Goal: Task Accomplishment & Management: Manage account settings

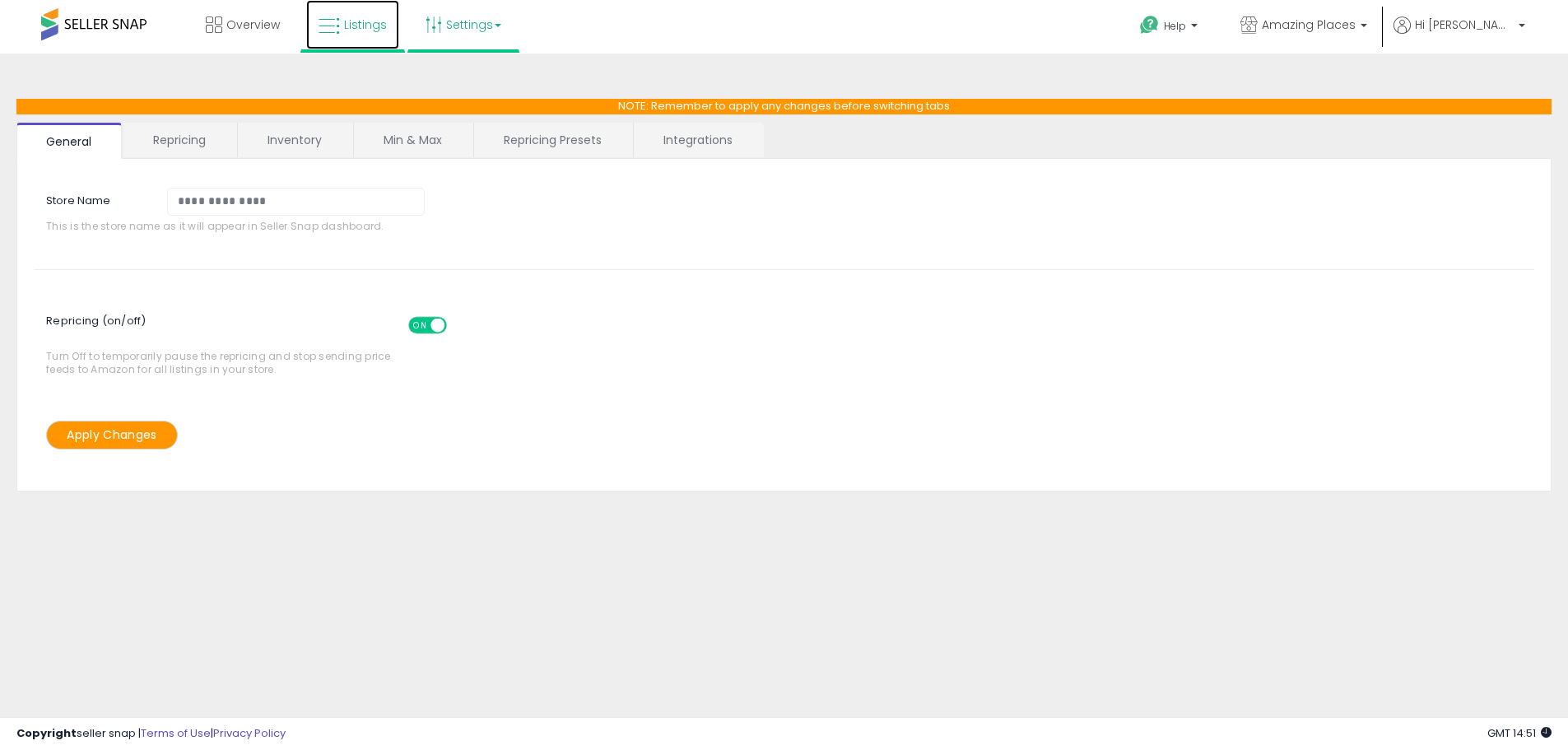
click at [333, 39] on link "Listings" at bounding box center [353, 24] width 93 height 50
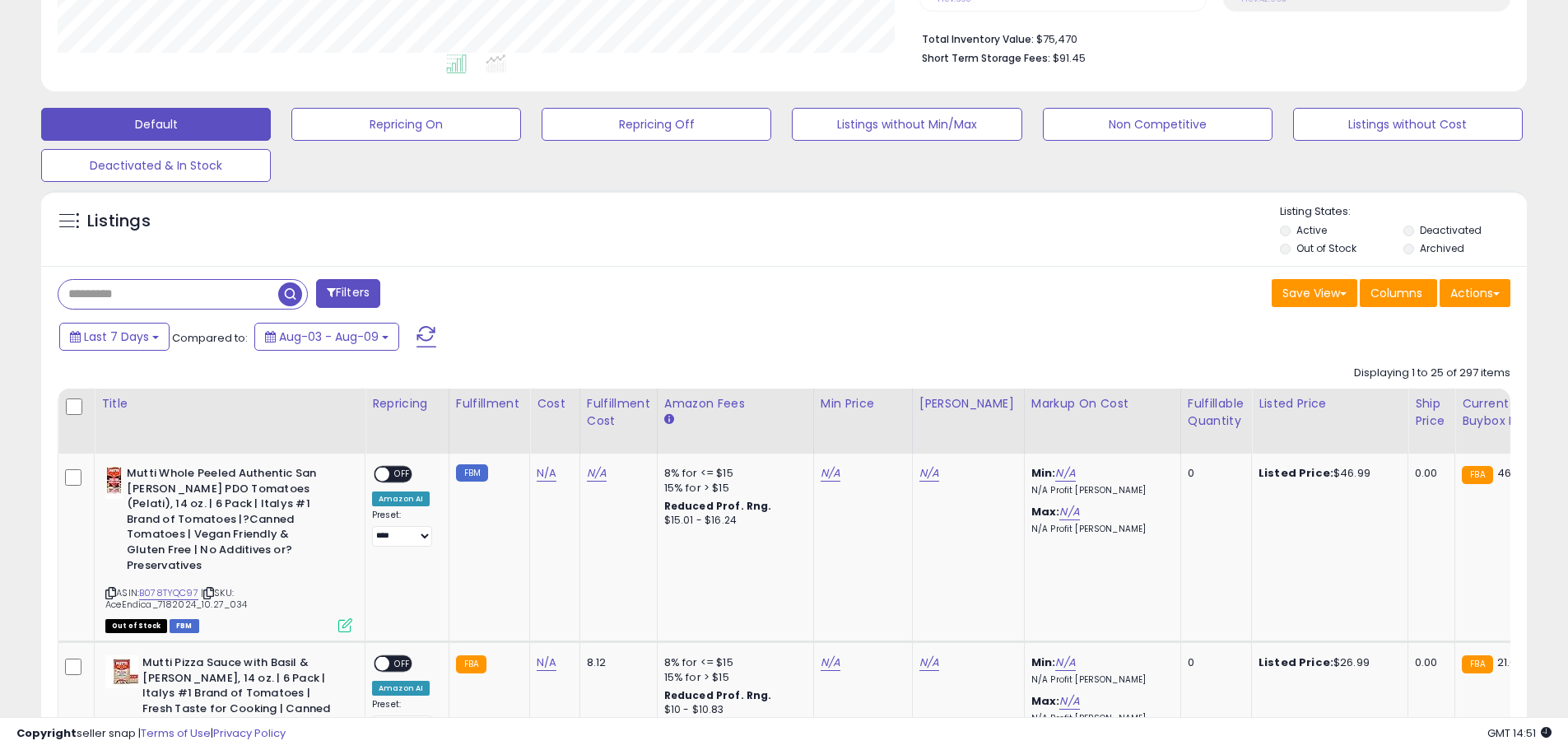
scroll to position [659, 0]
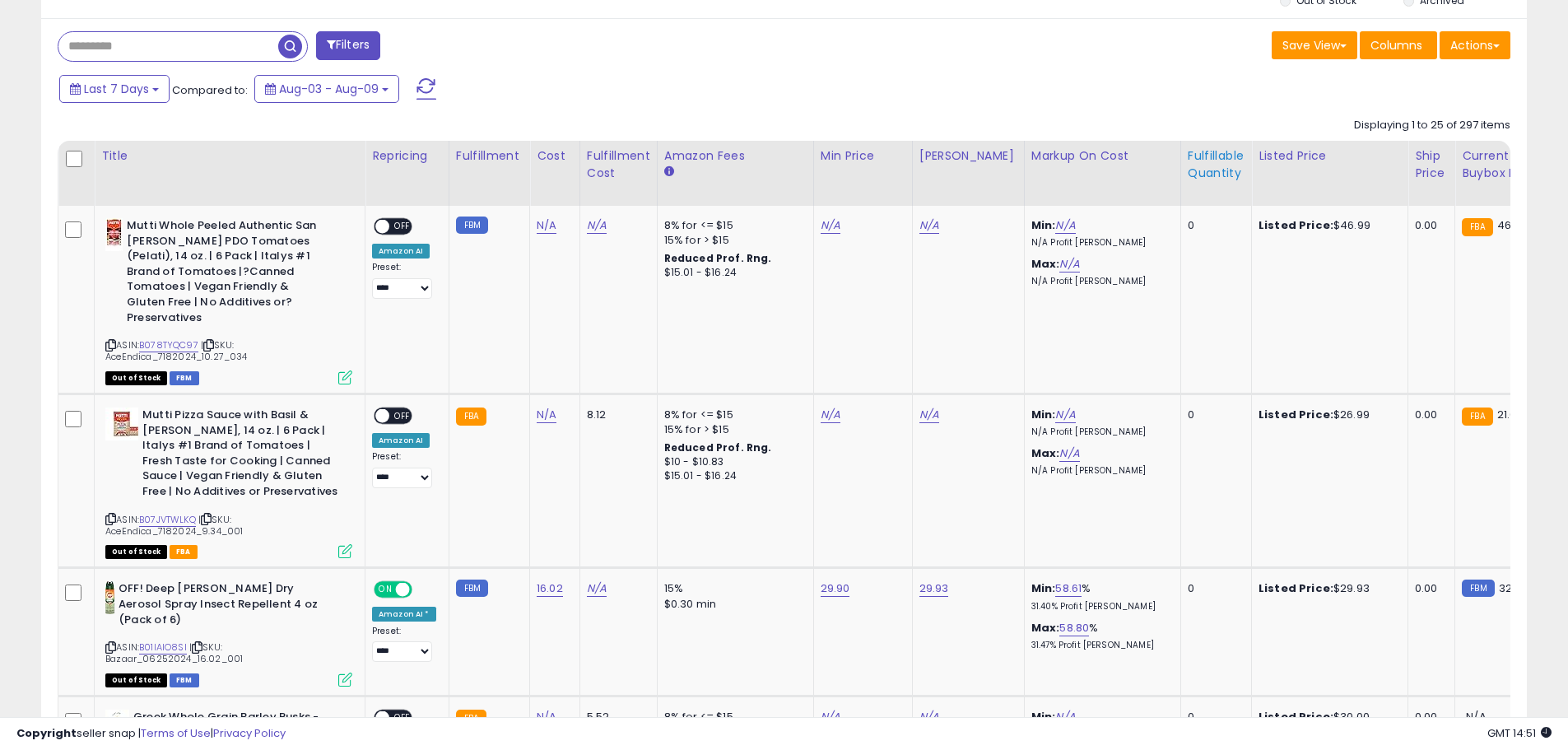
click at [1189, 153] on div "Fulfillable Quantity" at bounding box center [1216, 164] width 56 height 35
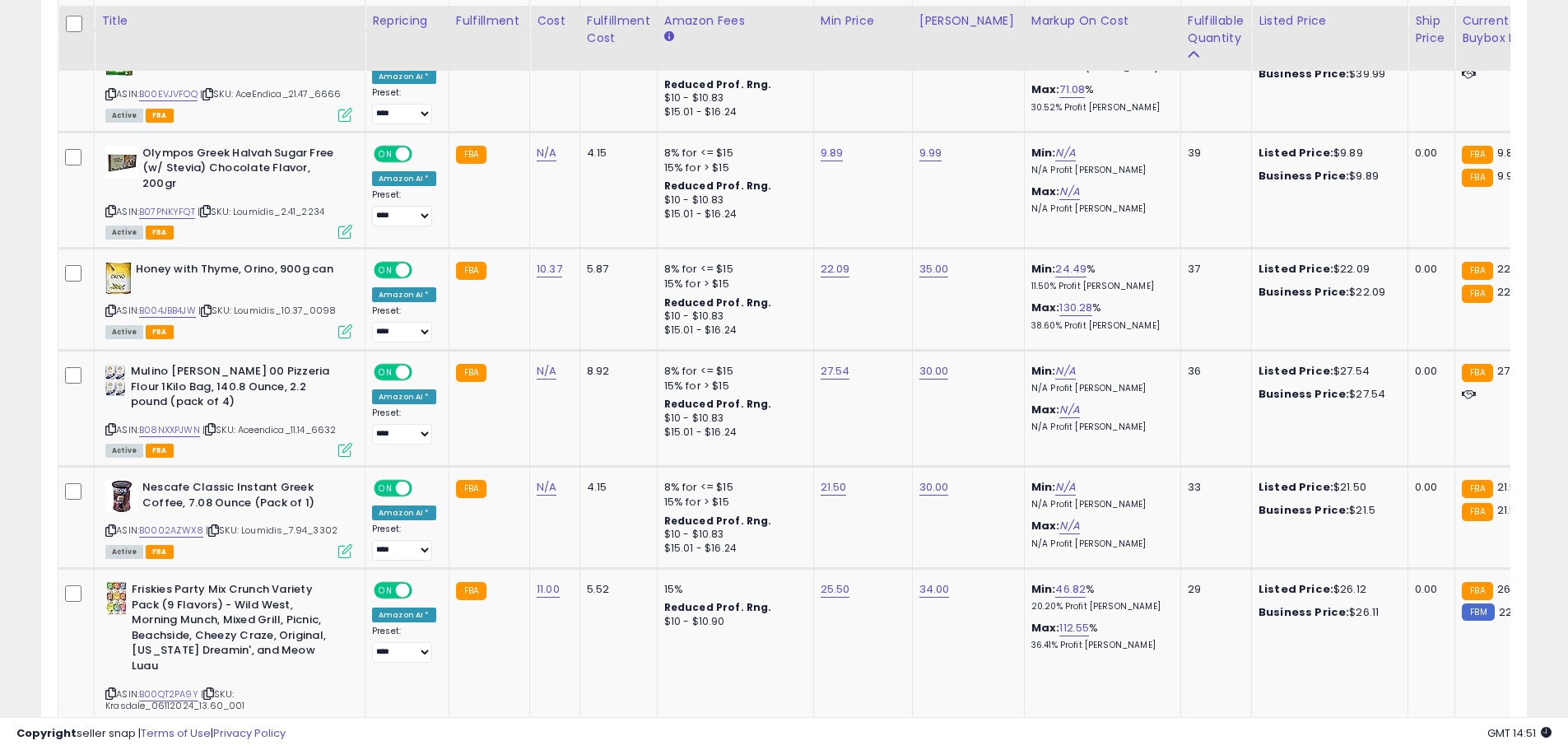
scroll to position [3349, 0]
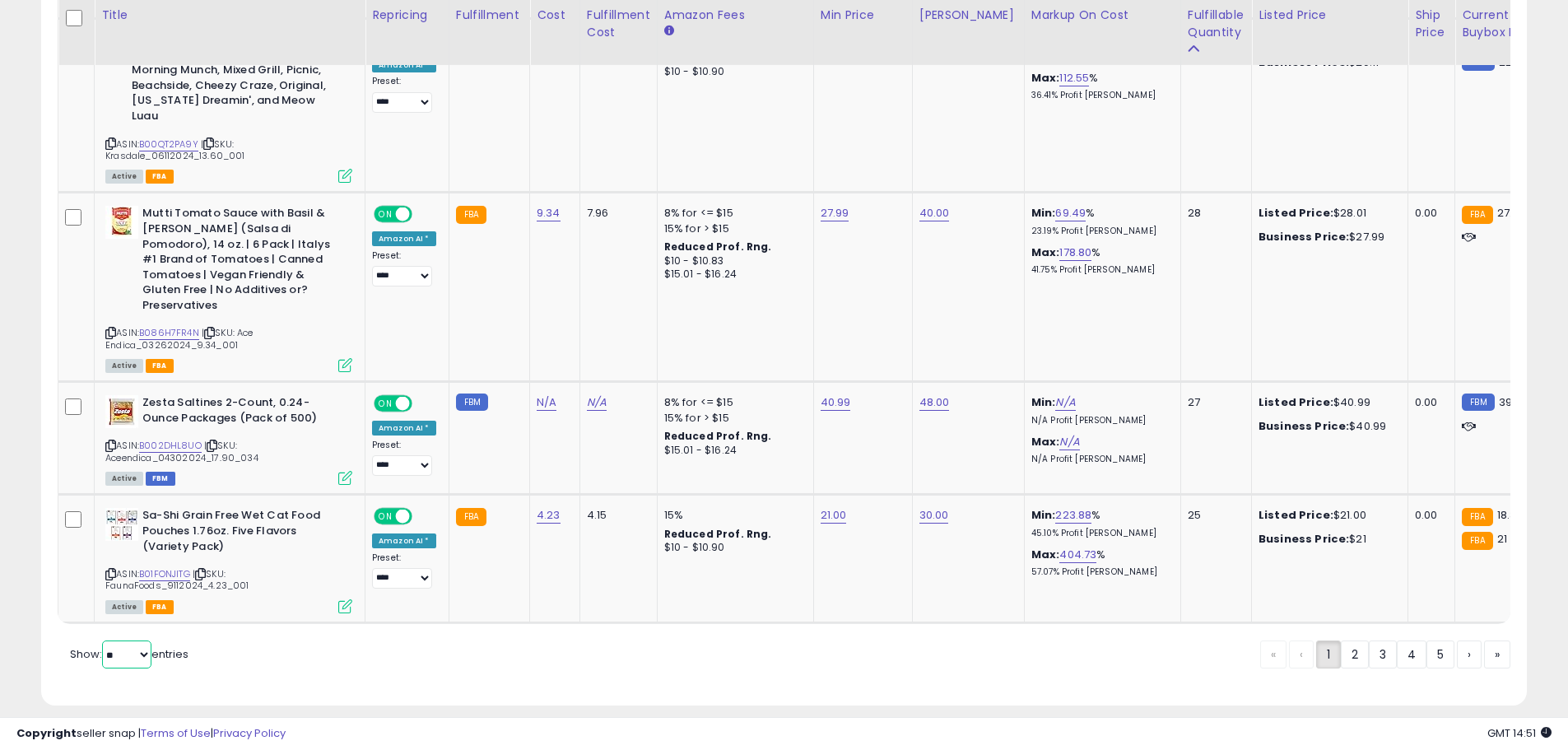
click at [133, 640] on select "** **" at bounding box center [127, 654] width 50 height 28
select select "**"
click at [103, 640] on select "** **" at bounding box center [127, 654] width 50 height 28
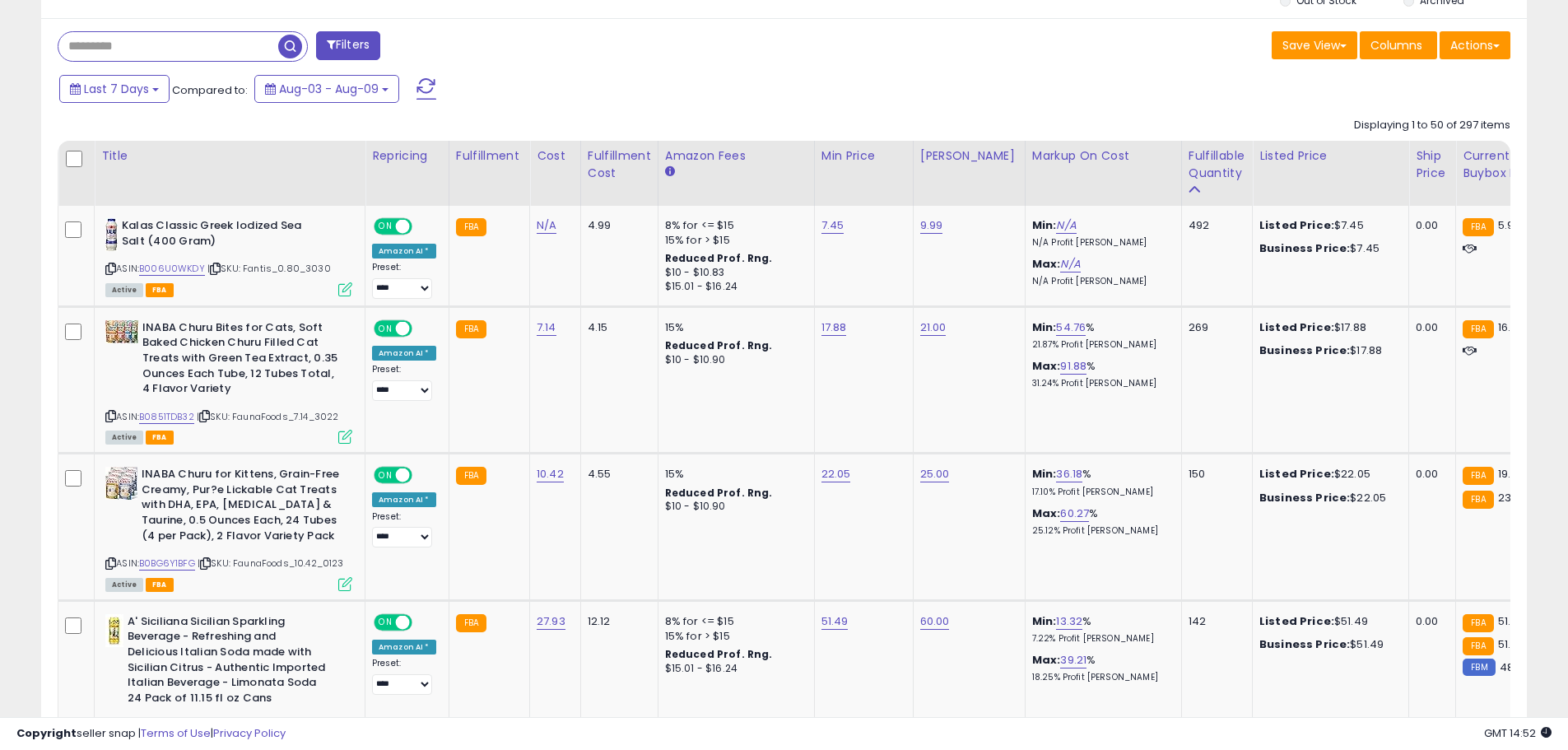
scroll to position [741, 0]
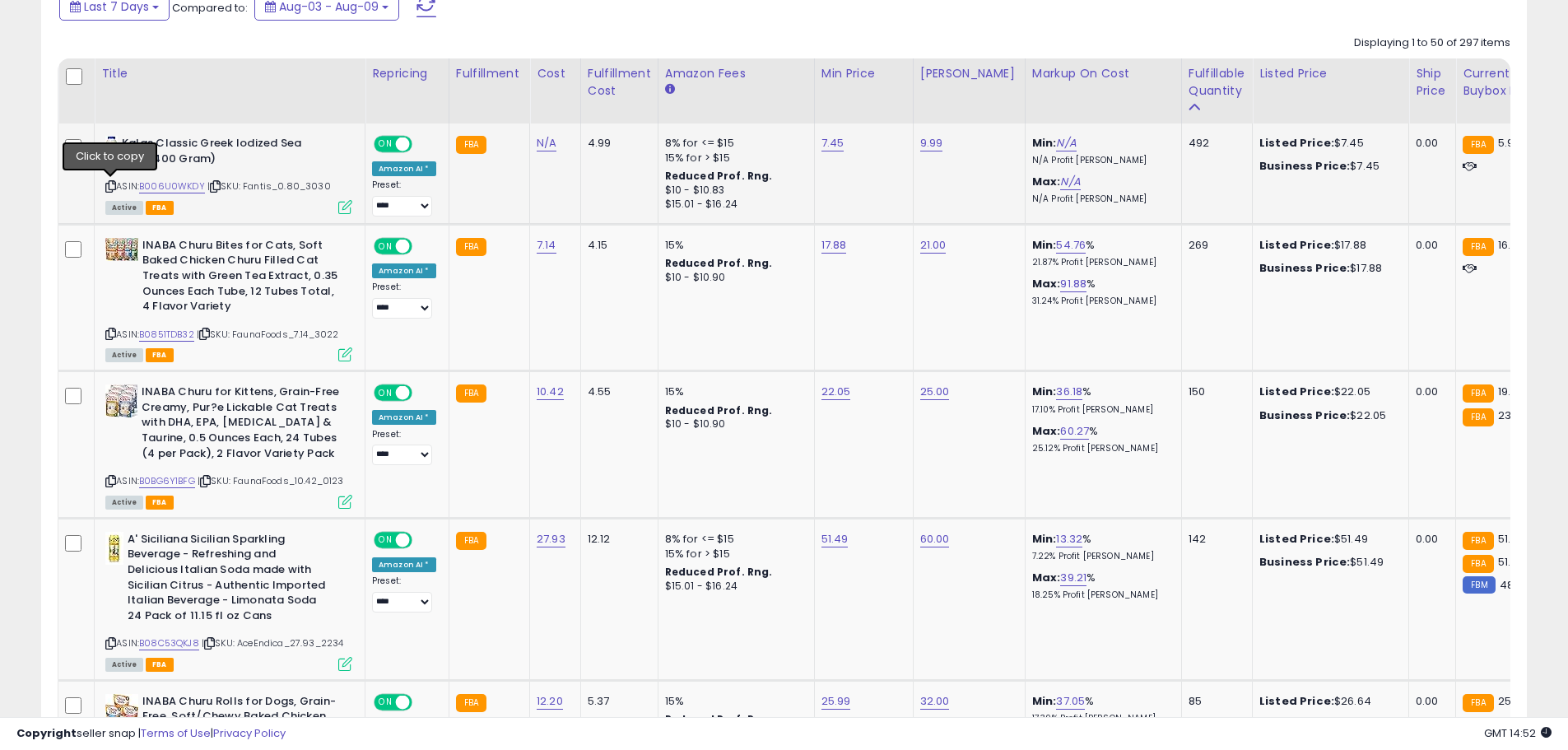
click at [107, 188] on icon at bounding box center [110, 187] width 10 height 9
click at [159, 192] on link "B006U0WKDY" at bounding box center [172, 186] width 66 height 14
click at [112, 335] on icon at bounding box center [110, 334] width 10 height 9
click at [166, 334] on link "B0851TDB32" at bounding box center [166, 335] width 55 height 14
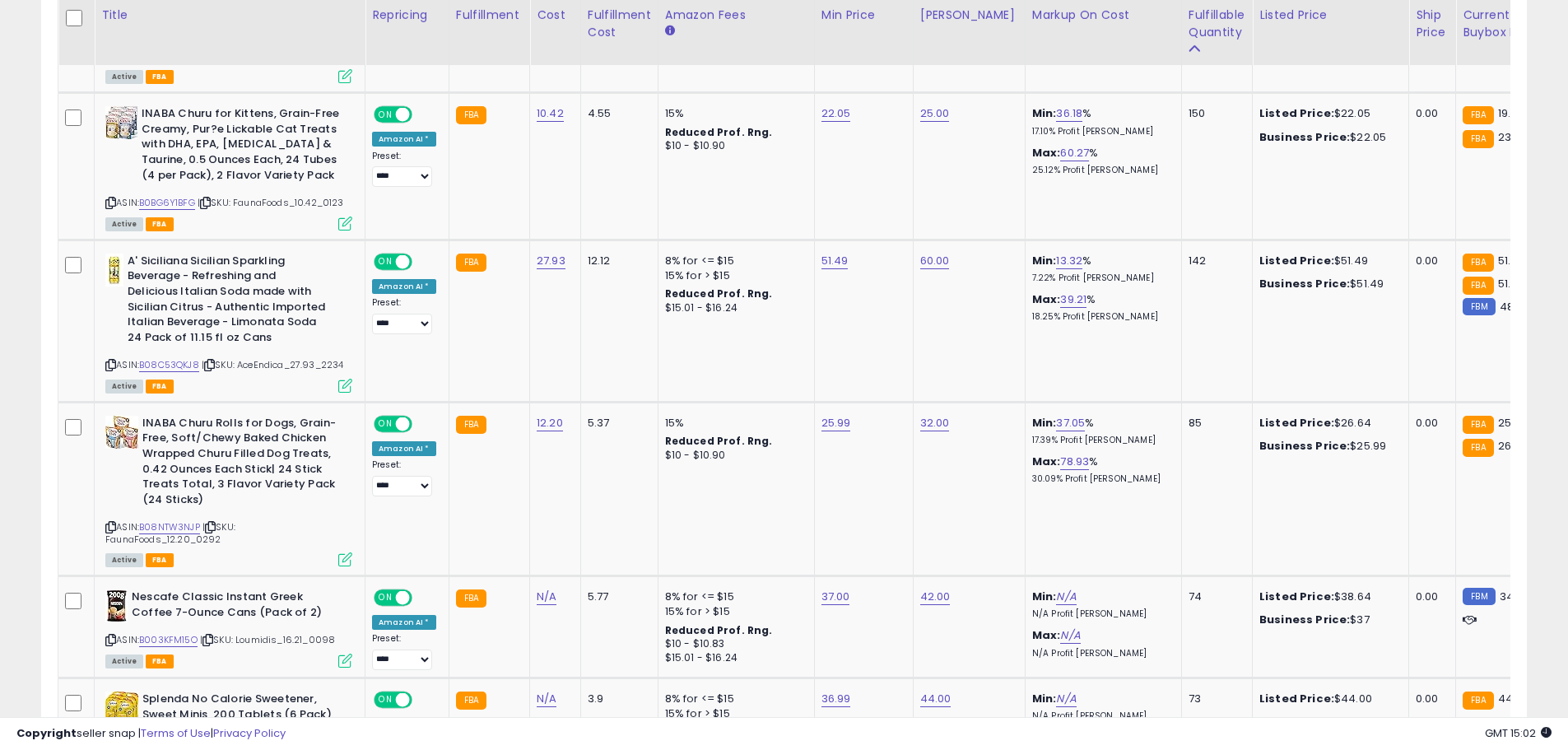
scroll to position [1043, 0]
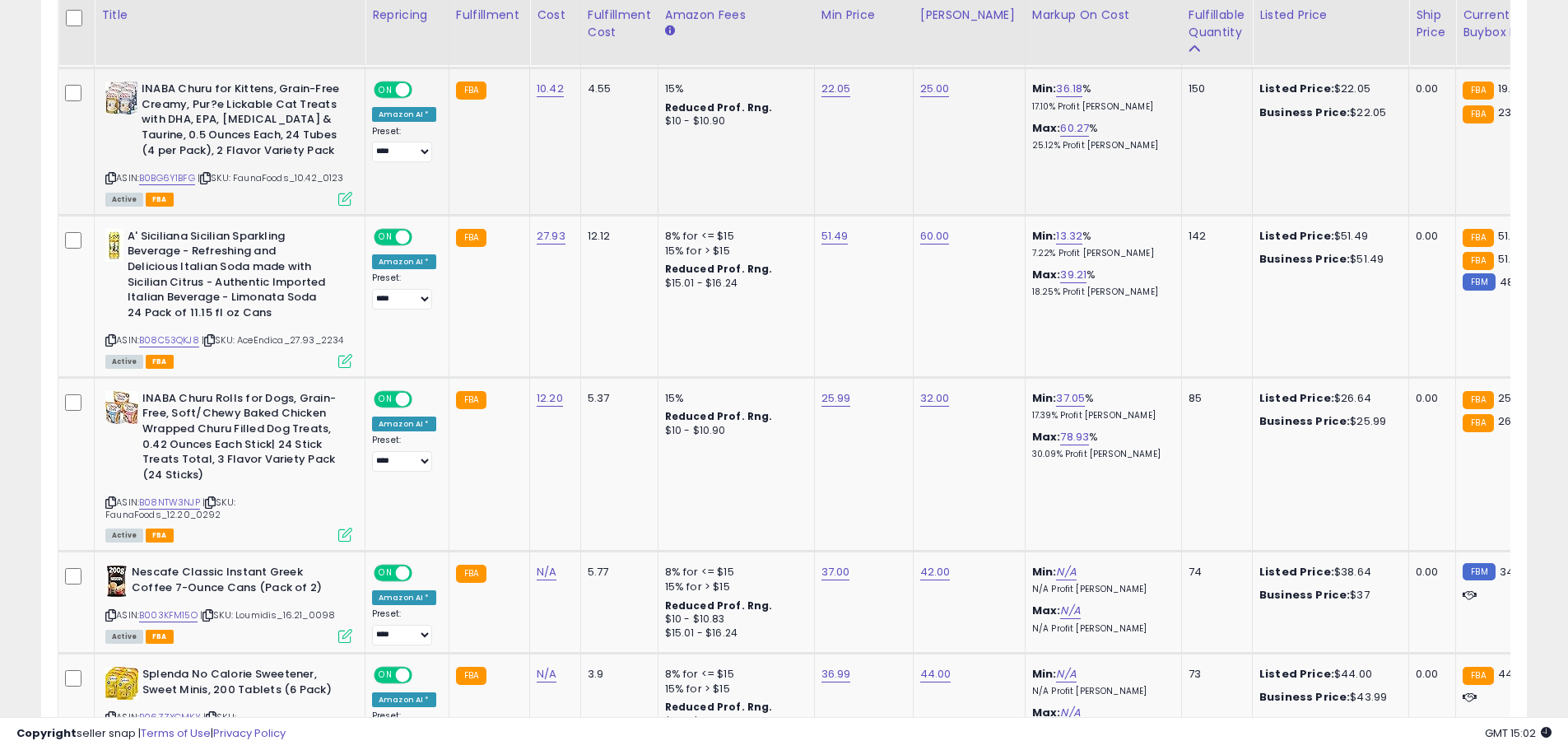
click at [108, 175] on icon at bounding box center [110, 179] width 10 height 9
click at [164, 174] on link "B0BG6Y1BFG" at bounding box center [167, 178] width 56 height 14
drag, startPoint x: 735, startPoint y: 50, endPoint x: 747, endPoint y: 48, distance: 12.2
click at [747, 48] on input "*****" at bounding box center [782, 49] width 147 height 28
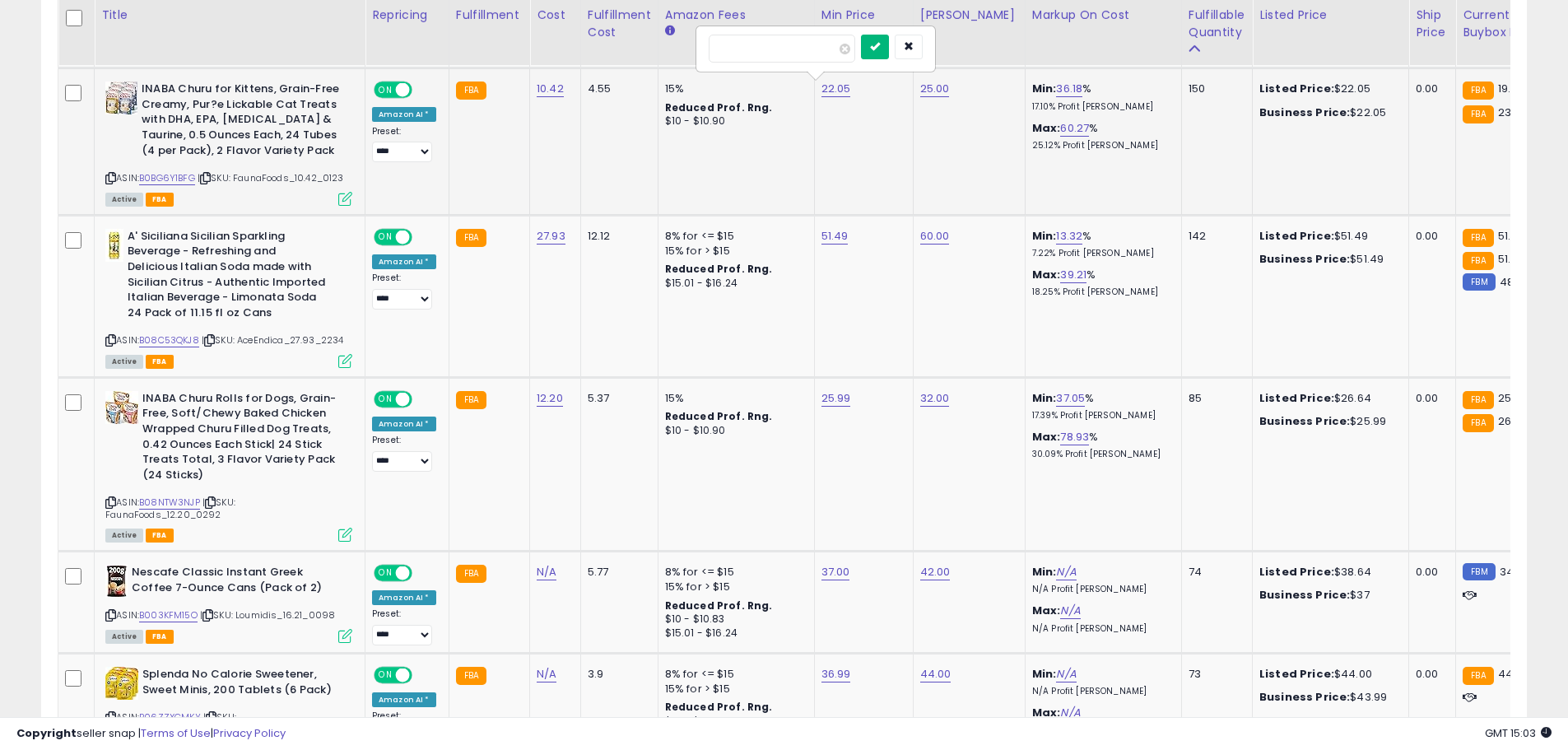
type input "*****"
click at [889, 50] on button "submit" at bounding box center [875, 47] width 28 height 24
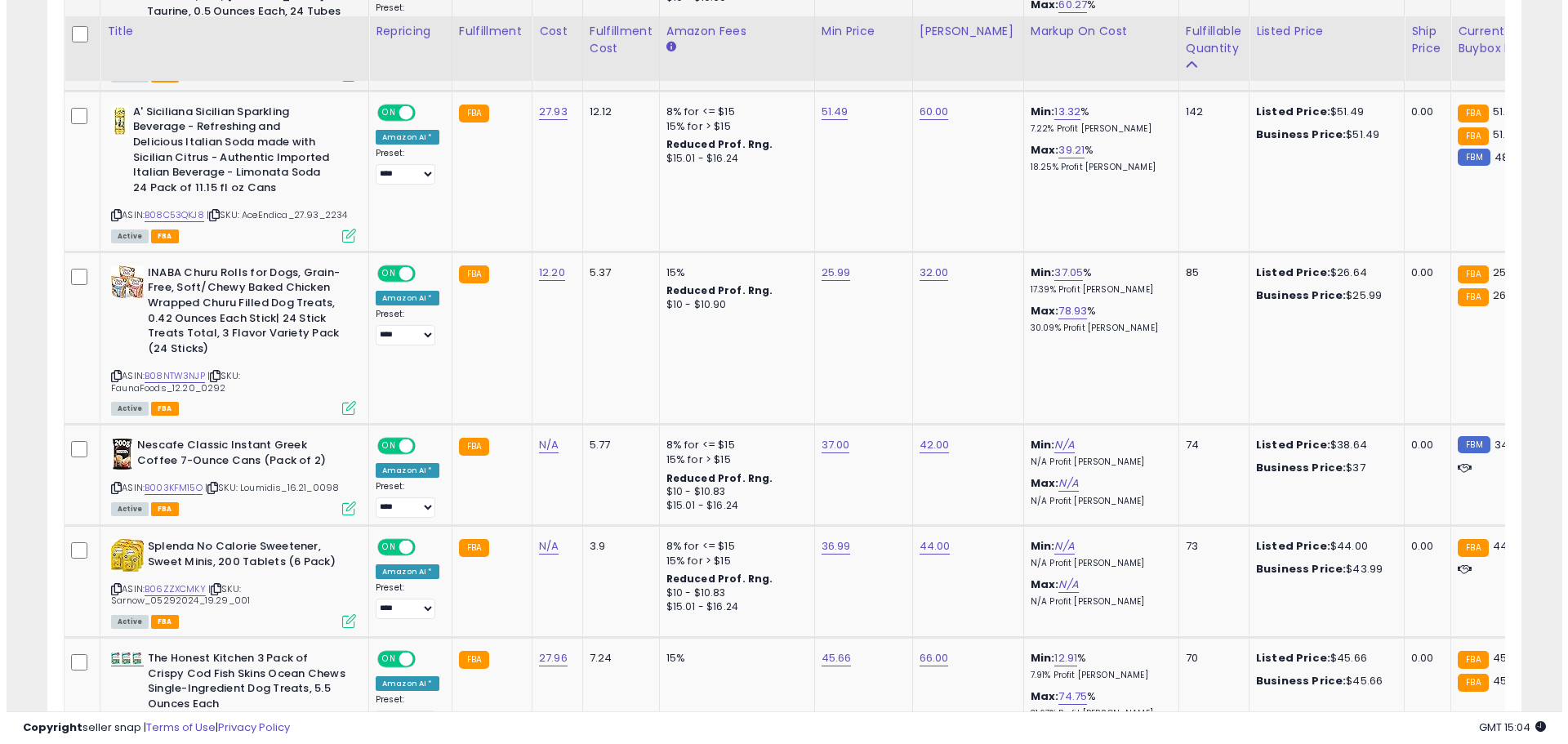
scroll to position [1174, 0]
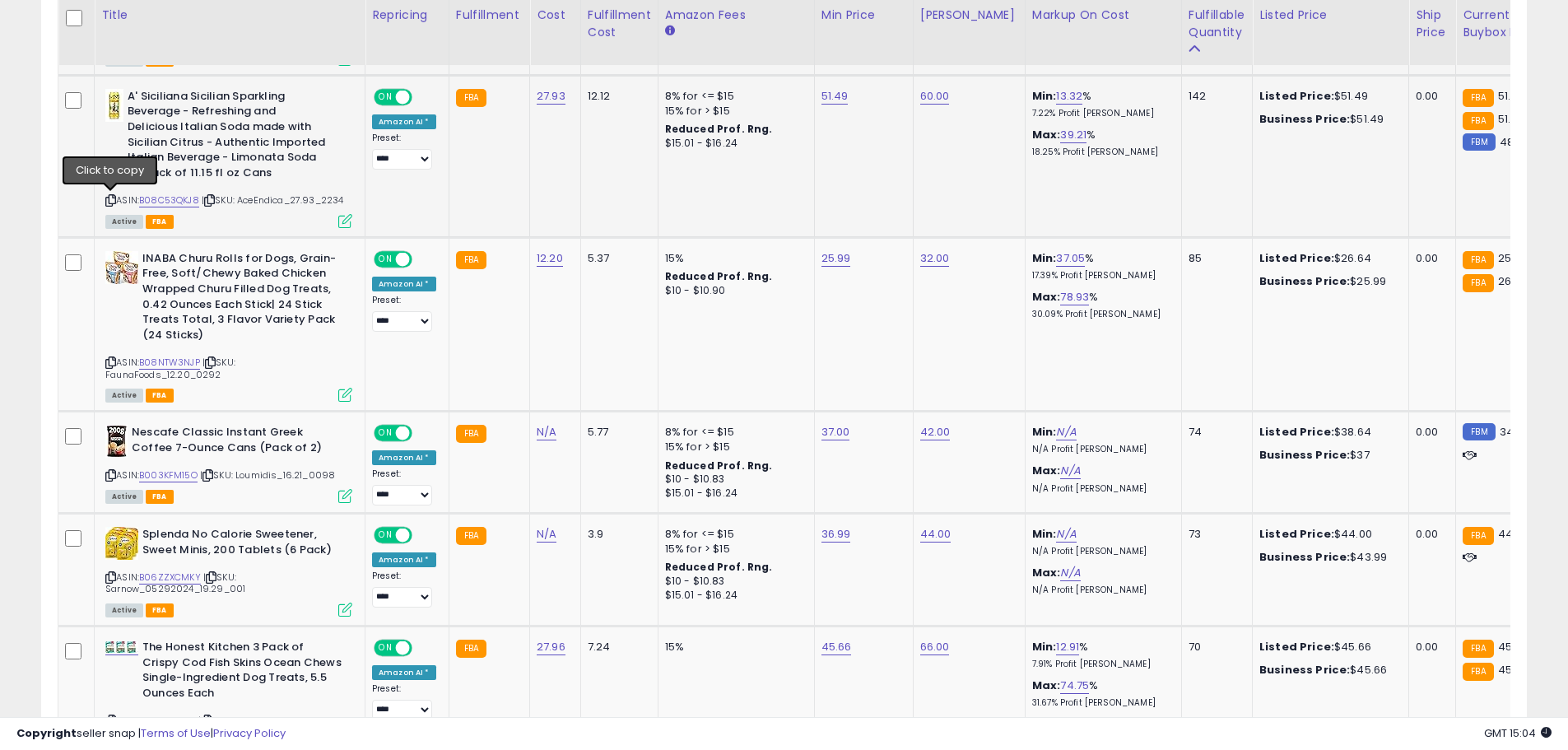
click at [112, 197] on icon at bounding box center [110, 200] width 10 height 9
click at [163, 201] on link "B08C53QKJ8" at bounding box center [169, 200] width 60 height 14
click at [347, 222] on icon at bounding box center [345, 221] width 14 height 14
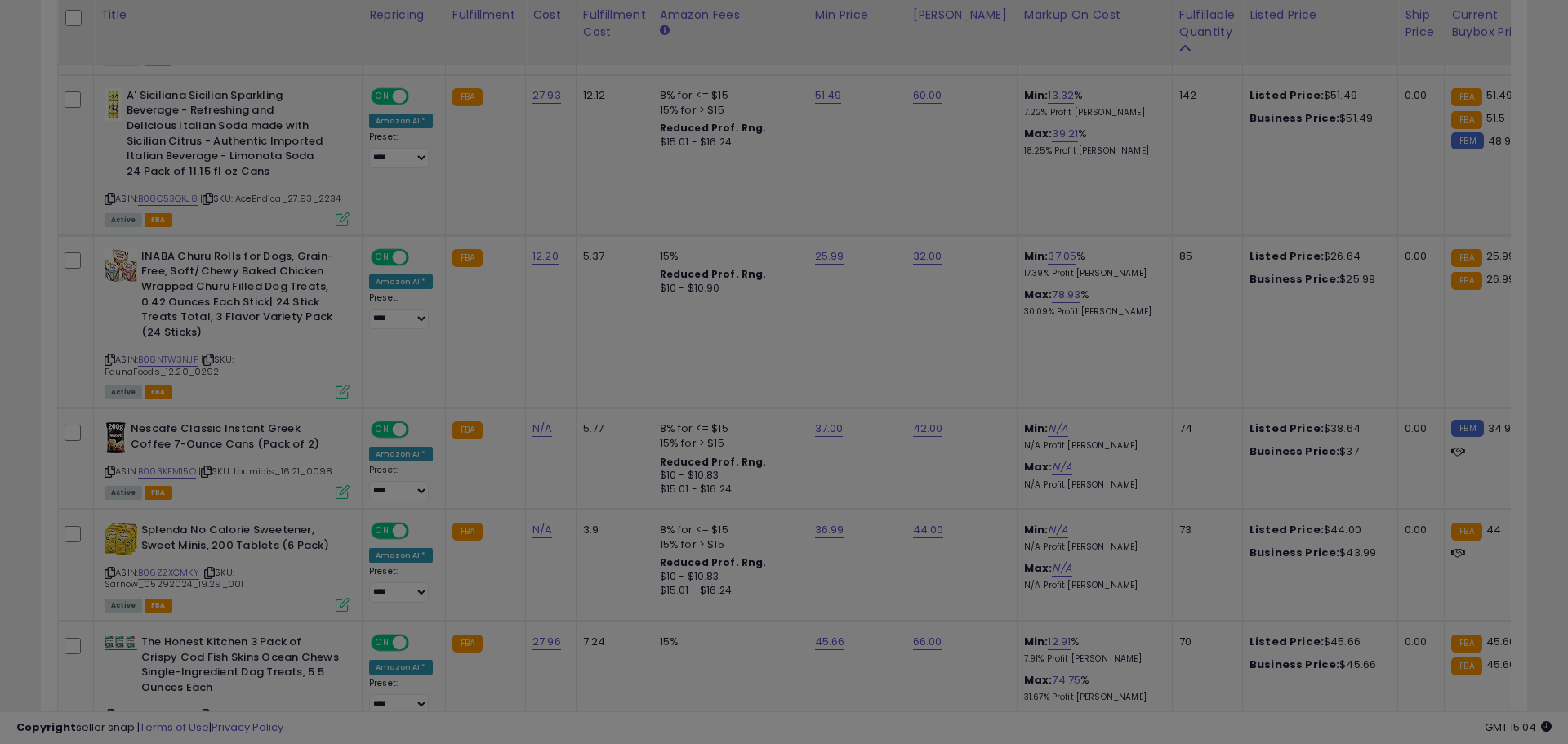
scroll to position [335, 863]
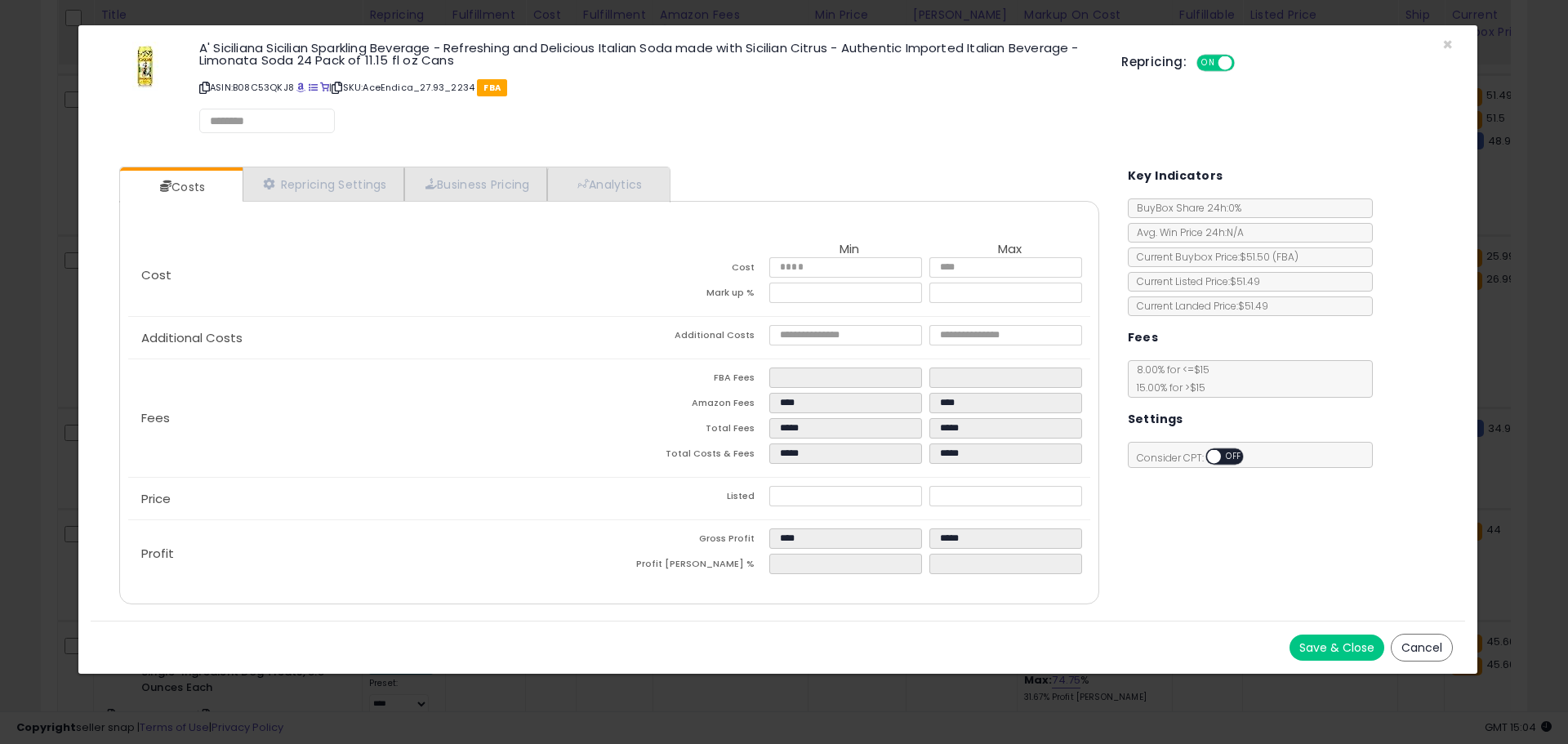
select select "*********"
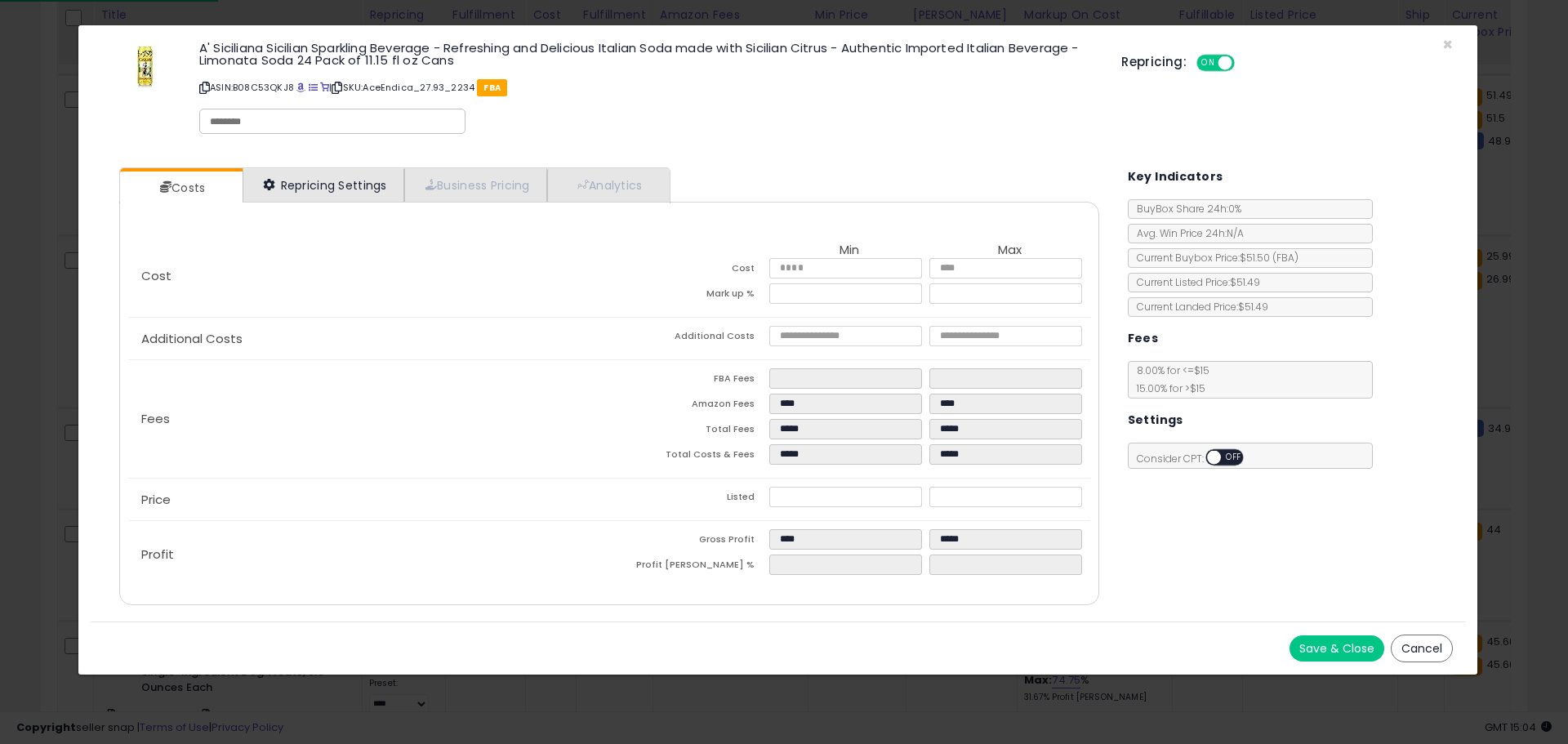
select select "**********"
select select "******"
click at [357, 194] on link "Repricing Settings" at bounding box center [323, 185] width 161 height 34
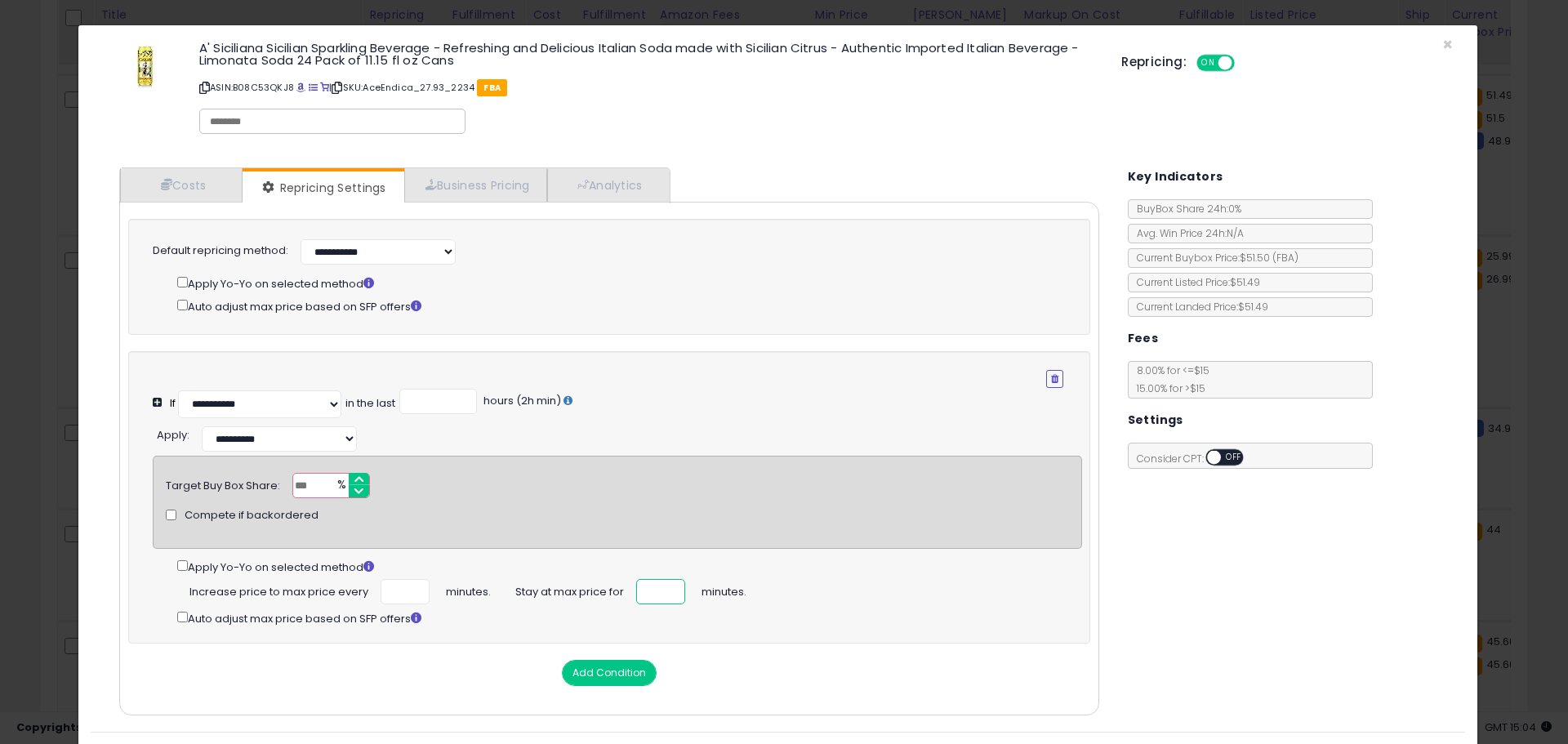
click at [648, 590] on input "**" at bounding box center [660, 591] width 49 height 25
type input "***"
click at [1254, 603] on div "Costs Repricing Settings Business Pricing Analytics Cost" at bounding box center [778, 443] width 1375 height 576
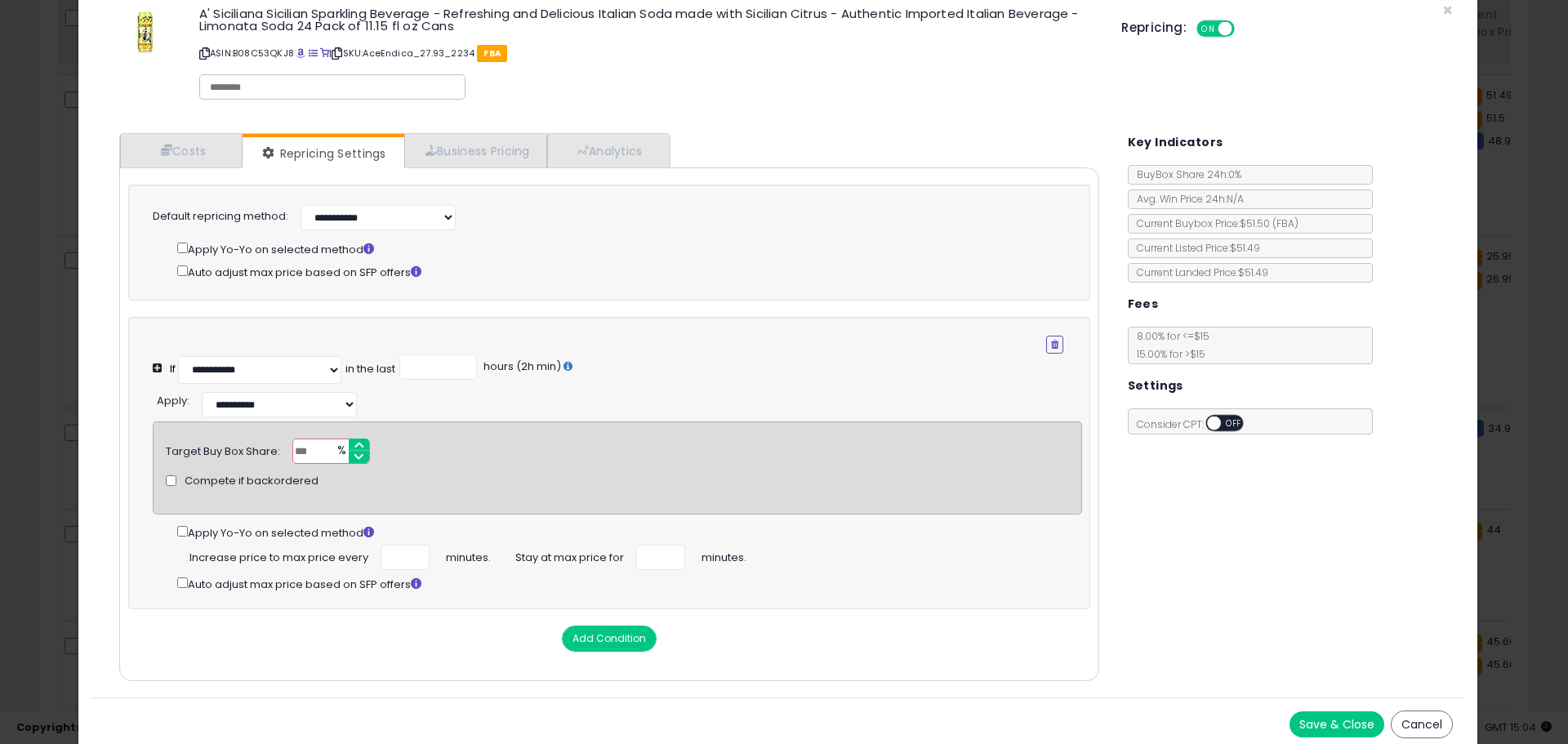
scroll to position [53, 0]
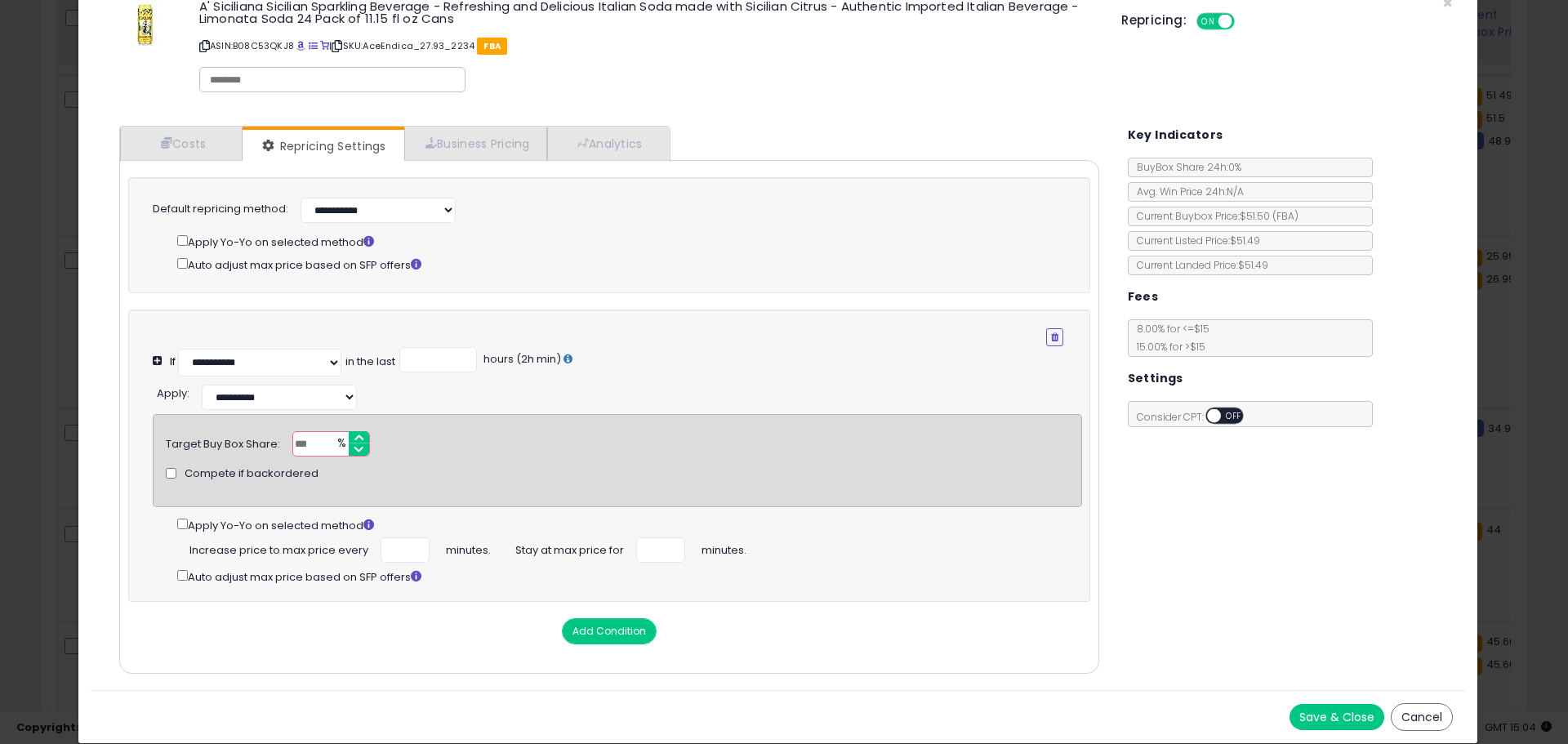
click at [1300, 713] on button "Save & Close" at bounding box center [1338, 717] width 95 height 26
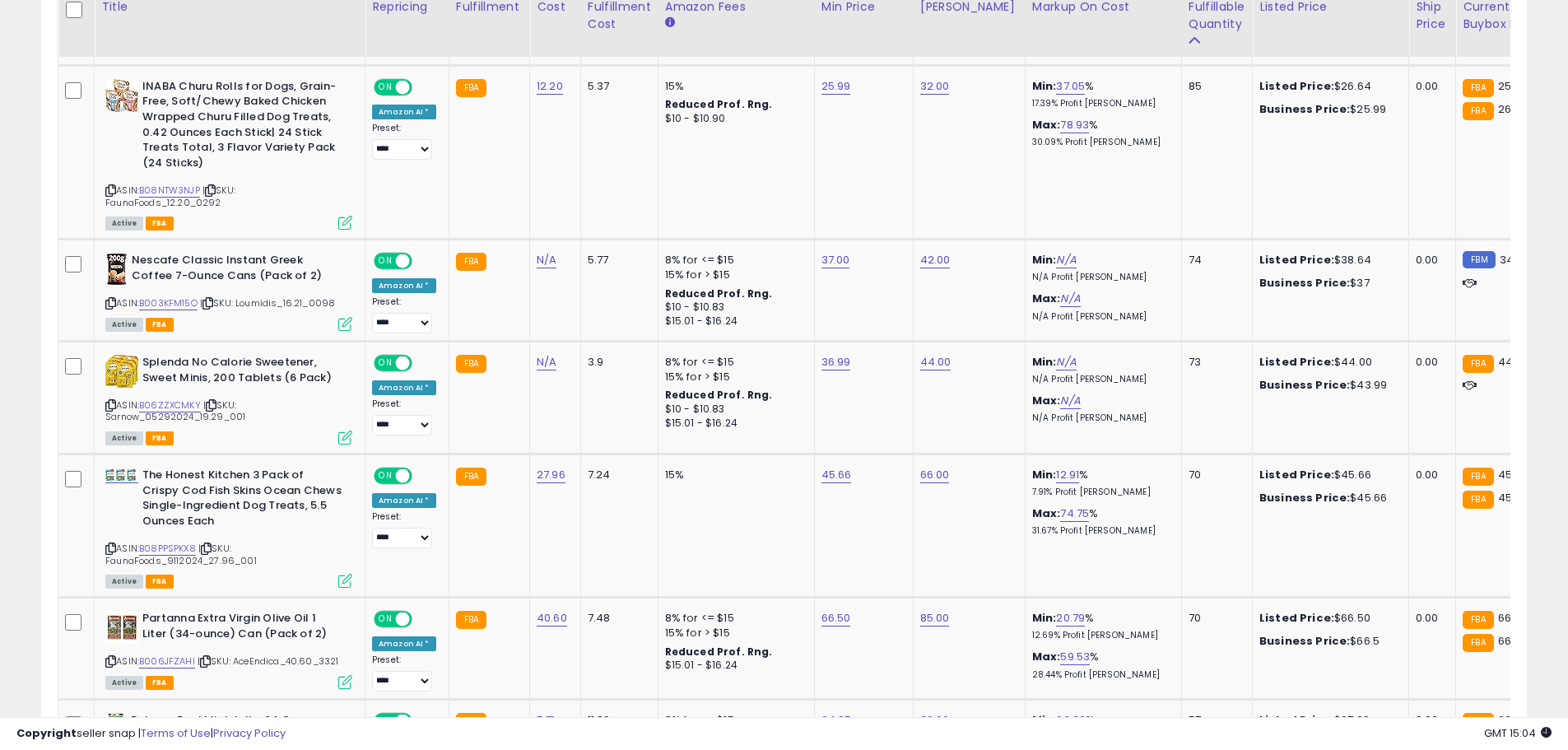
scroll to position [1348, 0]
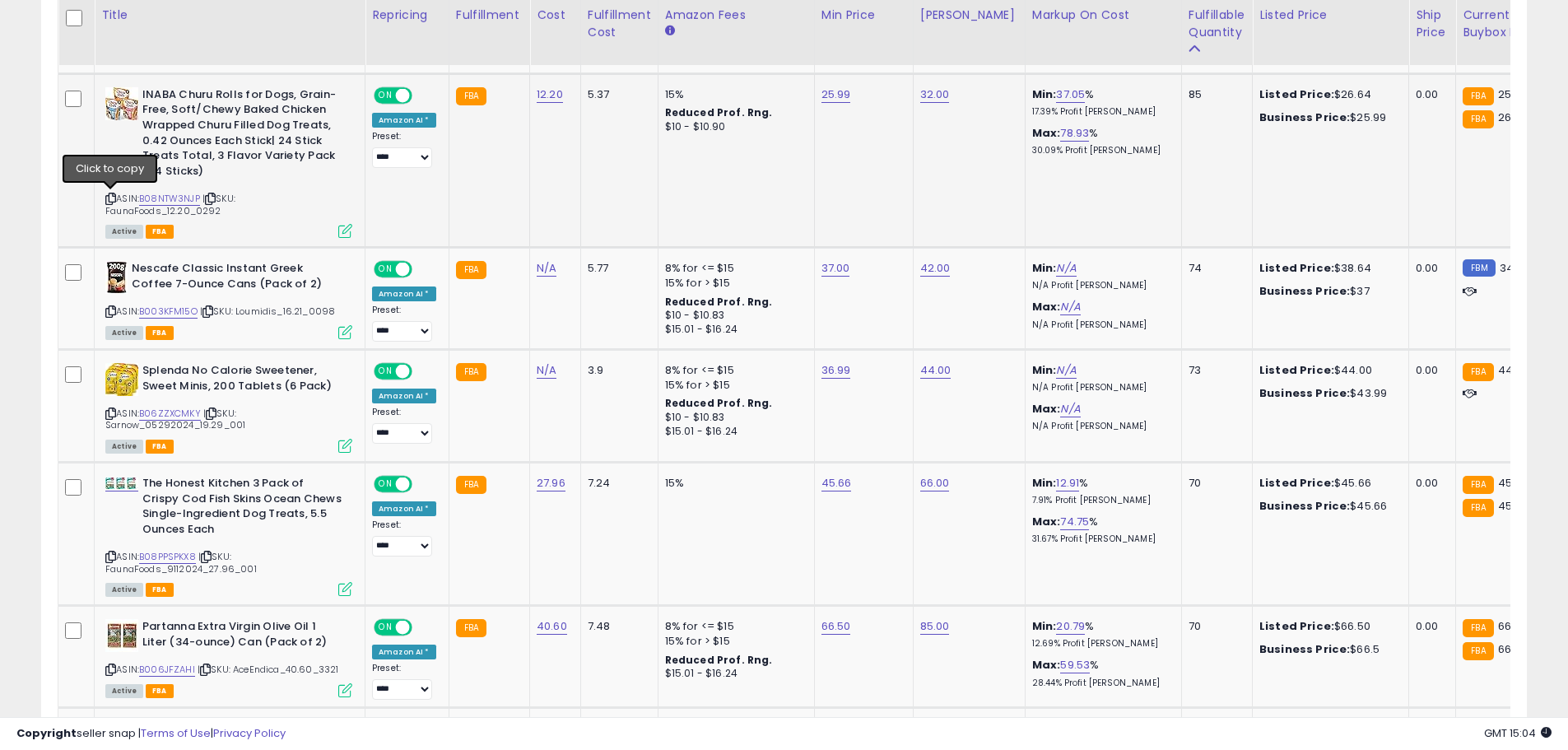
click at [111, 195] on icon at bounding box center [110, 199] width 10 height 9
click at [173, 197] on link "B08NTW3NJP" at bounding box center [169, 198] width 61 height 14
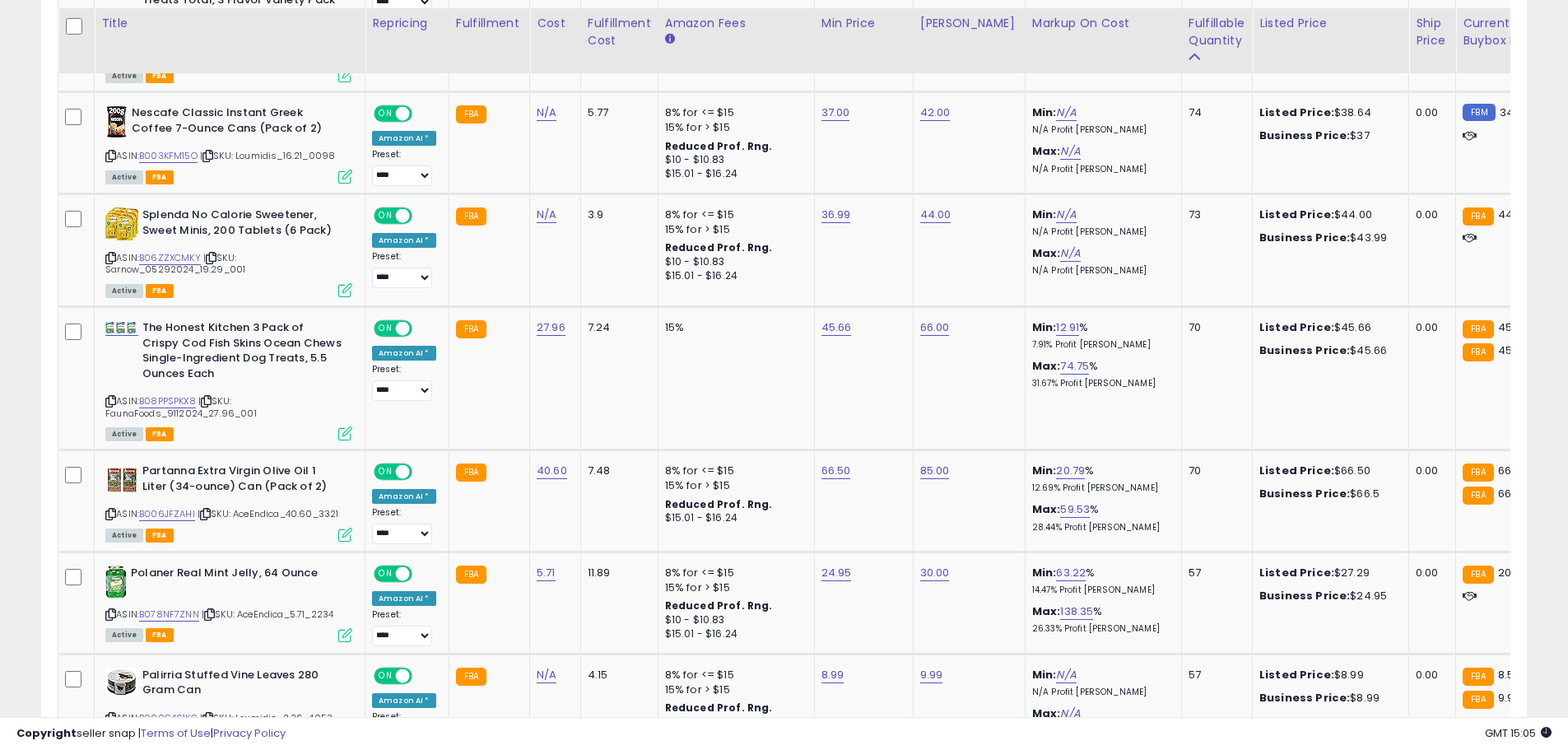
scroll to position [1520, 0]
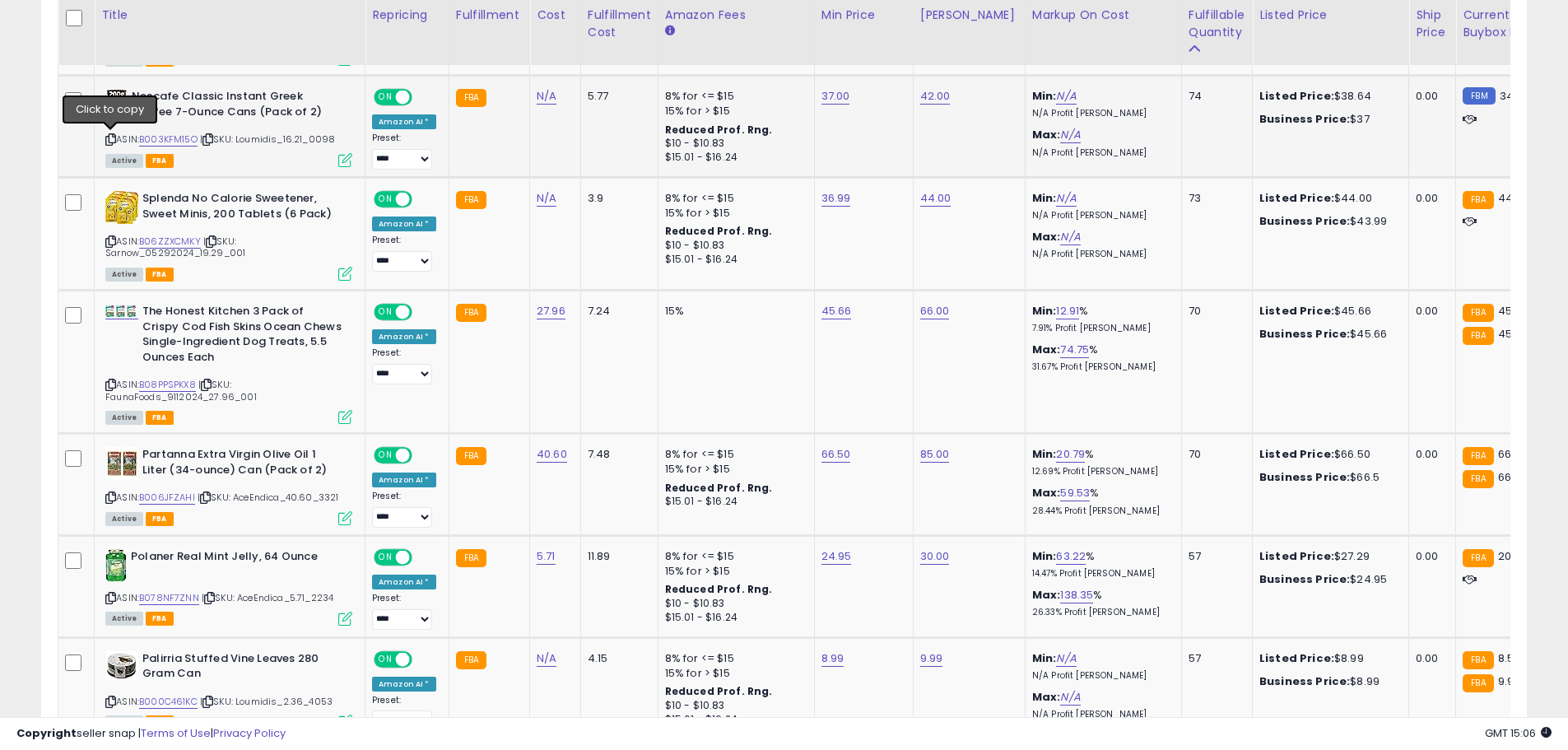
click at [112, 141] on icon at bounding box center [110, 140] width 10 height 9
click at [178, 136] on link "B003KFM15O" at bounding box center [168, 139] width 58 height 14
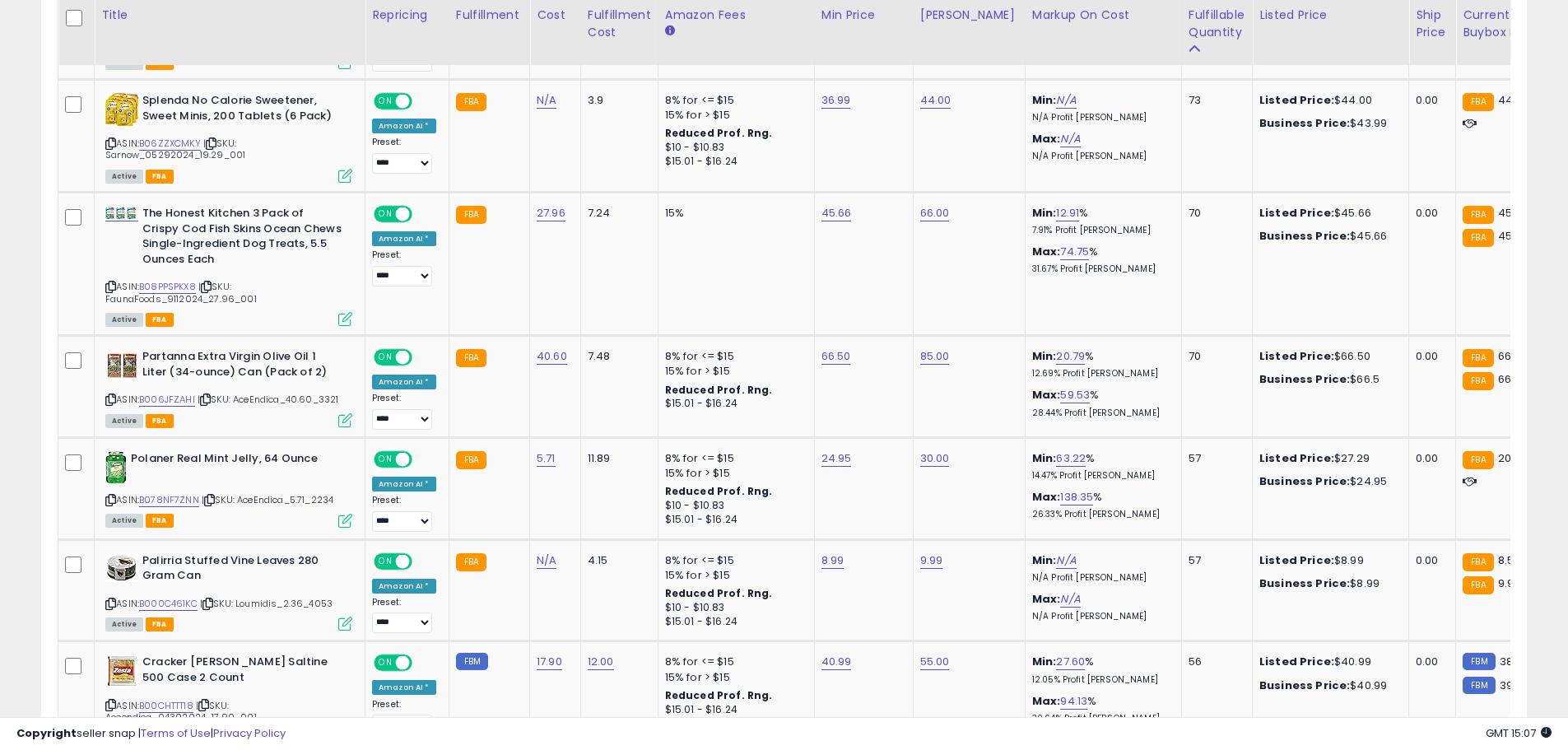
scroll to position [1633, 0]
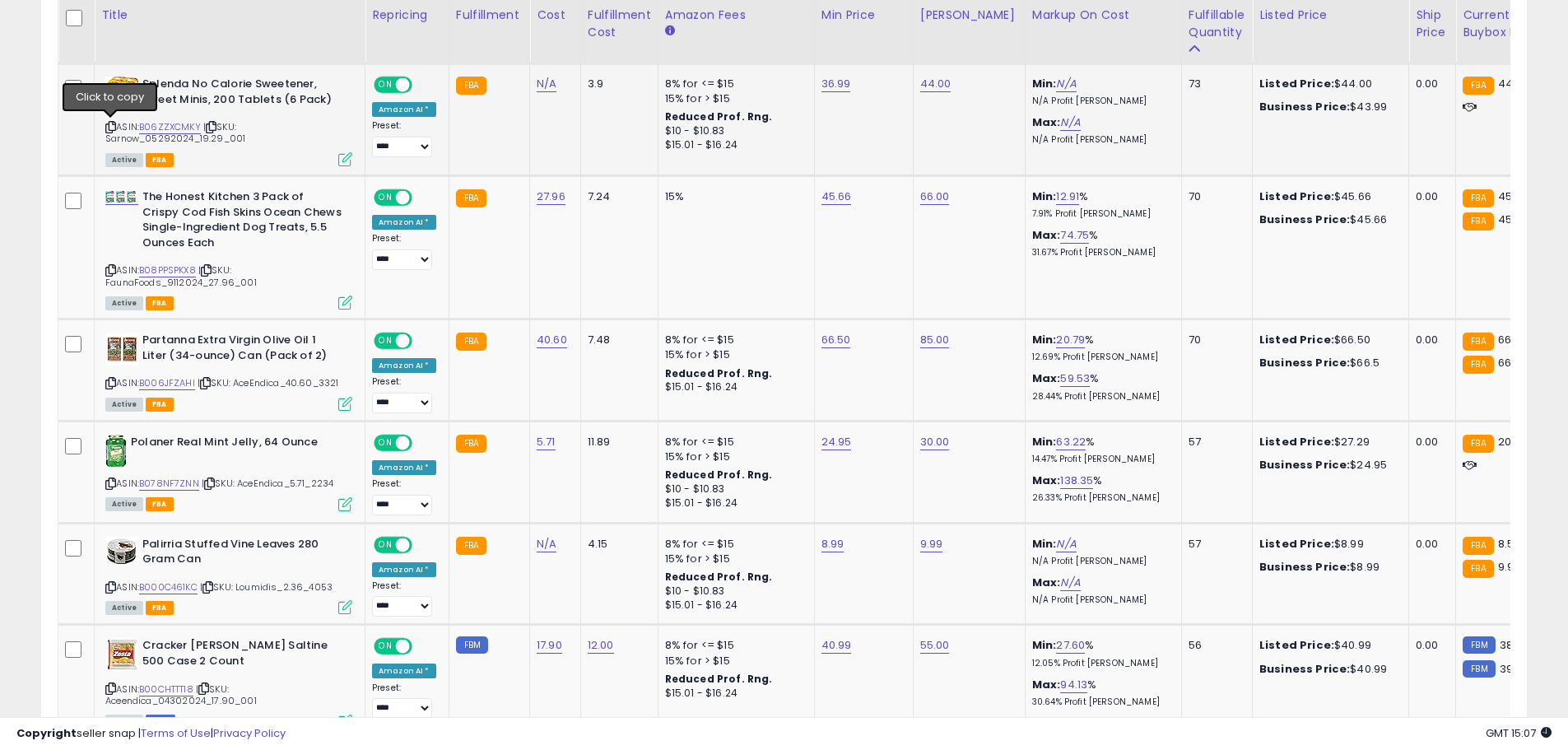
click at [110, 129] on icon at bounding box center [110, 127] width 10 height 9
click at [163, 119] on div "ASIN: B06ZZXCMKY | SKU: Sarnow_05292024_19.29_001 Active FBA" at bounding box center [228, 120] width 247 height 88
click at [169, 124] on link "B06ZZXCMKY" at bounding box center [170, 127] width 62 height 14
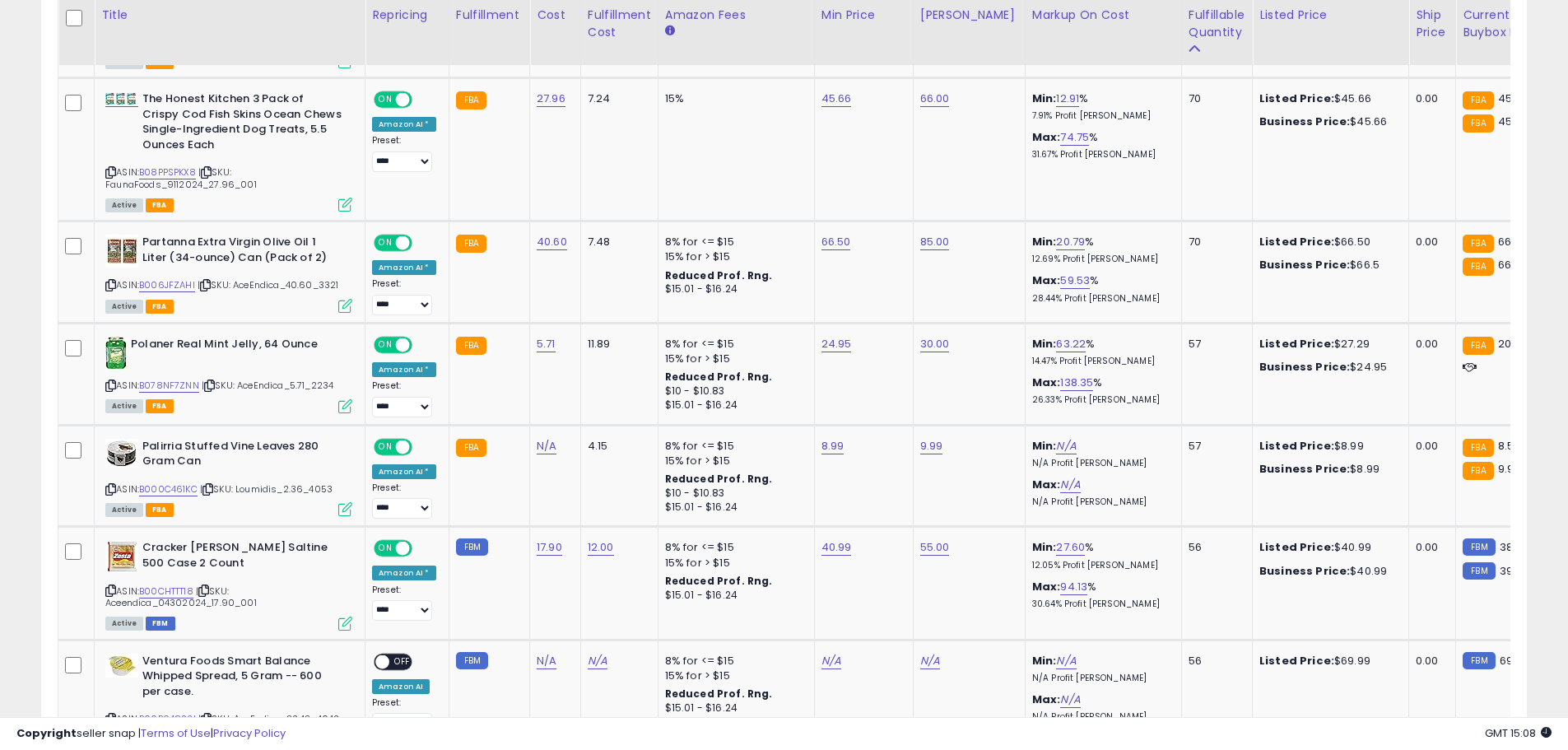
scroll to position [1740, 0]
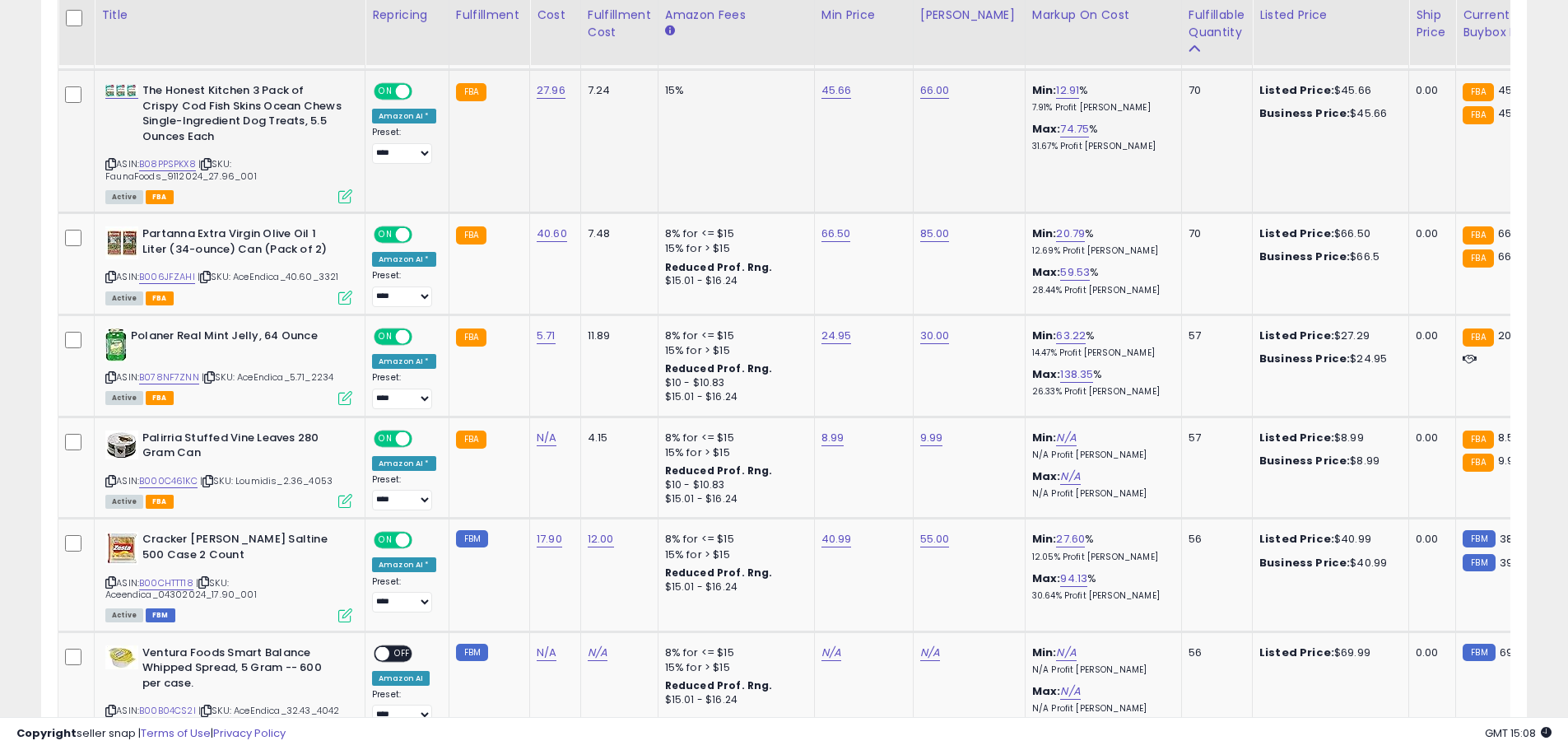
click at [110, 165] on icon at bounding box center [110, 164] width 10 height 9
click at [160, 161] on link "B08PPSPKX8" at bounding box center [167, 164] width 56 height 14
drag, startPoint x: 739, startPoint y: 47, endPoint x: 752, endPoint y: 47, distance: 13.0
click at [752, 47] on input "*****" at bounding box center [783, 51] width 147 height 28
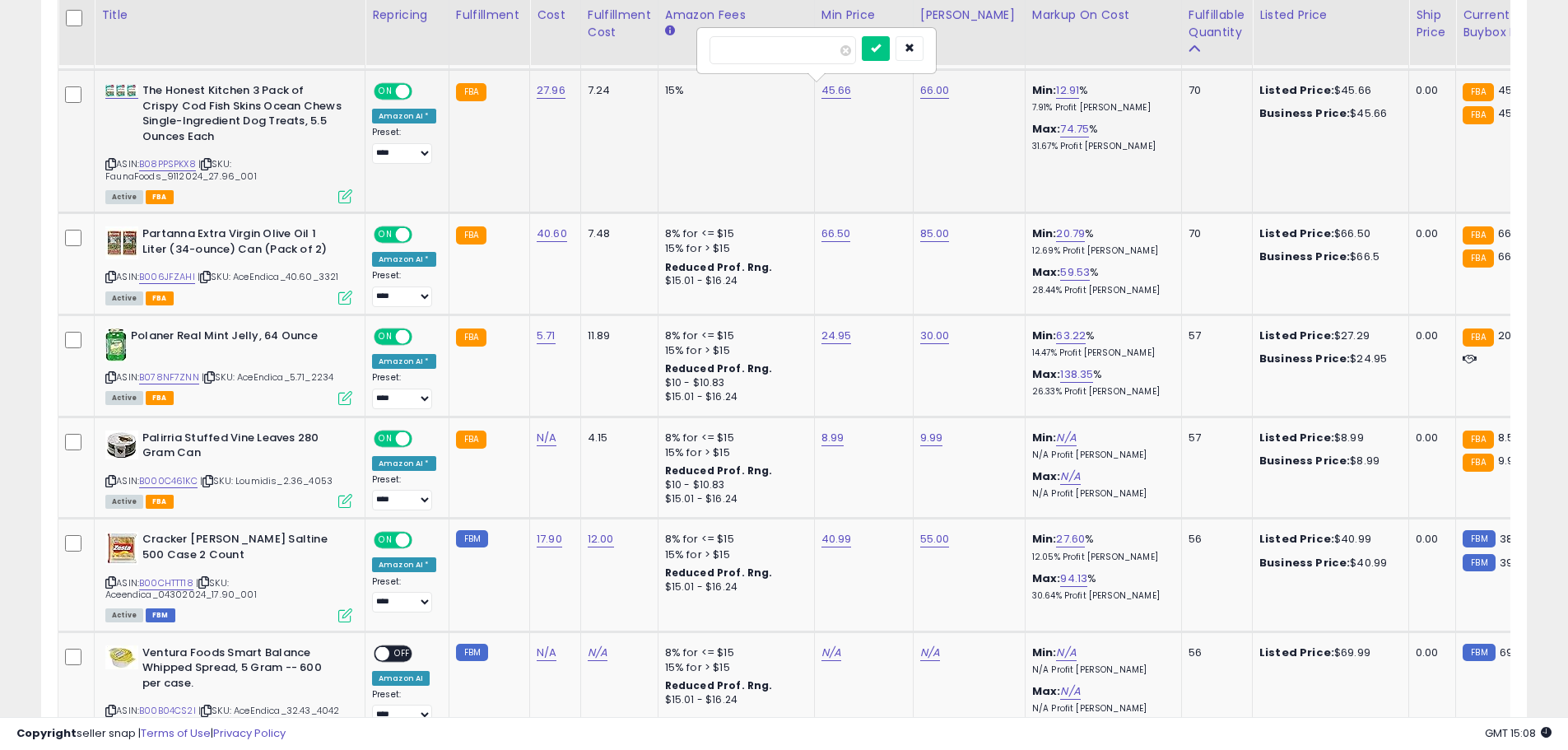
type input "*****"
click at [881, 49] on icon "submit" at bounding box center [876, 48] width 10 height 10
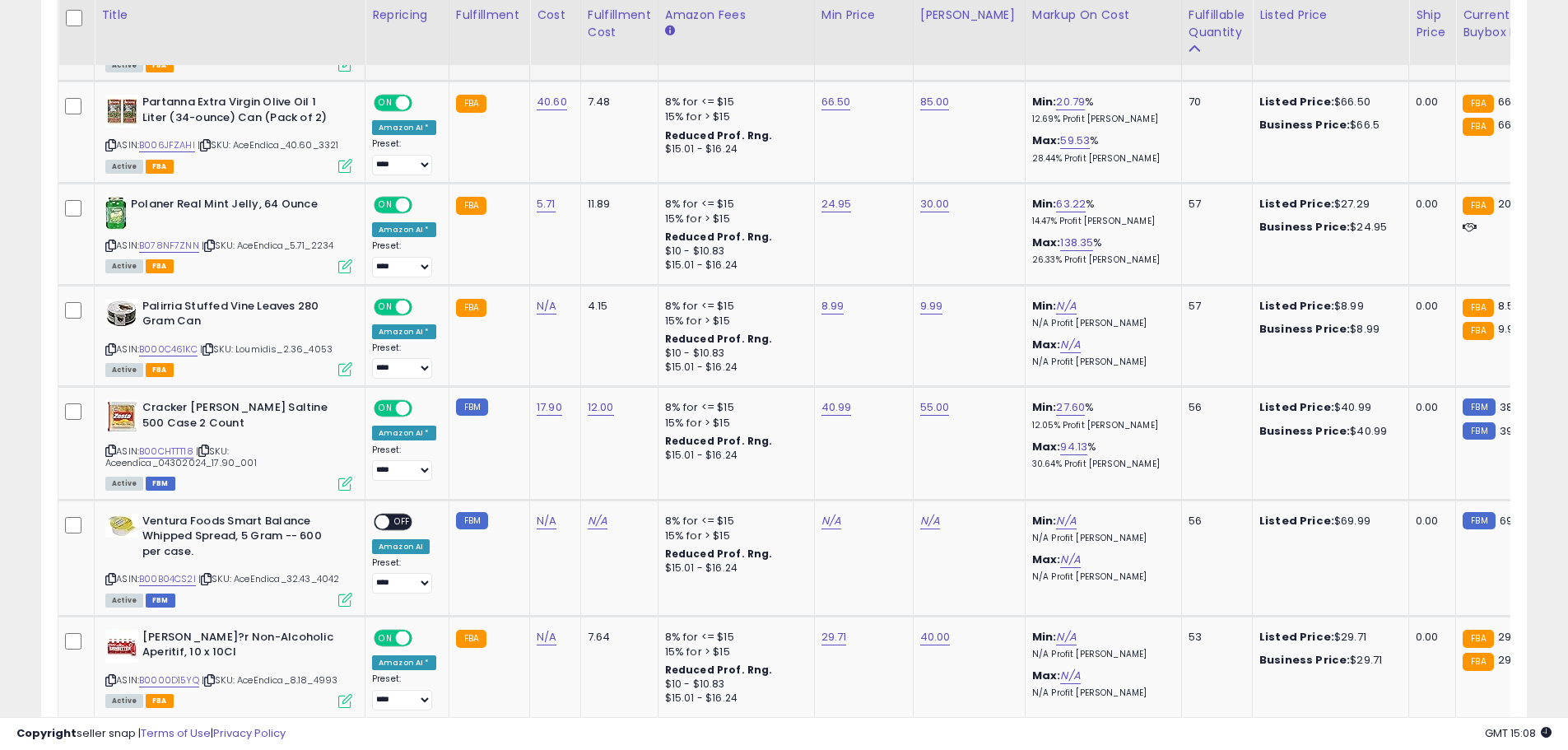
scroll to position [1880, 0]
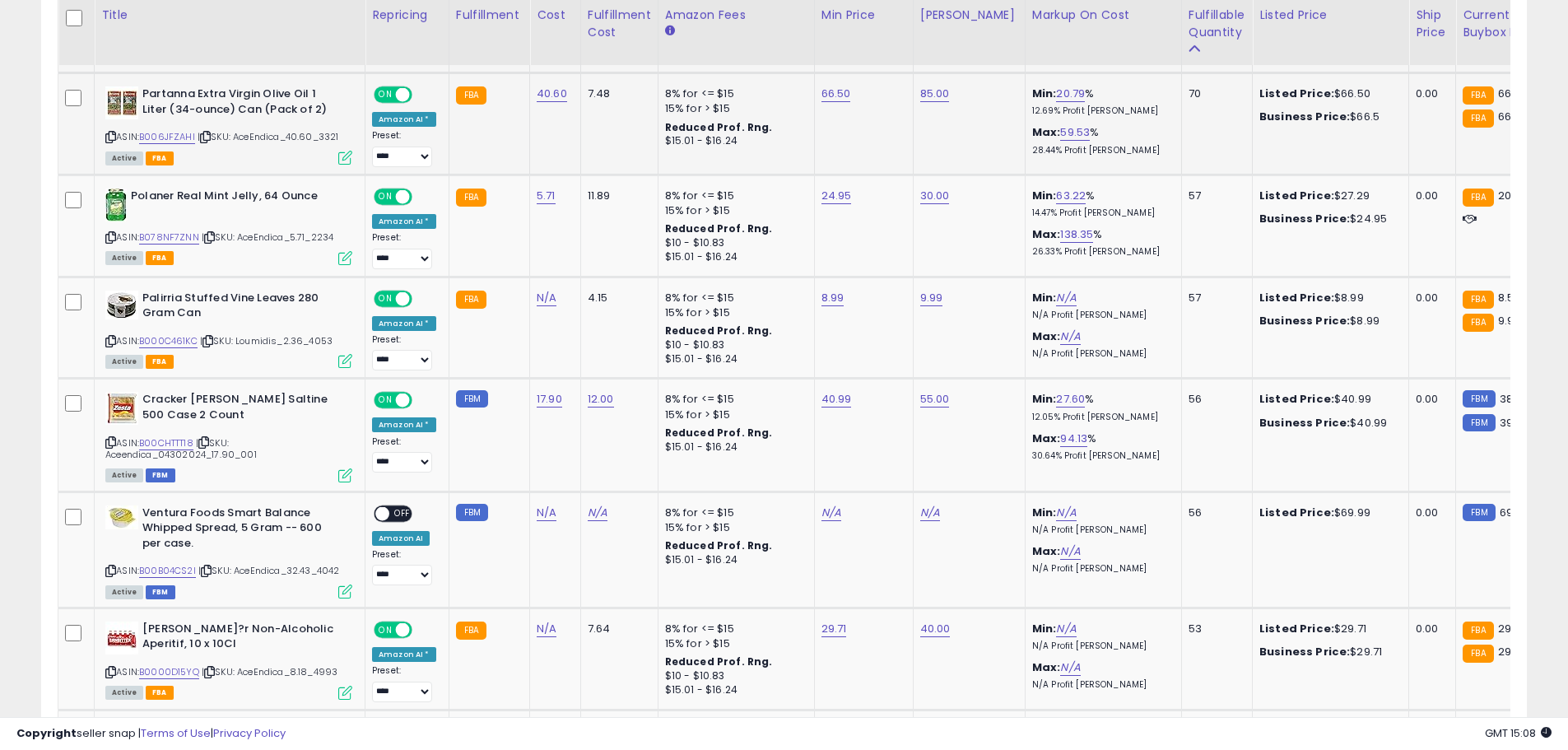
click at [110, 134] on icon at bounding box center [110, 137] width 10 height 9
click at [164, 134] on link "B006JFZAHI" at bounding box center [167, 136] width 56 height 14
drag, startPoint x: 736, startPoint y: 52, endPoint x: 749, endPoint y: 50, distance: 13.2
click at [749, 50] on input "*****" at bounding box center [783, 54] width 147 height 28
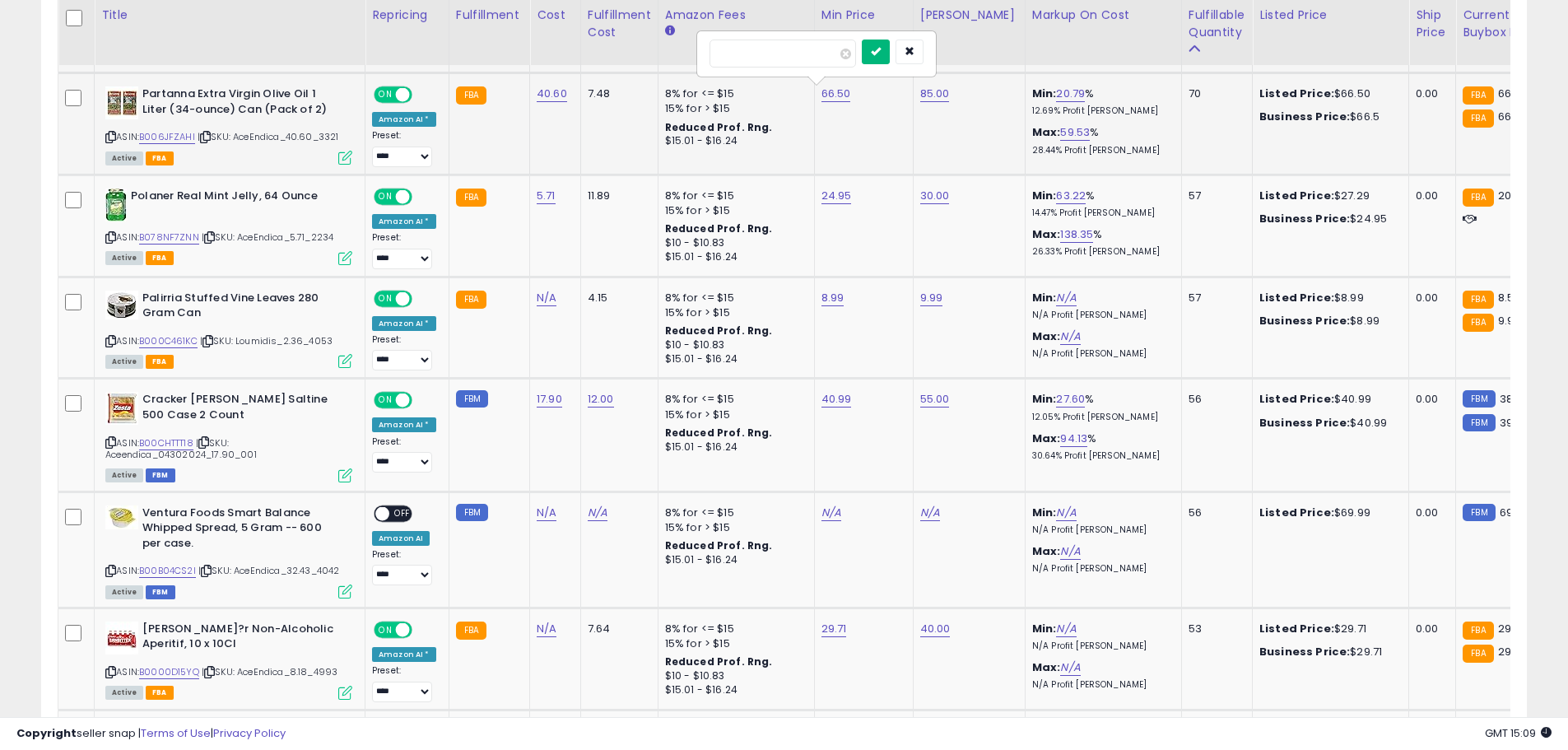
type input "*****"
click at [890, 49] on button "submit" at bounding box center [876, 52] width 28 height 24
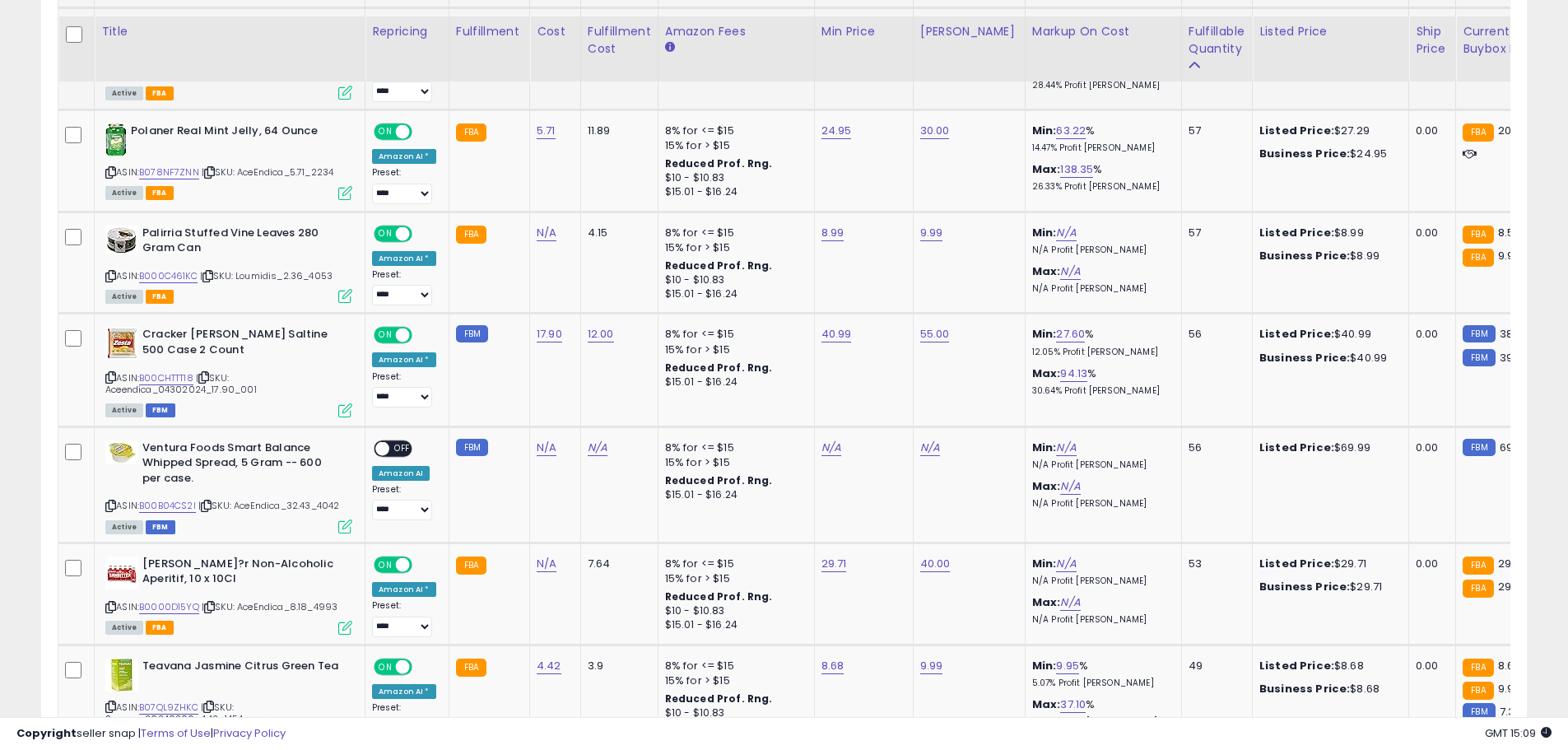
scroll to position [1986, 0]
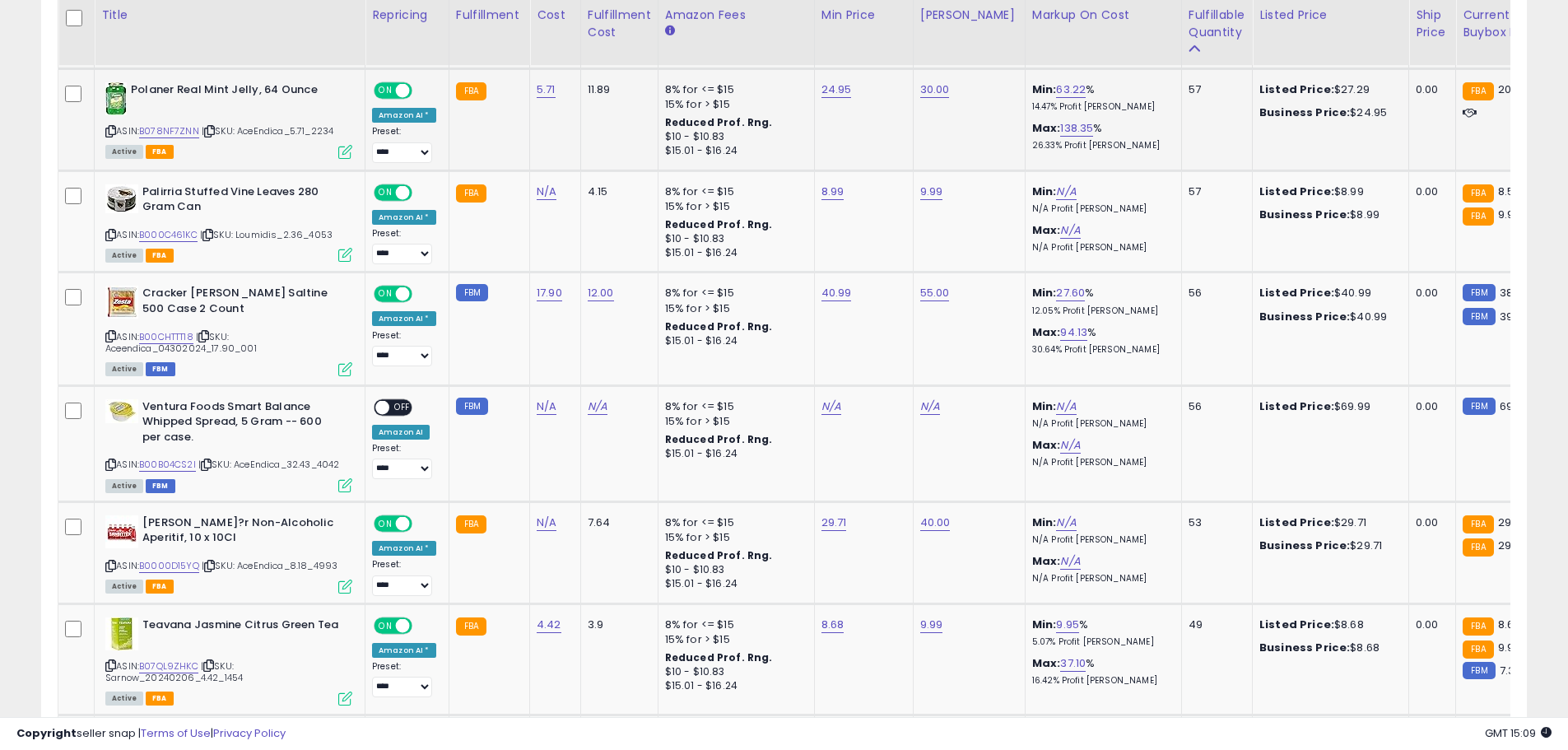
click at [114, 133] on icon at bounding box center [110, 132] width 10 height 9
click at [155, 130] on link "B078NF7ZNN" at bounding box center [169, 131] width 60 height 14
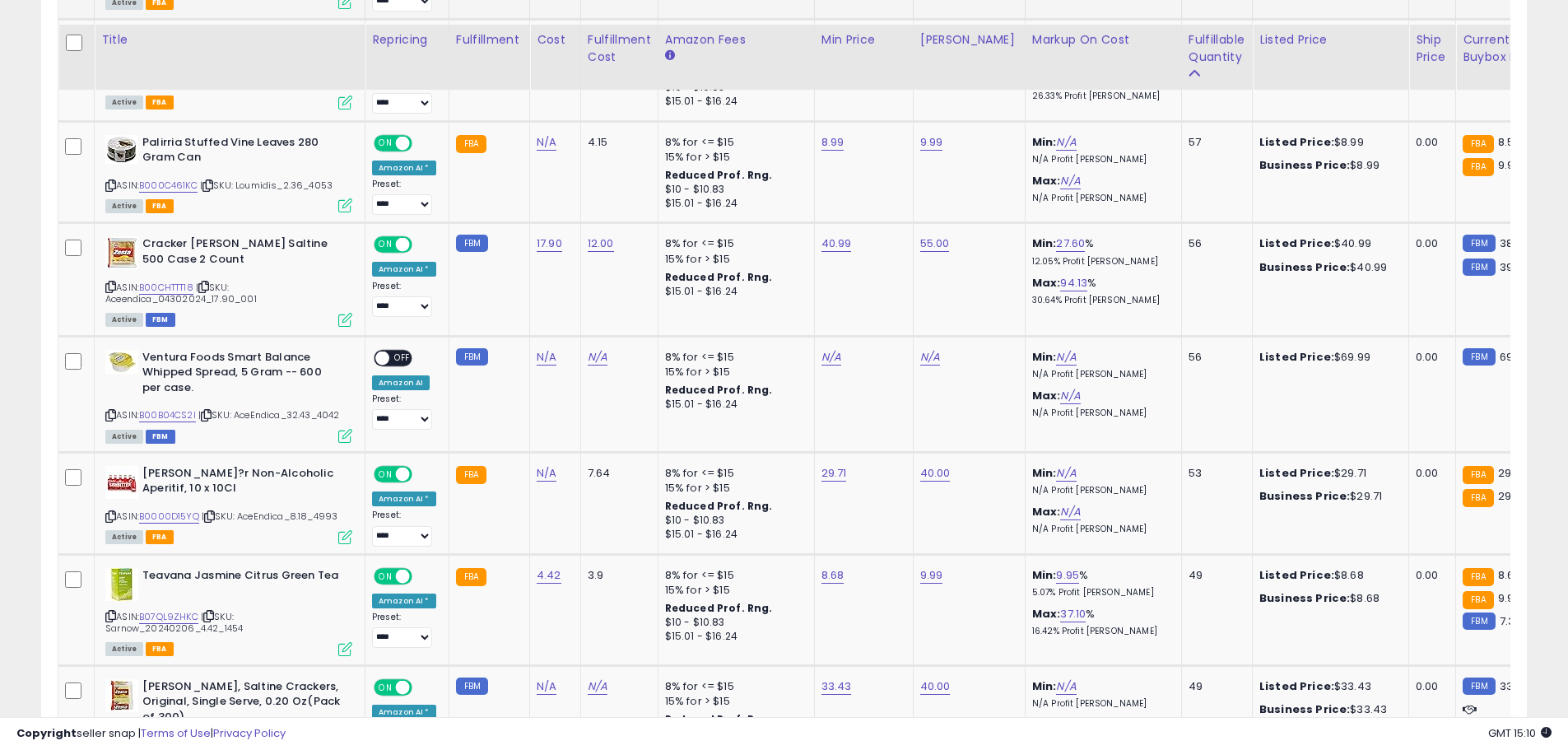
scroll to position [2084, 0]
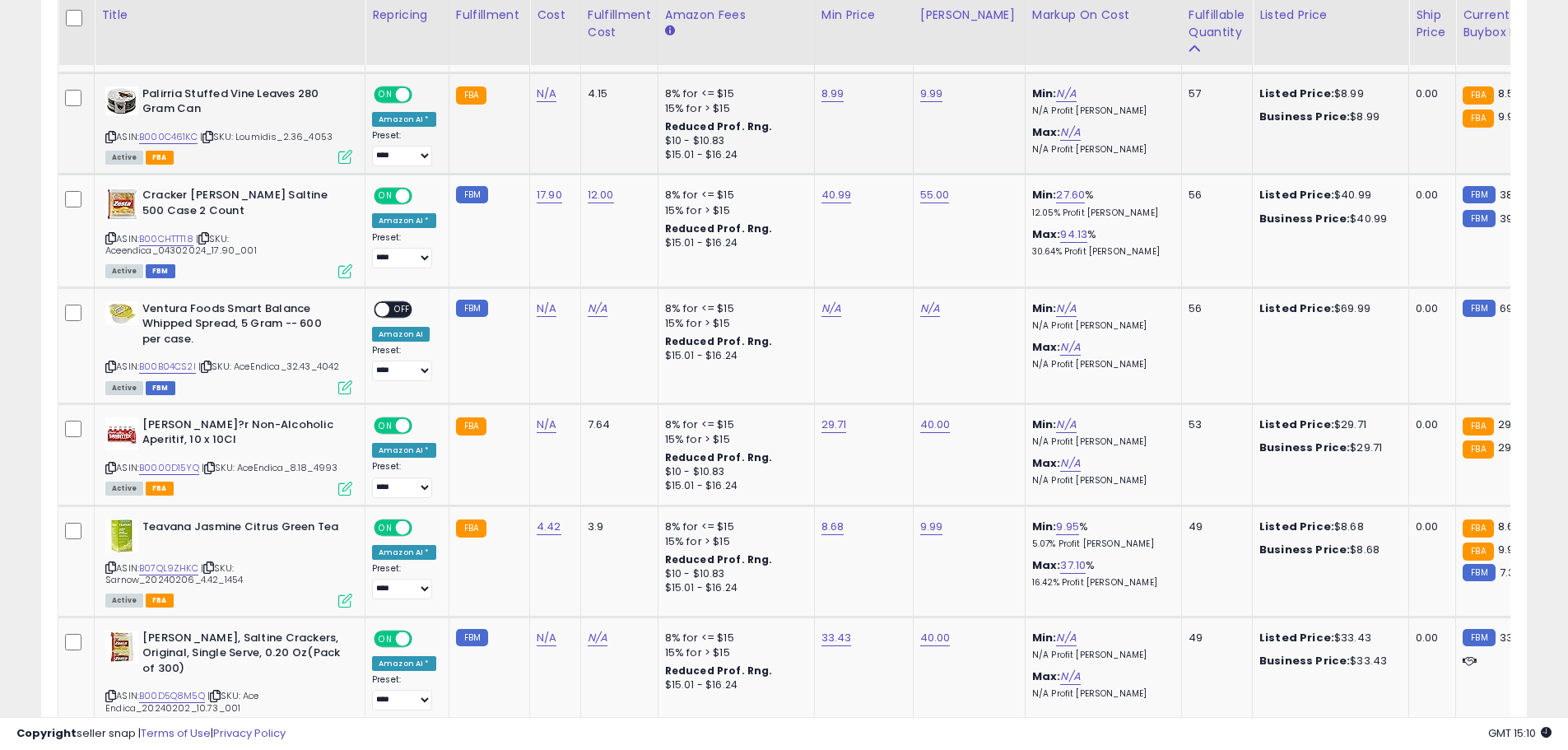
click at [108, 133] on icon at bounding box center [110, 137] width 10 height 9
click at [162, 135] on link "B000C461KC" at bounding box center [168, 136] width 58 height 14
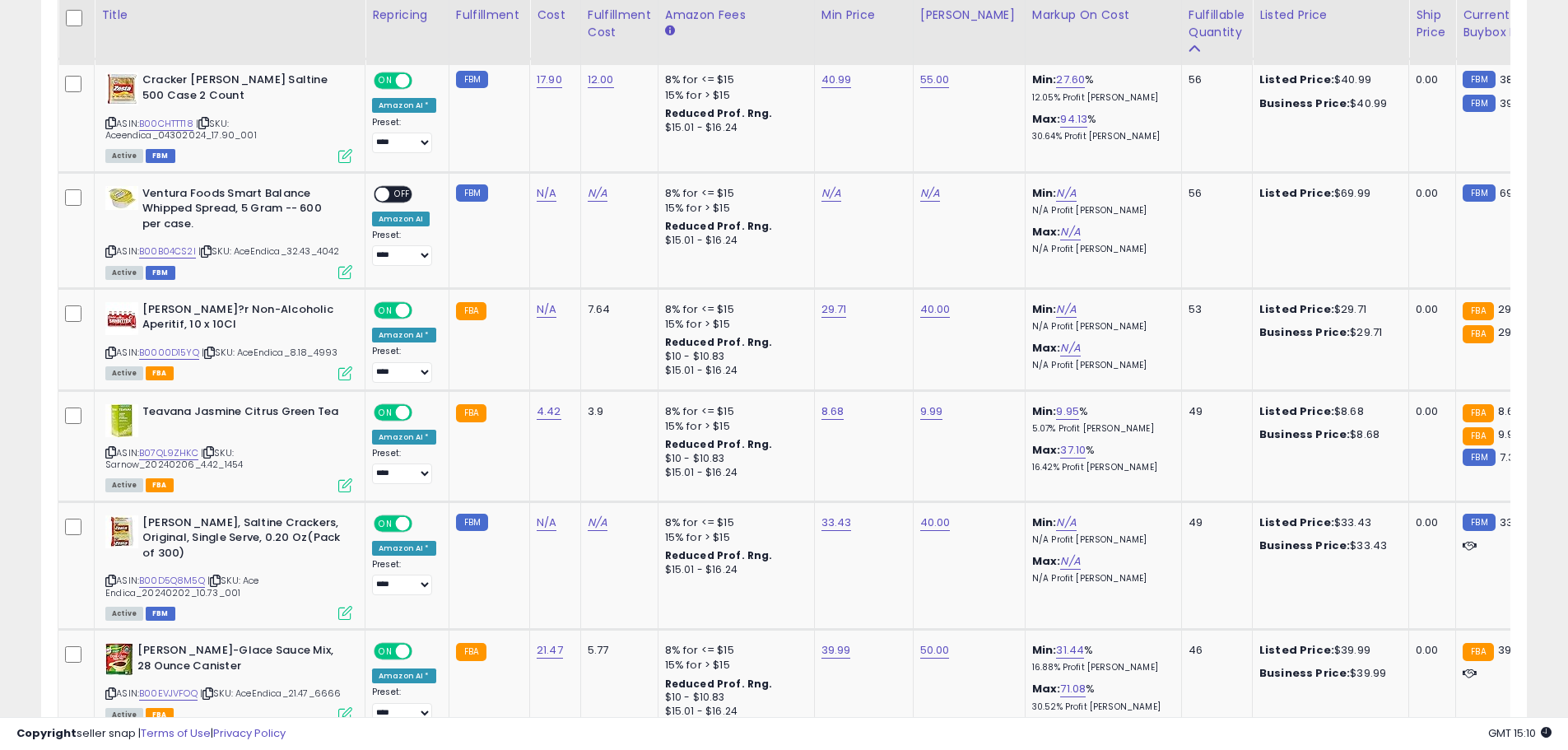
scroll to position [2191, 0]
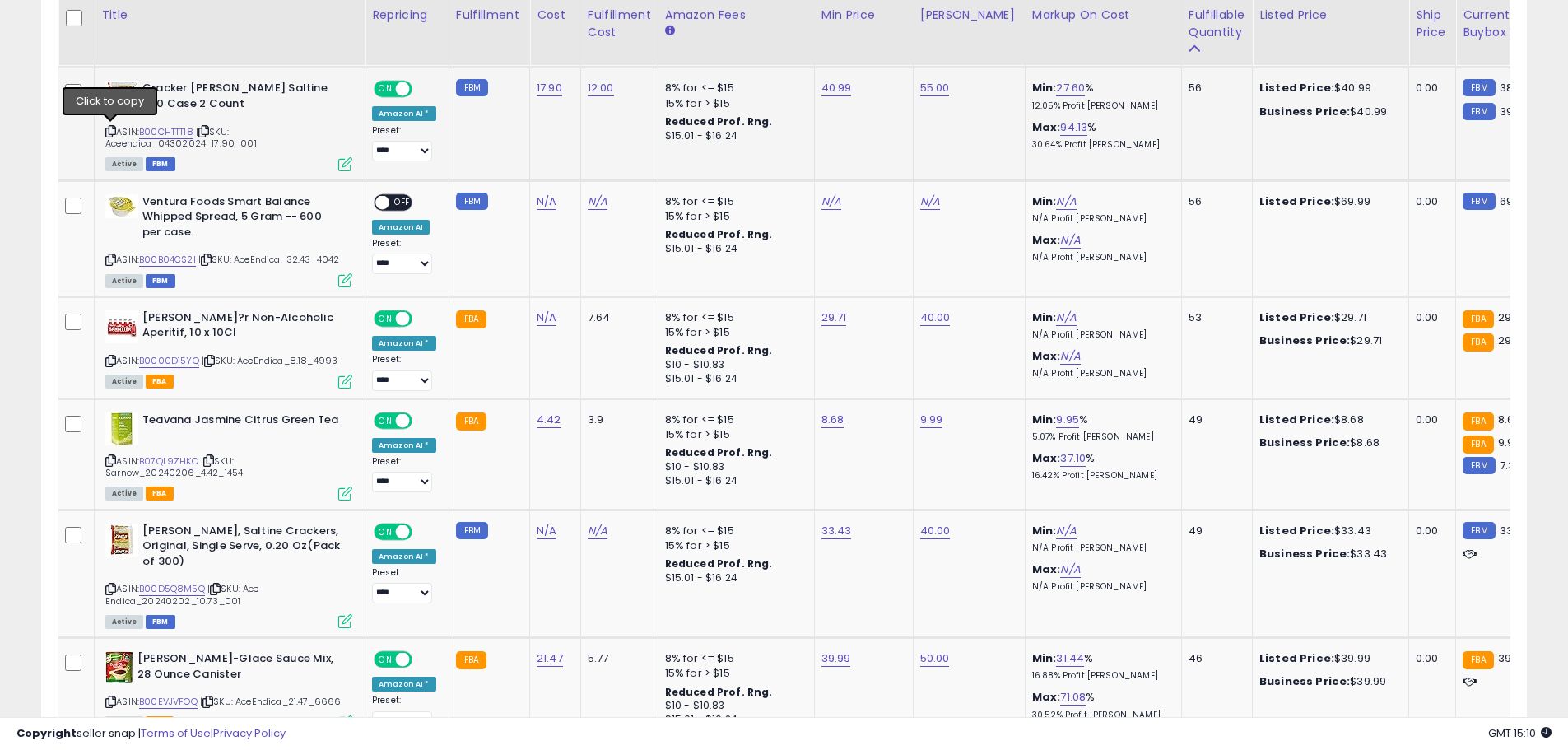
click at [112, 133] on icon at bounding box center [110, 132] width 10 height 9
click at [168, 126] on link "B00CHTTT18" at bounding box center [166, 132] width 55 height 14
drag, startPoint x: 732, startPoint y: 46, endPoint x: 720, endPoint y: 43, distance: 12.4
click at [720, 43] on input "*****" at bounding box center [783, 48] width 147 height 28
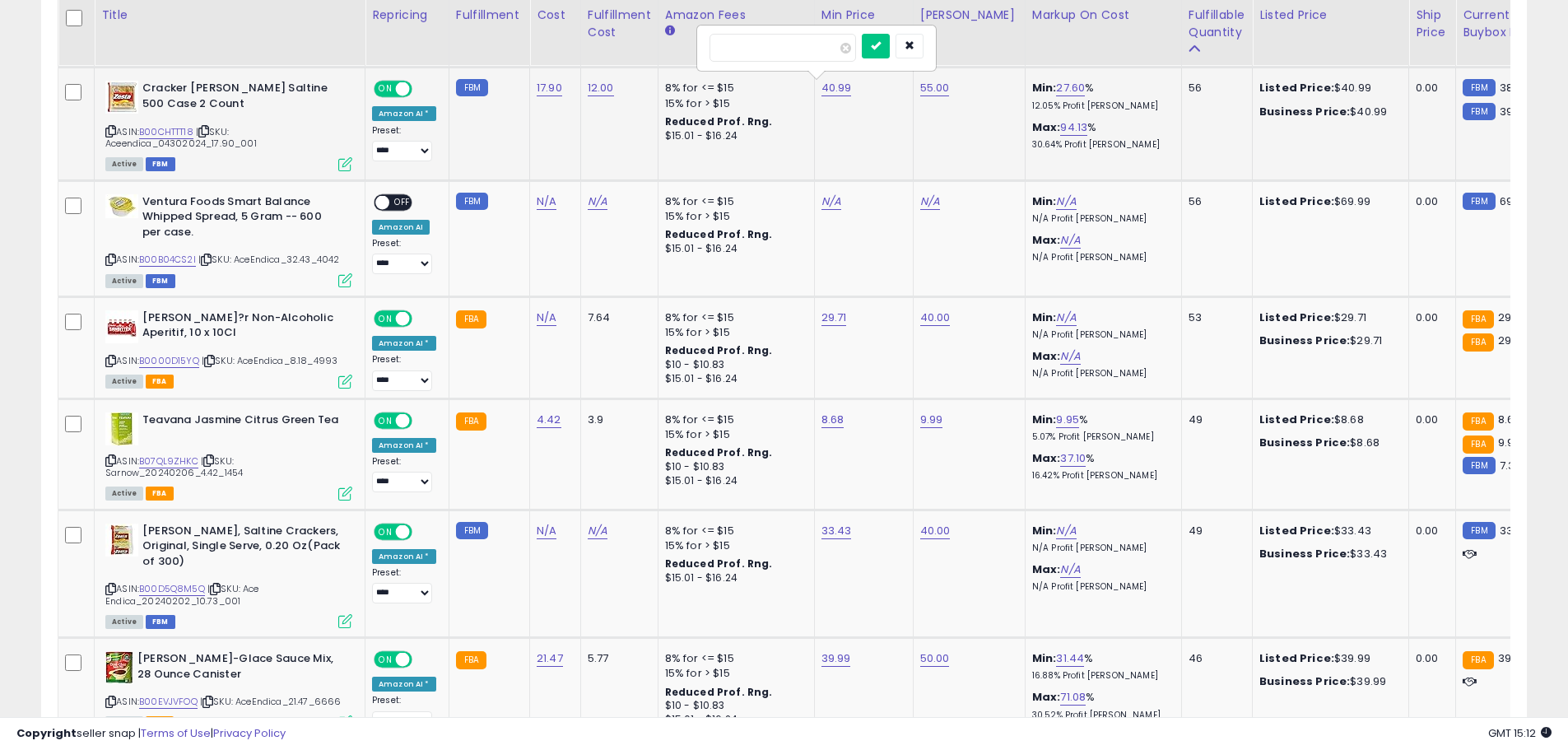
type input "*****"
click at [881, 50] on icon "submit" at bounding box center [876, 45] width 10 height 10
click at [111, 131] on icon at bounding box center [110, 132] width 10 height 9
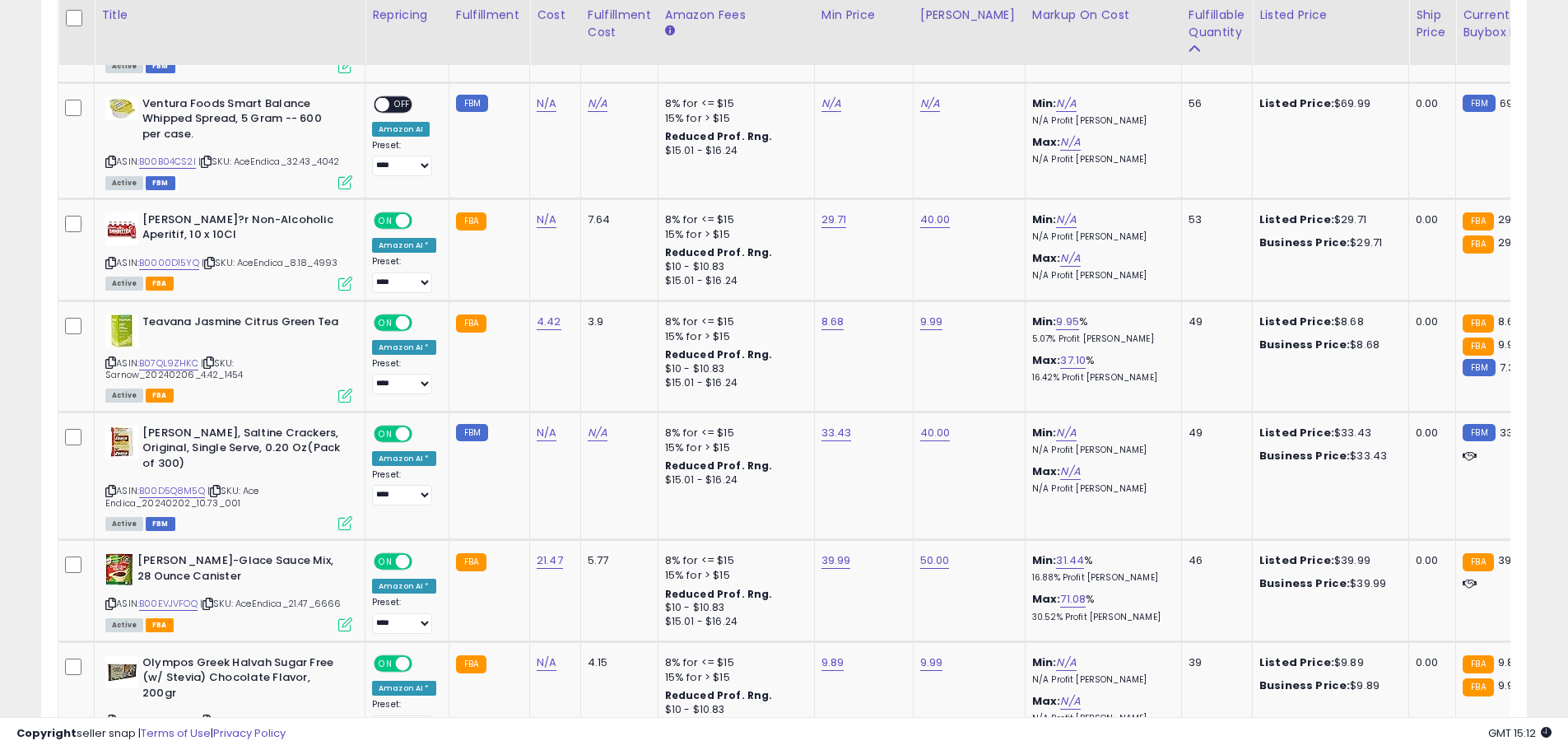
scroll to position [2305, 0]
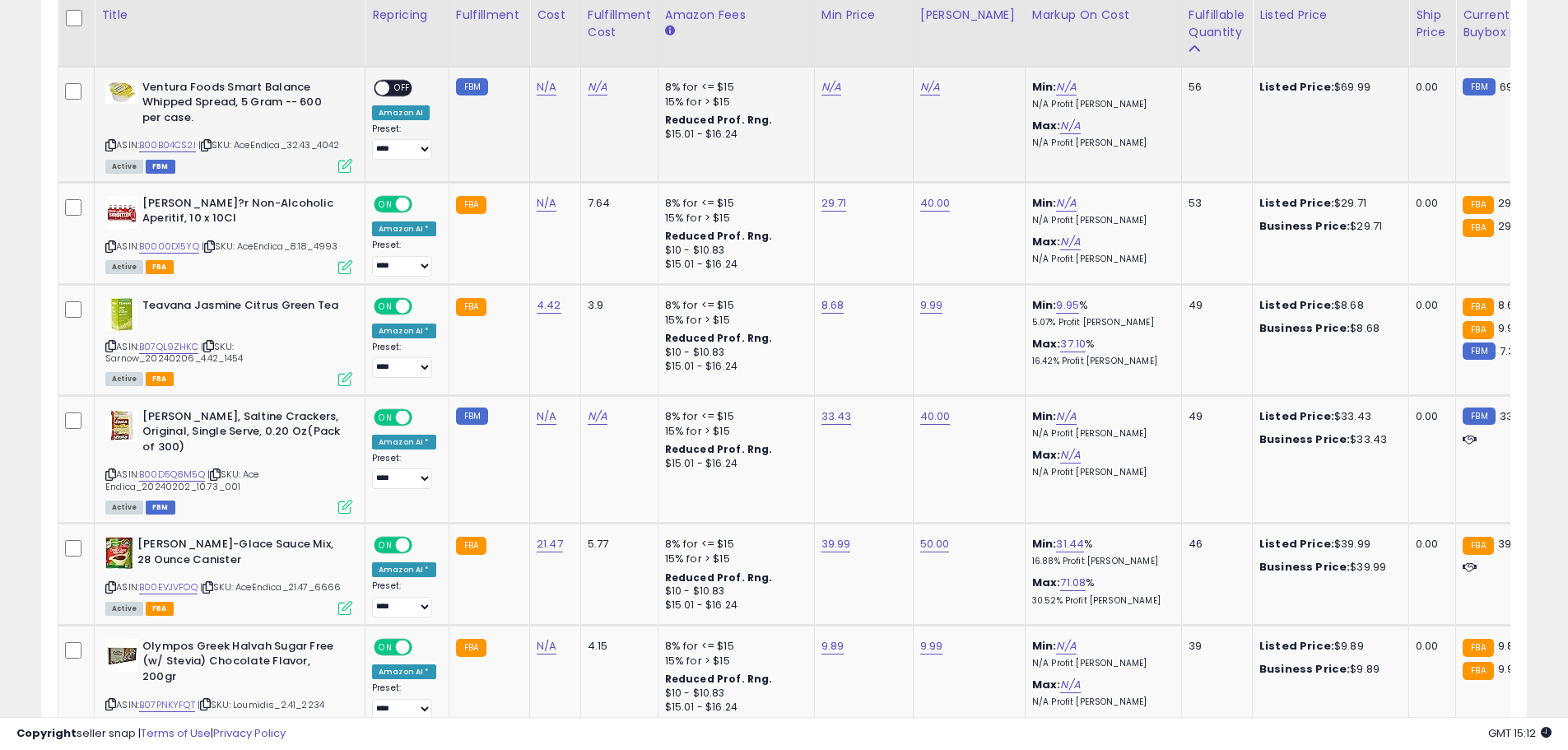
click at [109, 145] on icon at bounding box center [110, 146] width 10 height 9
click at [169, 144] on link "B00B04CS2I" at bounding box center [167, 145] width 56 height 14
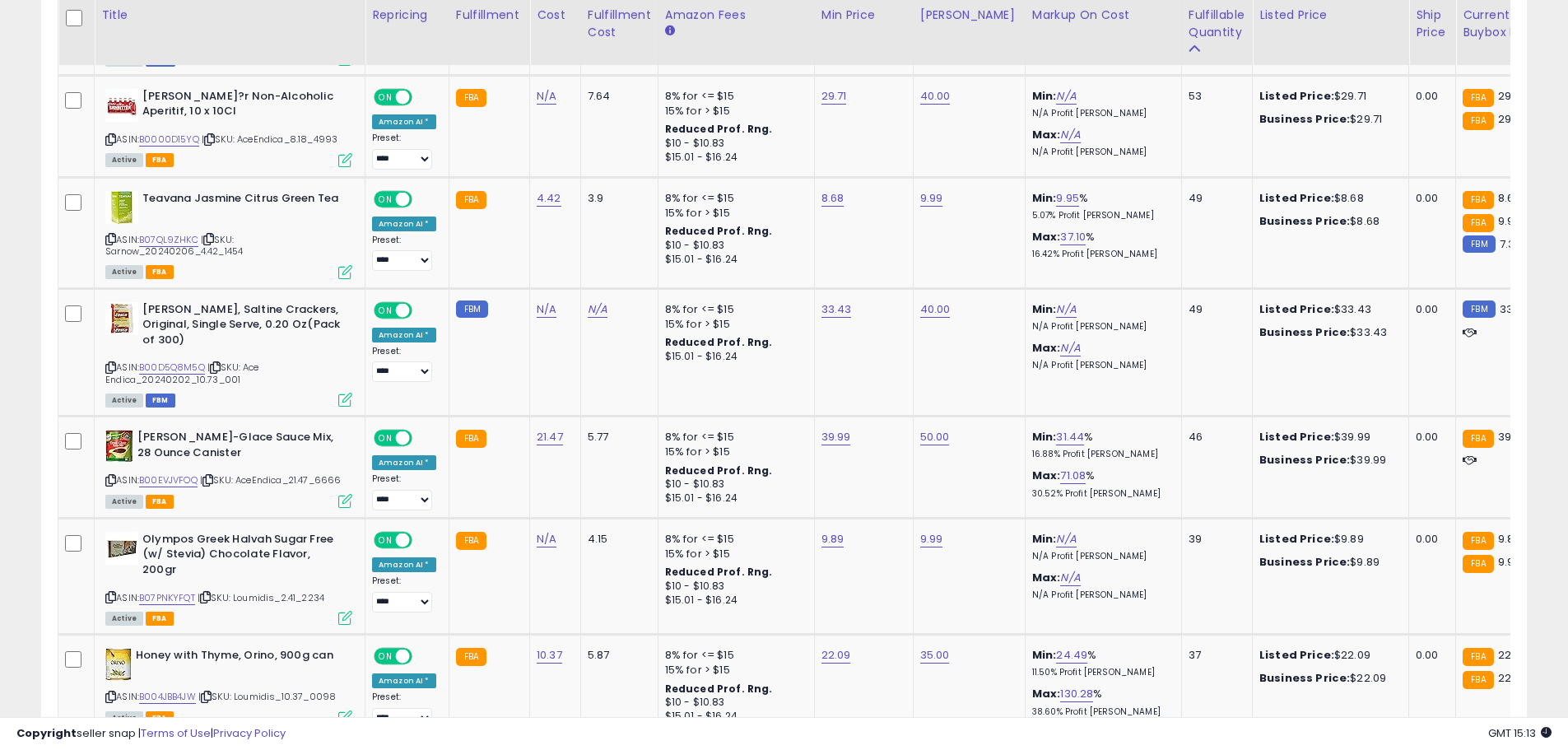
scroll to position [2404, 0]
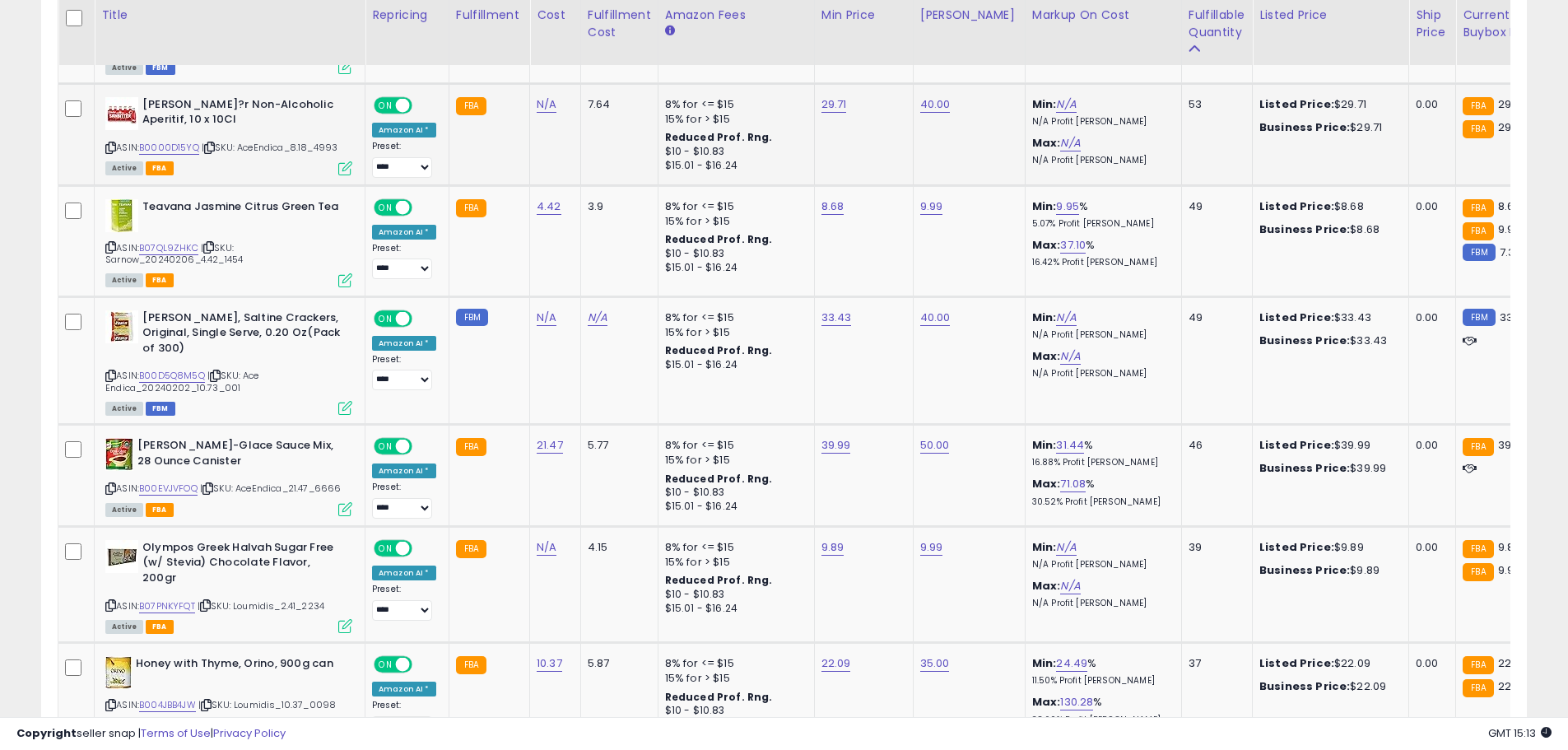
click at [110, 146] on icon at bounding box center [110, 148] width 10 height 9
click at [176, 147] on link "B0000D15YQ" at bounding box center [169, 148] width 60 height 14
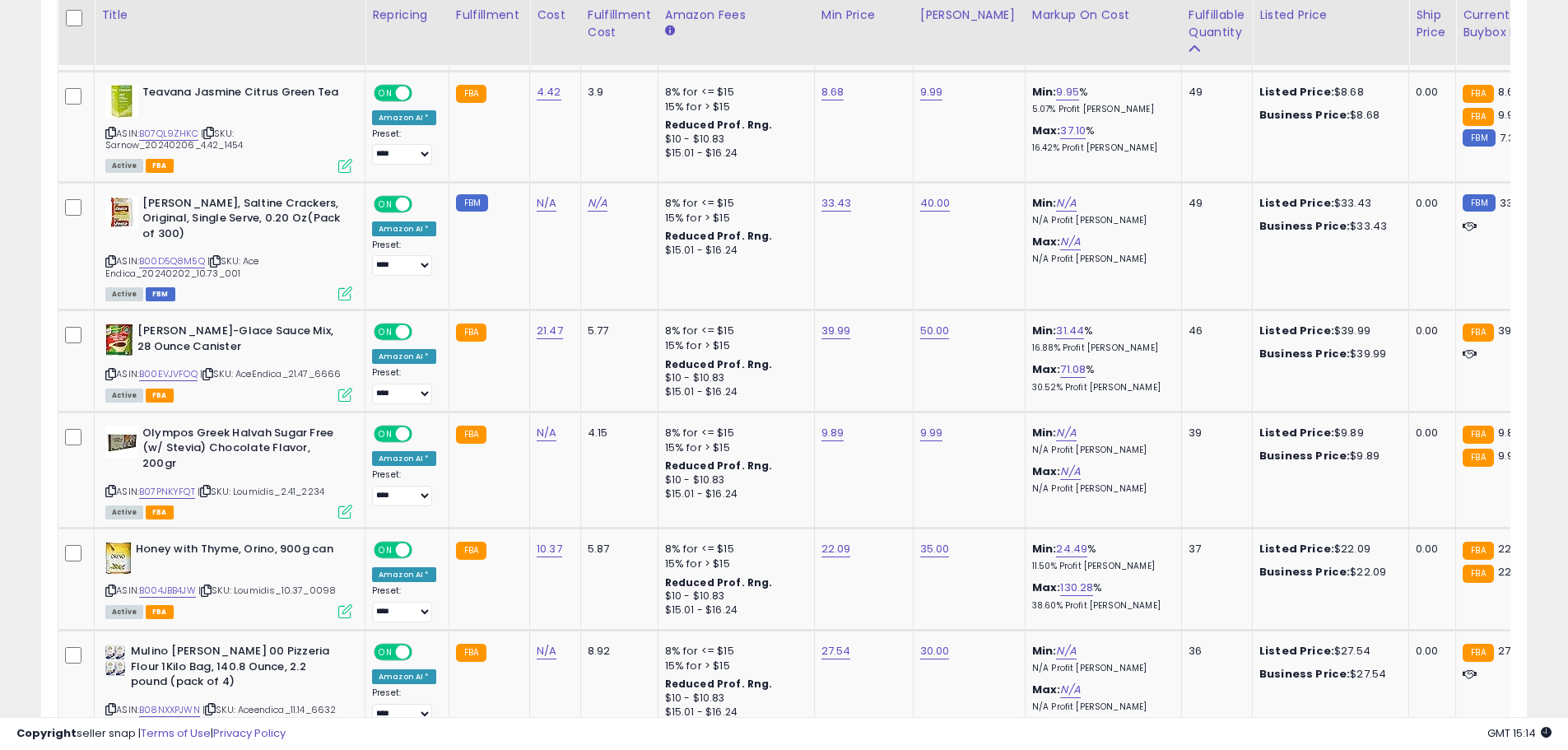
scroll to position [2527, 0]
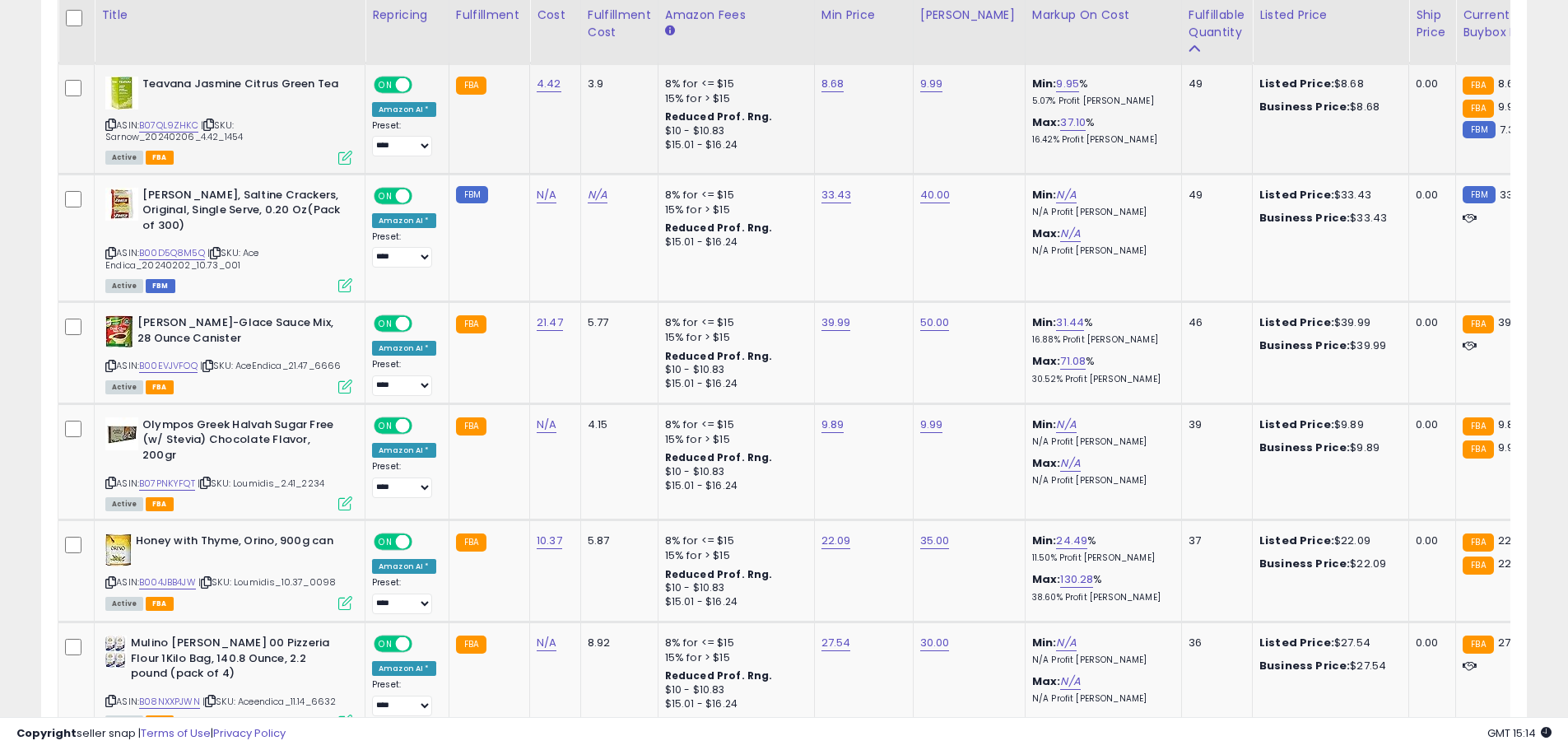
click at [111, 124] on icon at bounding box center [110, 125] width 10 height 9
click at [176, 127] on link "B07QL9ZHKC" at bounding box center [168, 125] width 59 height 14
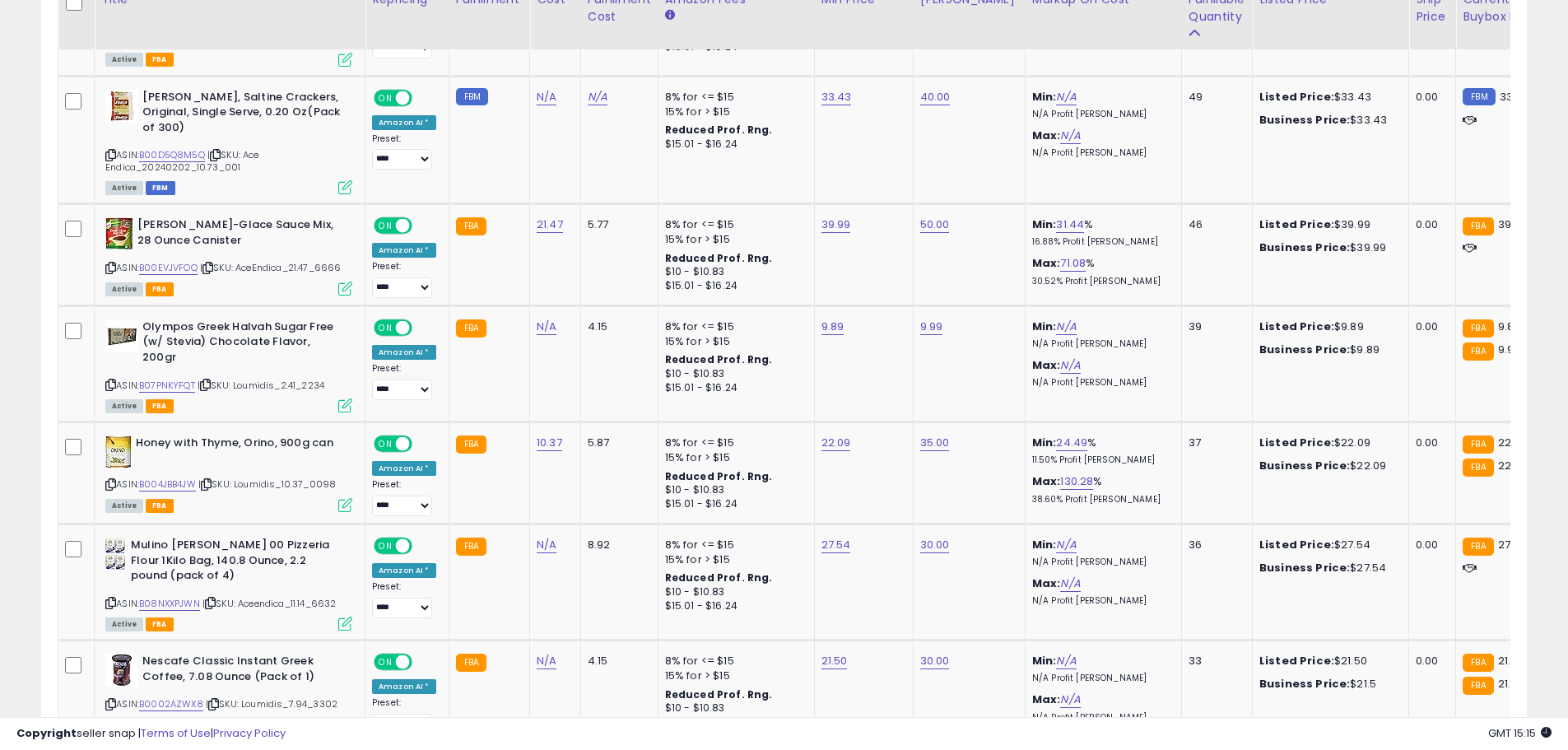
scroll to position [2641, 0]
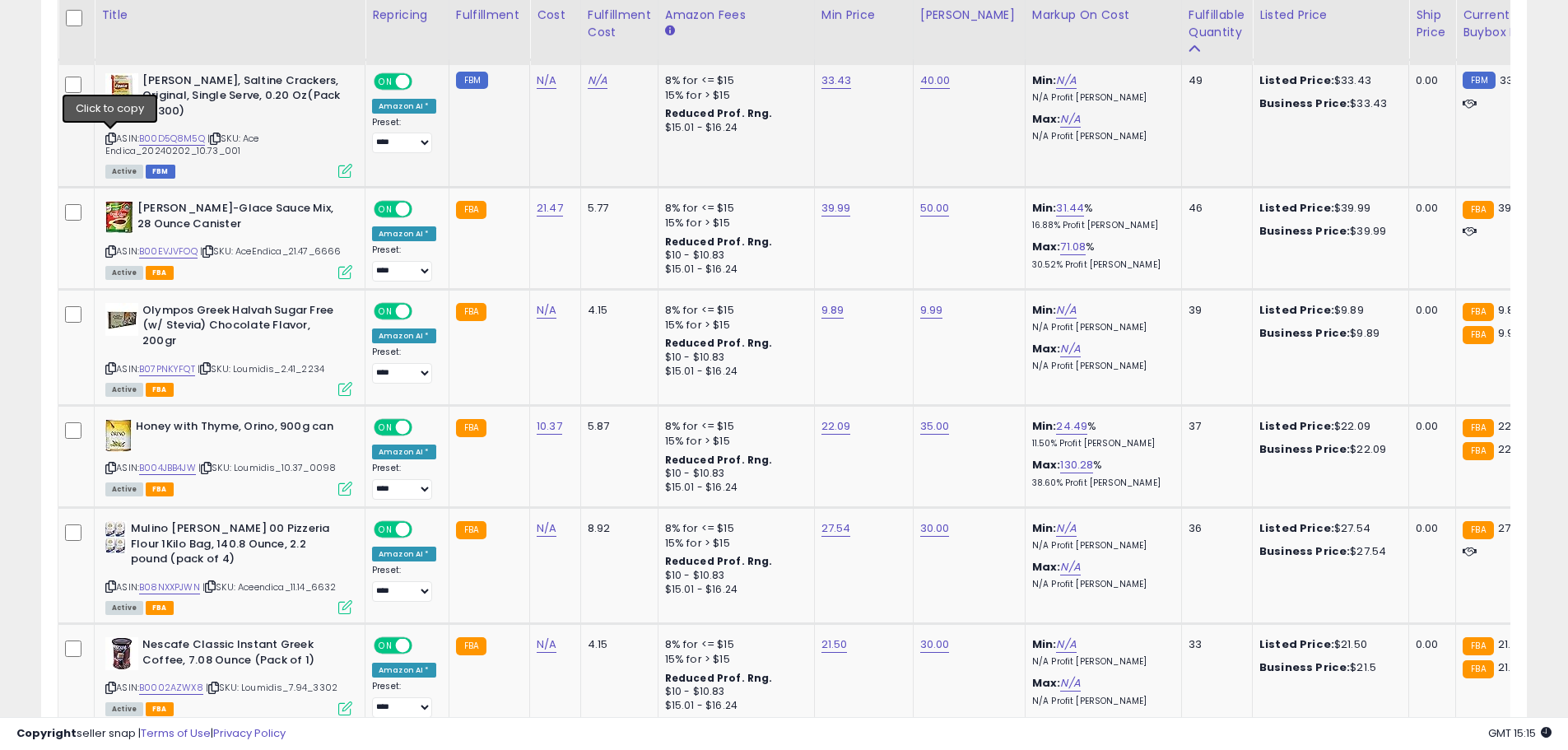
click at [113, 135] on icon at bounding box center [110, 139] width 10 height 9
click at [180, 136] on link "B00D5Q8M5Q" at bounding box center [172, 138] width 66 height 14
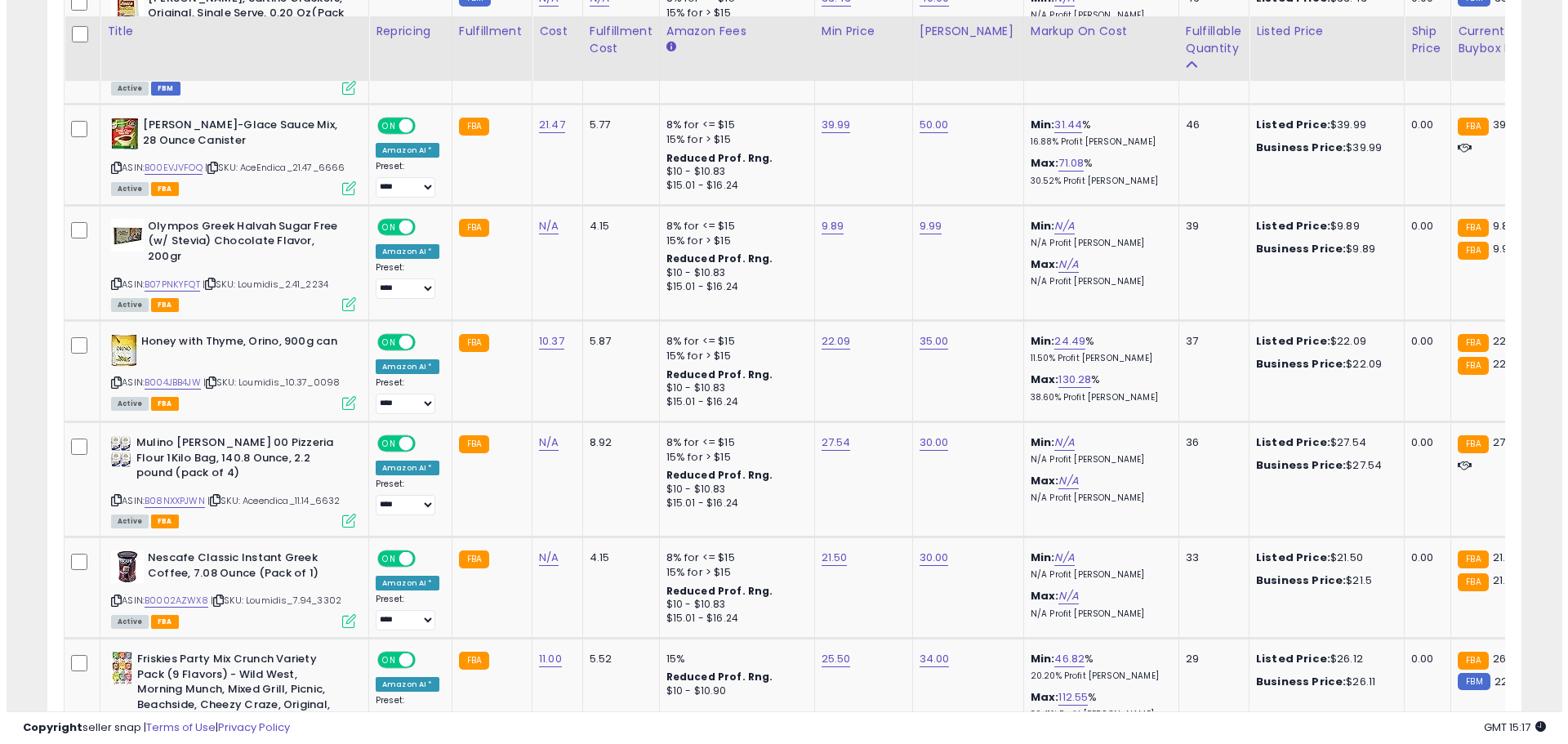
scroll to position [2735, 0]
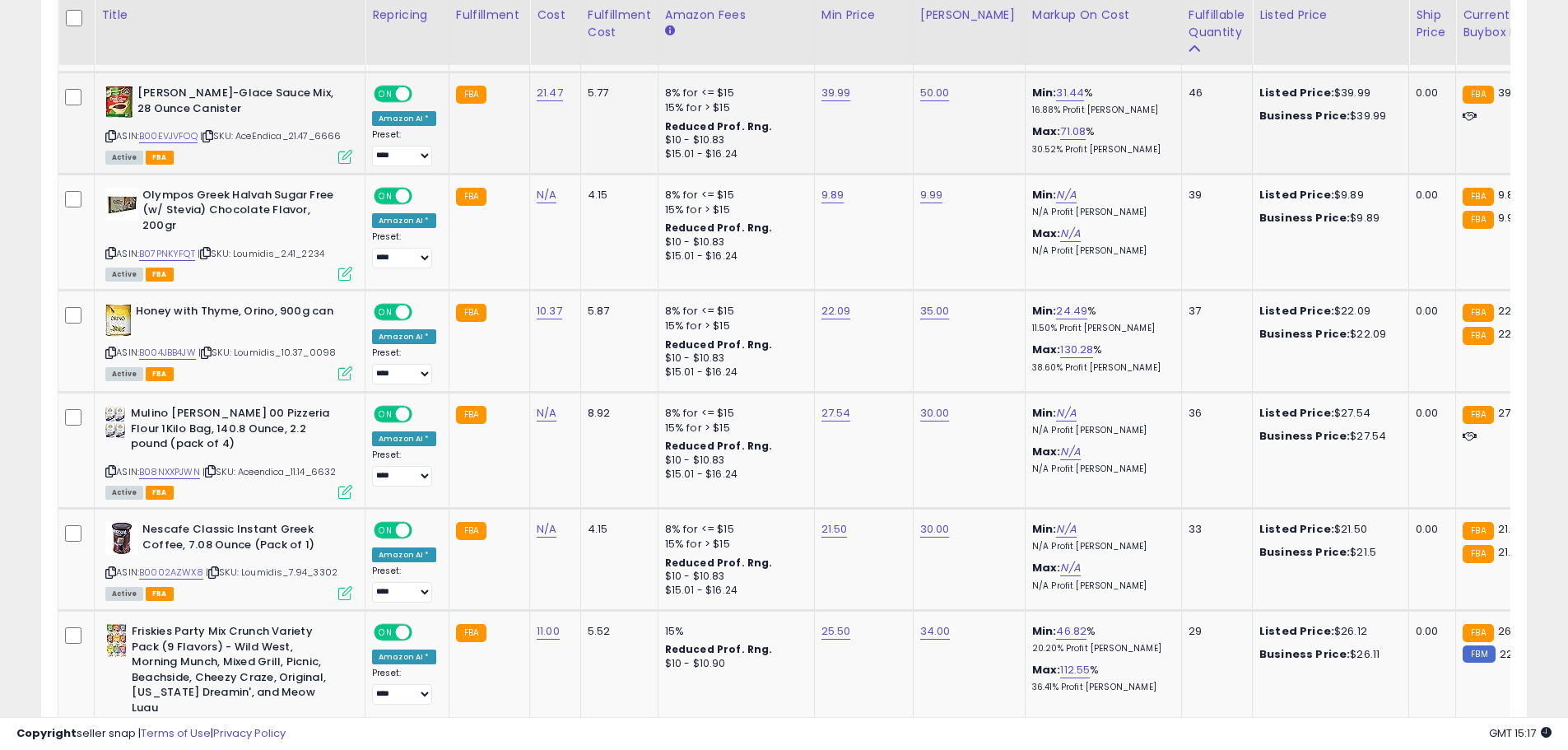
click at [111, 132] on icon at bounding box center [110, 136] width 10 height 9
click at [163, 136] on link "B00EVJVFOQ" at bounding box center [168, 135] width 58 height 14
click at [350, 157] on icon at bounding box center [345, 156] width 14 height 14
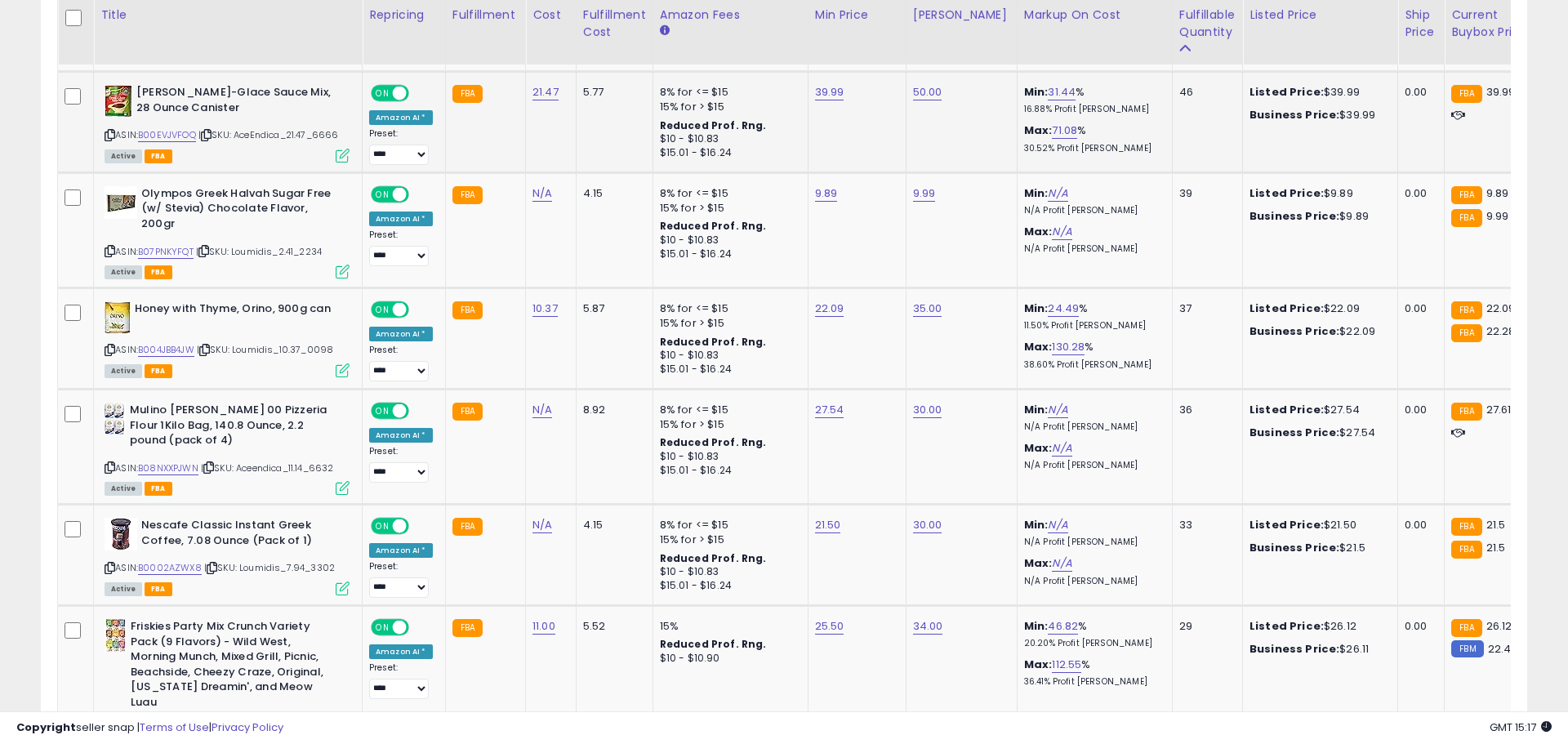
scroll to position [335, 863]
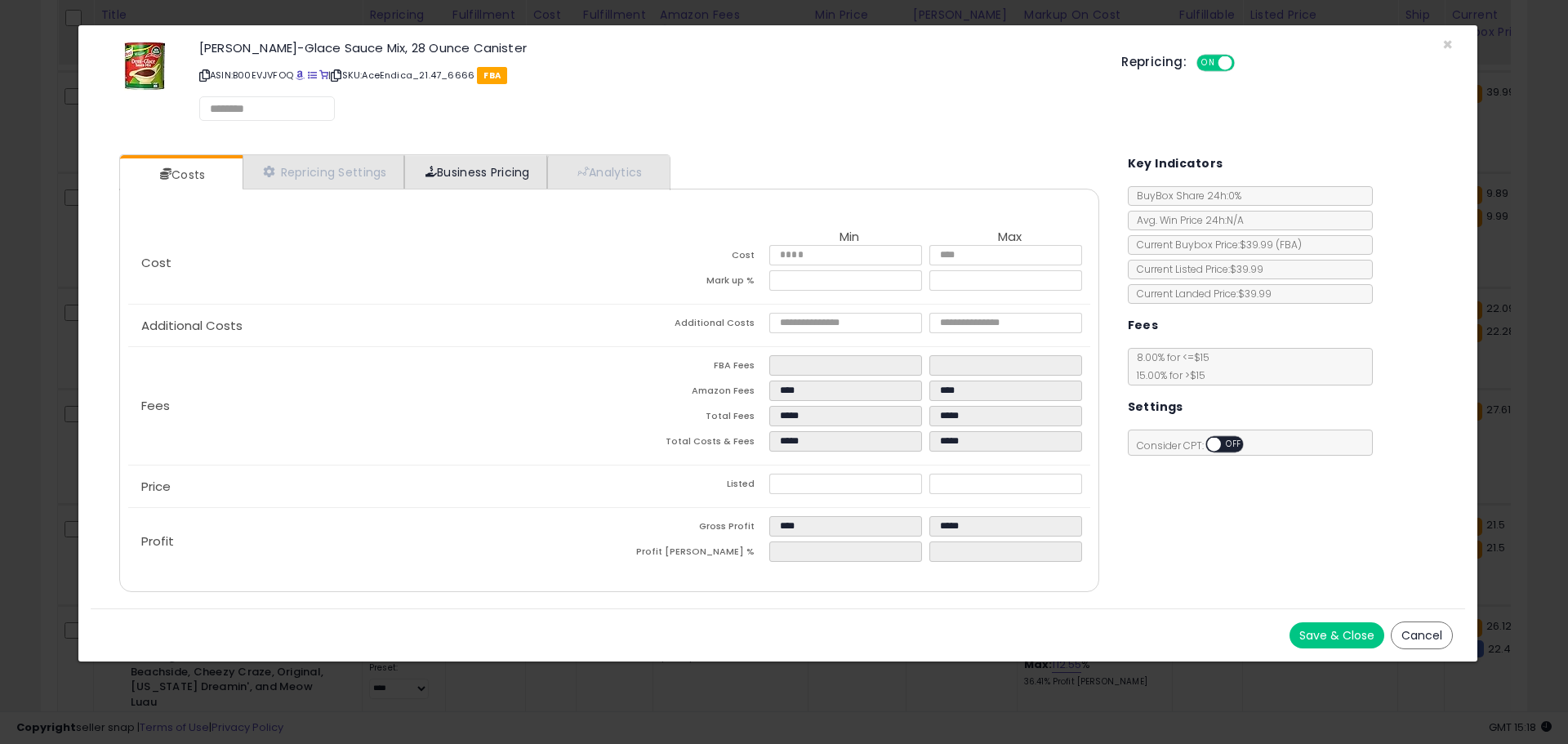
select select "*********"
click at [437, 172] on span at bounding box center [431, 172] width 11 height 11
select select "**********"
select select "******"
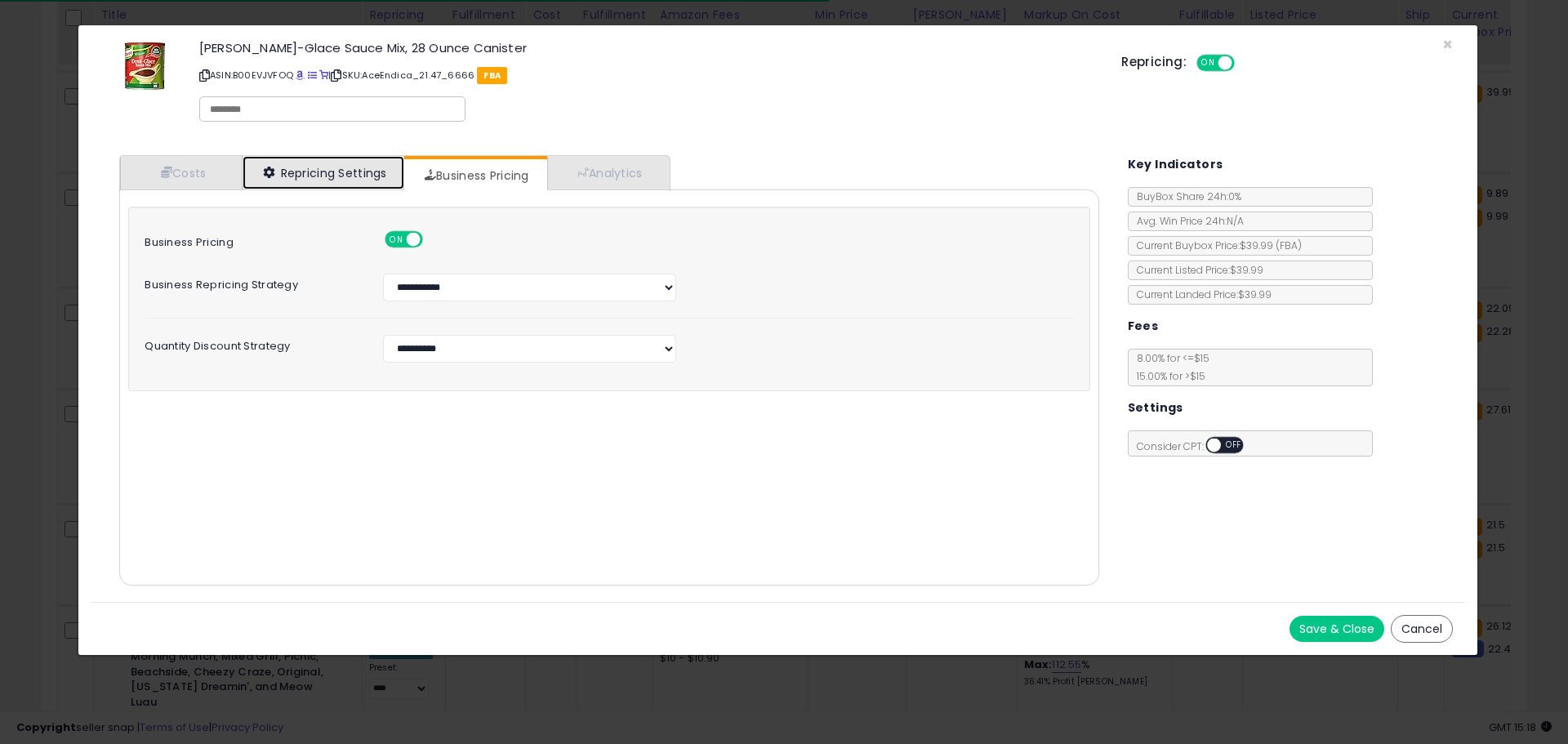
click at [333, 172] on link "Repricing Settings" at bounding box center [323, 172] width 161 height 34
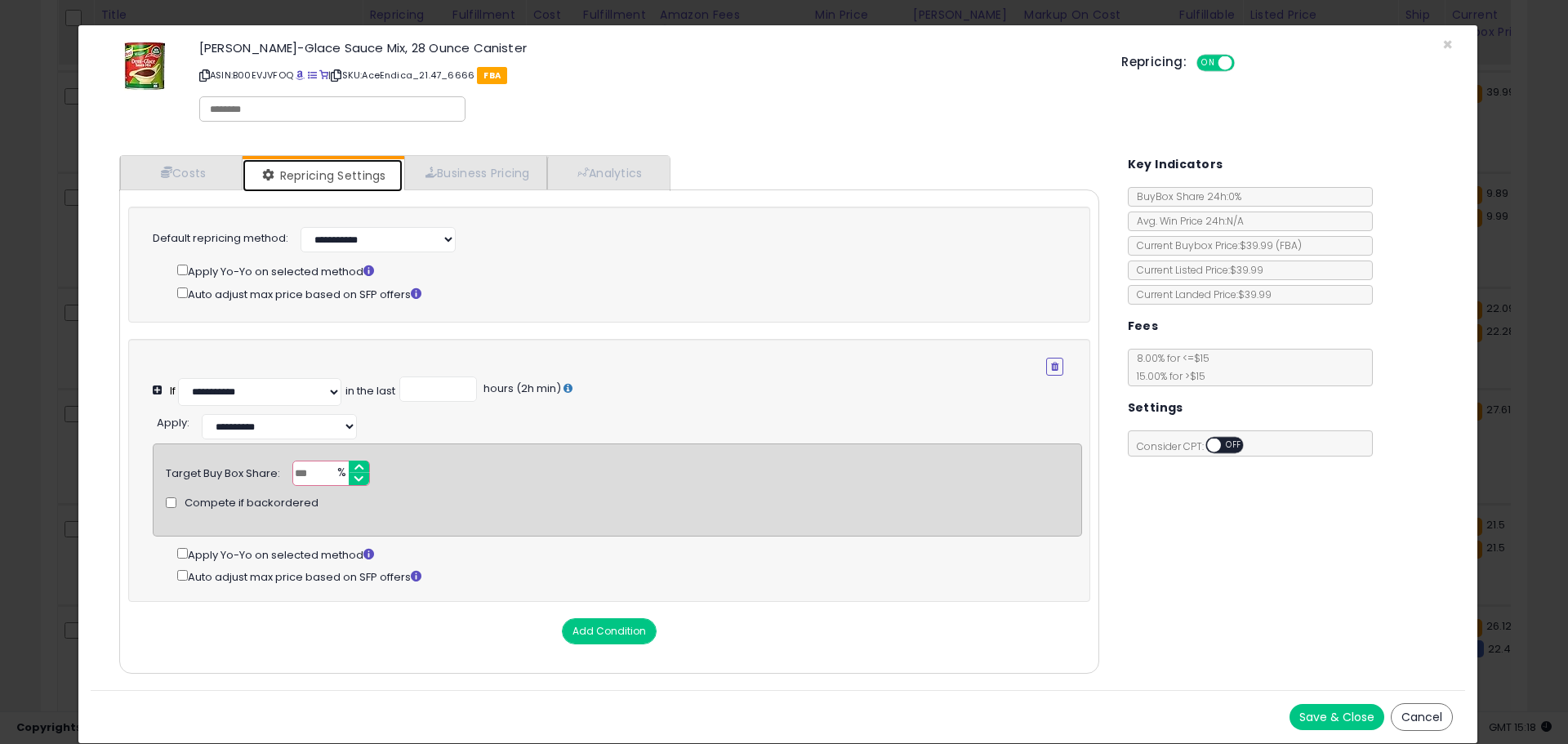
scroll to position [11, 0]
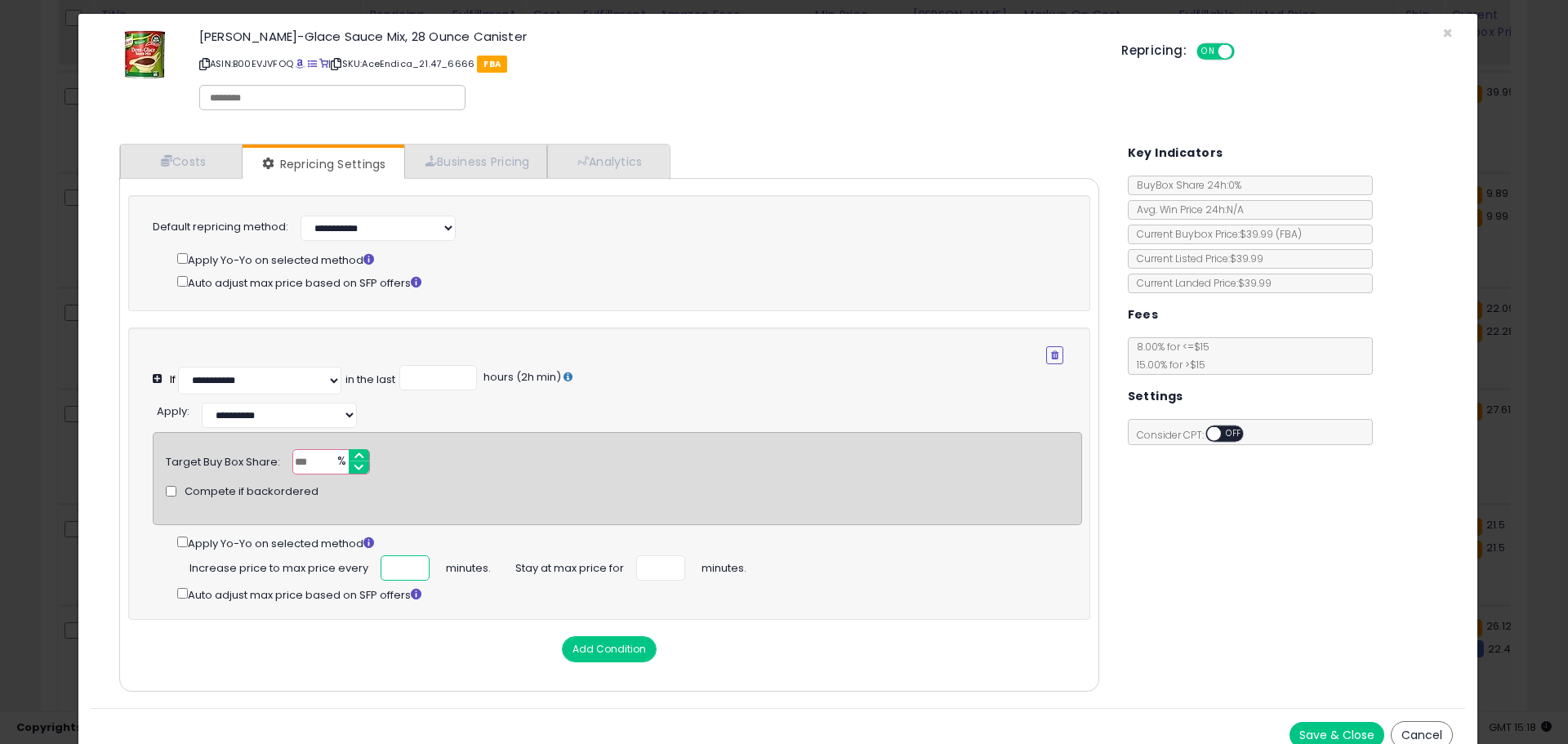
click at [392, 564] on input "number" at bounding box center [405, 568] width 49 height 25
type input "***"
click at [650, 571] on input "number" at bounding box center [660, 568] width 49 height 25
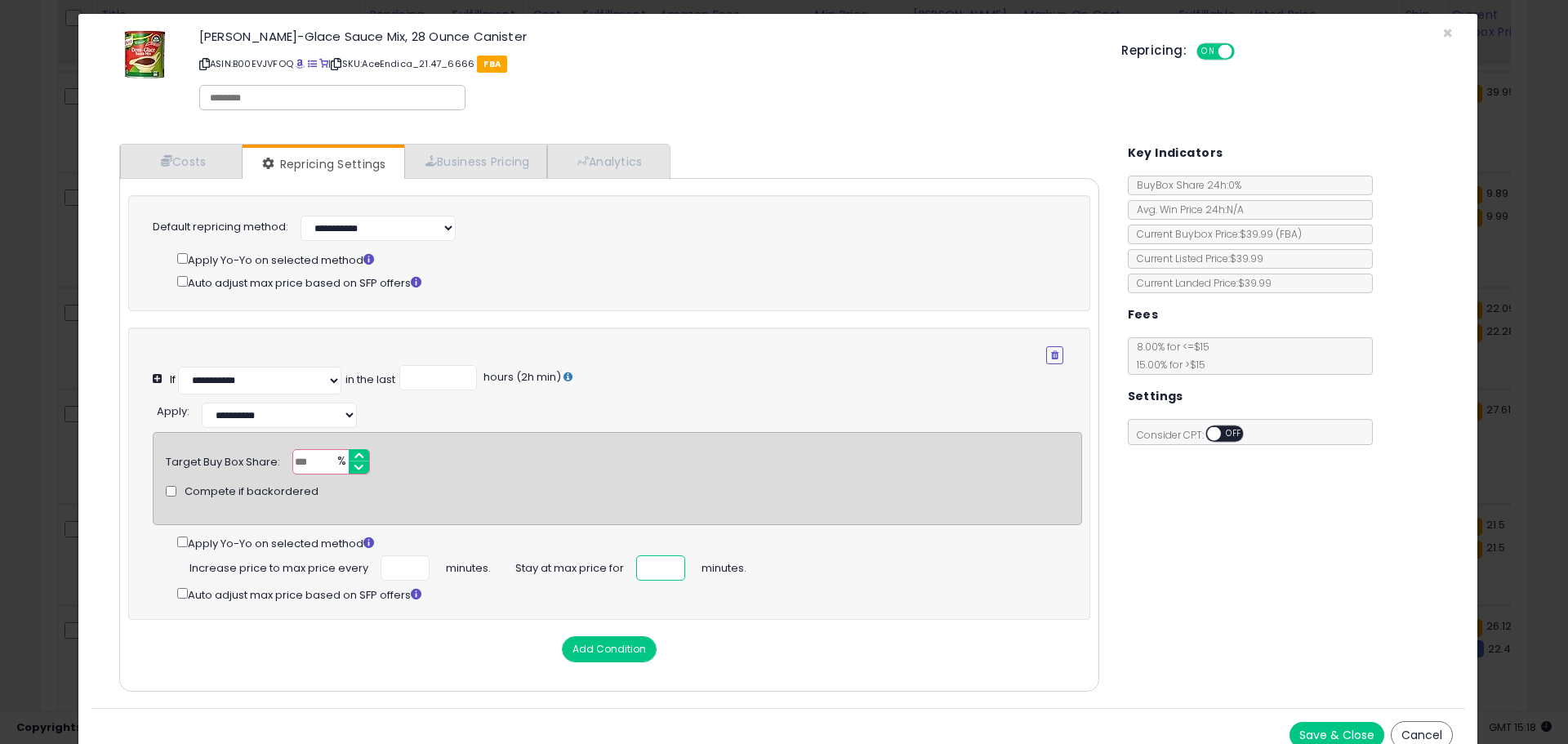
type input "**"
click at [1221, 582] on div "Costs Repricing Settings Business Pricing Analytics Cost" at bounding box center [778, 420] width 1375 height 576
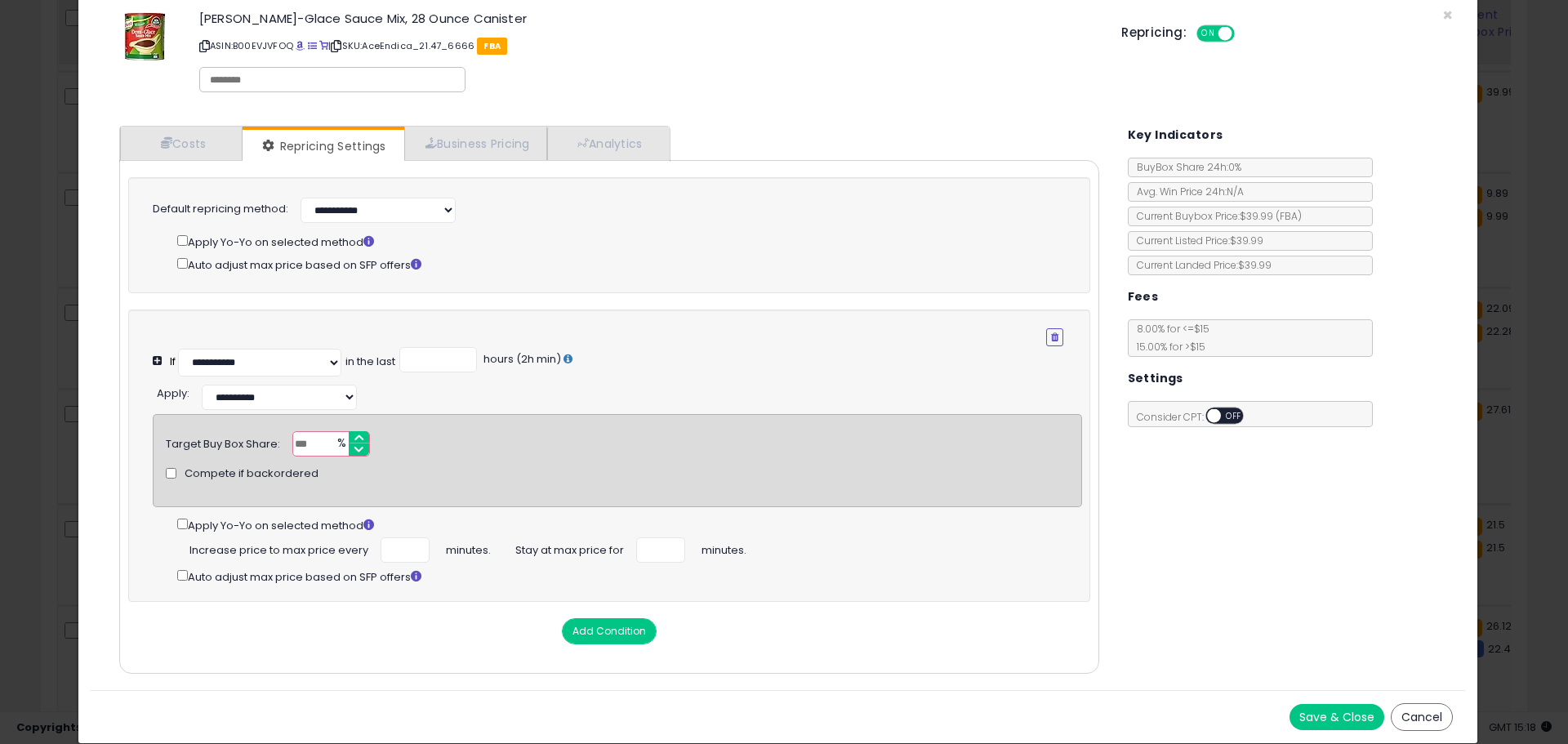
scroll to position [41, 0]
click at [1292, 709] on button "Save & Close" at bounding box center [1338, 717] width 95 height 26
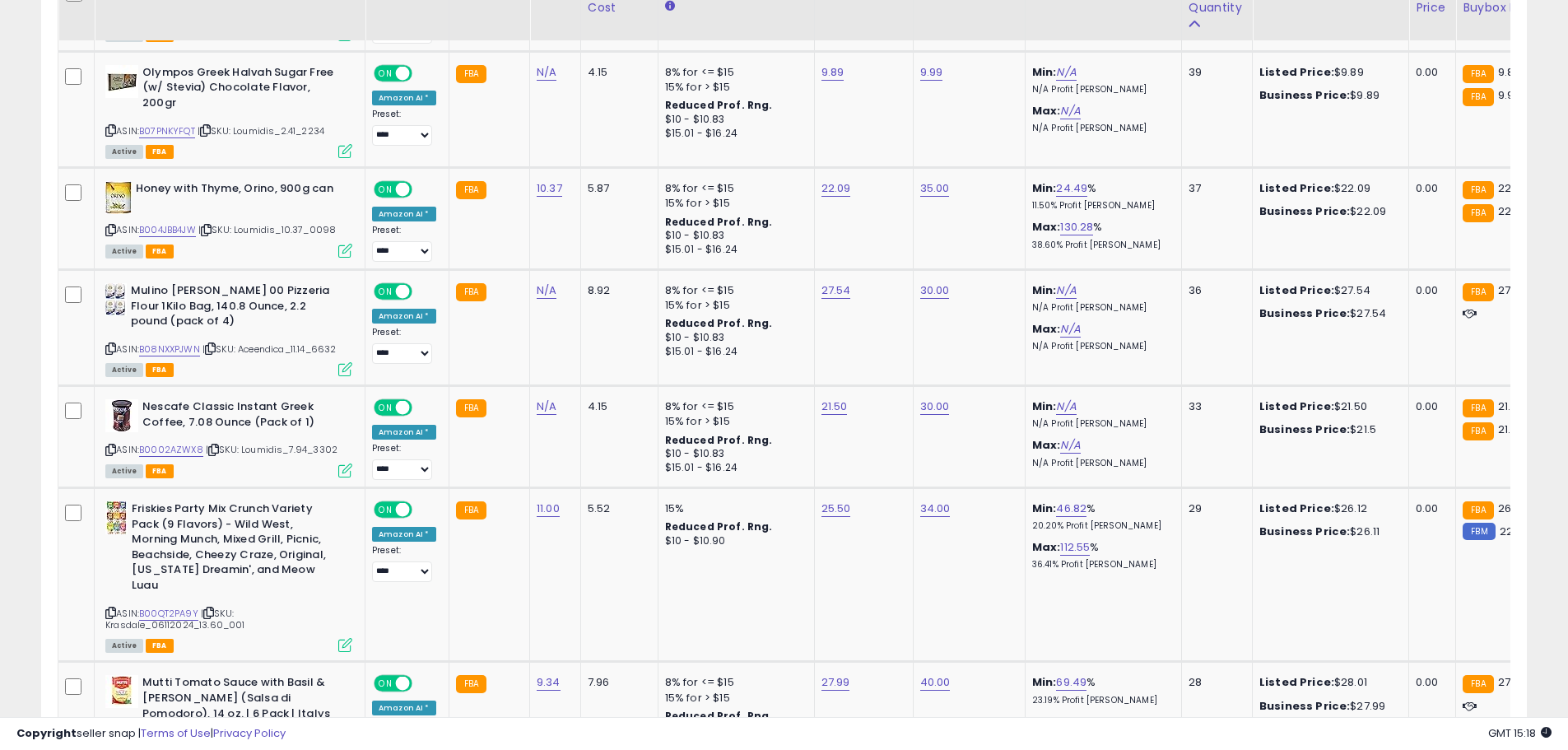
scroll to position [2854, 0]
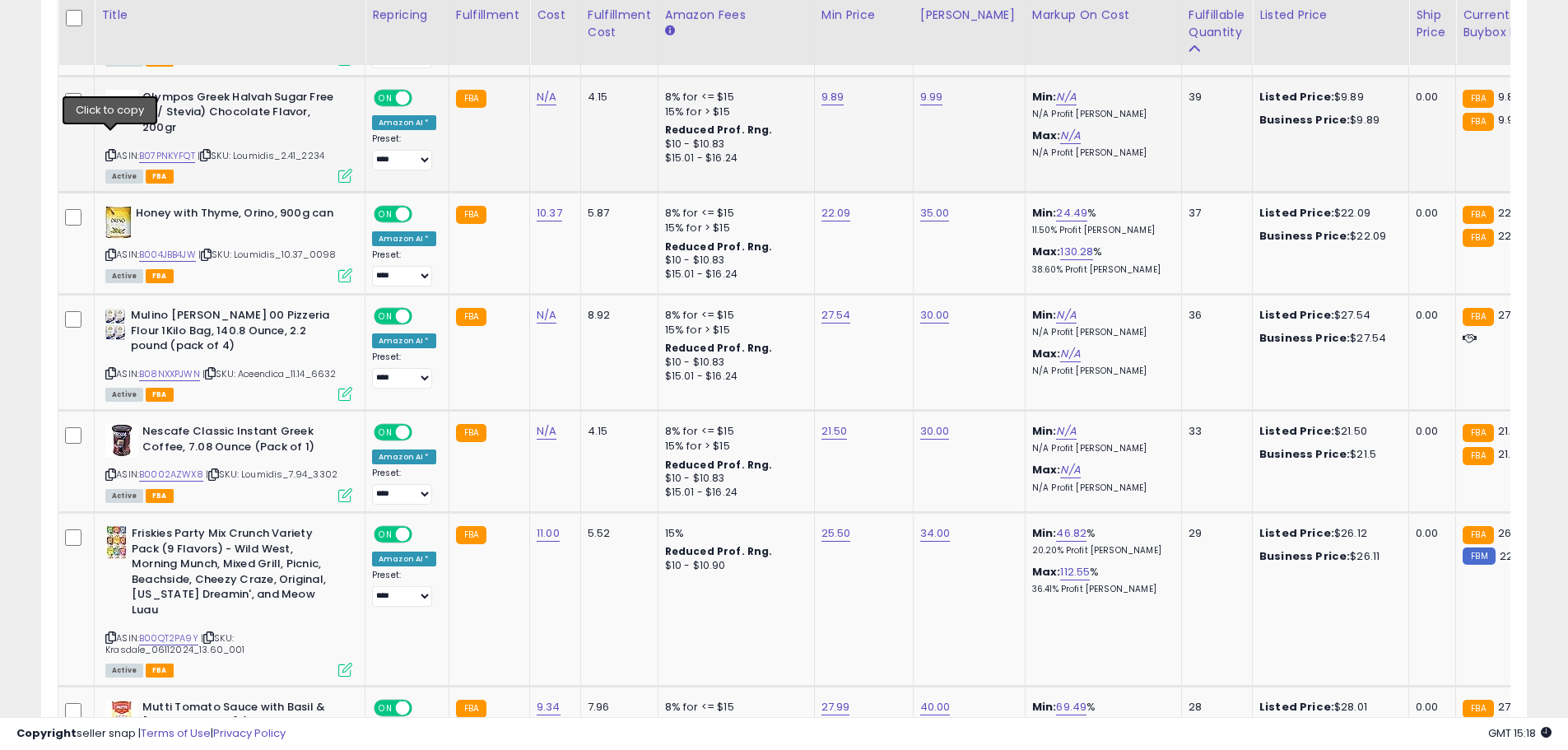
click at [112, 150] on icon at bounding box center [110, 155] width 10 height 9
click at [159, 149] on link "B07PNKYFQT" at bounding box center [167, 156] width 56 height 14
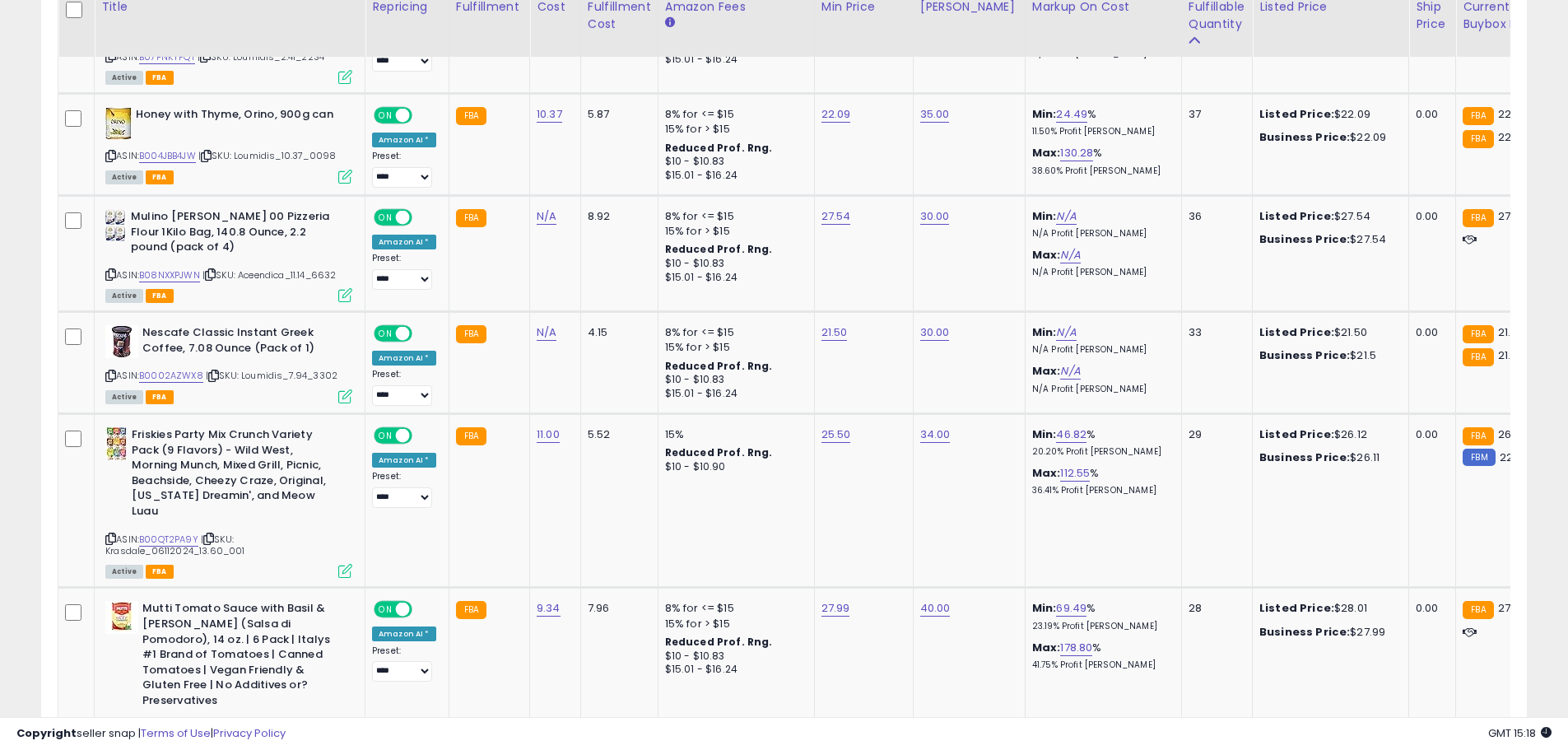
scroll to position [2961, 0]
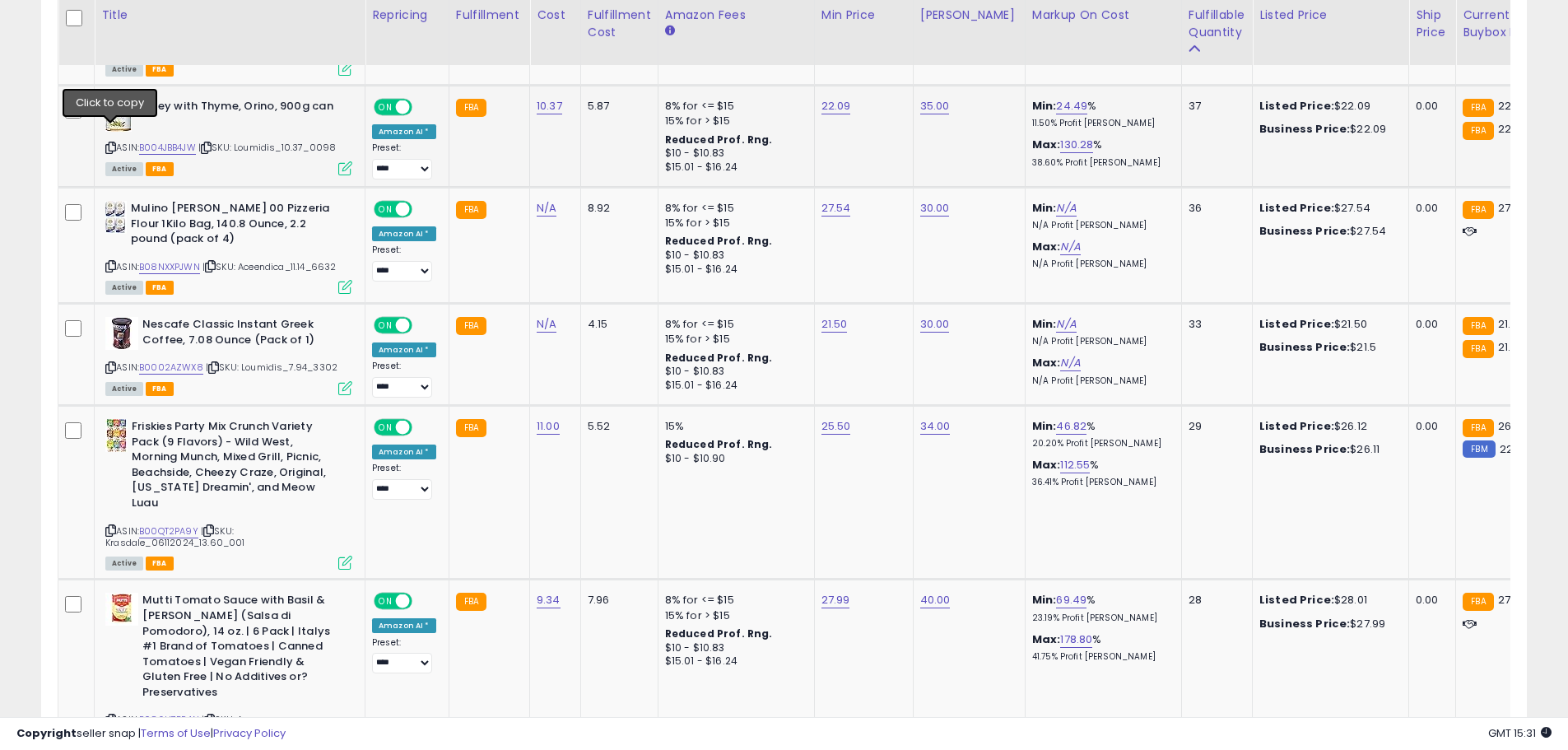
click at [110, 143] on icon at bounding box center [110, 148] width 10 height 9
click at [166, 141] on link "B004JBB4JW" at bounding box center [167, 148] width 56 height 14
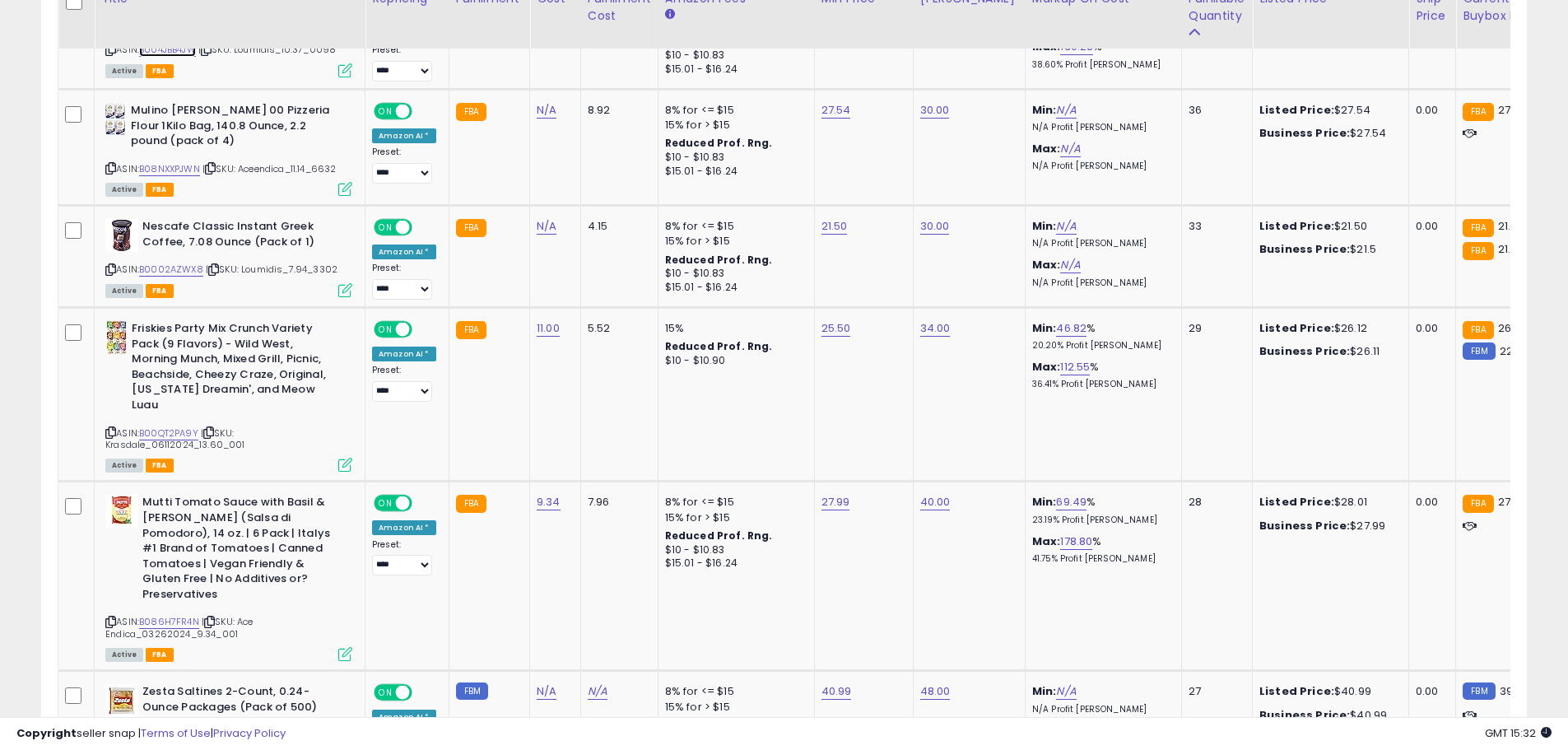
scroll to position [3084, 0]
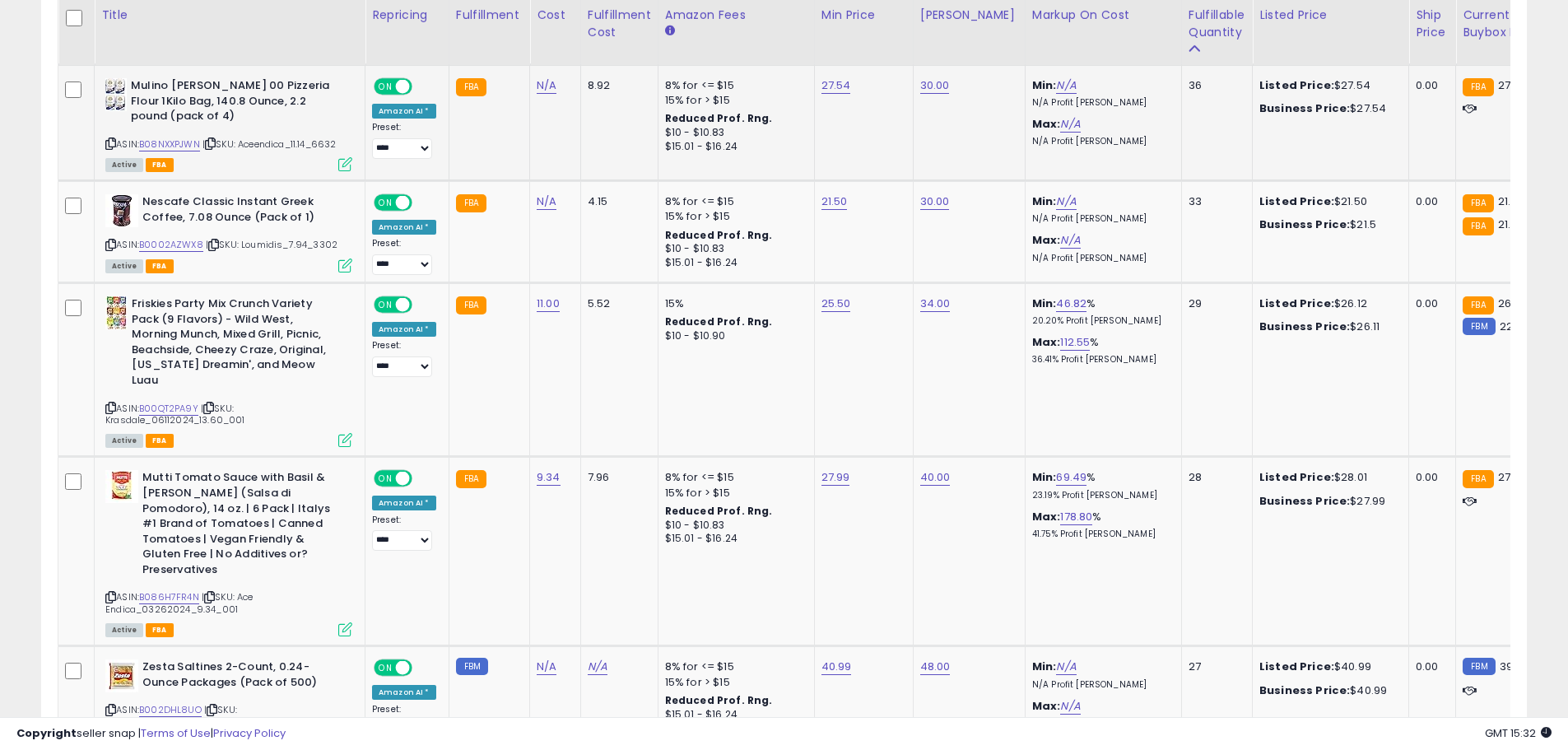
click at [107, 139] on icon at bounding box center [110, 144] width 10 height 9
click at [163, 137] on link "B08NXXPJWN" at bounding box center [169, 144] width 61 height 14
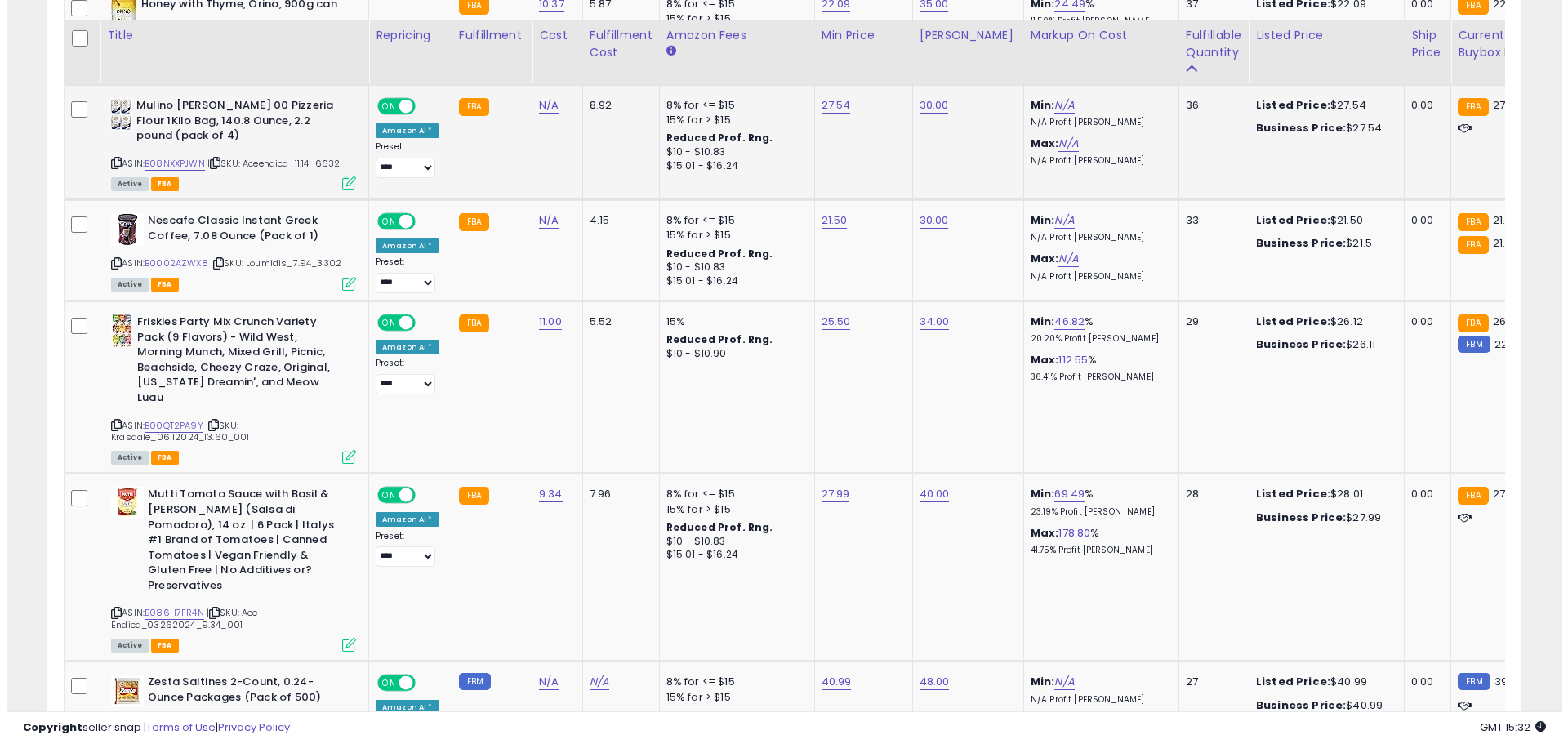
scroll to position [2978, 0]
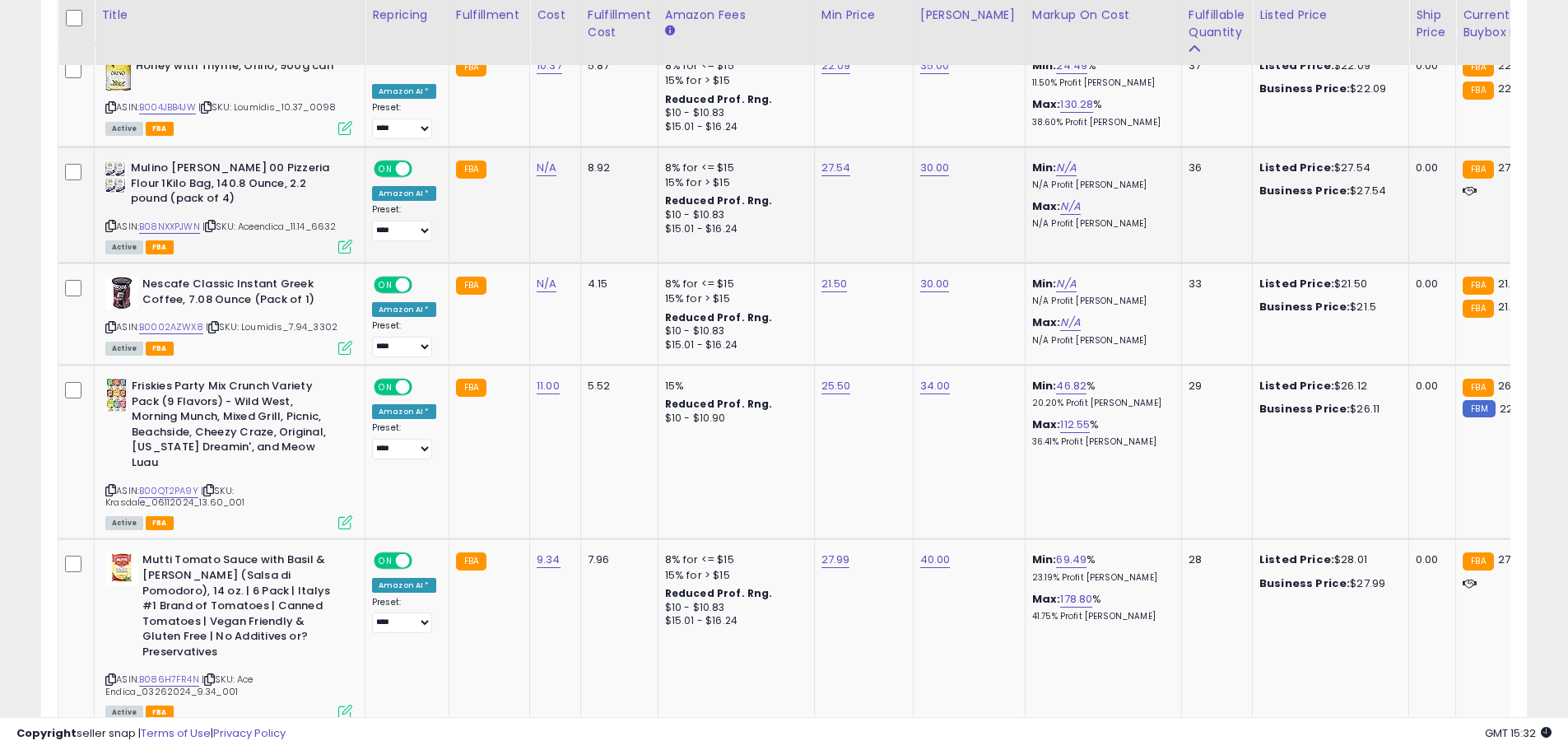
click at [349, 240] on icon at bounding box center [345, 246] width 14 height 14
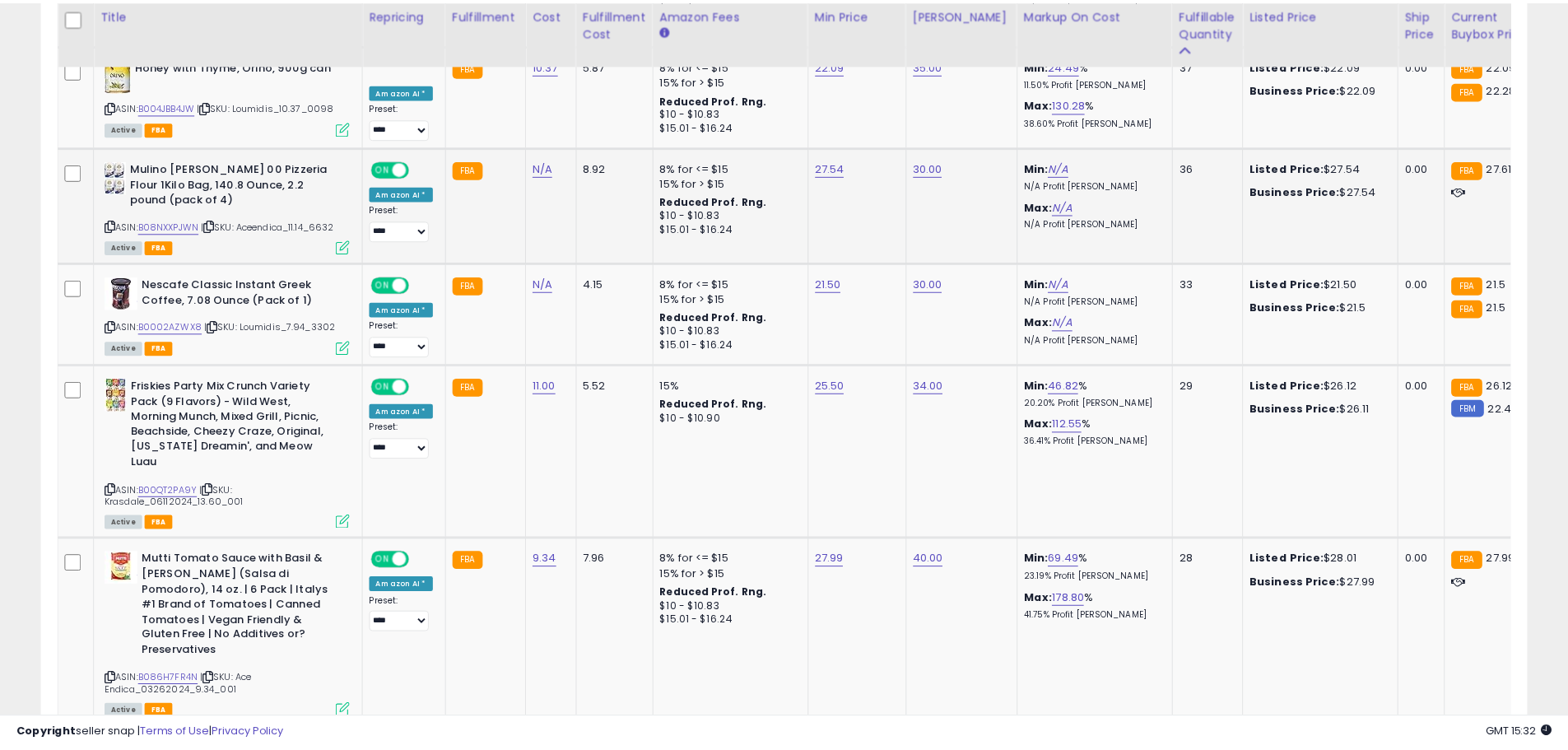
scroll to position [337, 870]
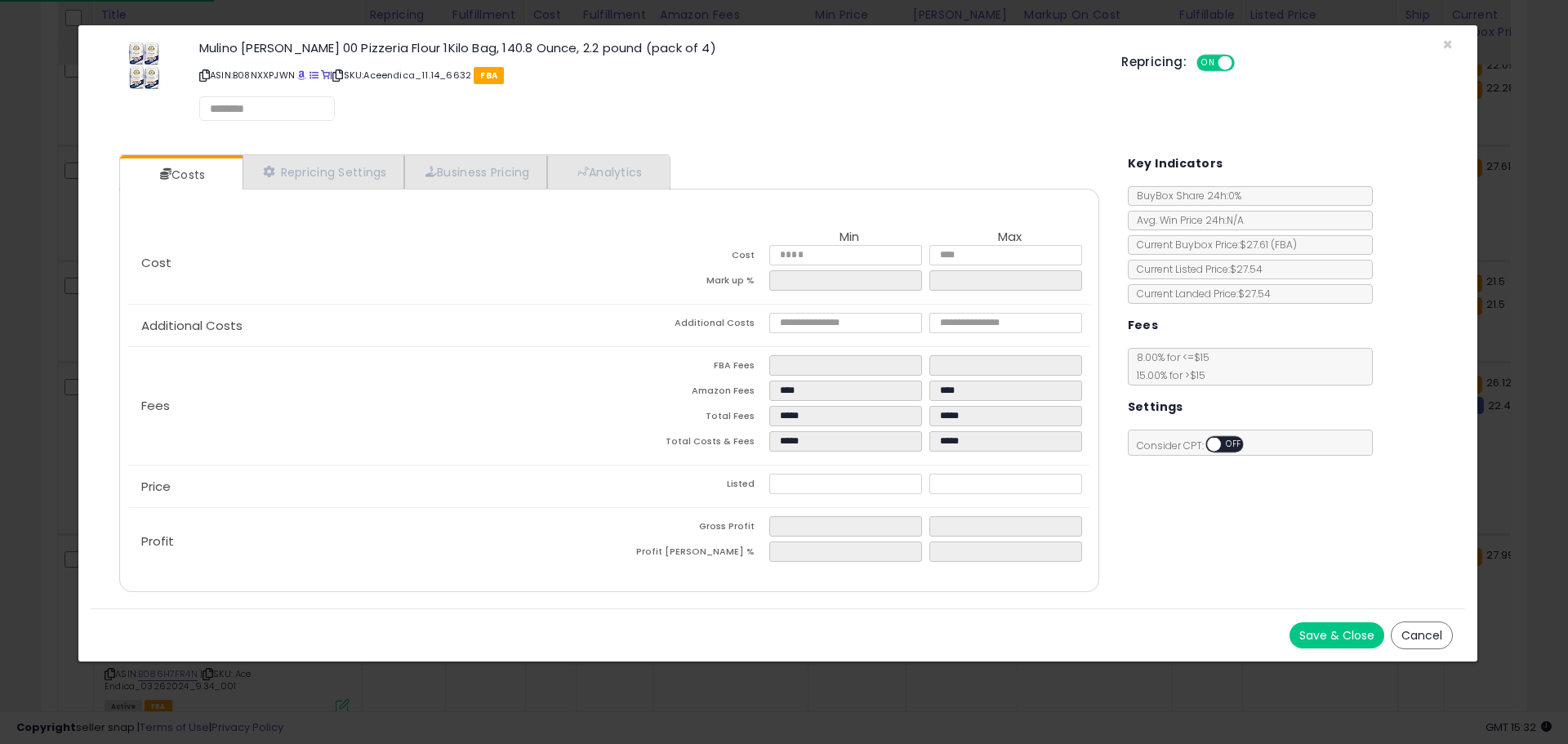
select select "*********"
select select "**********"
select select "******"
click at [356, 155] on ul "Costs Repricing Settings Business Pricing Analytics" at bounding box center [395, 172] width 550 height 36
click at [359, 160] on link "Repricing Settings" at bounding box center [323, 172] width 161 height 34
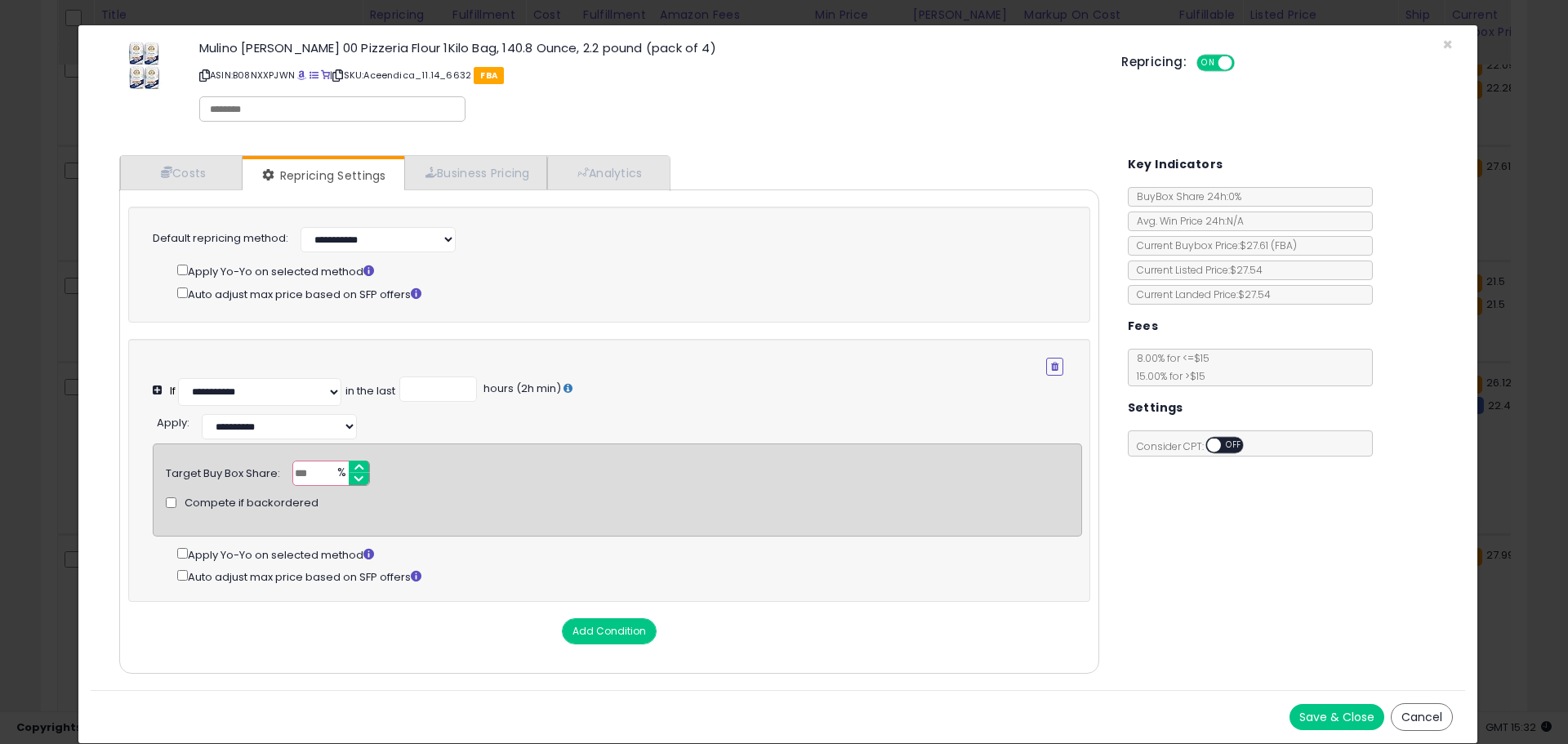
drag, startPoint x: 312, startPoint y: 471, endPoint x: 292, endPoint y: 466, distance: 20.6
click at [293, 466] on input "**" at bounding box center [331, 473] width 77 height 25
type input "***"
click at [1313, 724] on button "Save & Close" at bounding box center [1338, 717] width 95 height 26
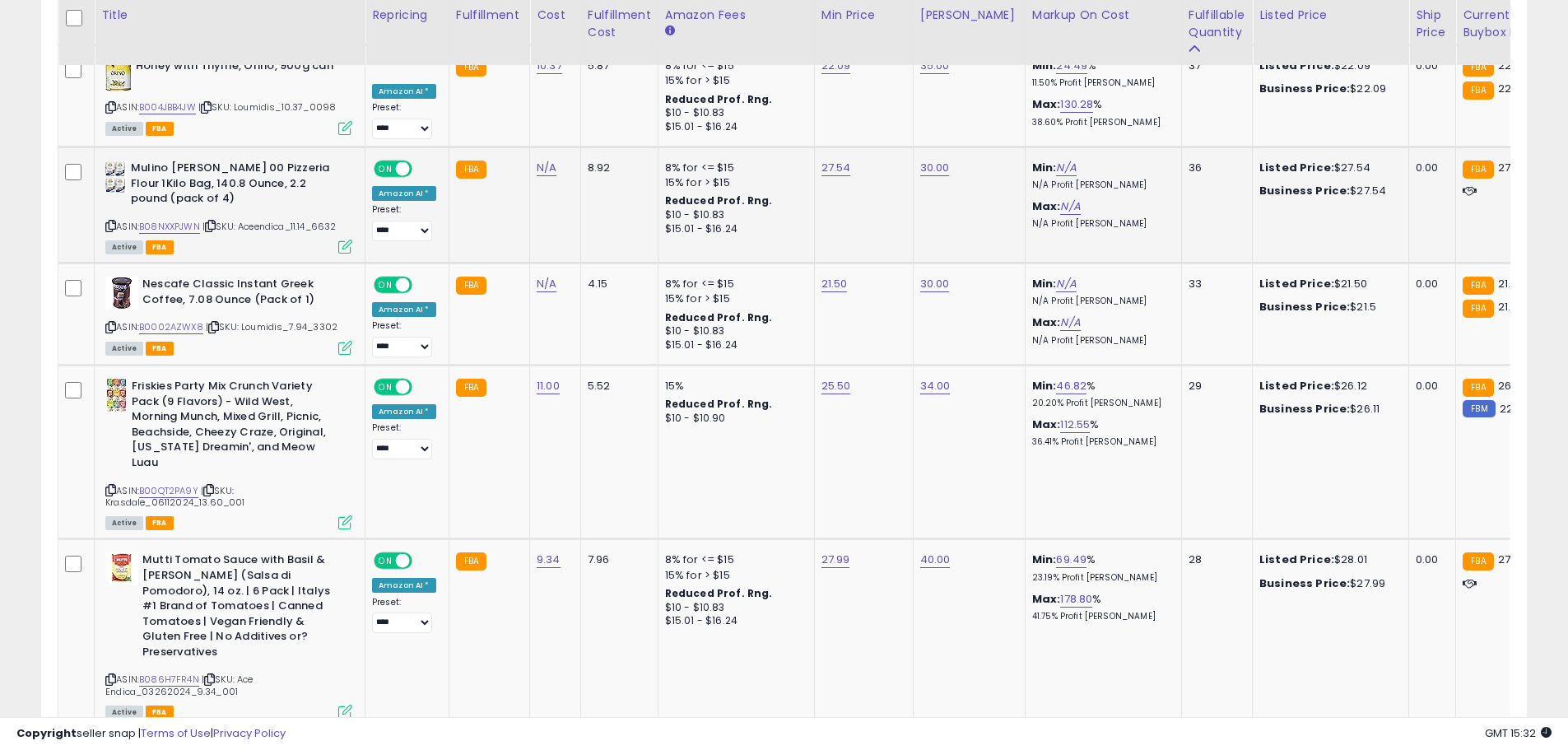
scroll to position [822726, 822375]
type input "*****"
click at [889, 122] on button "submit" at bounding box center [875, 111] width 28 height 24
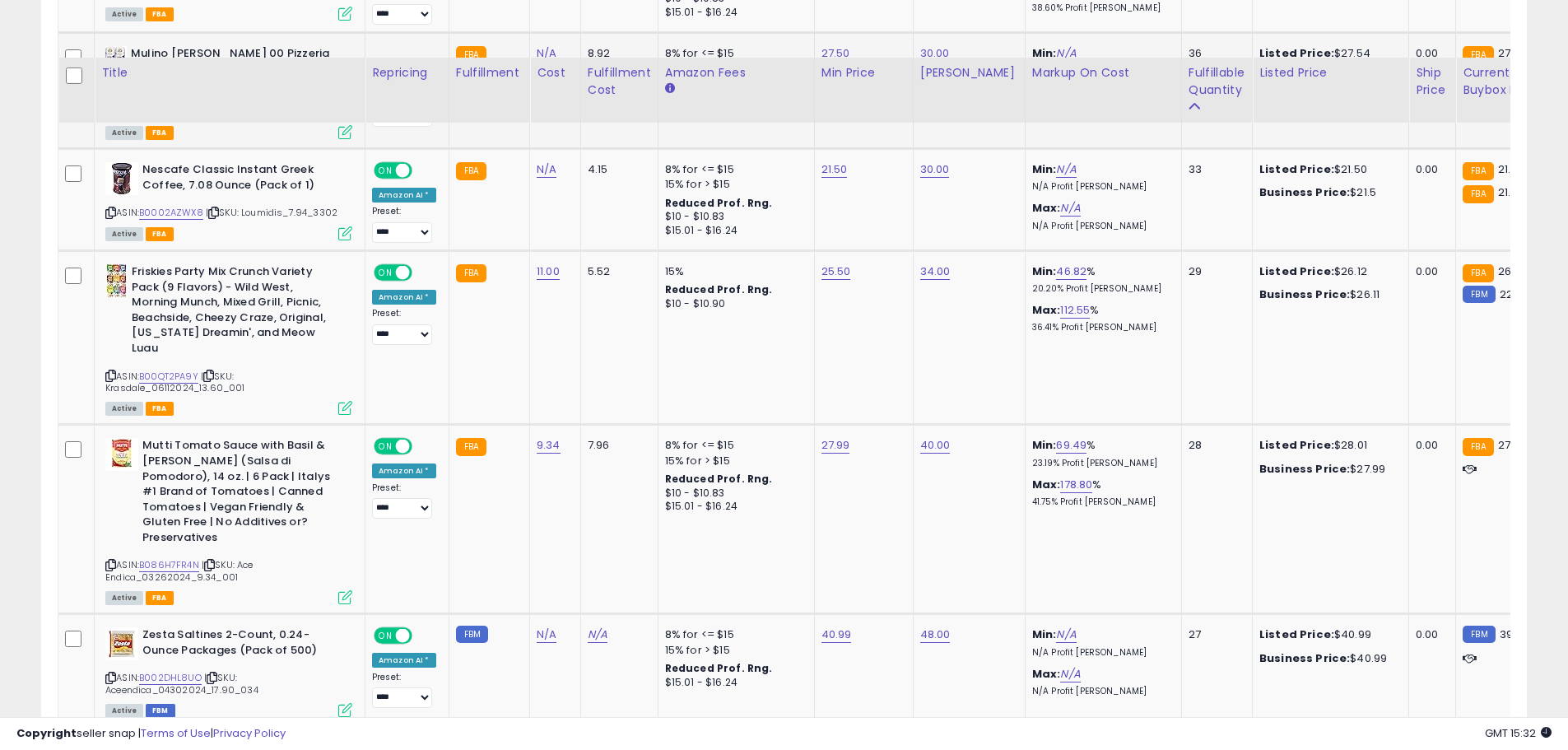
scroll to position [3174, 0]
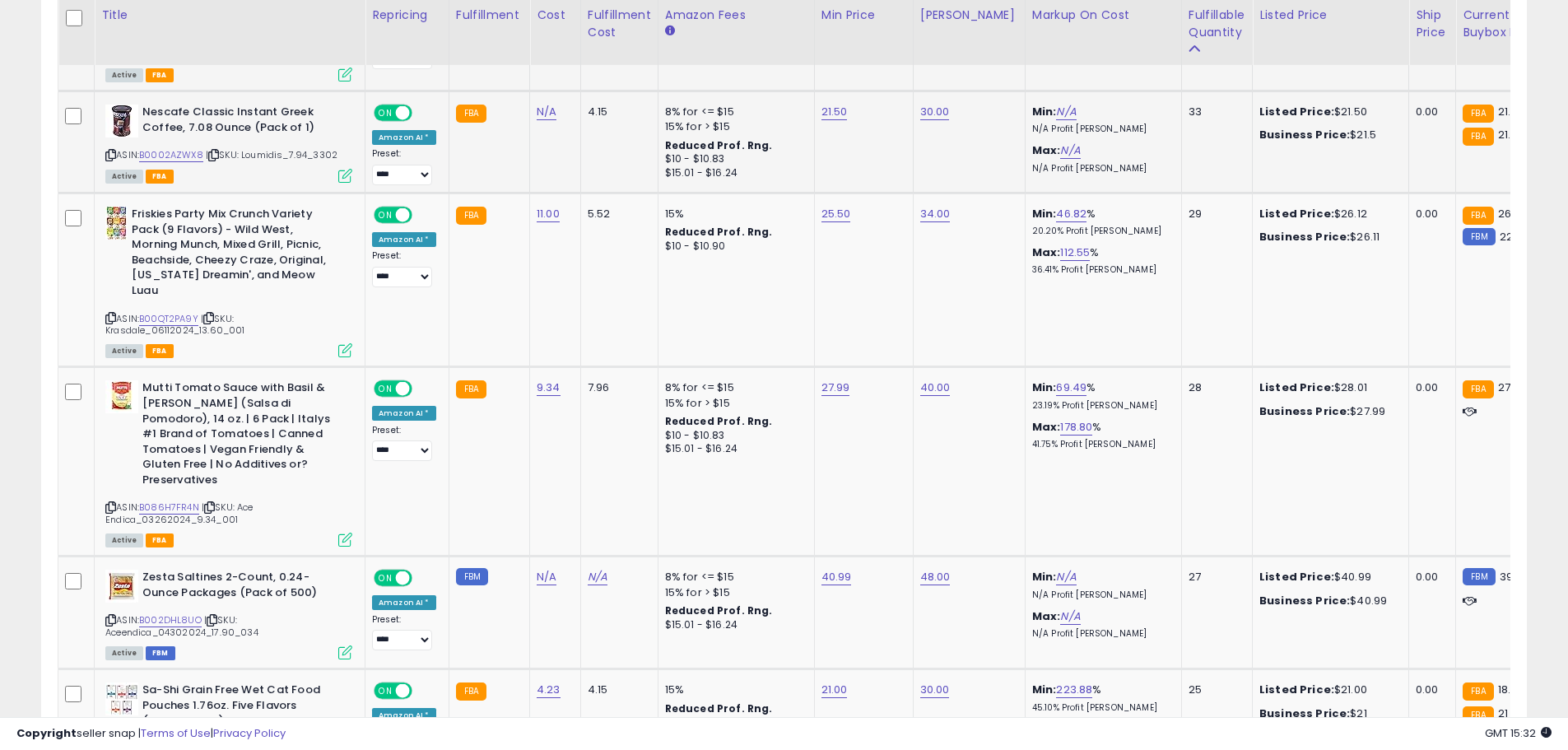
click at [113, 150] on icon at bounding box center [110, 155] width 10 height 9
click at [160, 148] on link "B0002AZWX8" at bounding box center [171, 155] width 64 height 14
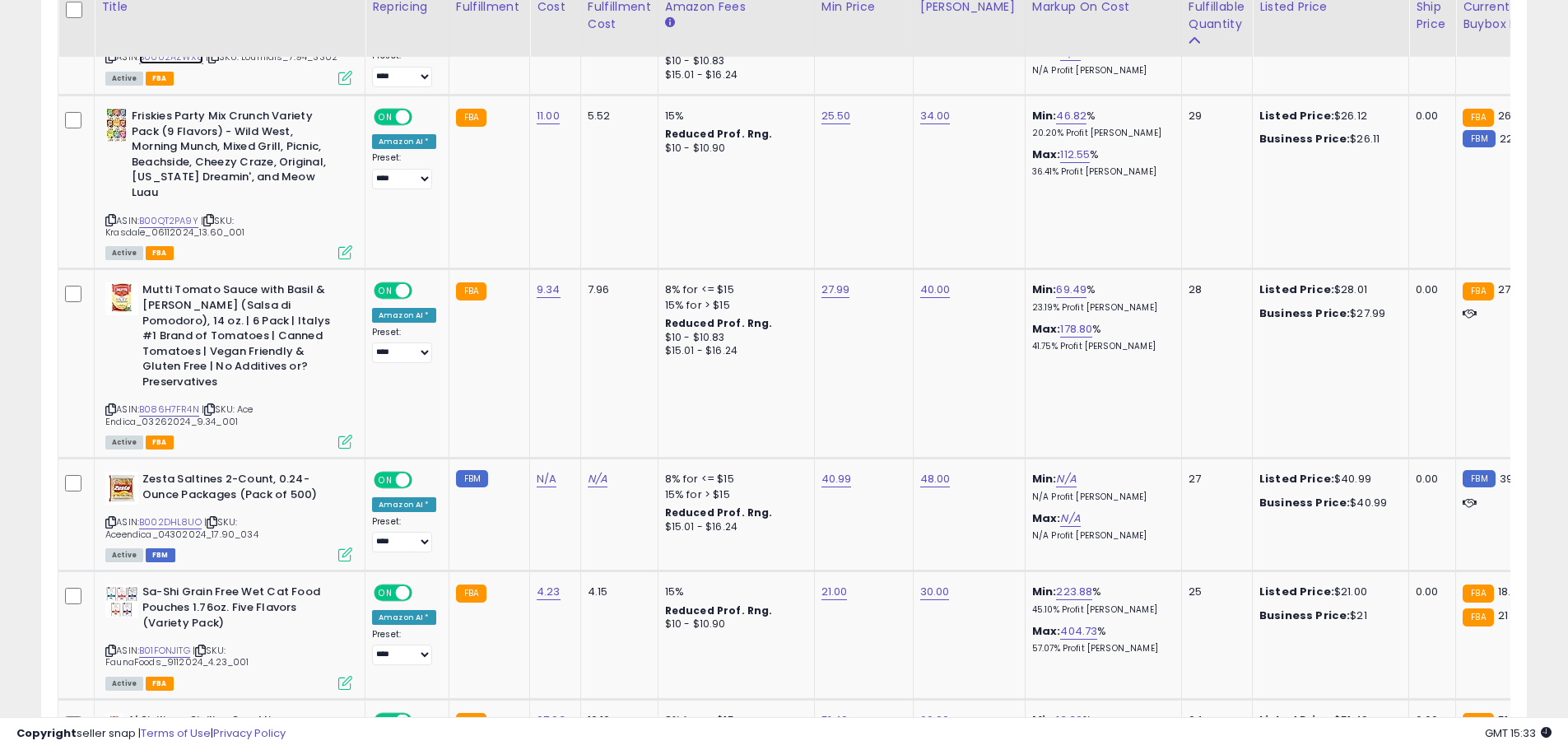
scroll to position [3289, 0]
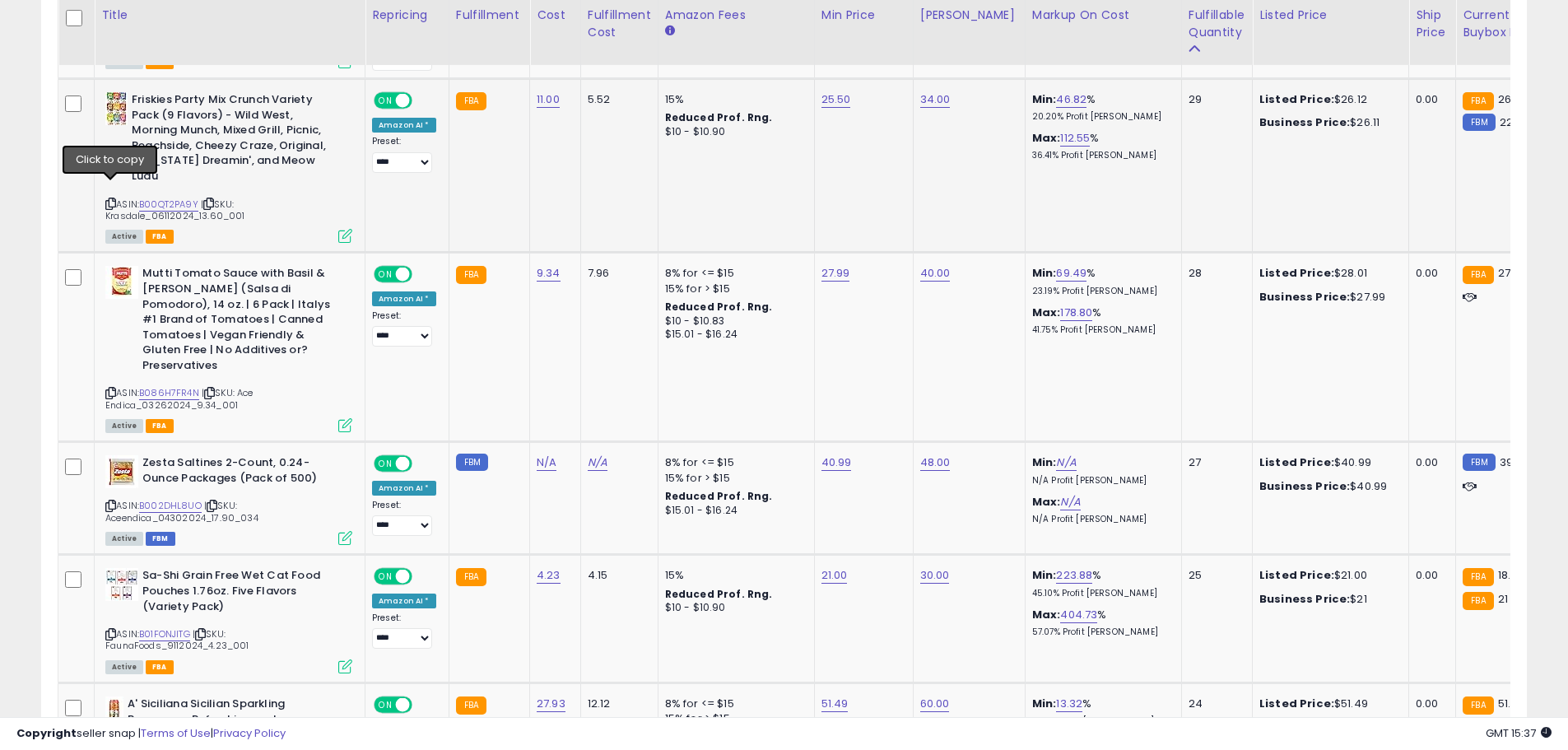
click at [110, 199] on icon at bounding box center [110, 204] width 10 height 9
click at [149, 197] on link "B00QT2PA9Y" at bounding box center [168, 204] width 59 height 14
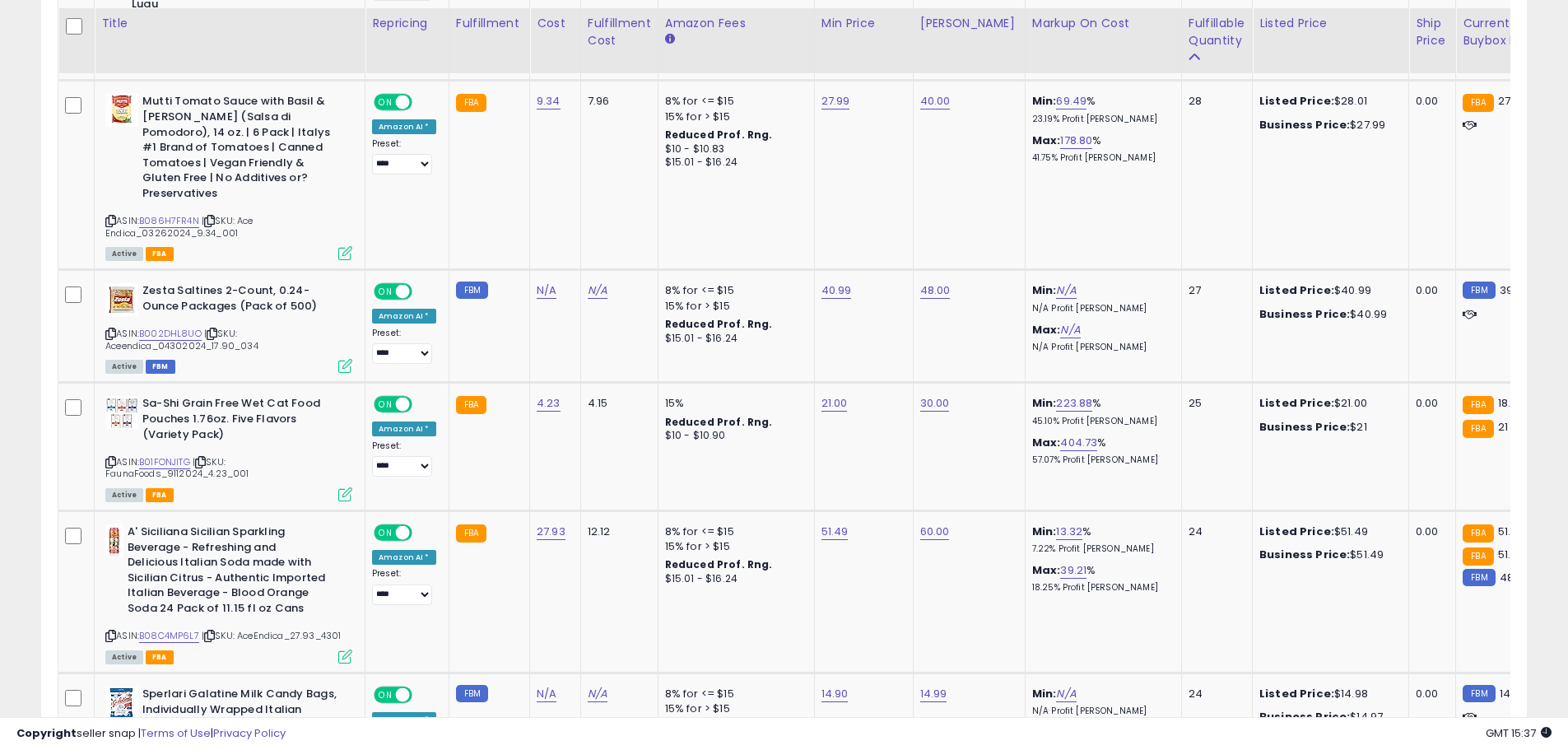
scroll to position [3468, 0]
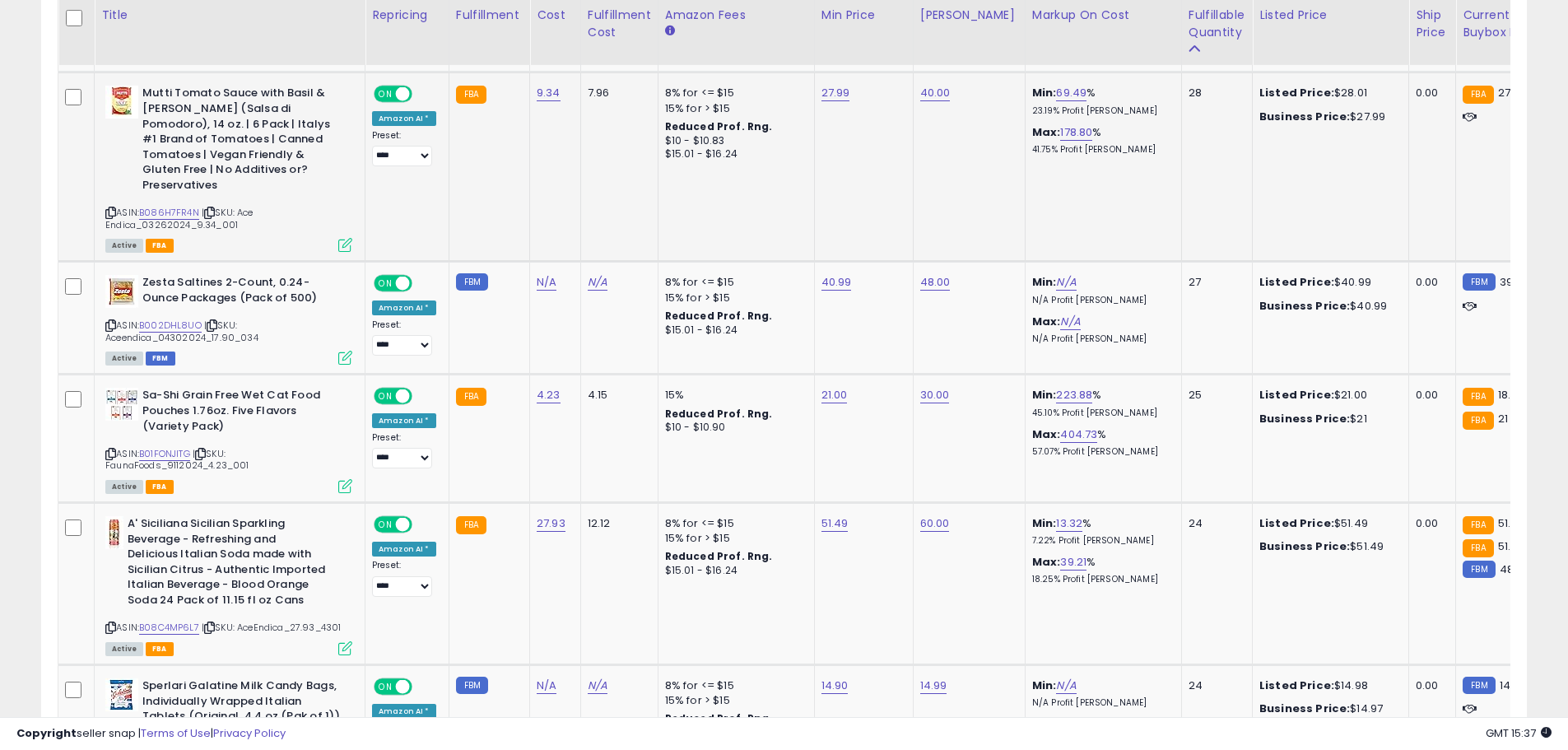
click at [110, 209] on icon at bounding box center [110, 213] width 10 height 9
click at [147, 206] on link "B086H7FR4N" at bounding box center [169, 212] width 60 height 14
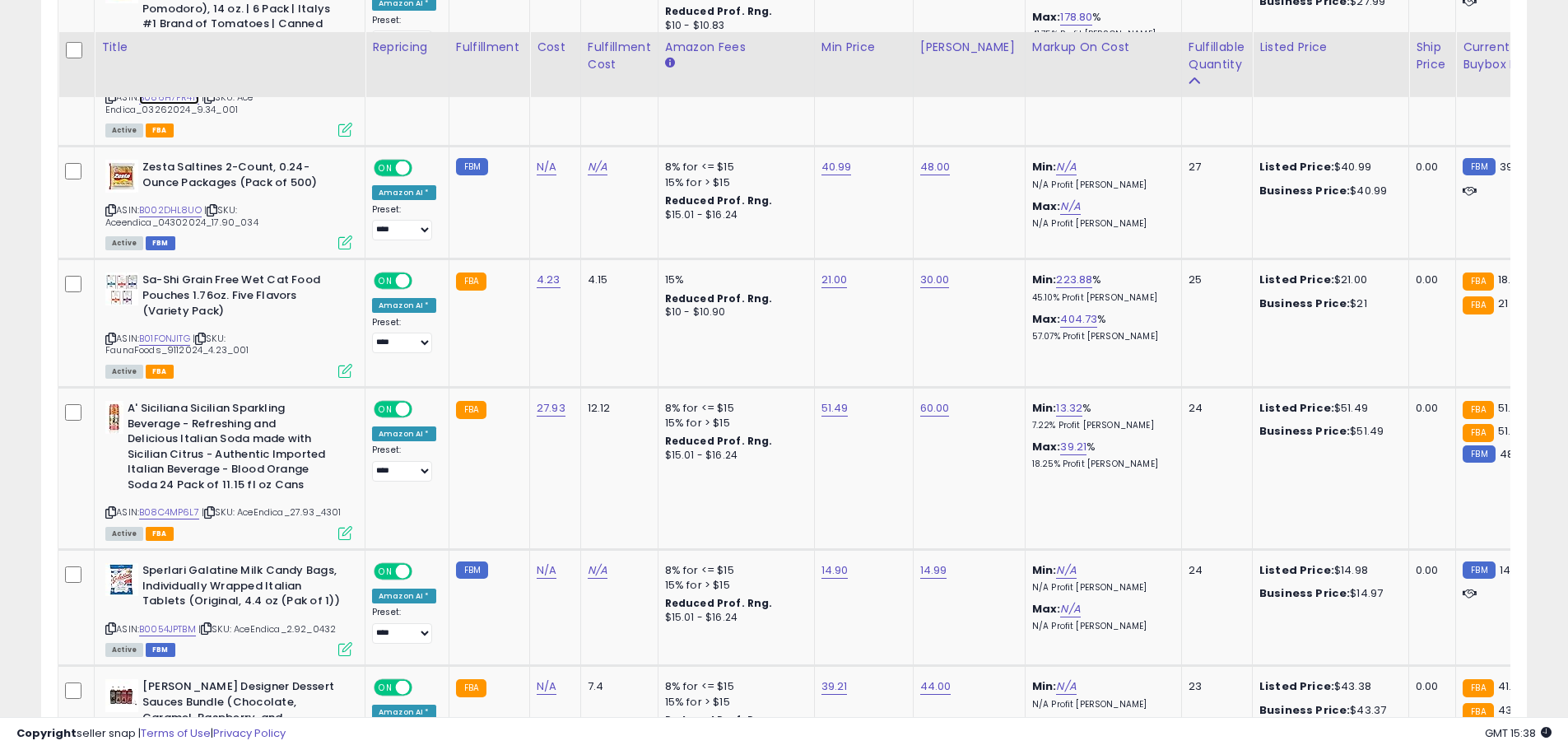
scroll to position [3633, 0]
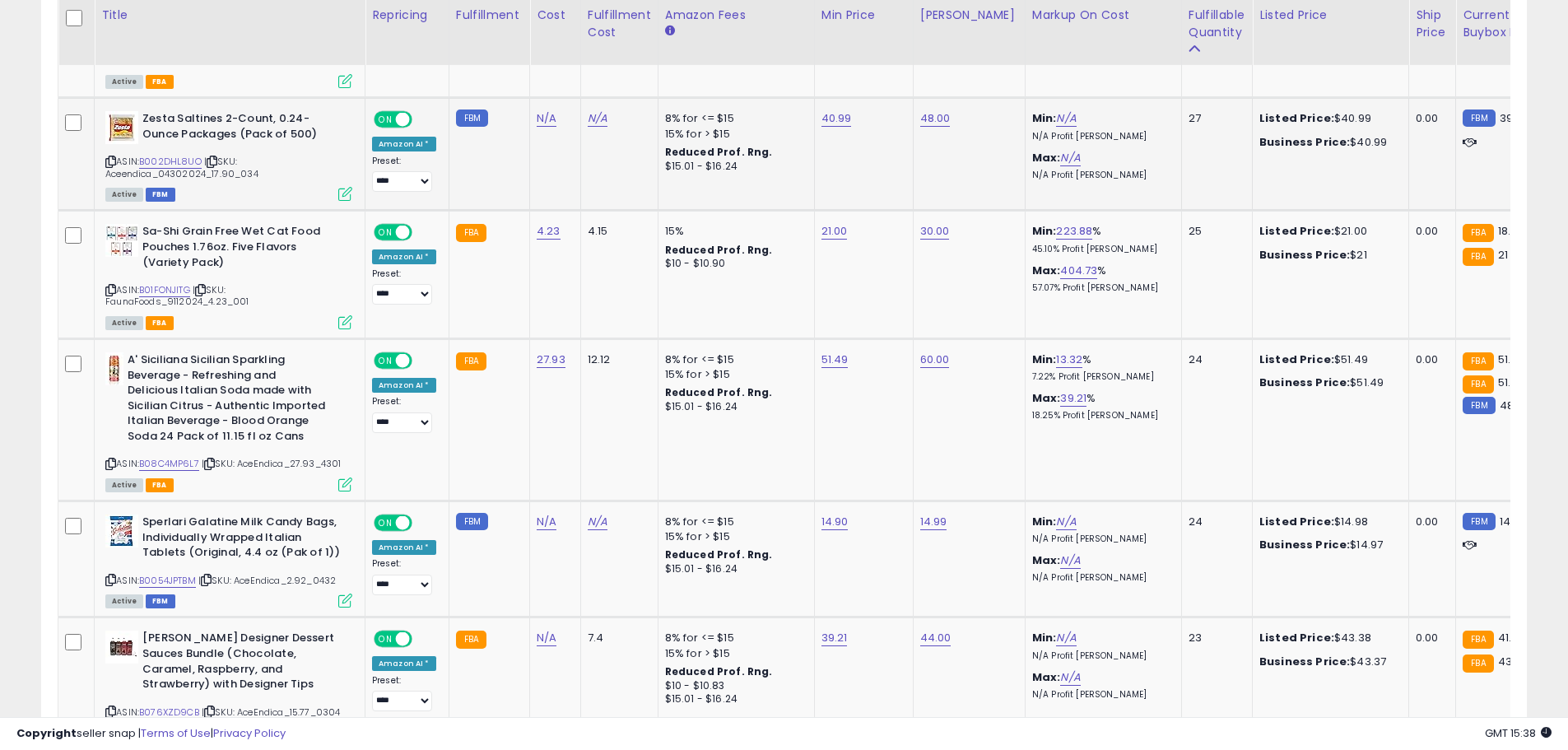
click at [109, 157] on icon at bounding box center [110, 162] width 10 height 9
click at [182, 155] on link "B002DHL8UO" at bounding box center [170, 162] width 63 height 14
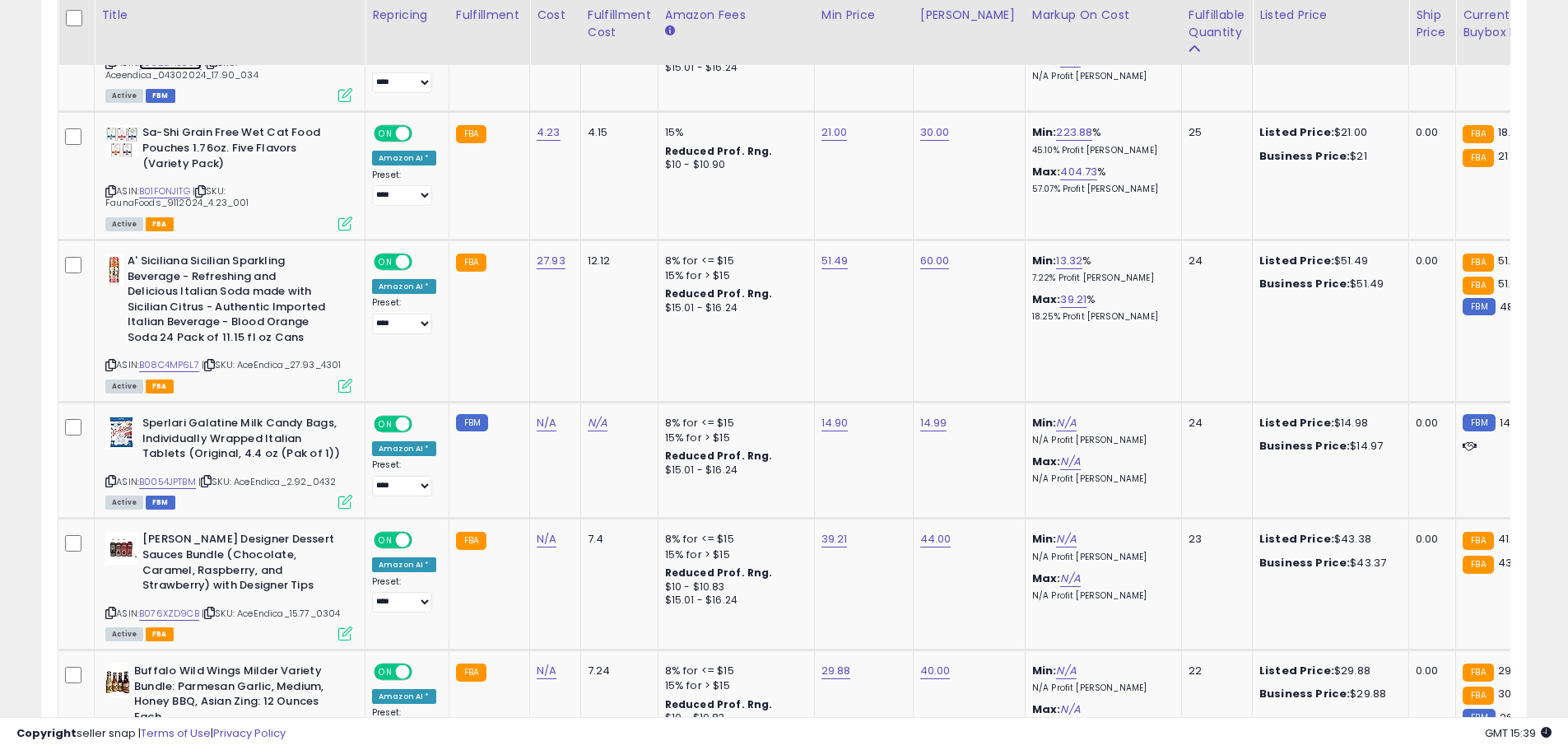
scroll to position [3756, 0]
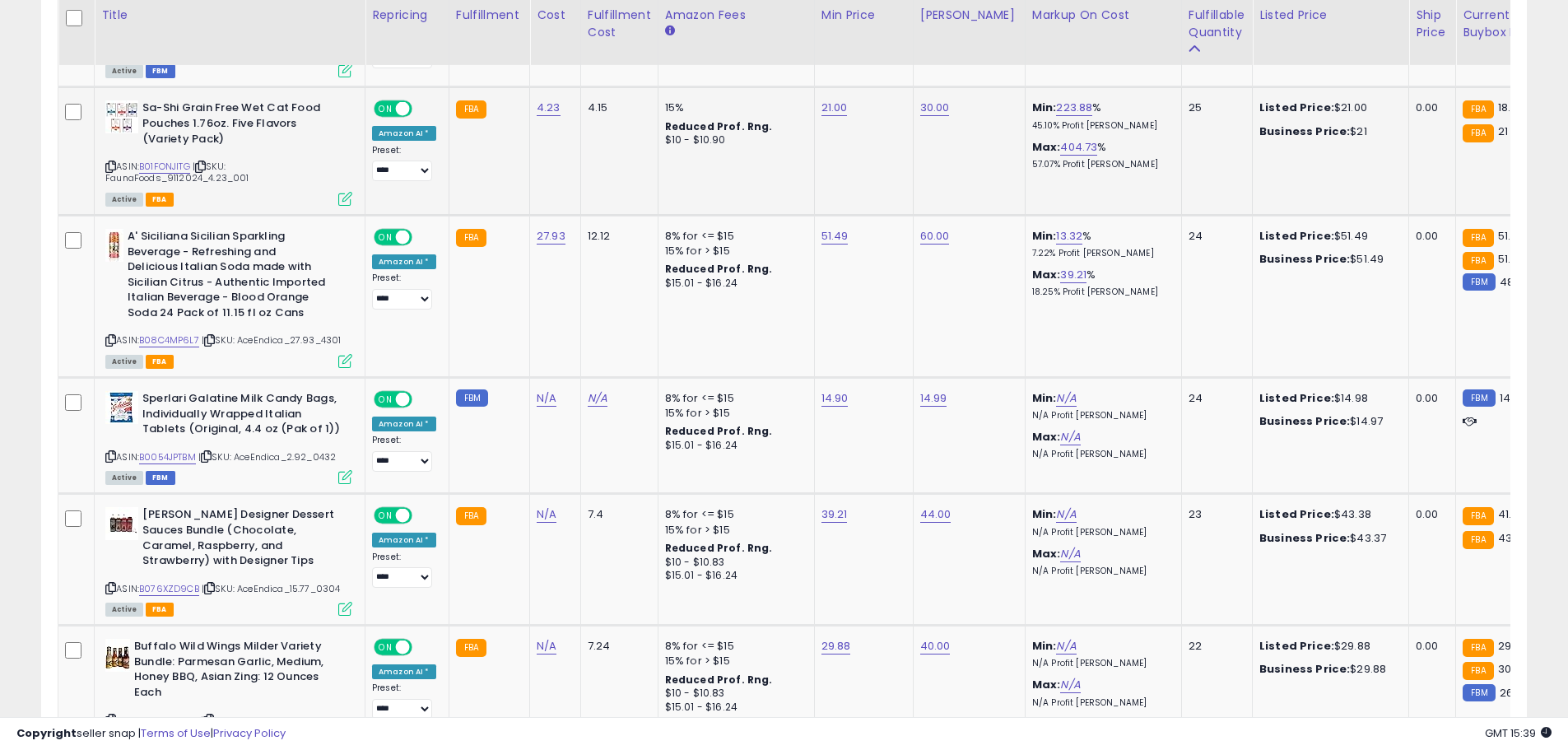
click at [114, 163] on icon at bounding box center [110, 167] width 10 height 9
click at [170, 160] on link "B01FONJITG" at bounding box center [165, 166] width 51 height 14
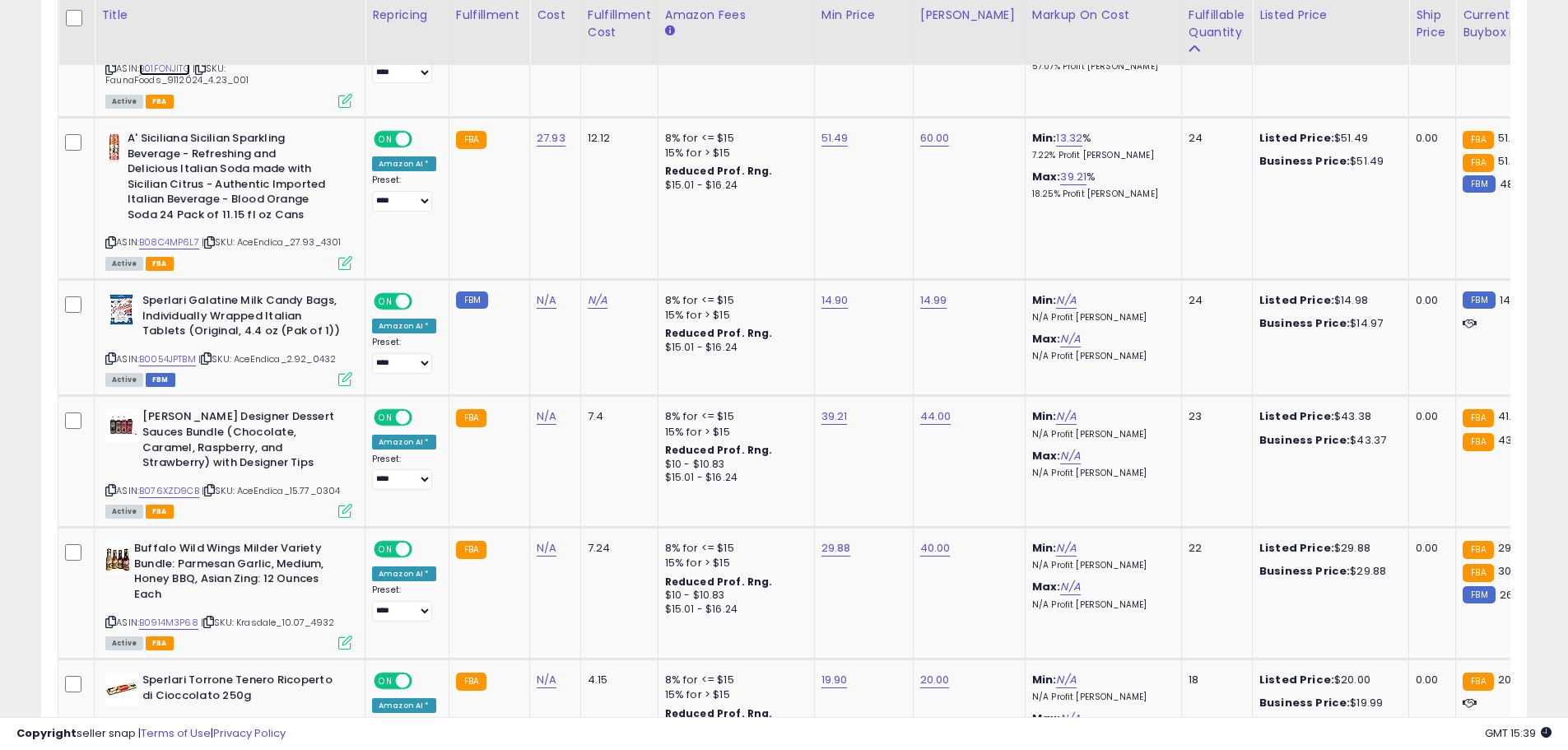
scroll to position [3870, 0]
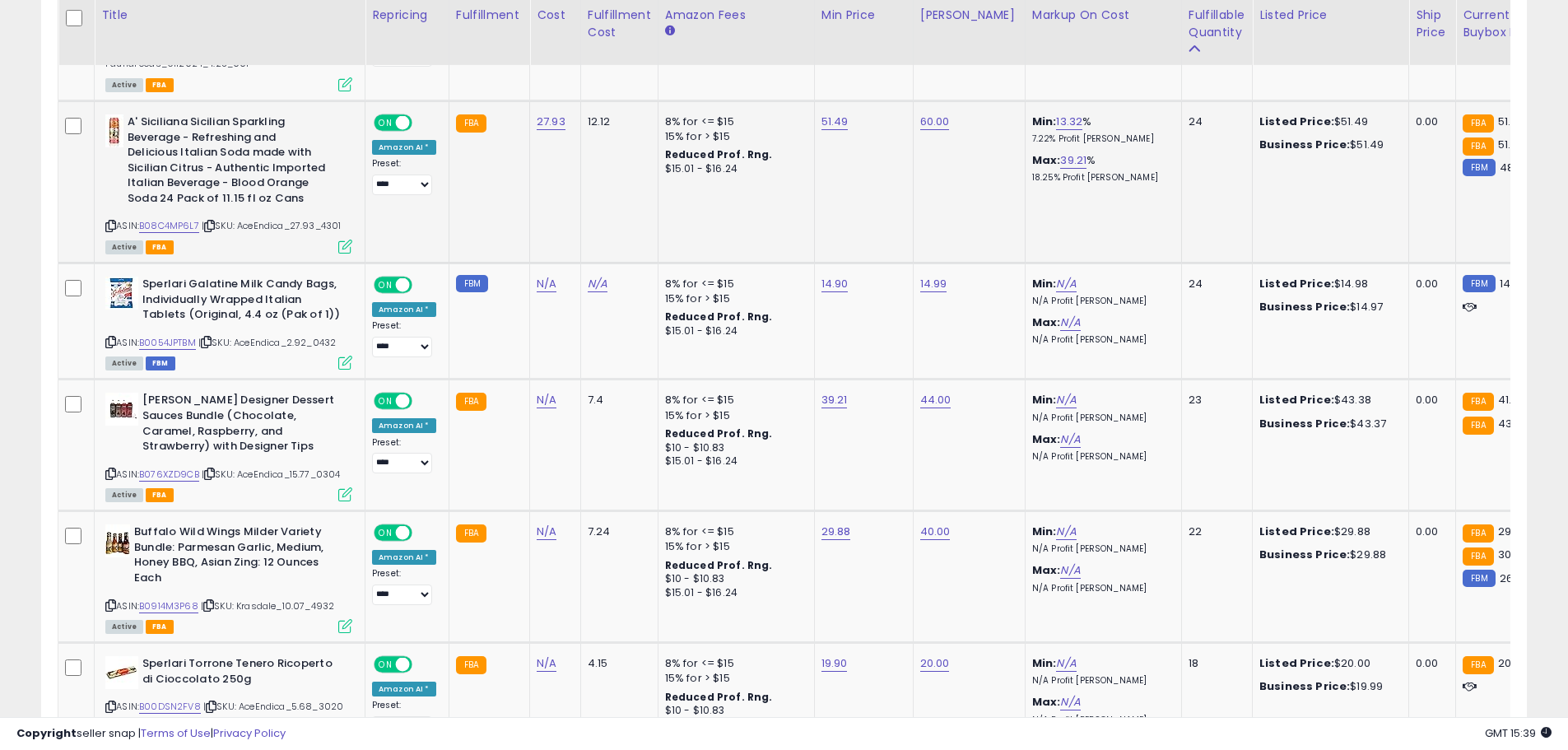
click at [110, 222] on icon at bounding box center [110, 227] width 10 height 9
click at [176, 219] on link "B08C4MP6L7" at bounding box center [169, 226] width 60 height 14
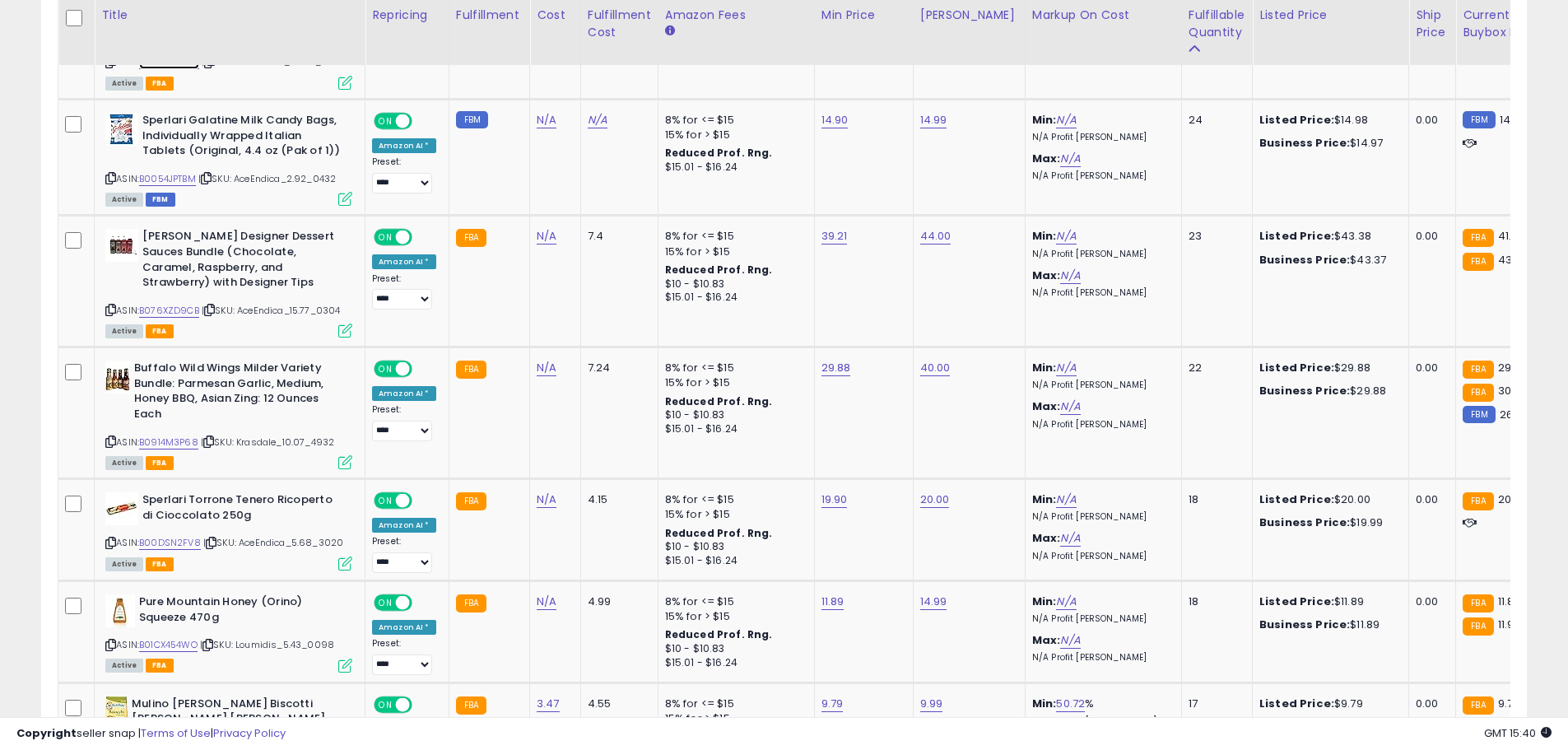
scroll to position [4042, 0]
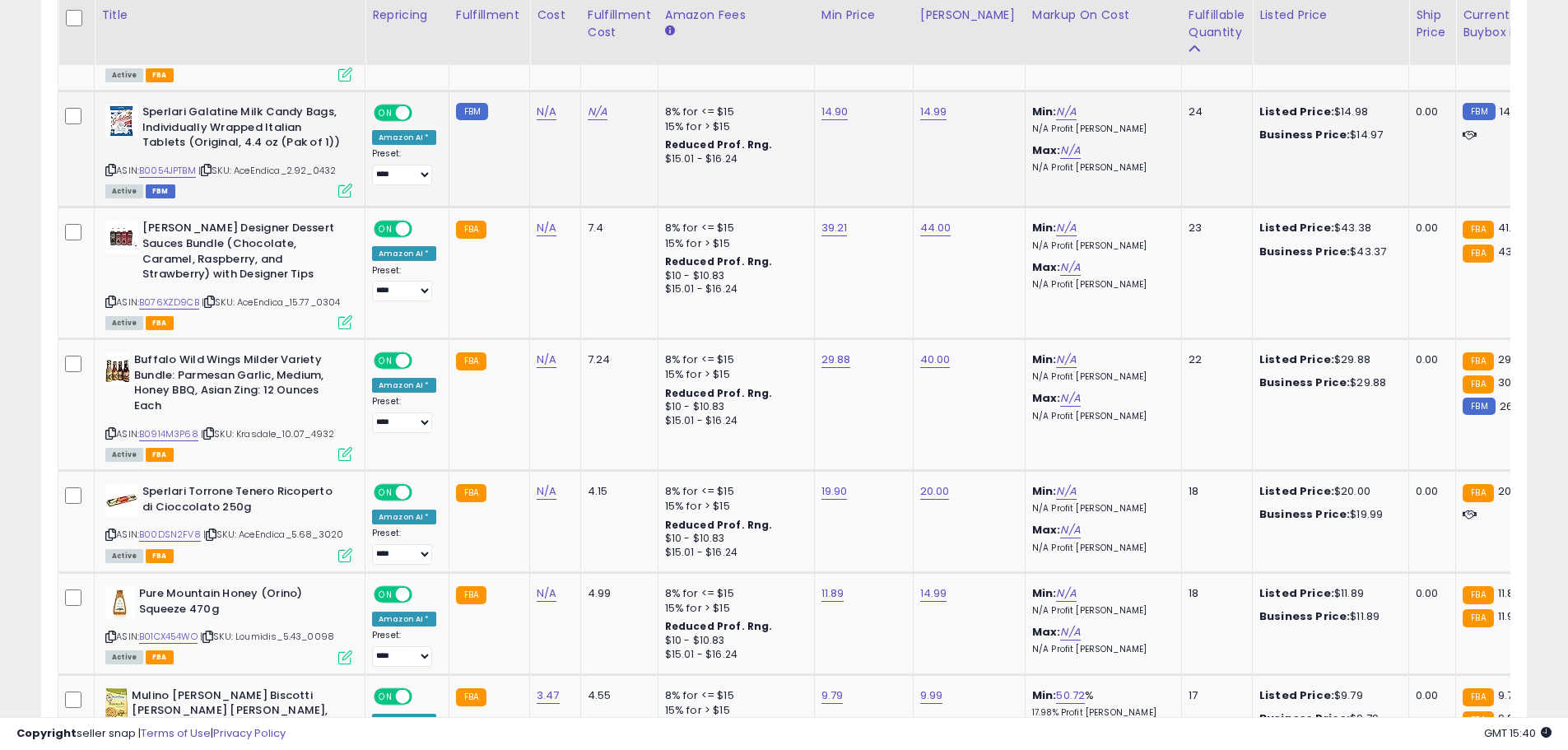
click at [109, 165] on icon at bounding box center [110, 170] width 10 height 9
click at [167, 164] on link "B0054JPTBM" at bounding box center [167, 170] width 56 height 14
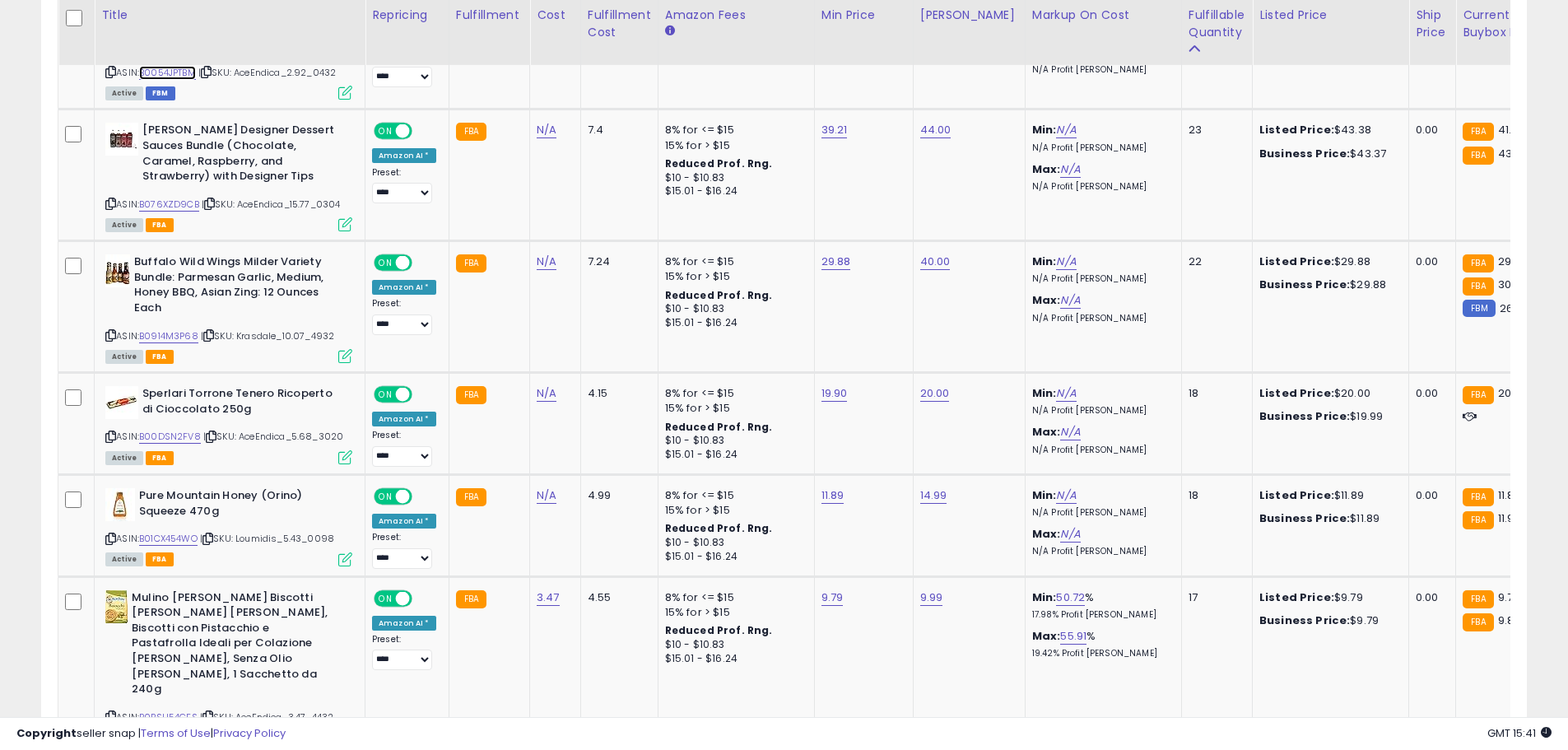
scroll to position [4148, 0]
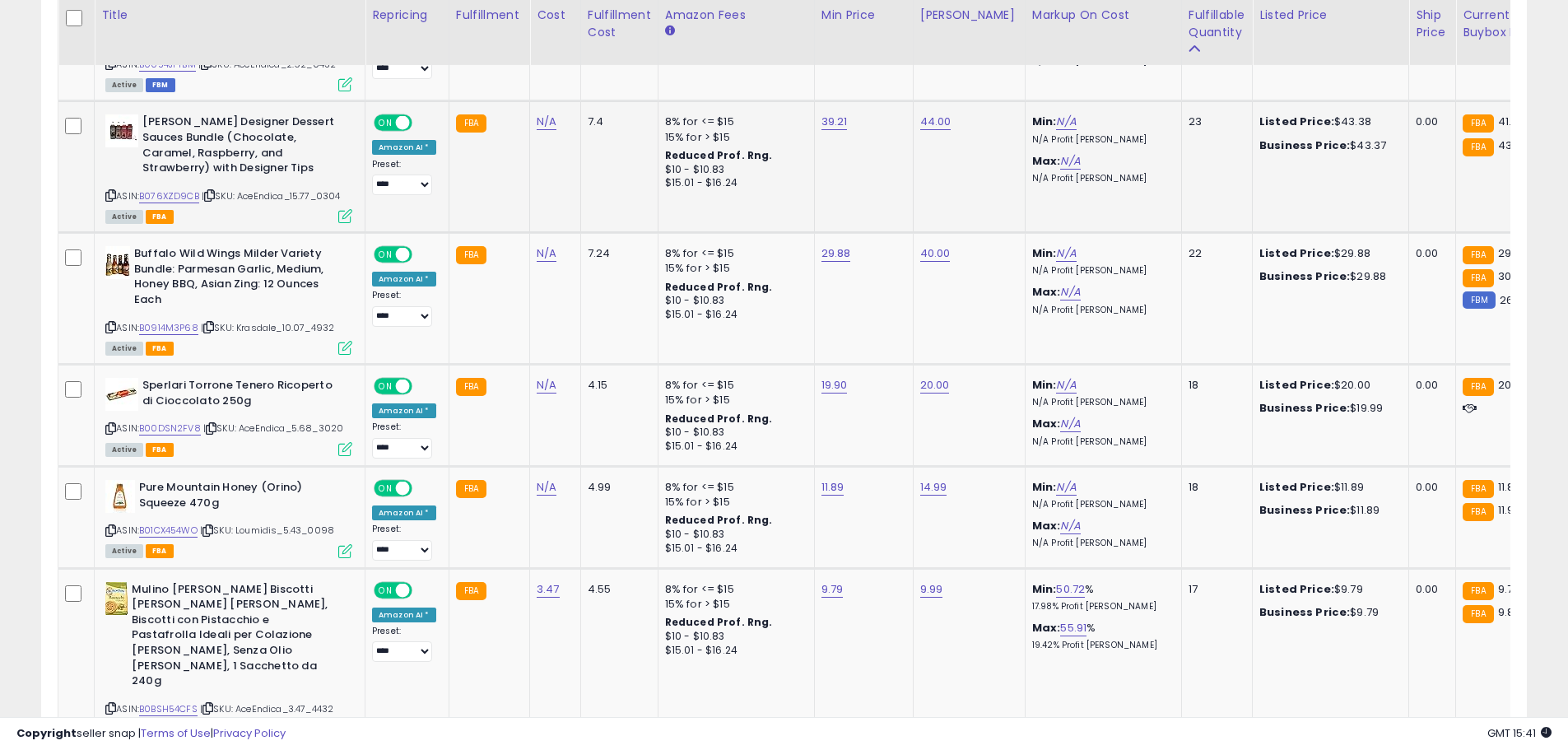
click at [111, 191] on icon at bounding box center [110, 195] width 10 height 9
click at [156, 189] on link "B076XZD9CB" at bounding box center [169, 195] width 60 height 14
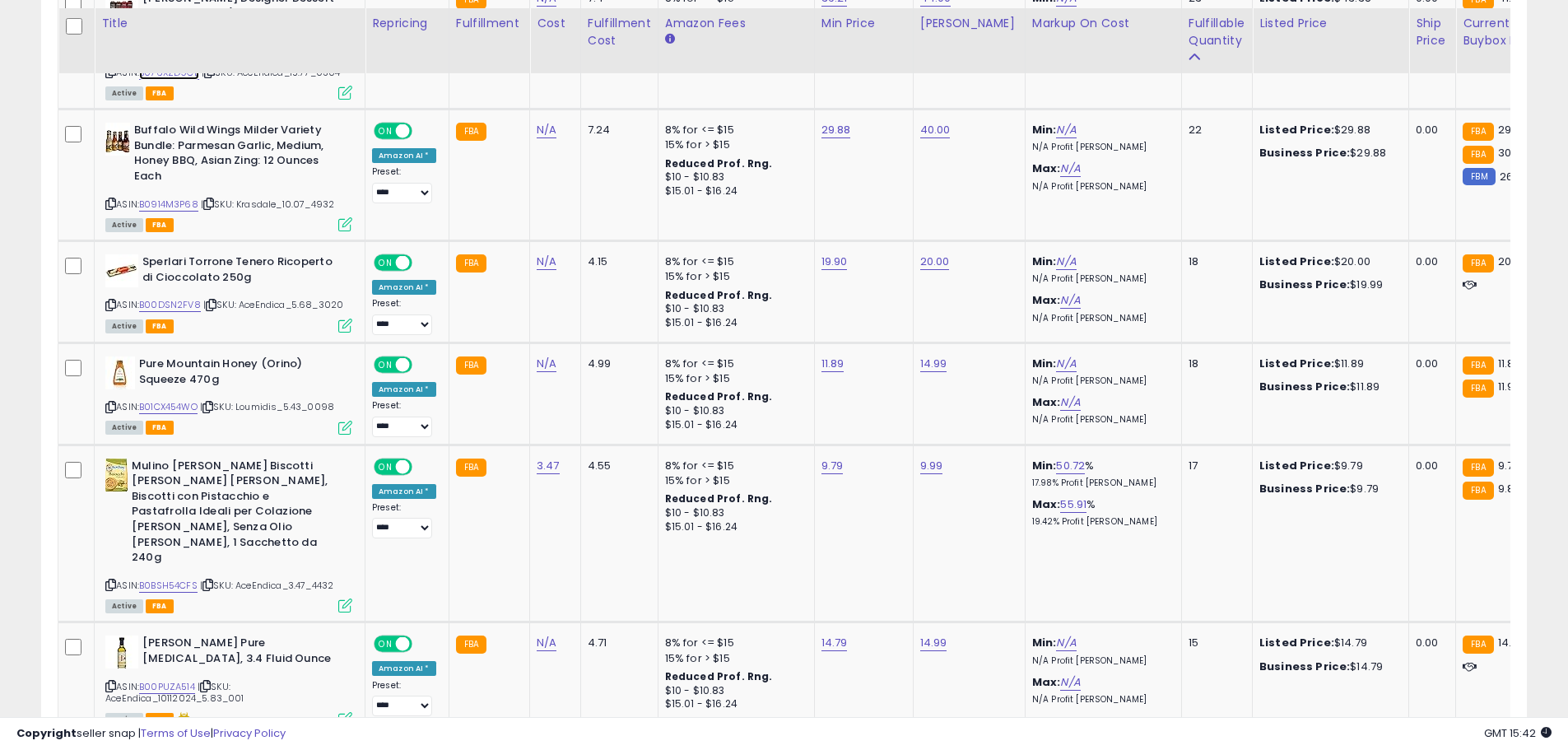
scroll to position [4296, 0]
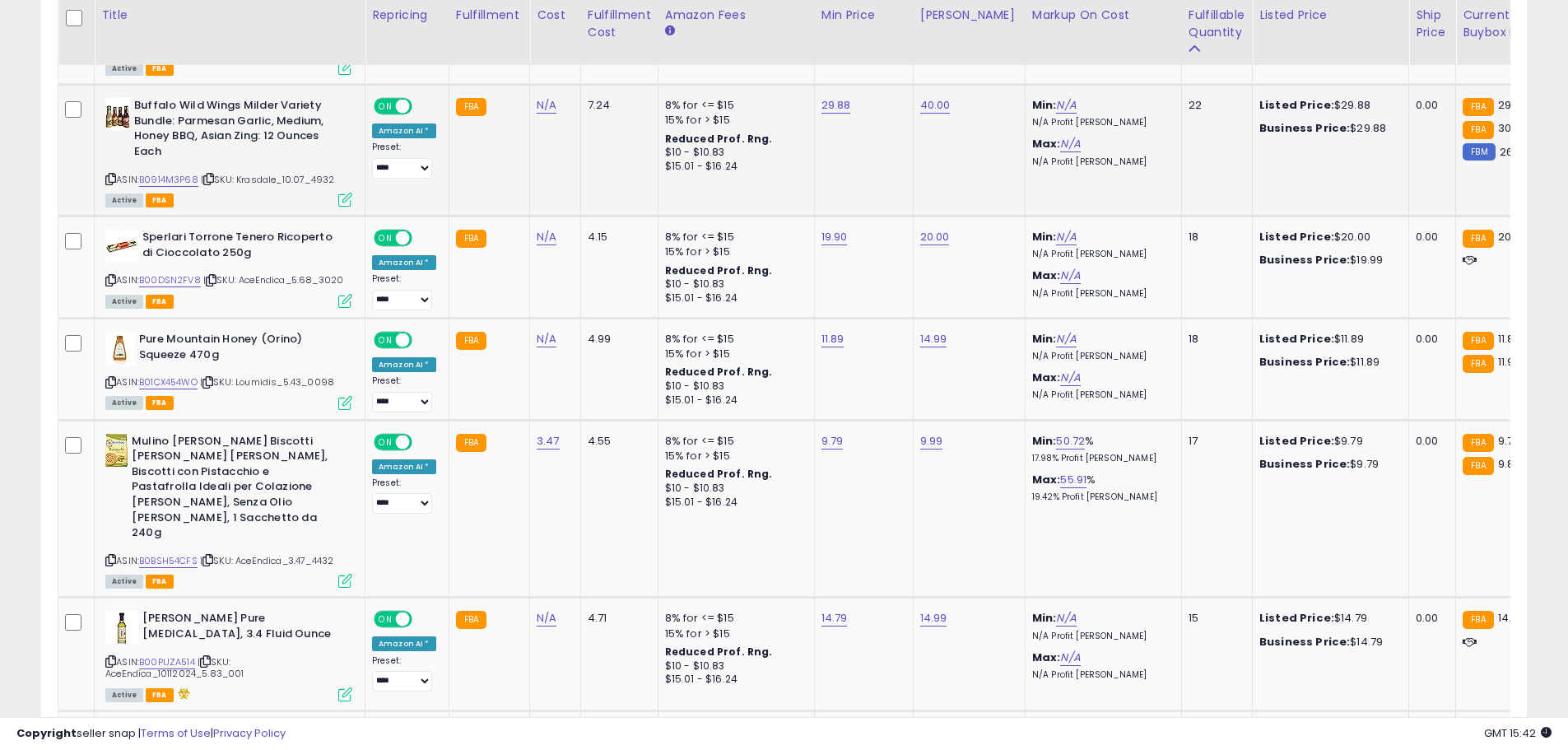
click at [109, 175] on icon at bounding box center [110, 180] width 10 height 9
click at [169, 173] on link "B0914M3P68" at bounding box center [168, 180] width 59 height 14
type input "*****"
click at [880, 33] on icon "submit" at bounding box center [875, 33] width 10 height 10
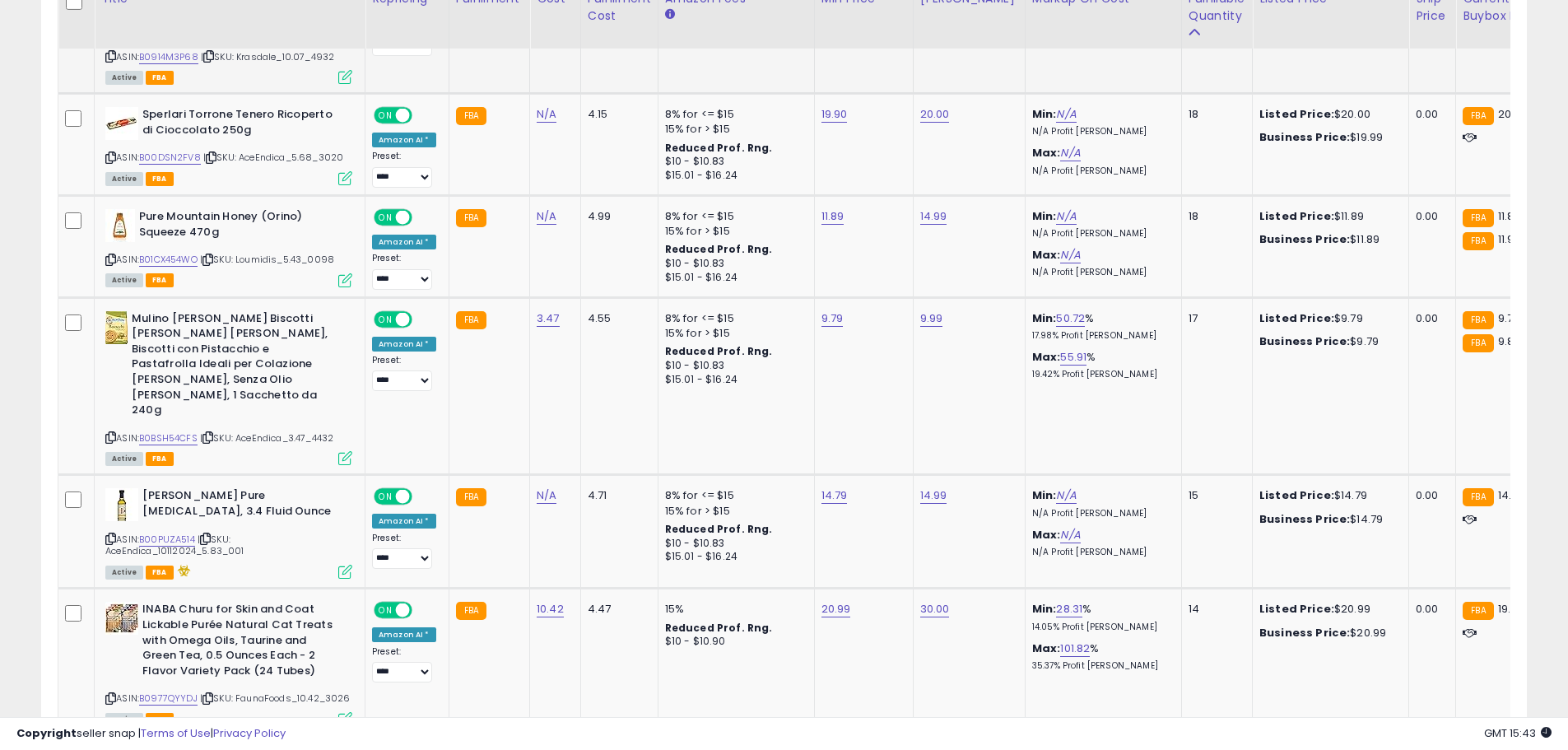
scroll to position [4428, 0]
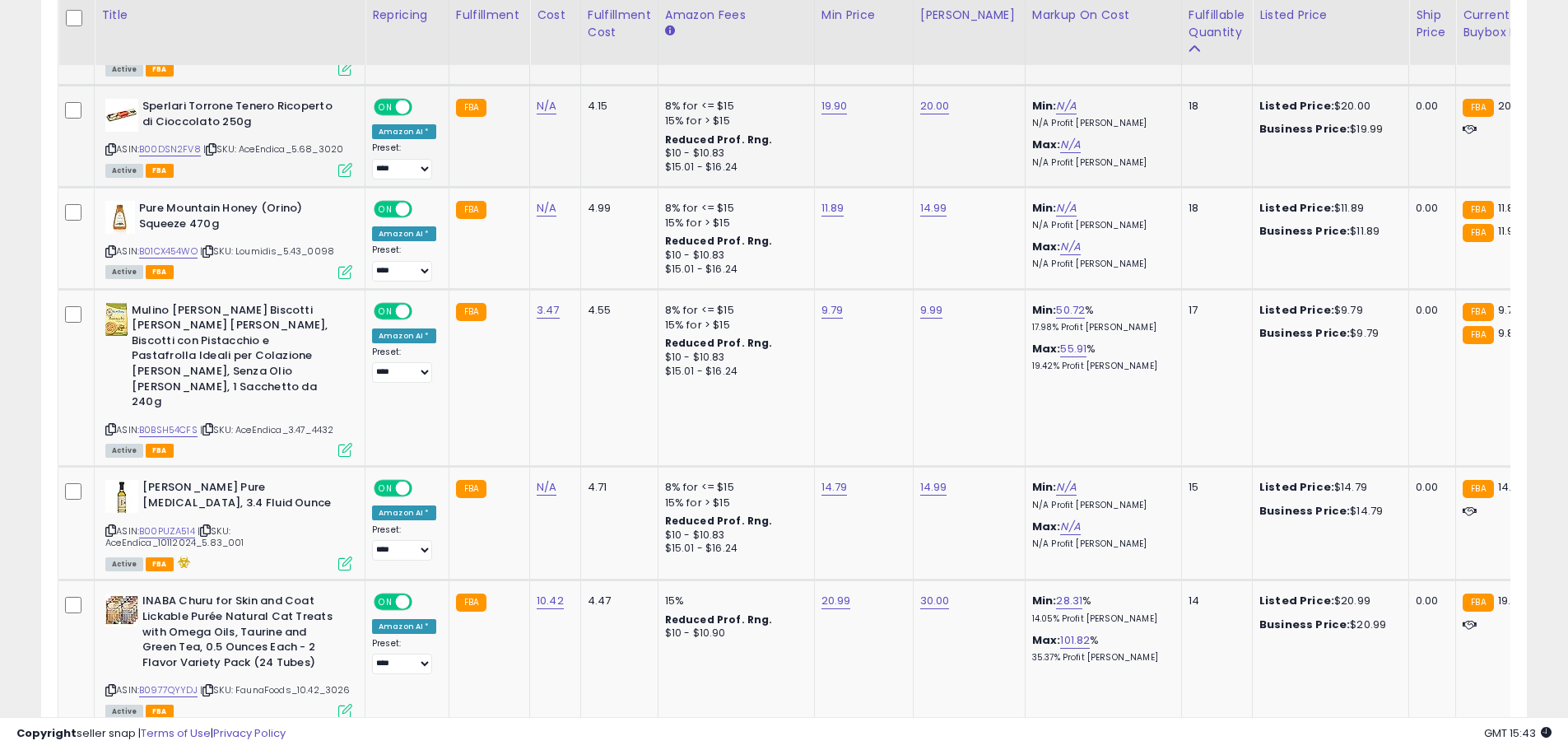
click at [111, 145] on icon at bounding box center [110, 149] width 10 height 9
click at [163, 143] on link "B00DSN2FV8" at bounding box center [170, 149] width 62 height 14
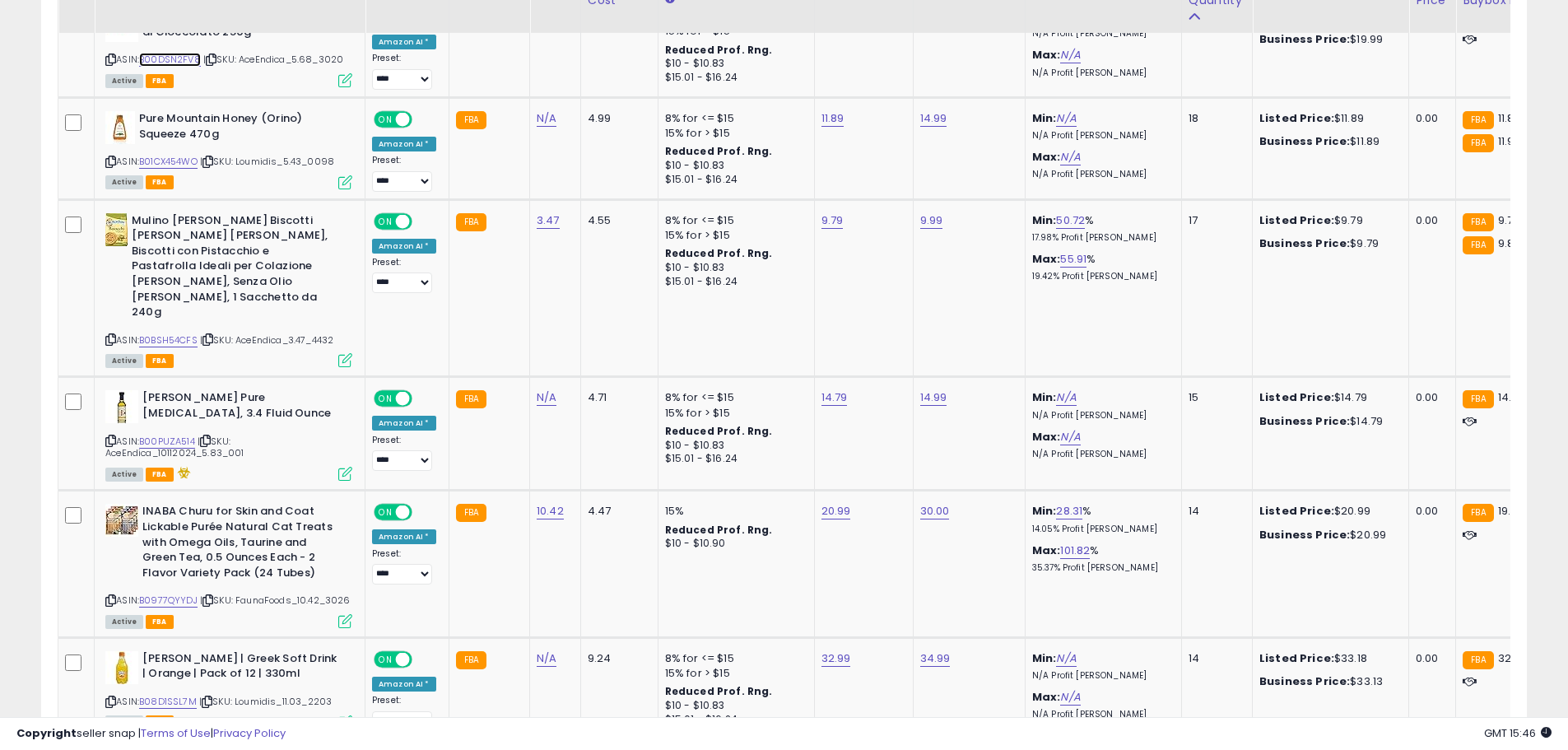
scroll to position [4525, 0]
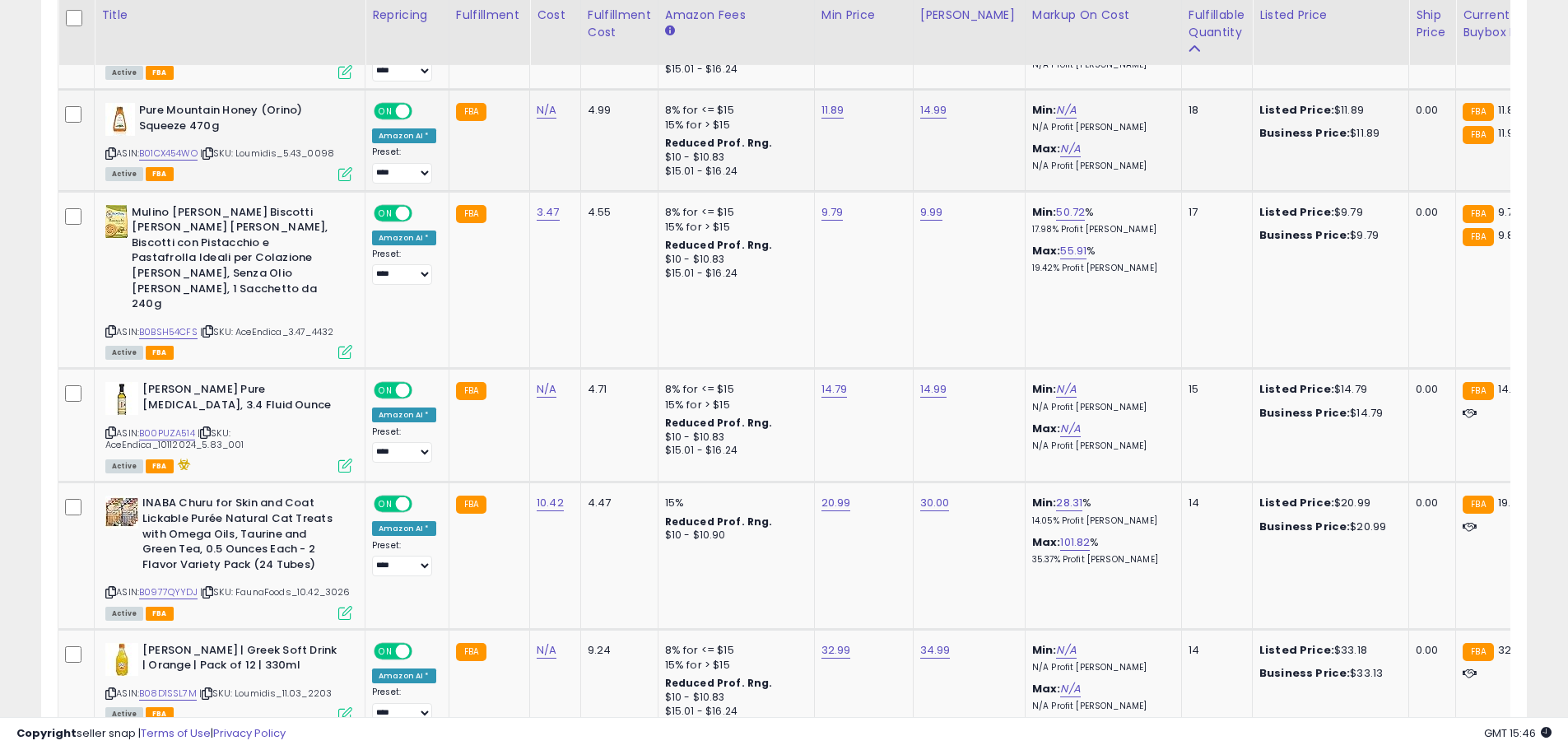
click at [108, 149] on icon at bounding box center [110, 154] width 10 height 9
click at [158, 147] on link "B01CX454WO" at bounding box center [168, 153] width 58 height 14
type input "*****"
click at [878, 39] on icon "submit" at bounding box center [872, 38] width 10 height 10
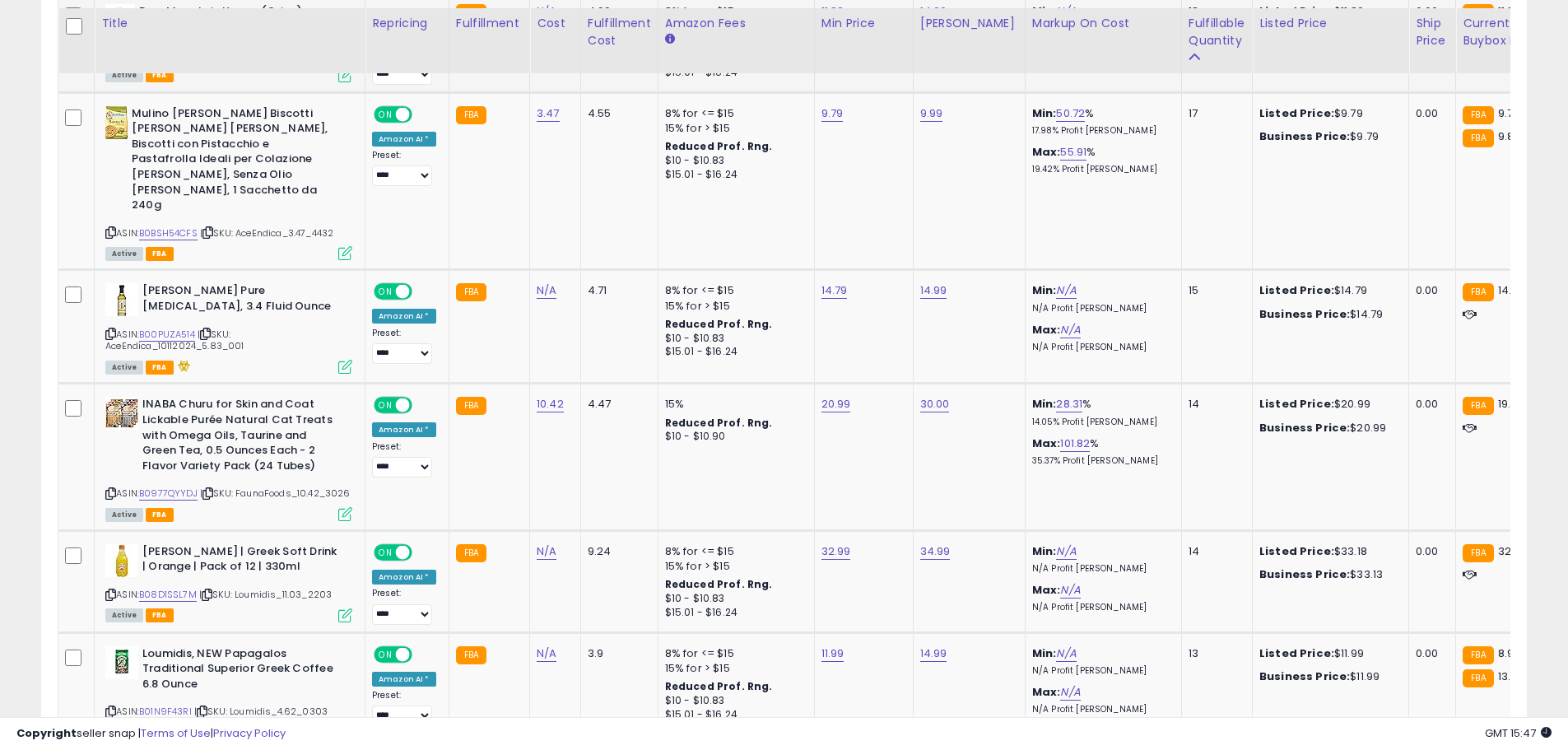
scroll to position [4633, 0]
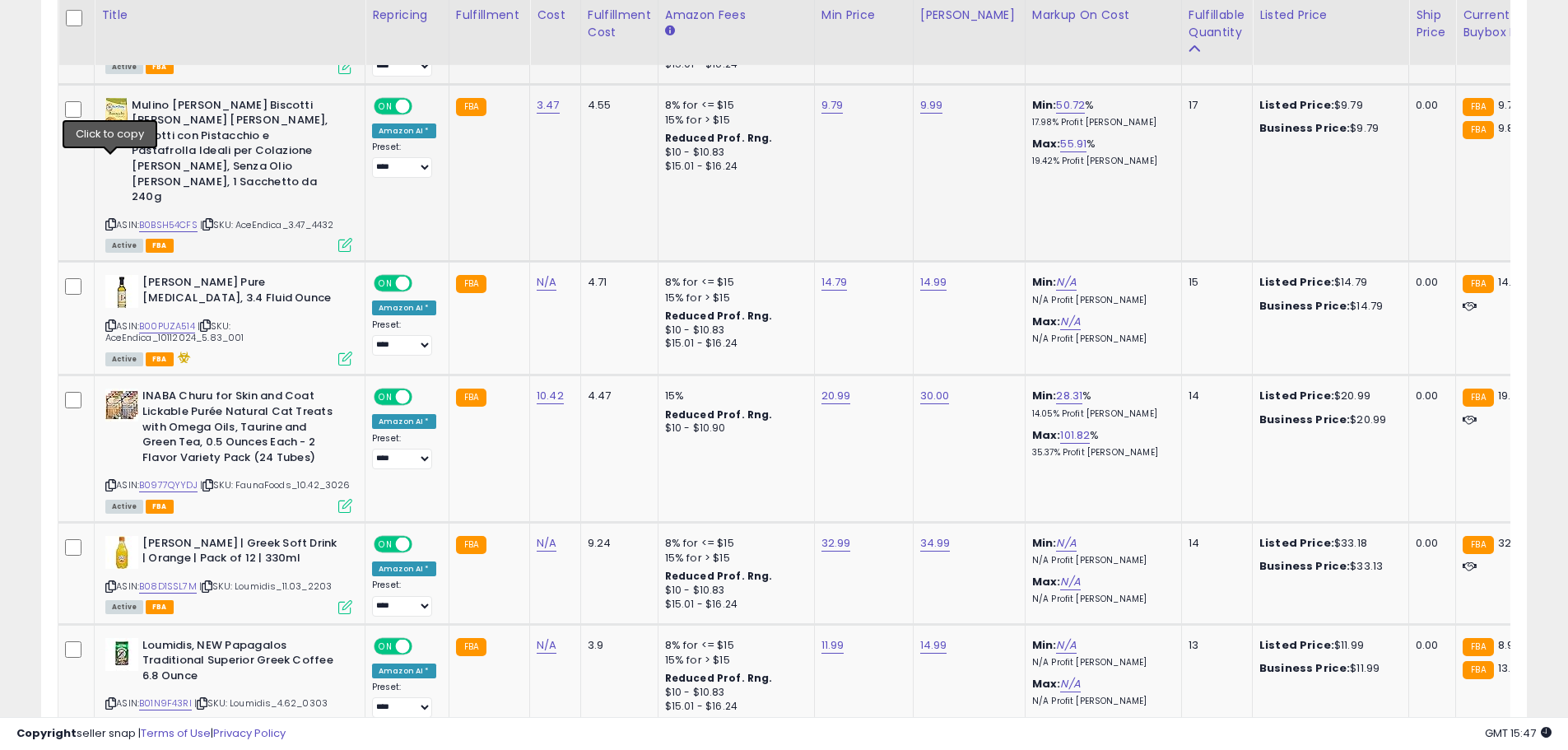
click at [109, 220] on icon at bounding box center [110, 225] width 10 height 9
click at [179, 218] on link "B0BSH54CFS" at bounding box center [168, 225] width 58 height 14
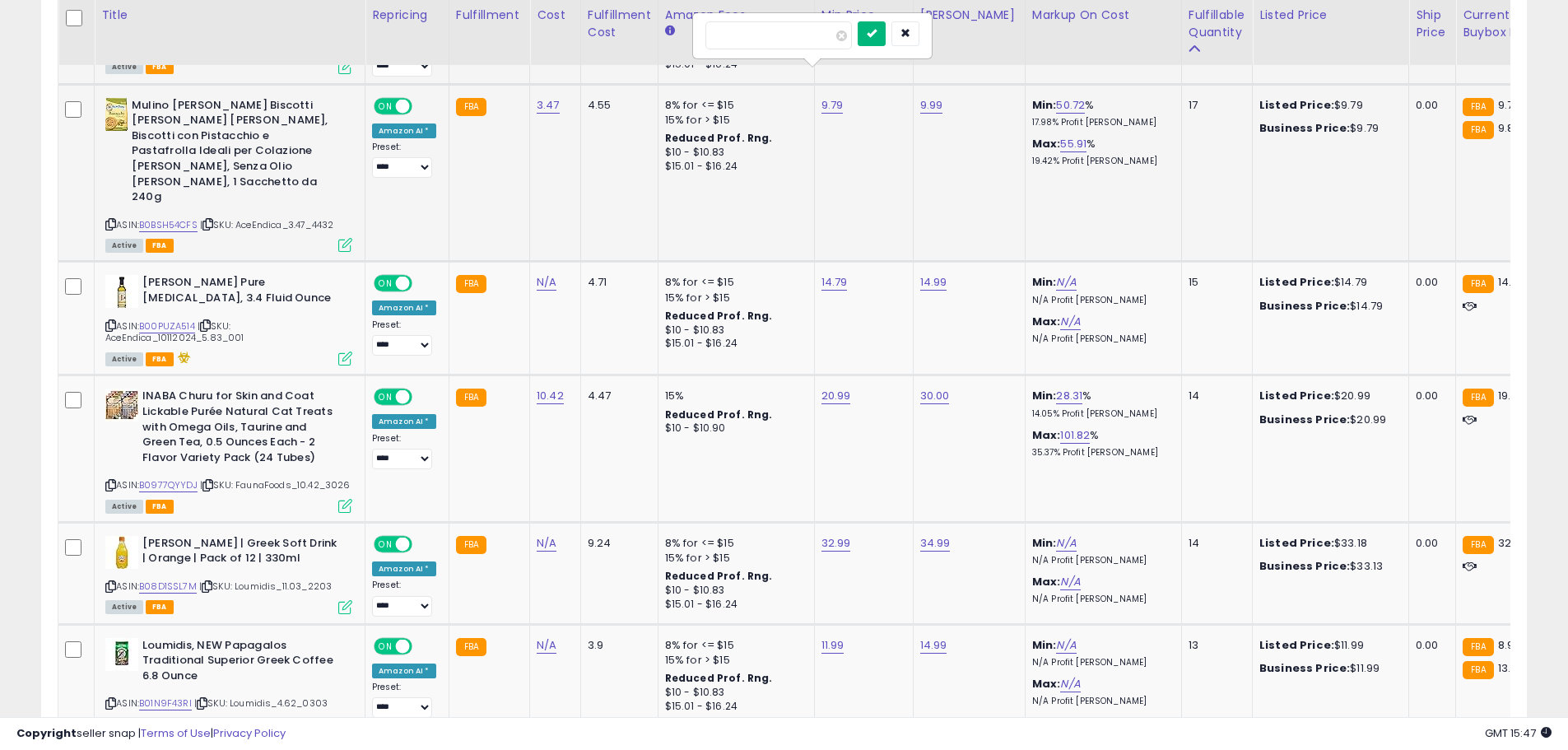
type input "****"
click at [886, 39] on button "submit" at bounding box center [872, 34] width 28 height 24
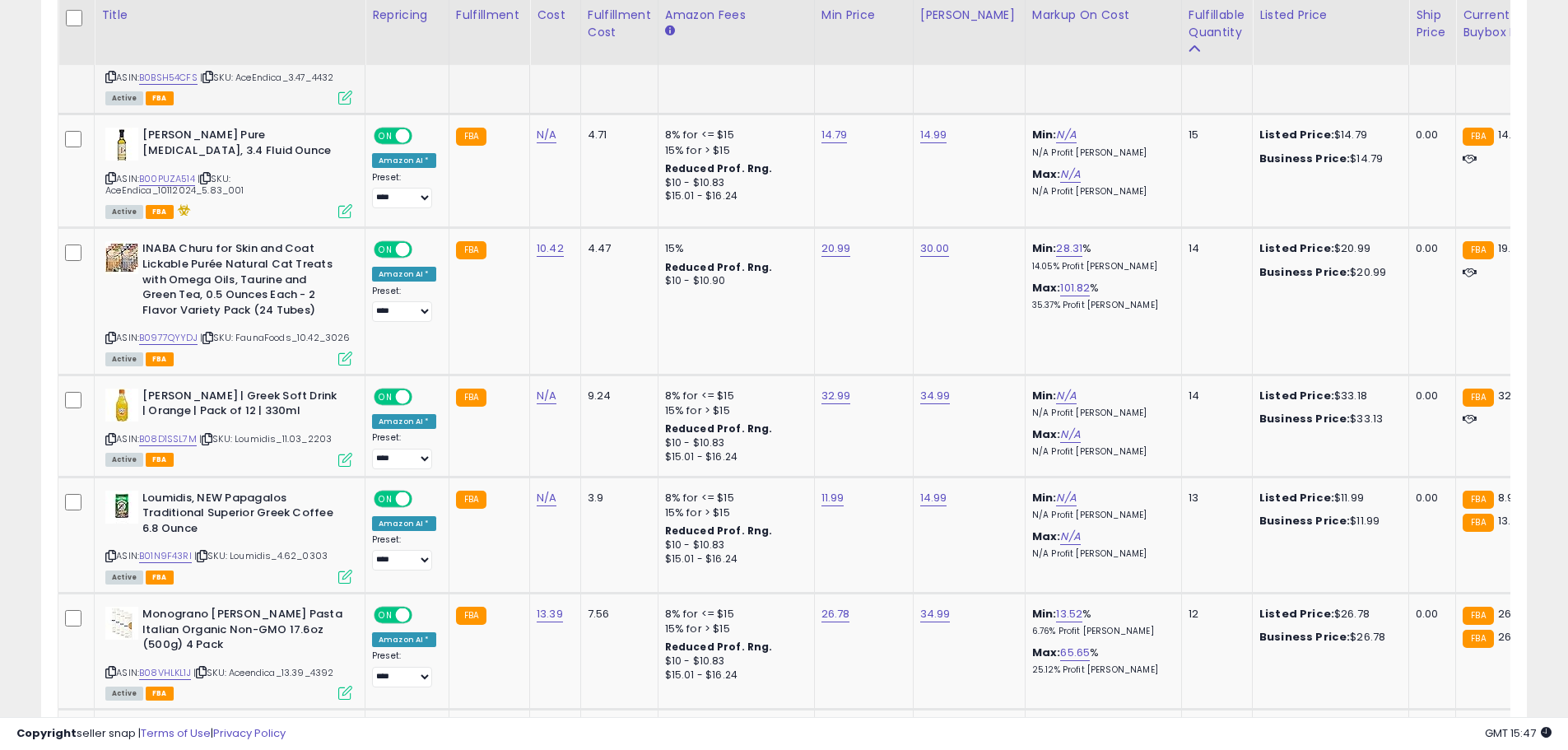
scroll to position [4772, 0]
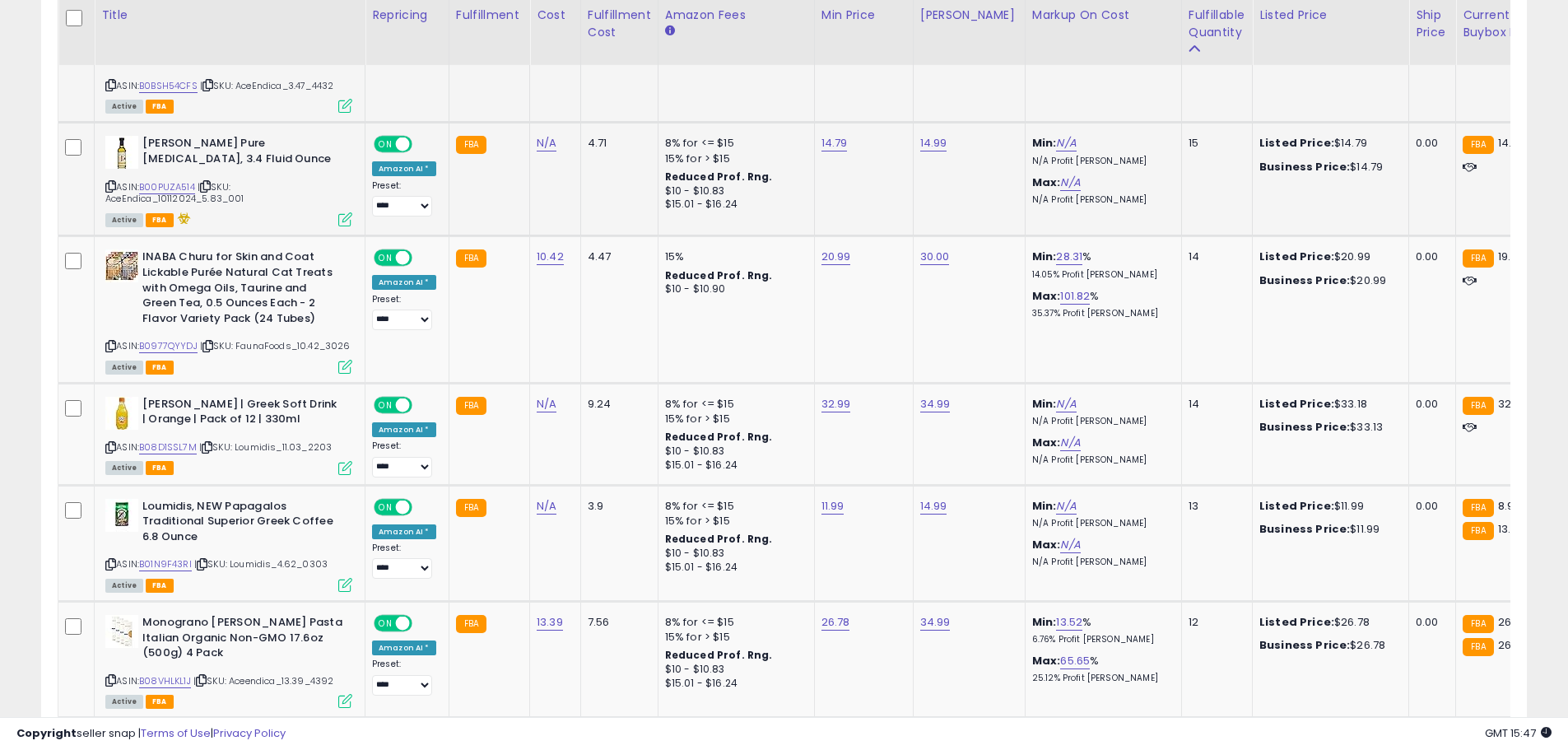
click at [111, 182] on icon at bounding box center [110, 187] width 10 height 9
click at [159, 180] on link "B00PUZA514" at bounding box center [167, 187] width 56 height 14
type input "*****"
click at [878, 45] on icon "submit" at bounding box center [873, 40] width 10 height 10
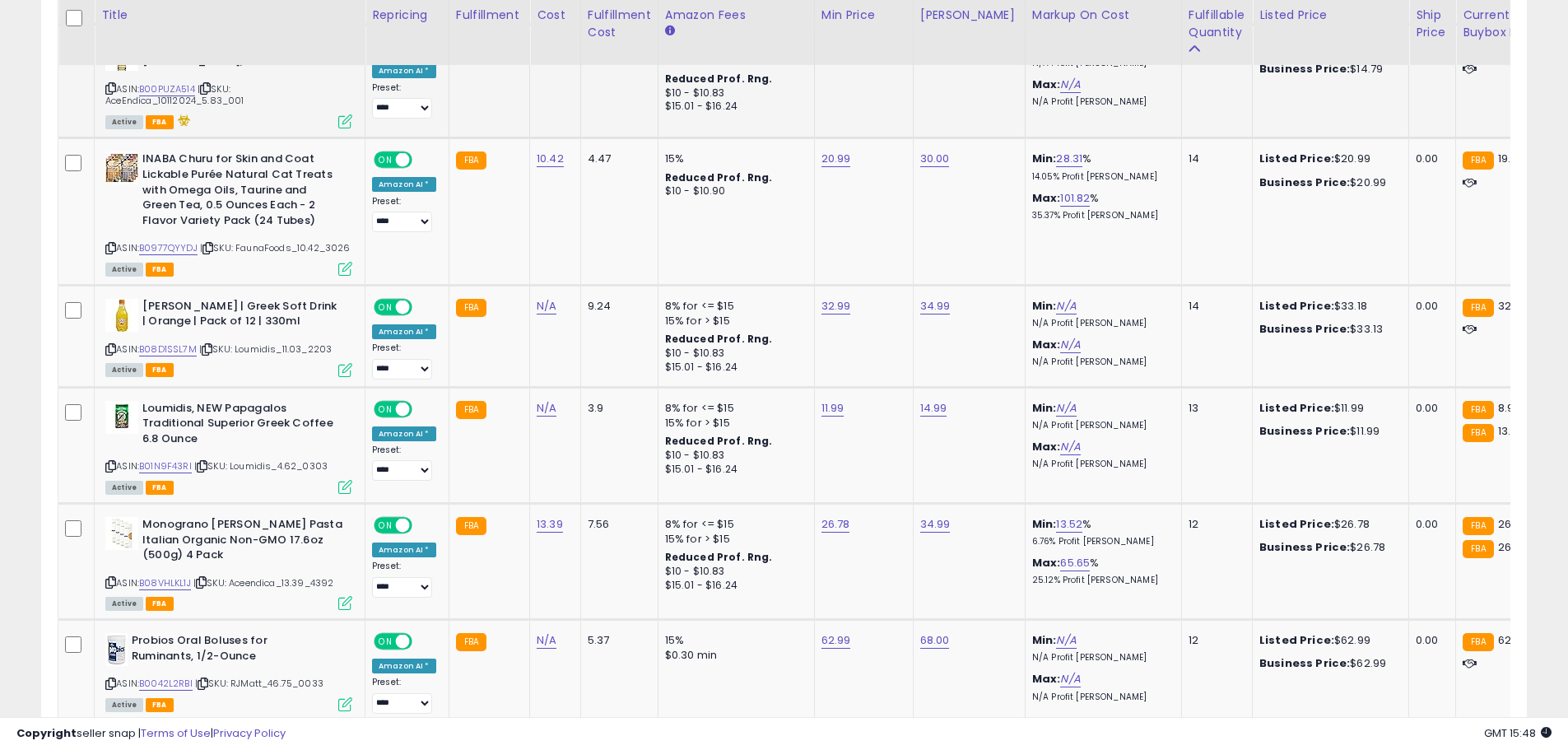
scroll to position [4885, 0]
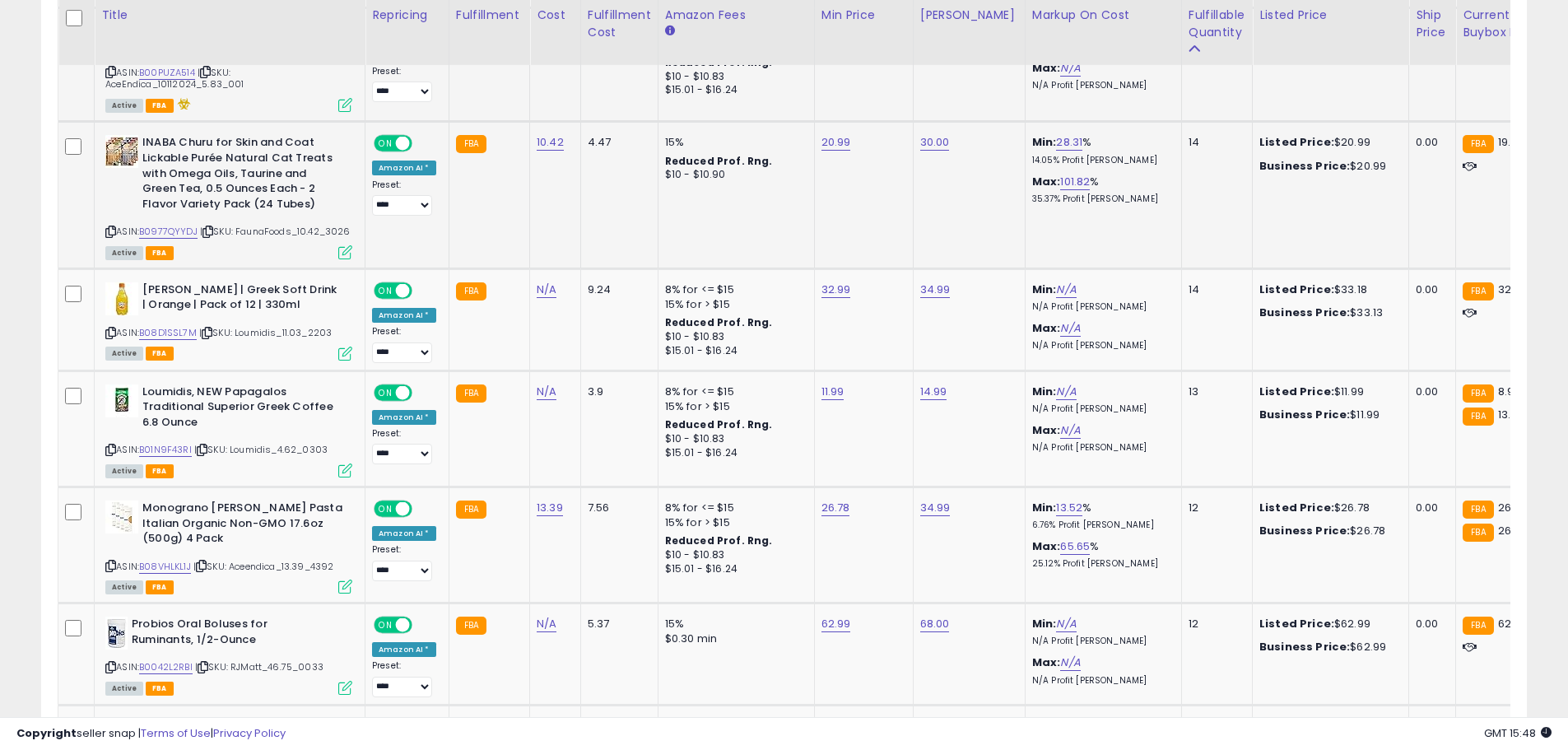
click at [109, 227] on icon at bounding box center [110, 232] width 10 height 9
click at [167, 225] on link "B0977QYYDJ" at bounding box center [168, 231] width 58 height 14
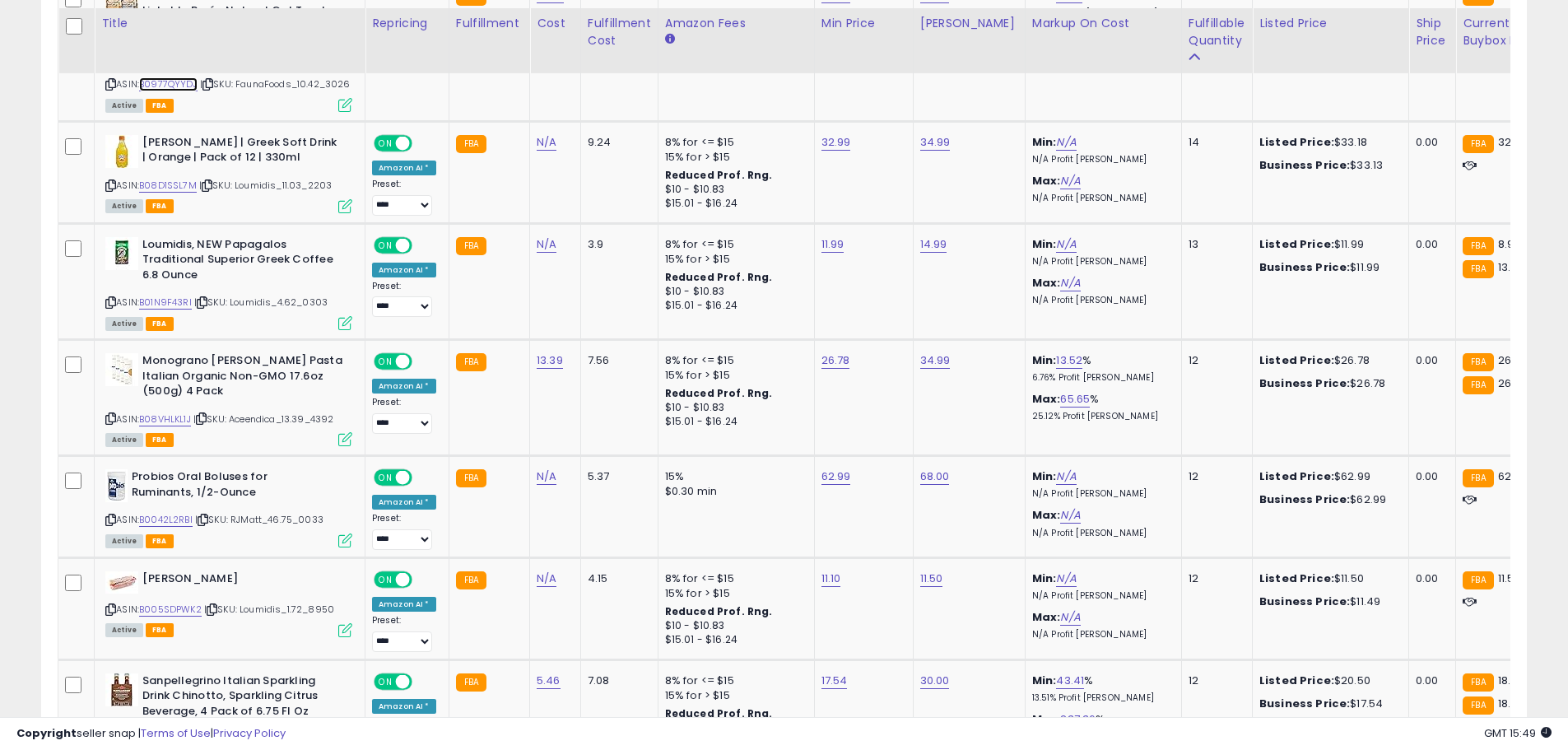
scroll to position [5050, 0]
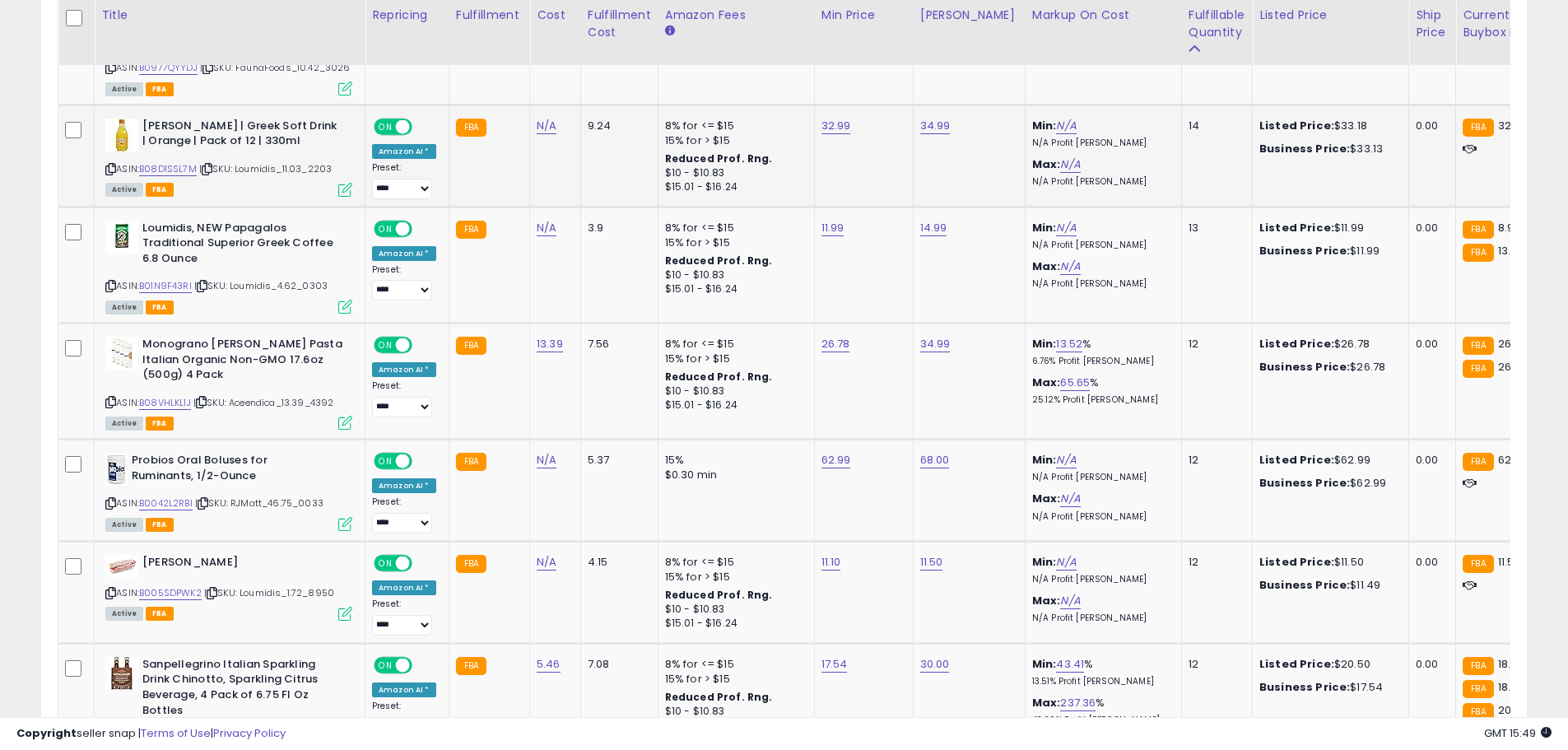
click at [112, 164] on icon at bounding box center [110, 169] width 10 height 9
click at [174, 163] on link "B08D1SSL7M" at bounding box center [167, 169] width 57 height 14
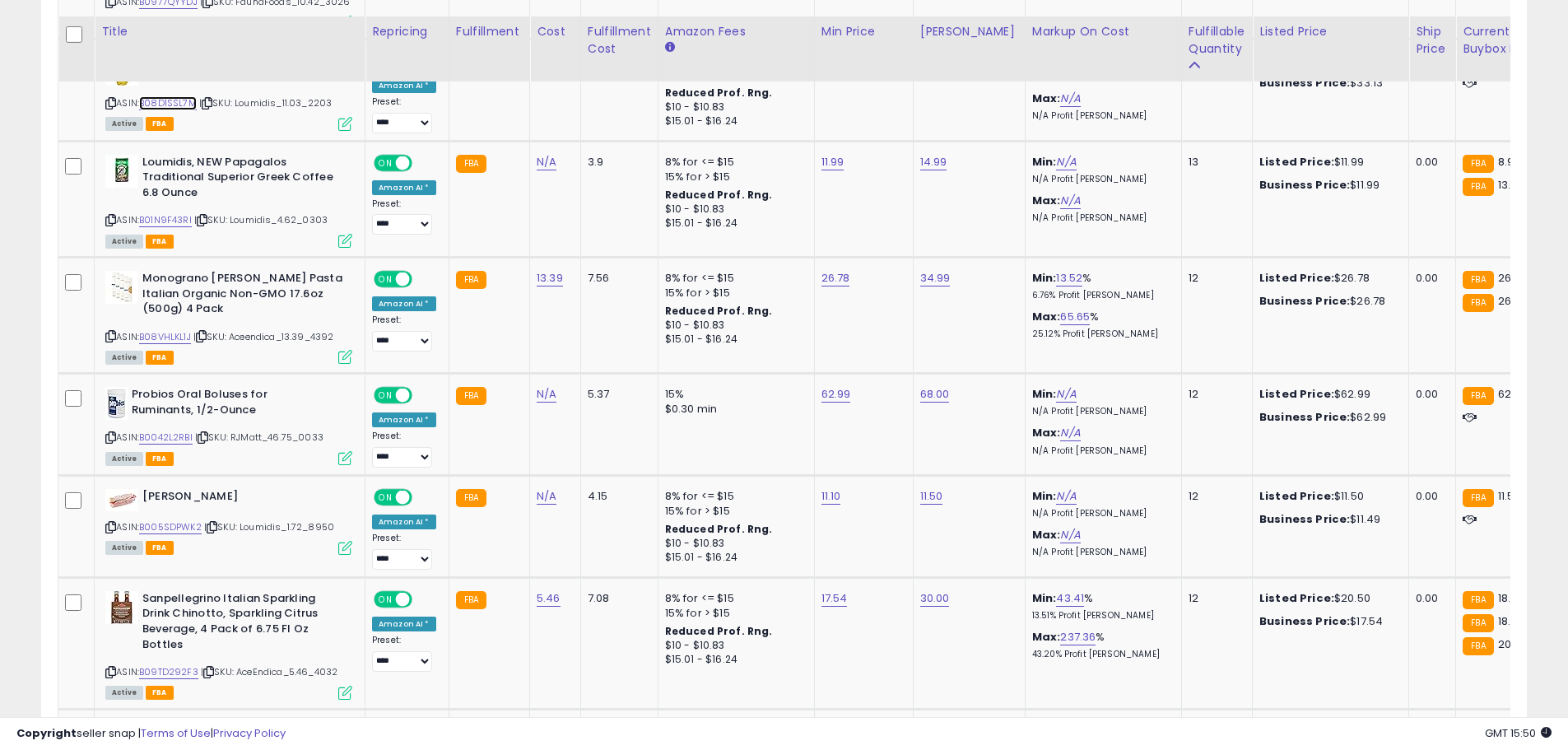
scroll to position [5140, 0]
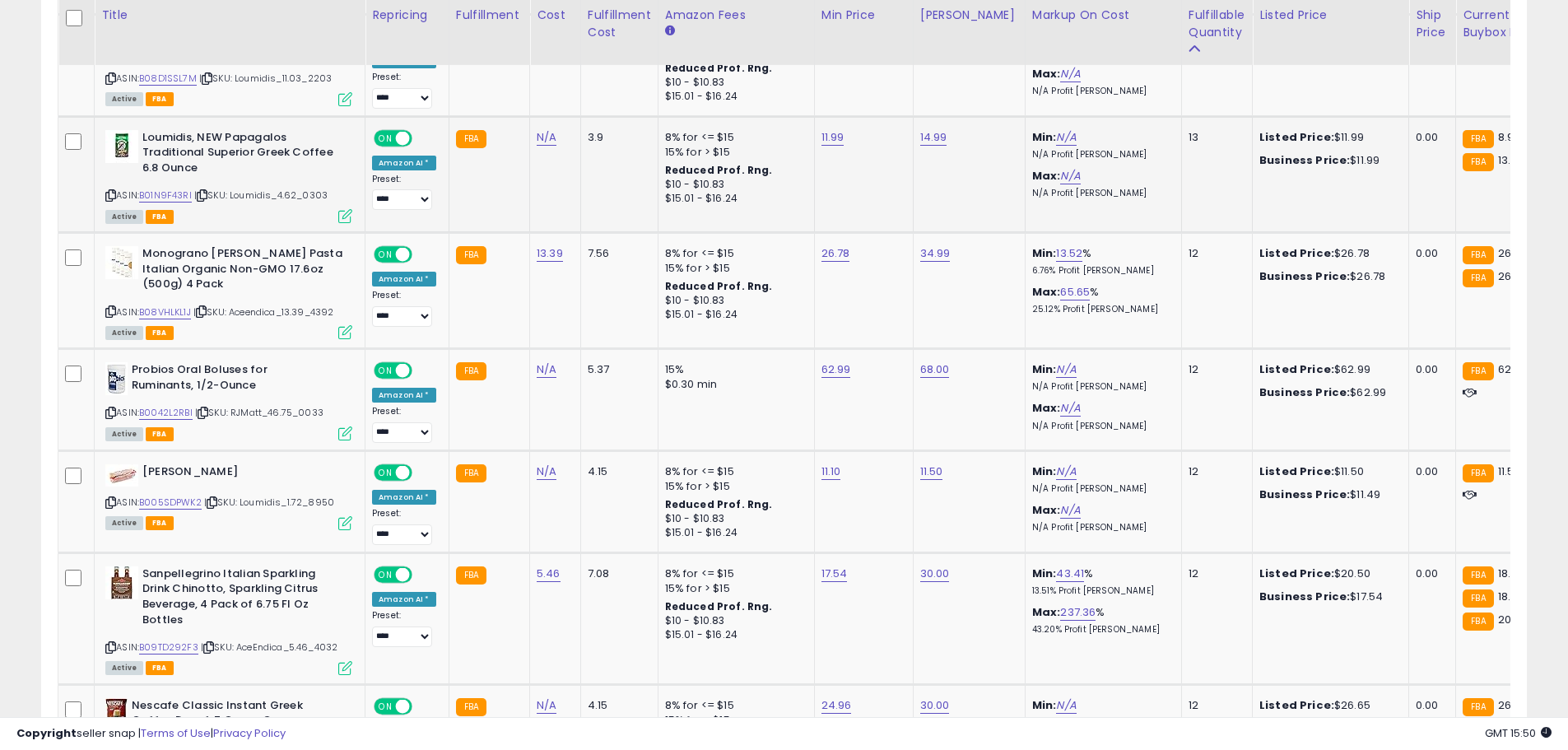
click at [113, 191] on icon at bounding box center [110, 195] width 10 height 9
click at [149, 189] on link "B01N9F43RI" at bounding box center [165, 195] width 53 height 14
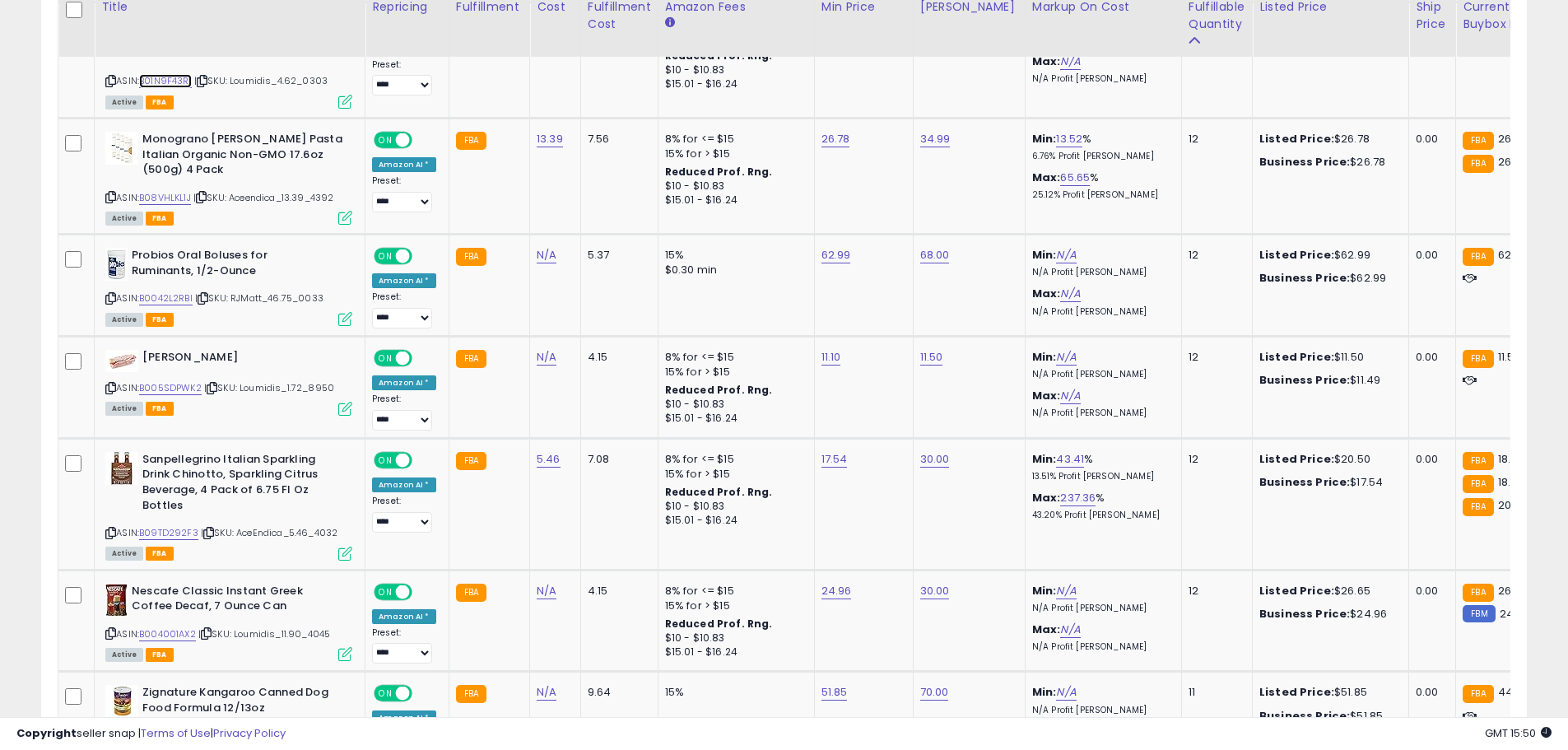
scroll to position [5262, 0]
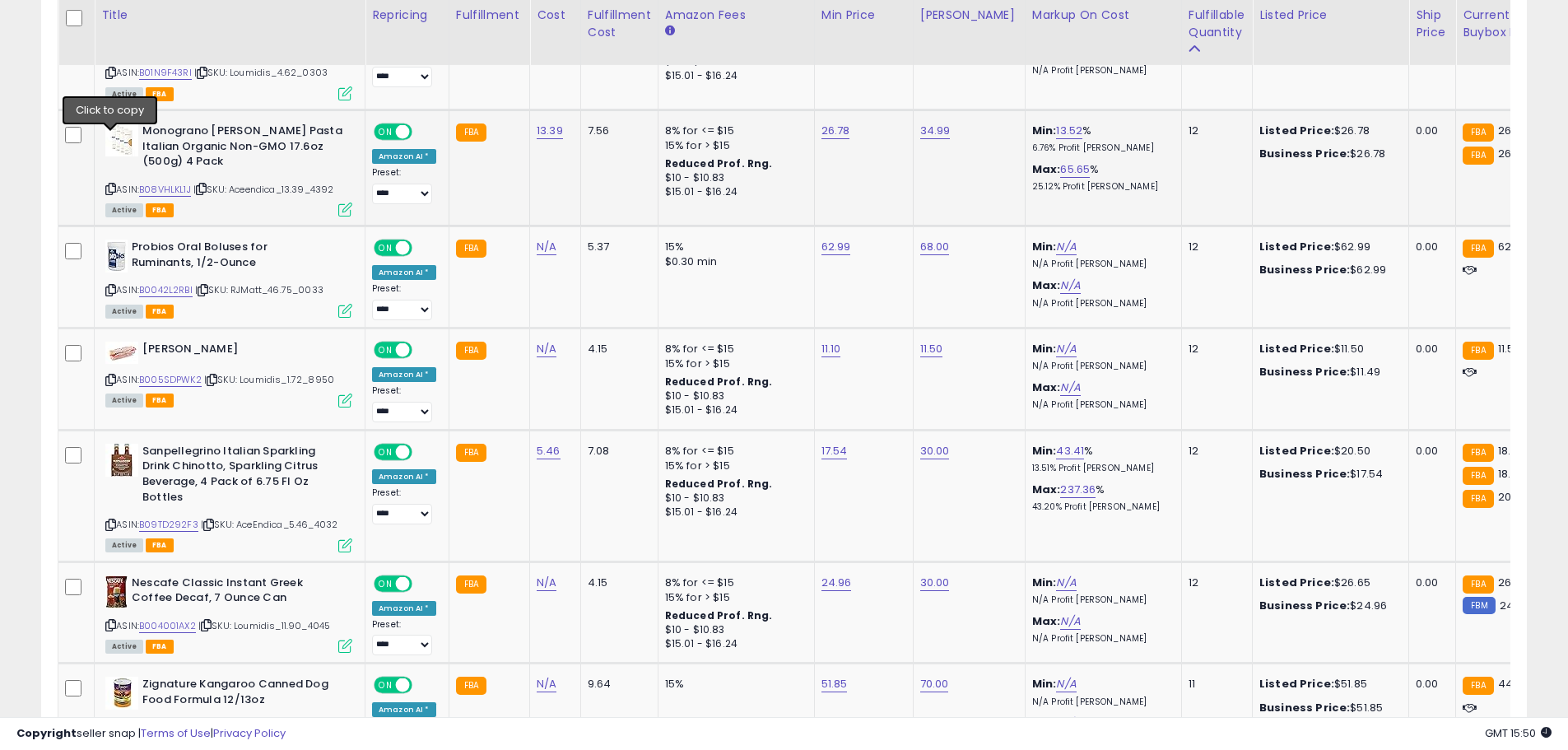
click at [109, 184] on icon at bounding box center [110, 189] width 10 height 9
click at [171, 182] on link "B08VHLKL1J" at bounding box center [165, 189] width 52 height 14
type input "*****"
click at [895, 53] on div at bounding box center [892, 42] width 62 height 29
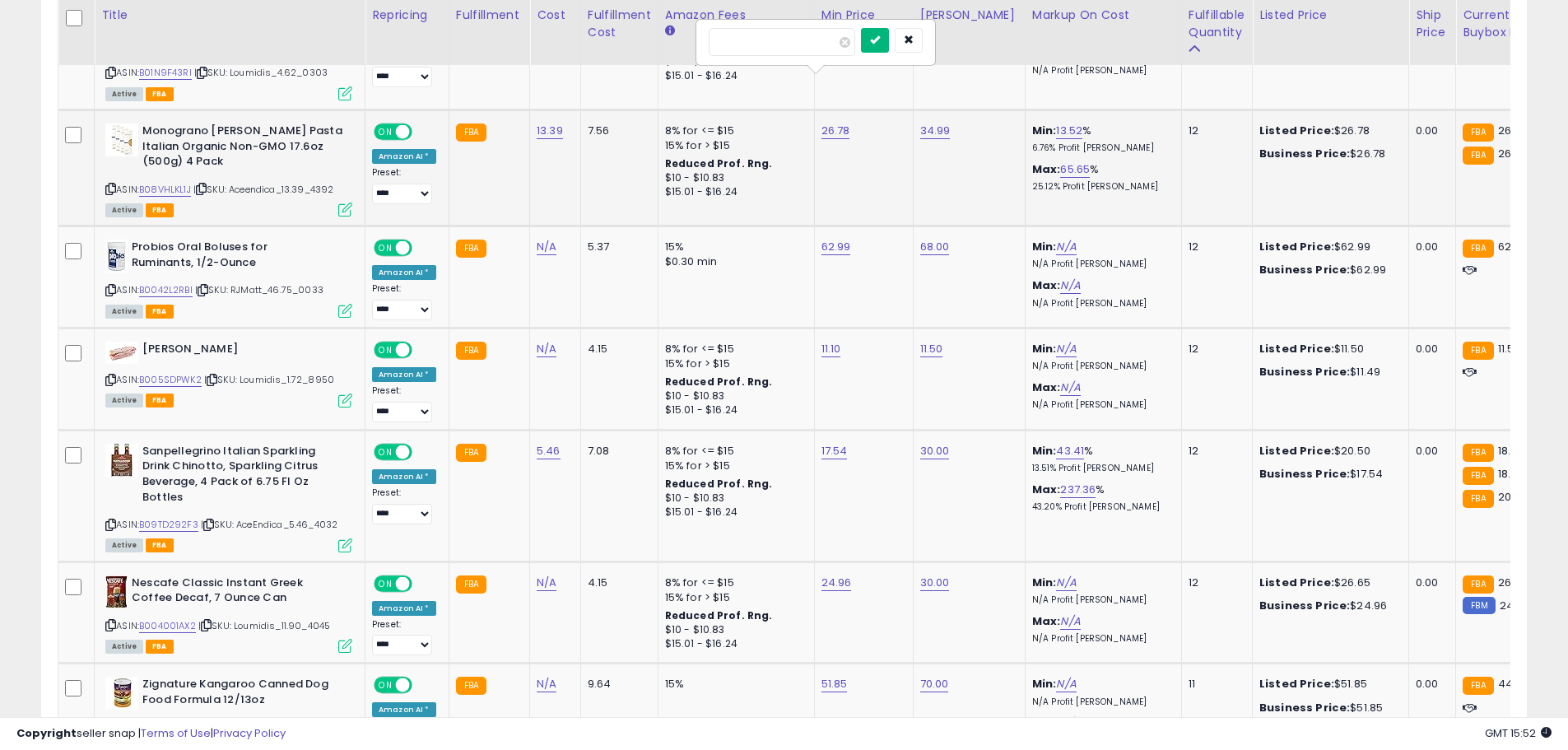
click at [889, 48] on button "submit" at bounding box center [875, 40] width 28 height 24
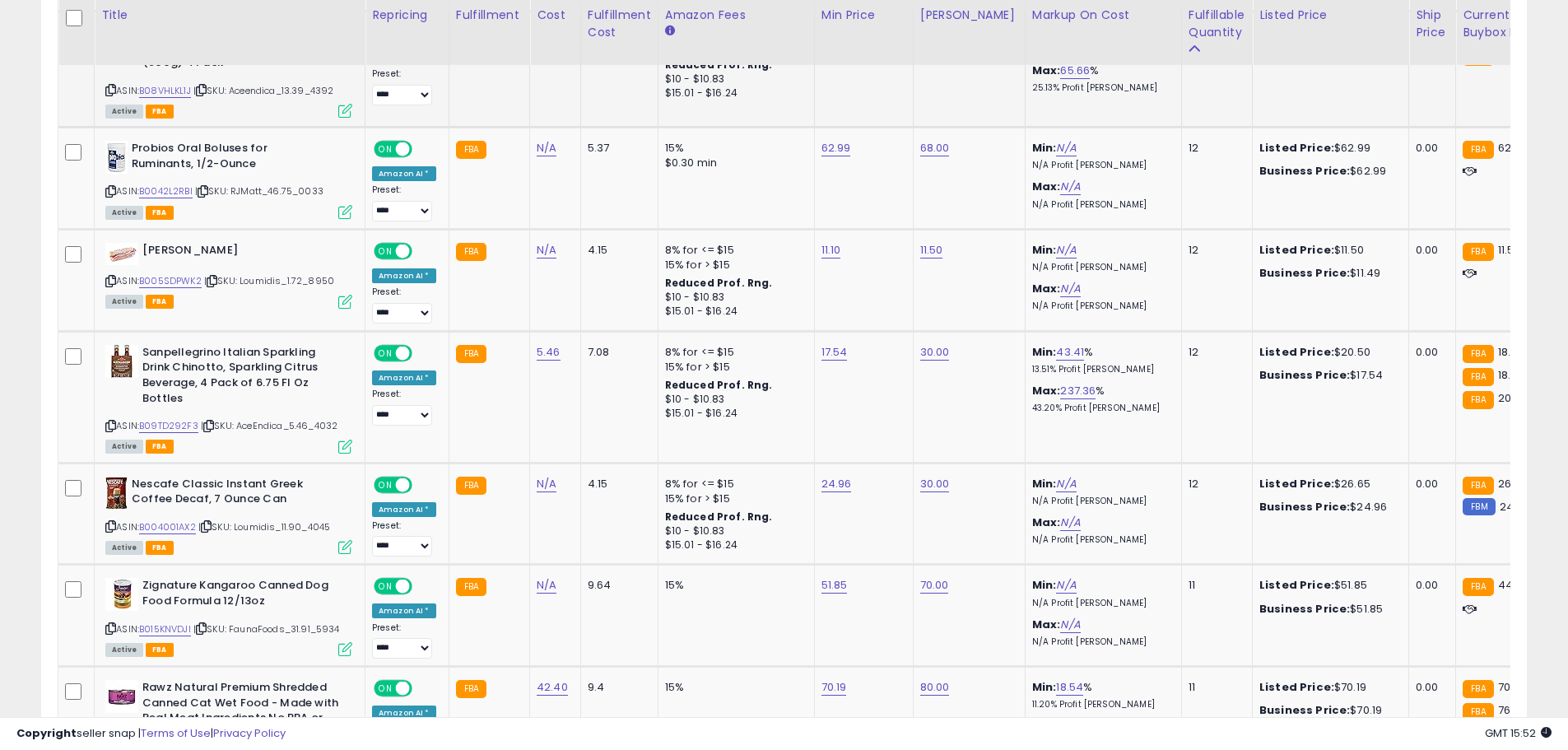
scroll to position [5353, 0]
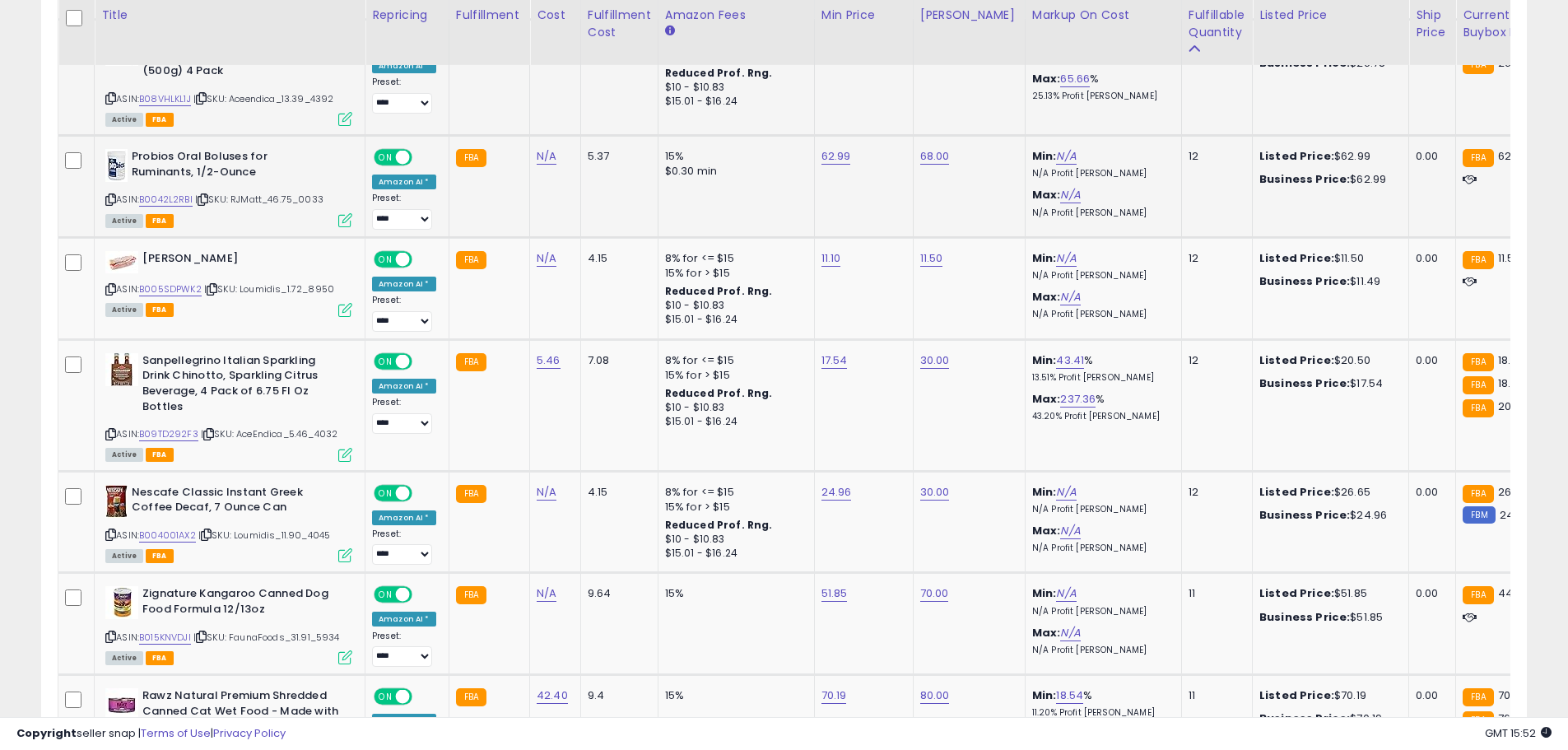
click at [107, 195] on icon at bounding box center [110, 200] width 10 height 9
click at [157, 193] on link "B0042L2RBI" at bounding box center [165, 199] width 54 height 14
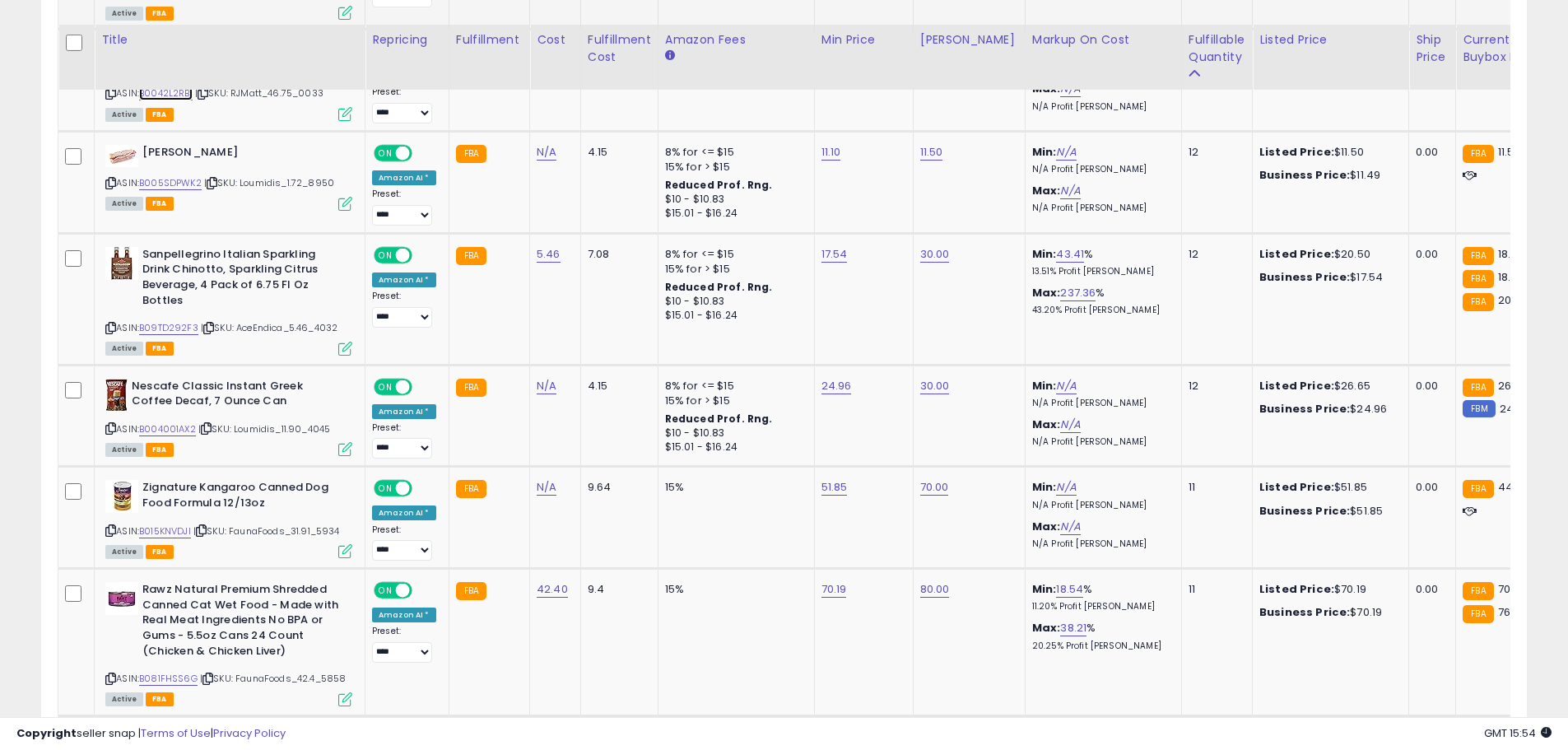
scroll to position [5484, 0]
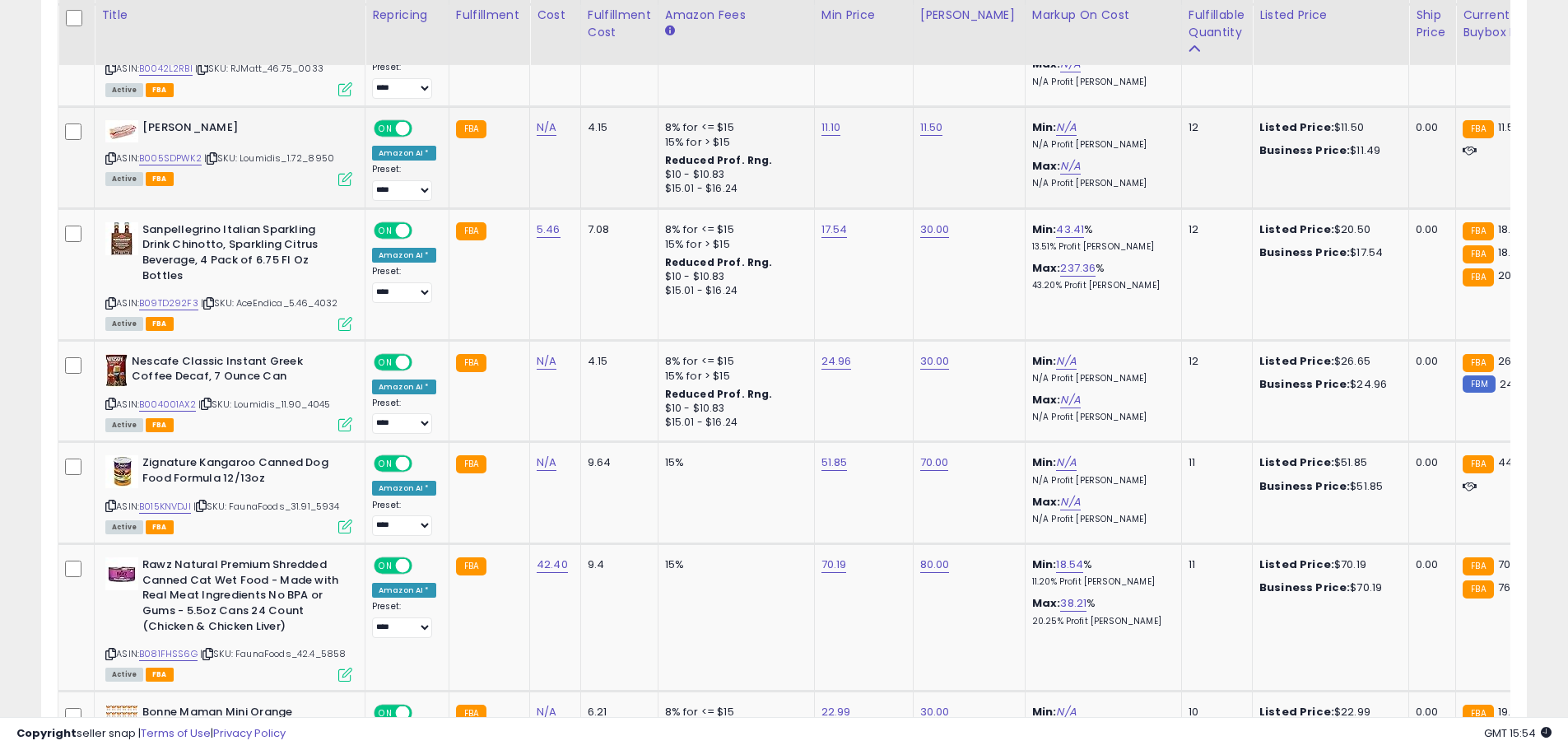
click at [109, 154] on icon at bounding box center [110, 159] width 10 height 9
click at [182, 151] on link "B005SDPWK2" at bounding box center [170, 158] width 63 height 14
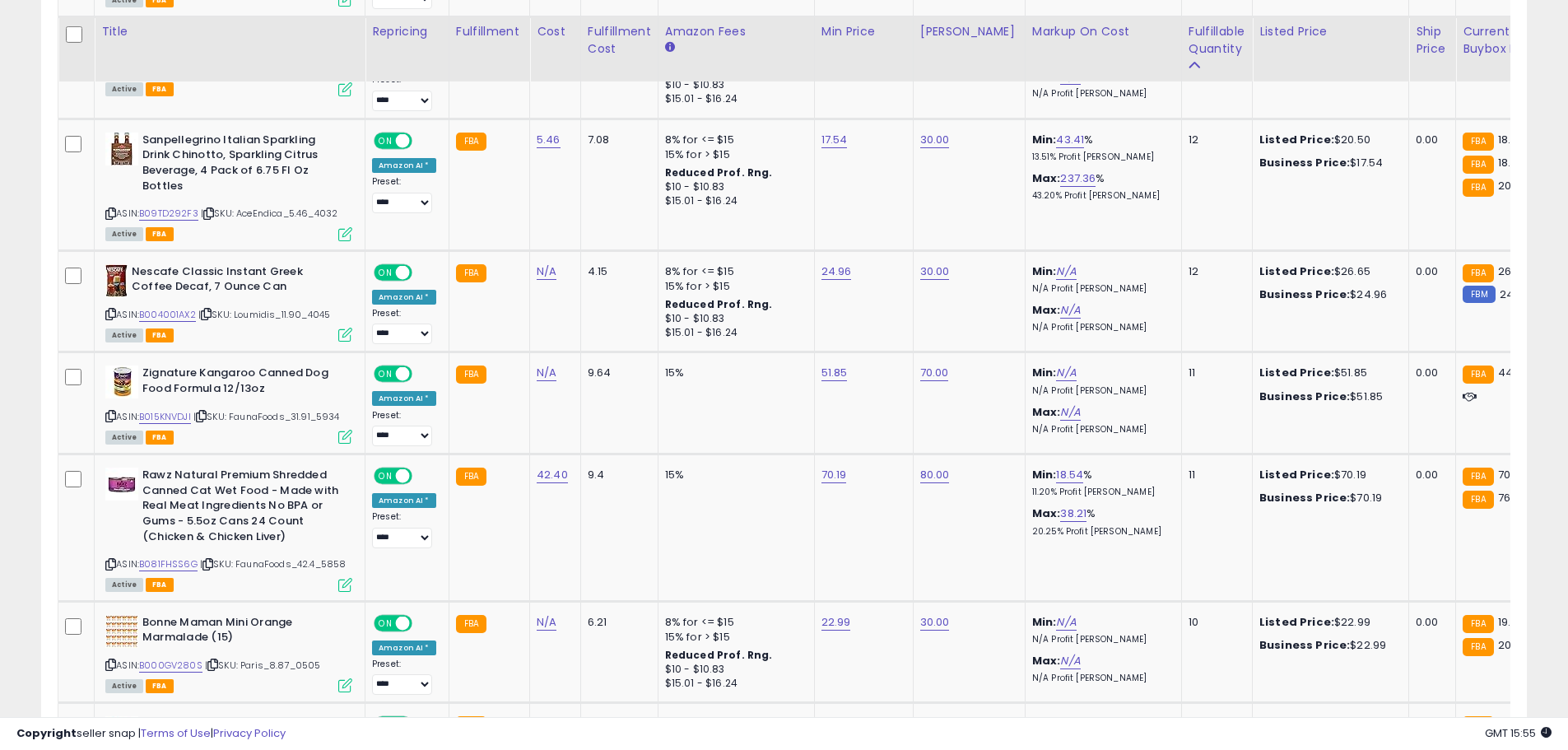
scroll to position [5590, 0]
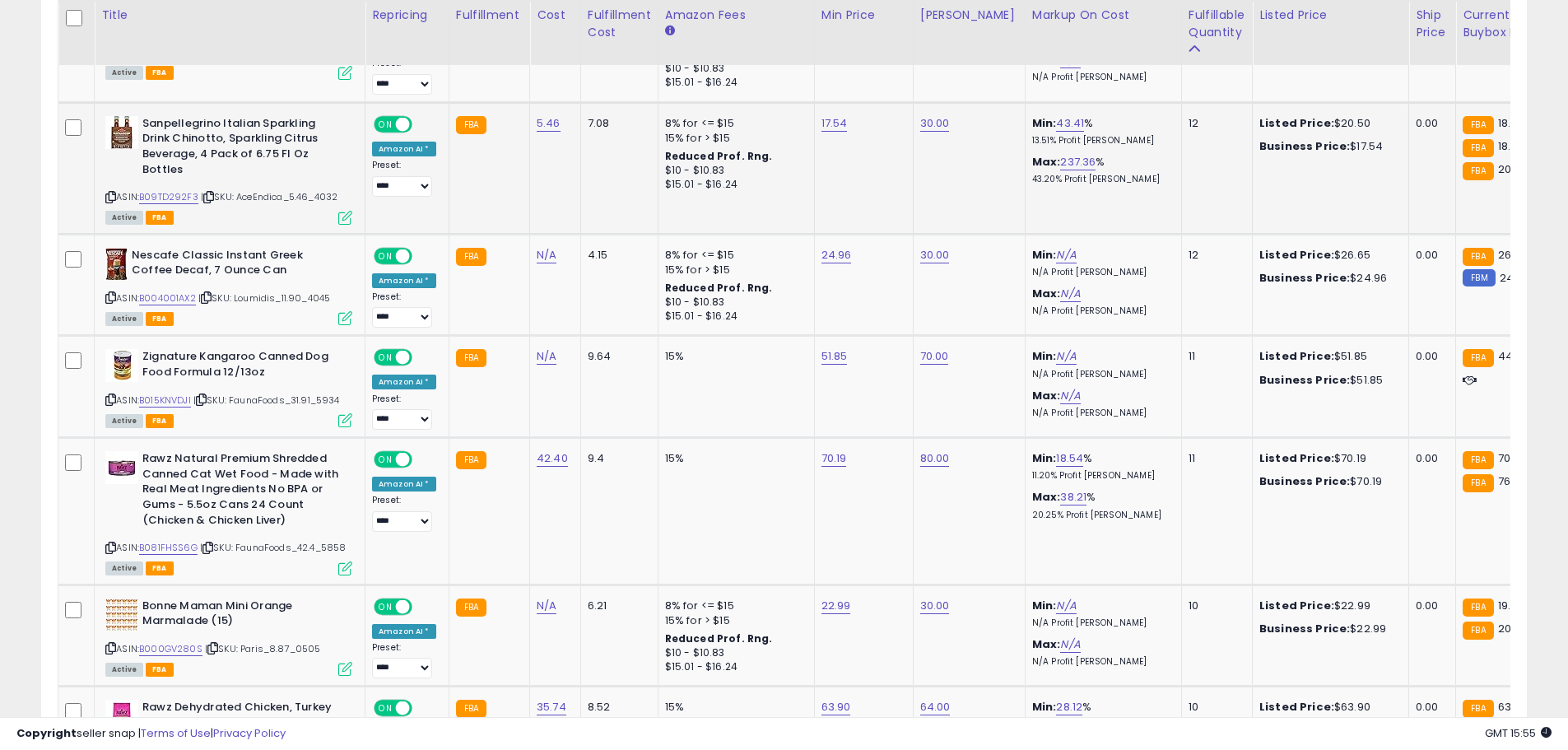
click at [110, 193] on icon at bounding box center [110, 197] width 10 height 9
click at [168, 190] on link "B09TD292F3" at bounding box center [168, 196] width 59 height 14
click at [814, 102] on td "17.54" at bounding box center [863, 168] width 99 height 132
click at [727, 37] on input "*****" at bounding box center [780, 35] width 147 height 28
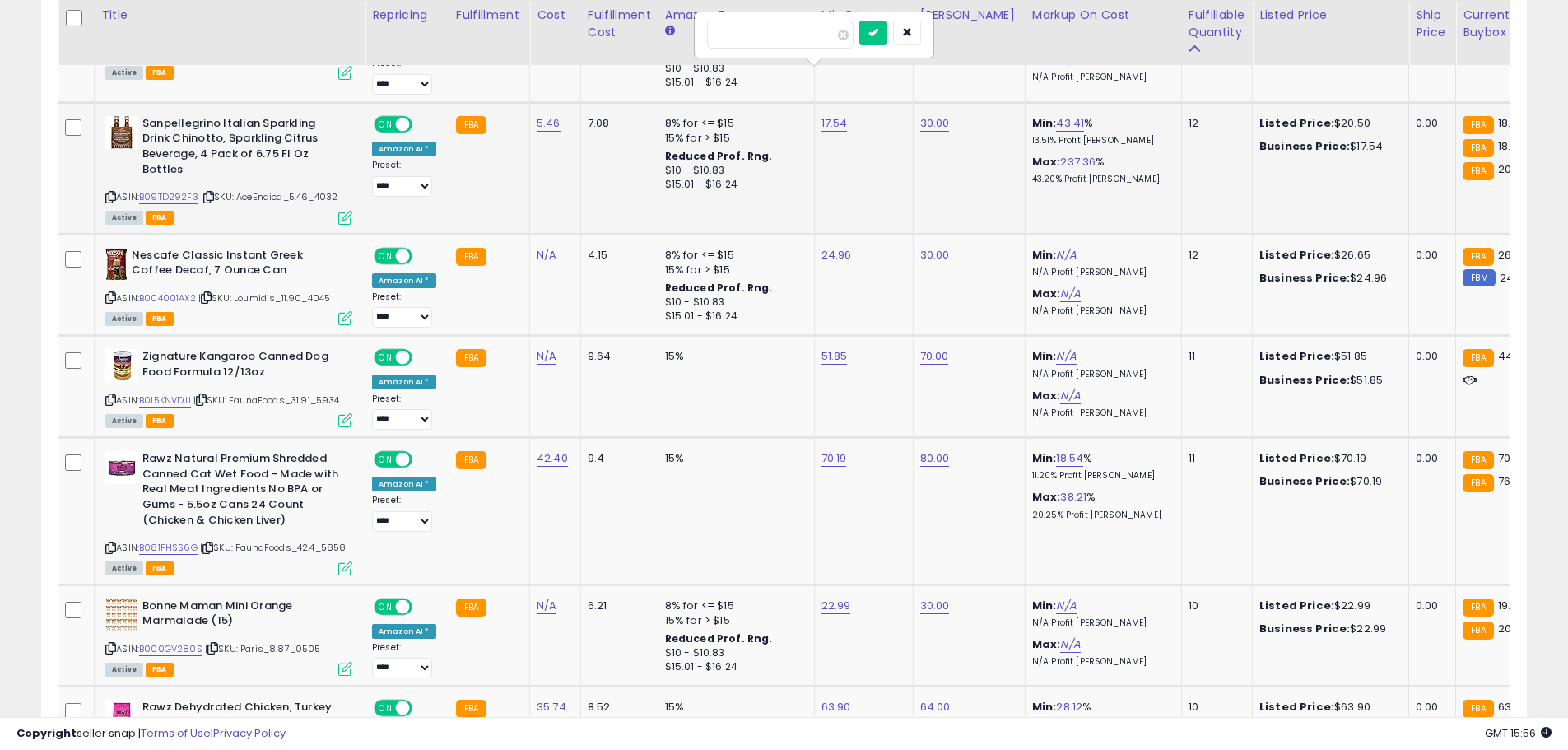
click at [727, 37] on input "*****" at bounding box center [780, 35] width 147 height 28
type input "****"
click at [887, 24] on button "submit" at bounding box center [873, 33] width 28 height 24
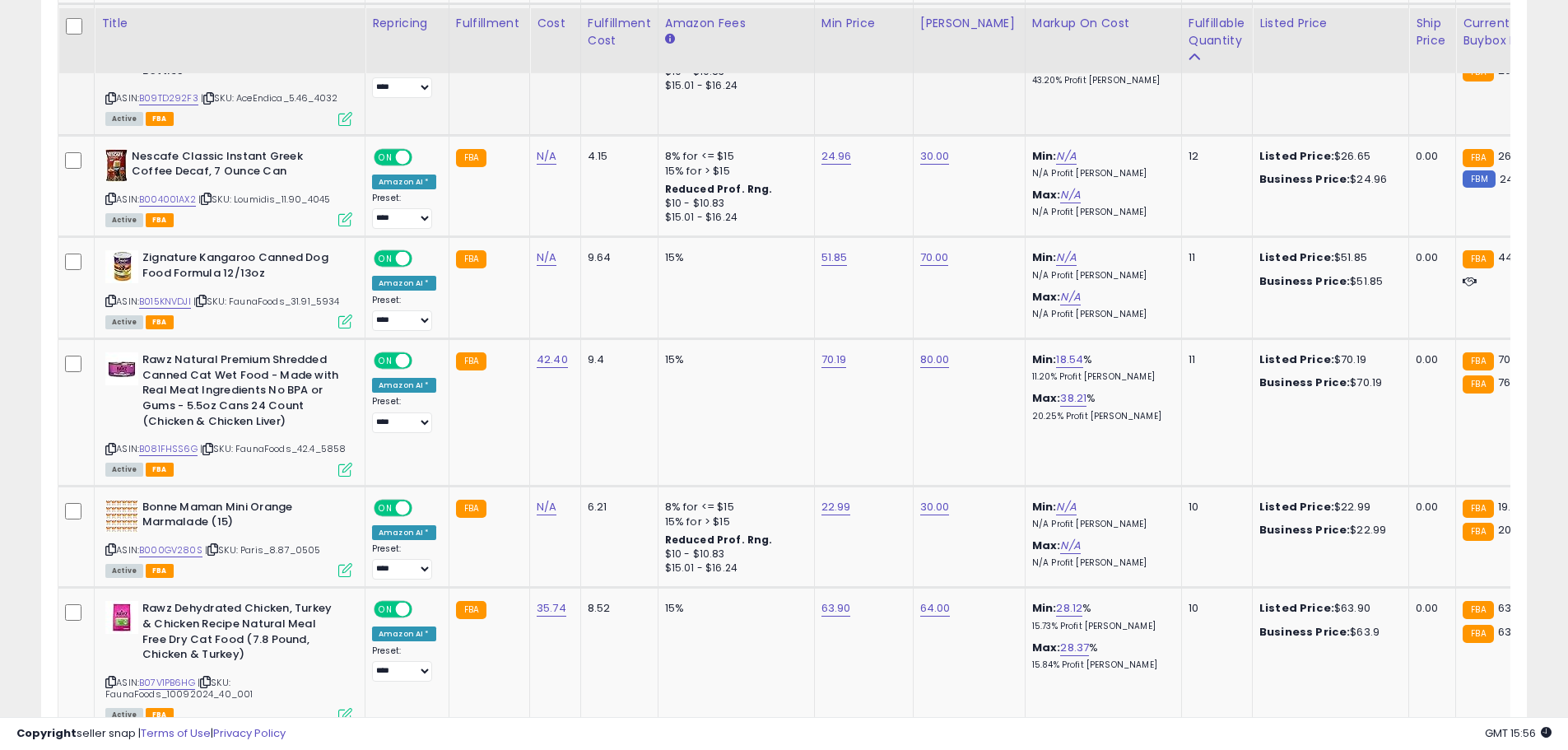
scroll to position [5706, 0]
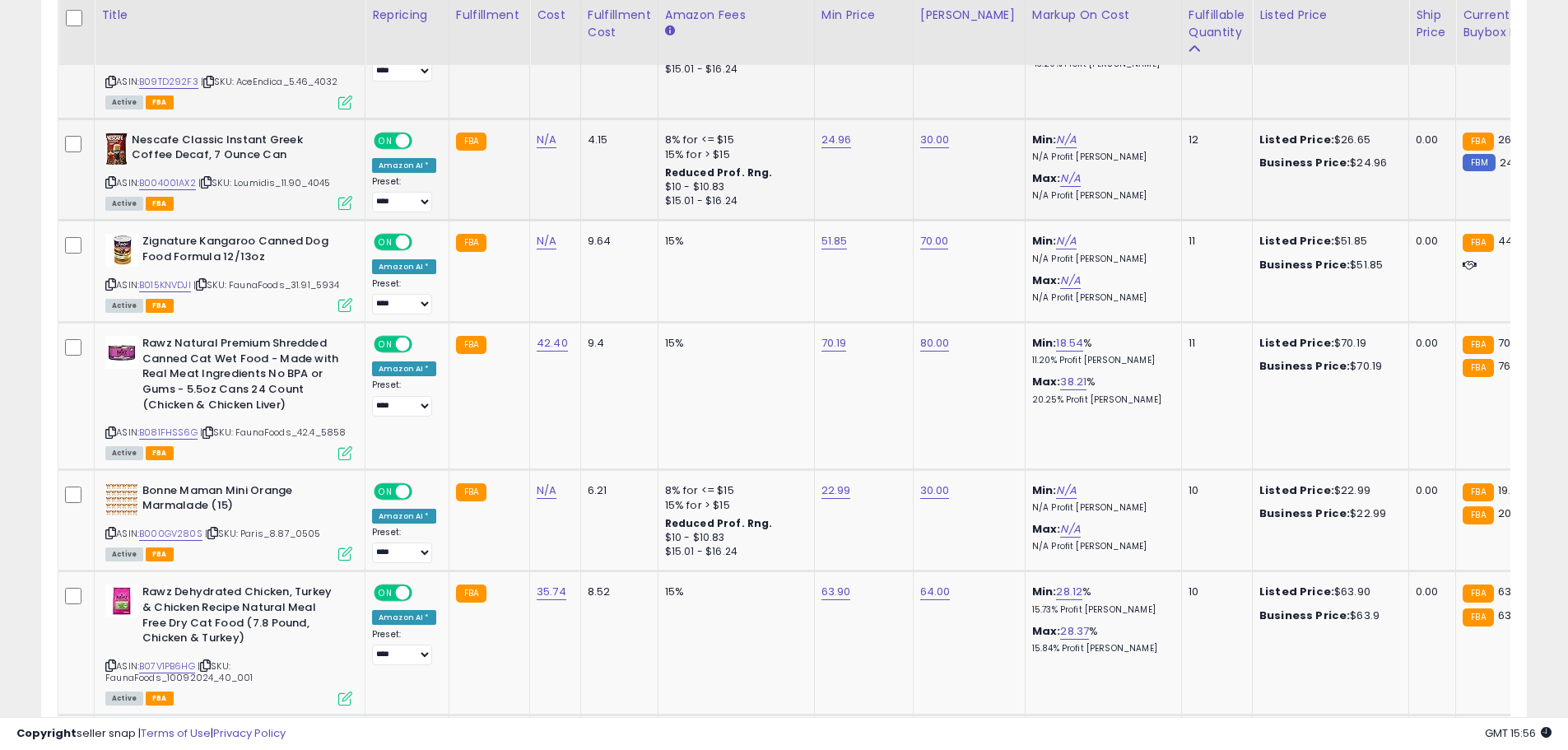
click at [107, 178] on icon at bounding box center [110, 182] width 10 height 9
click at [154, 176] on link "B004001AX2" at bounding box center [167, 182] width 56 height 14
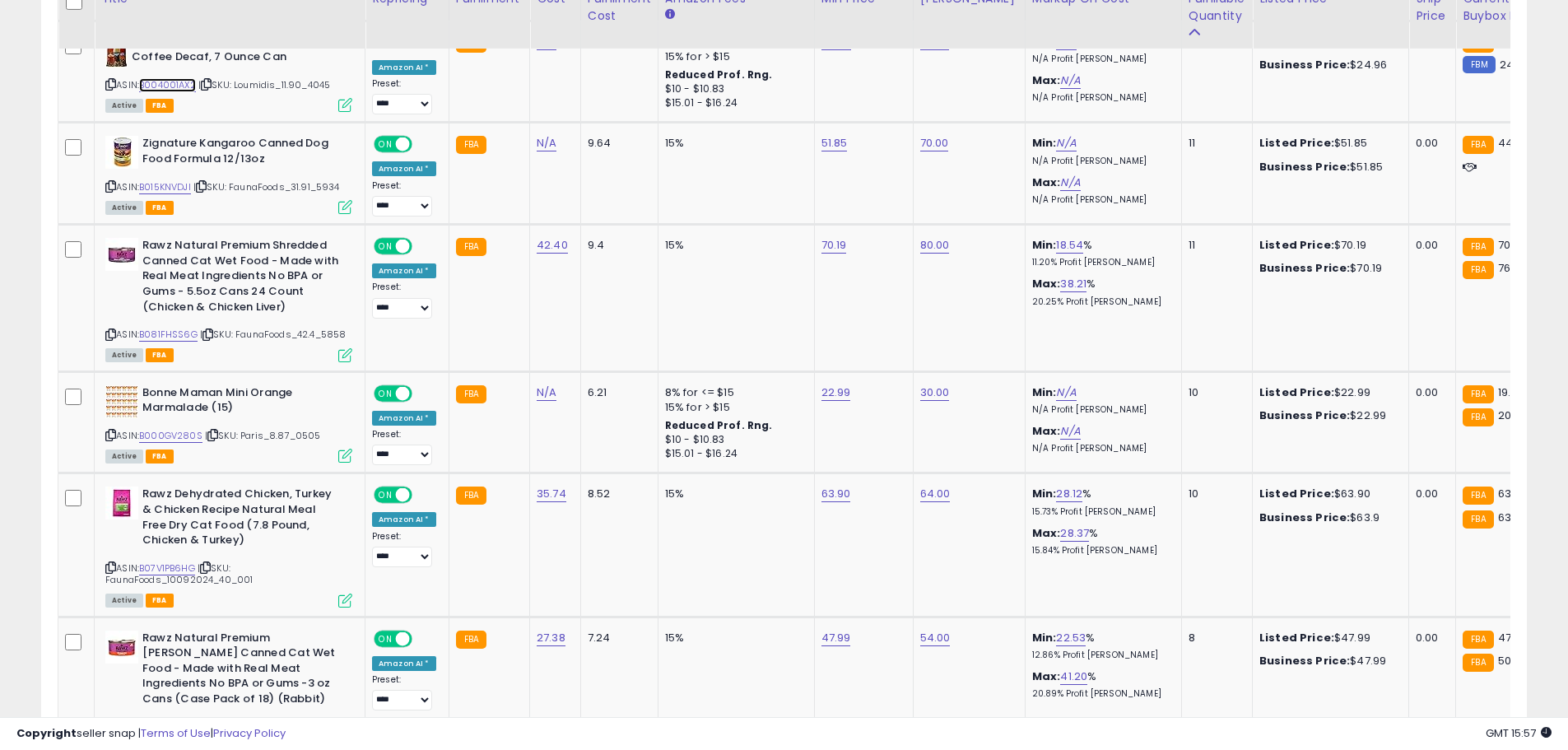
scroll to position [5820, 0]
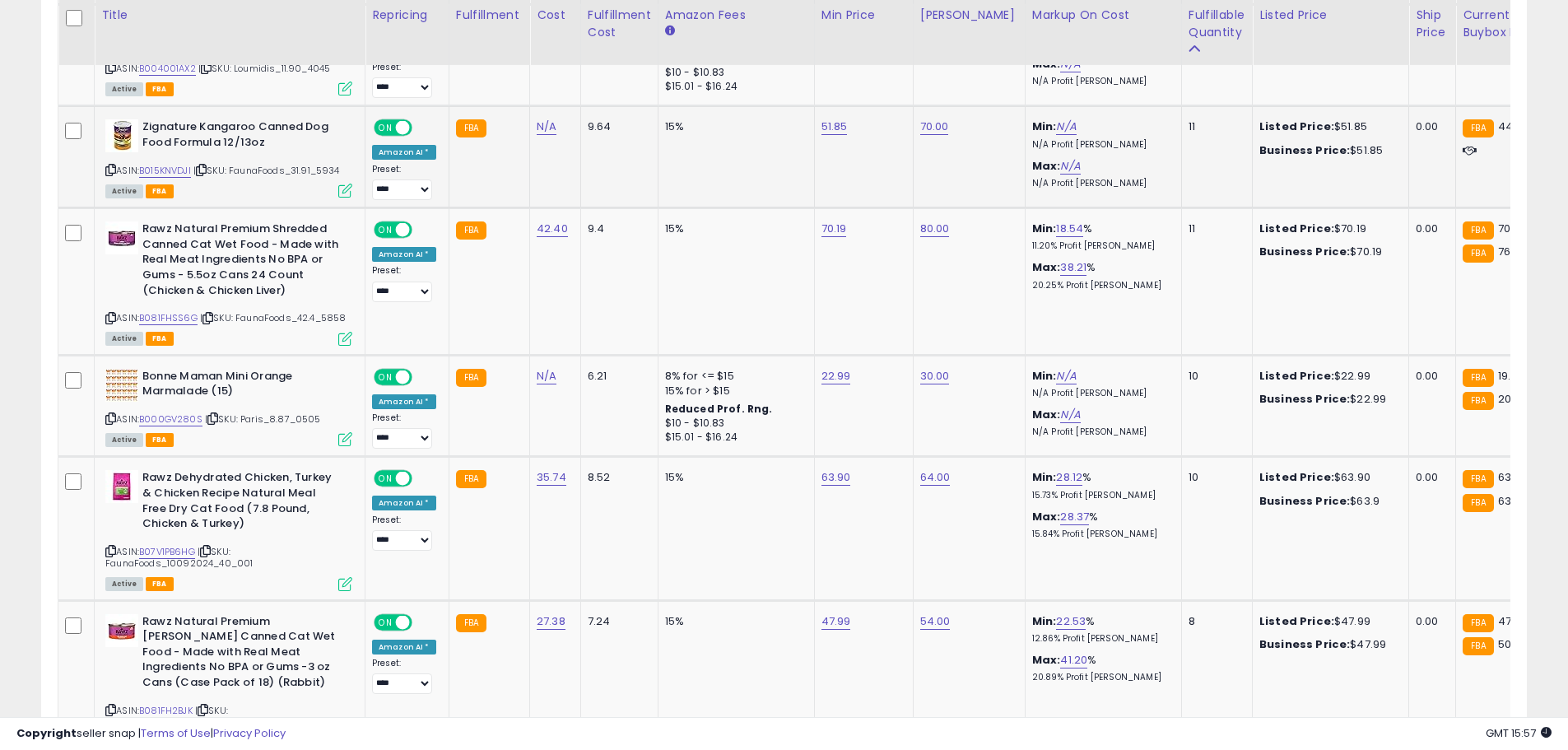
click at [110, 165] on icon at bounding box center [110, 170] width 10 height 9
click at [157, 164] on link "B015KNVDJI" at bounding box center [165, 170] width 52 height 14
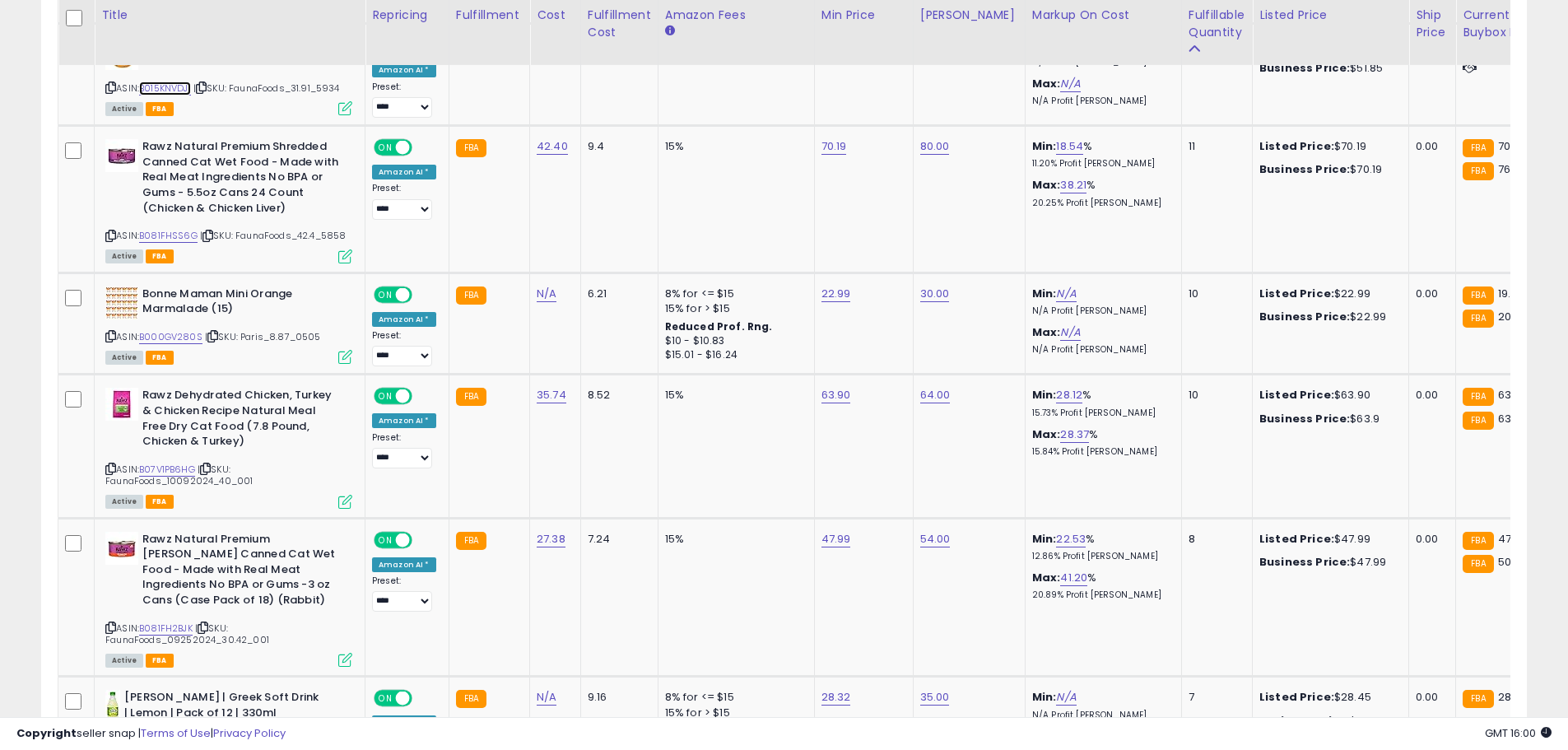
scroll to position [5918, 0]
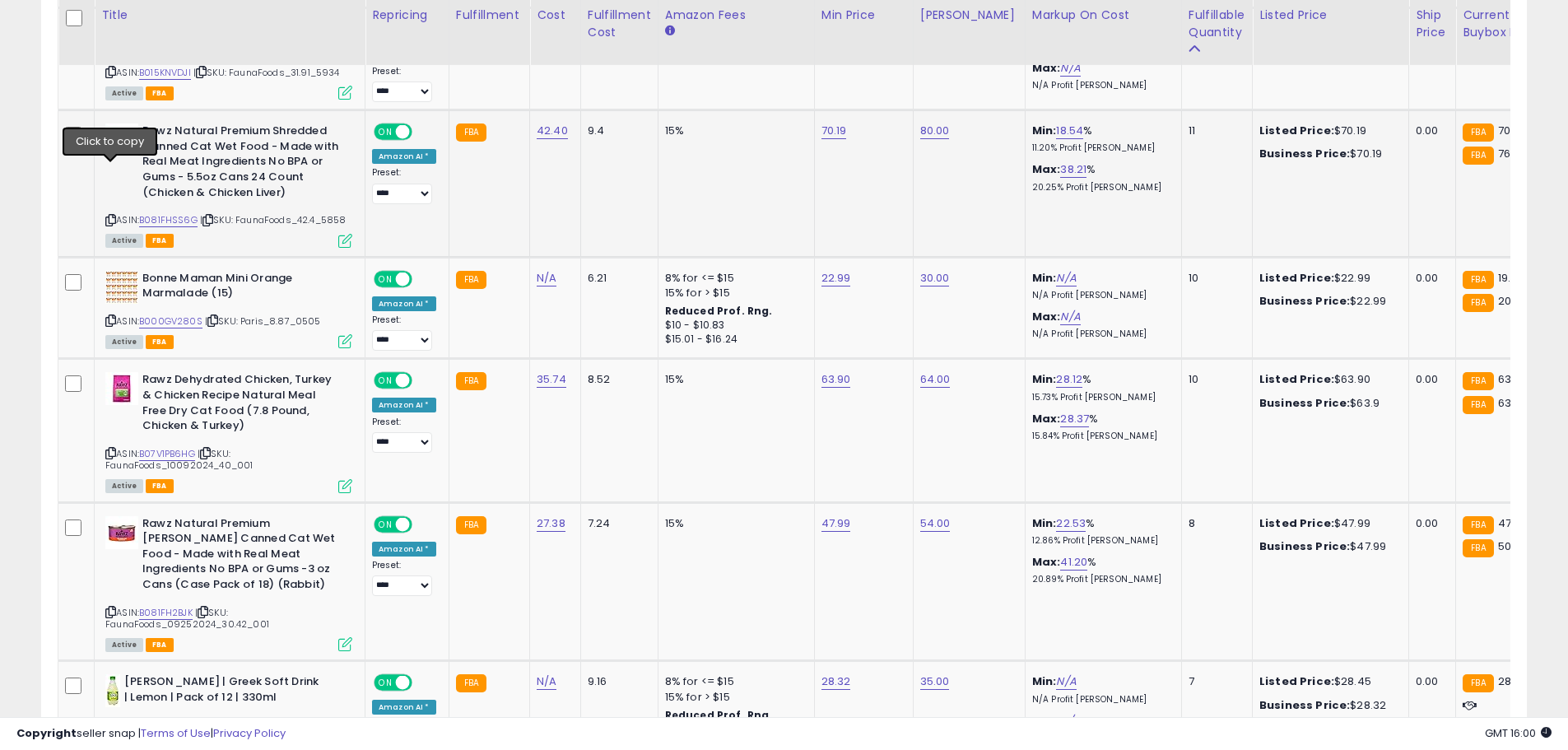
click at [109, 215] on icon at bounding box center [110, 220] width 10 height 9
click at [167, 213] on link "B081FHSS6G" at bounding box center [168, 220] width 58 height 14
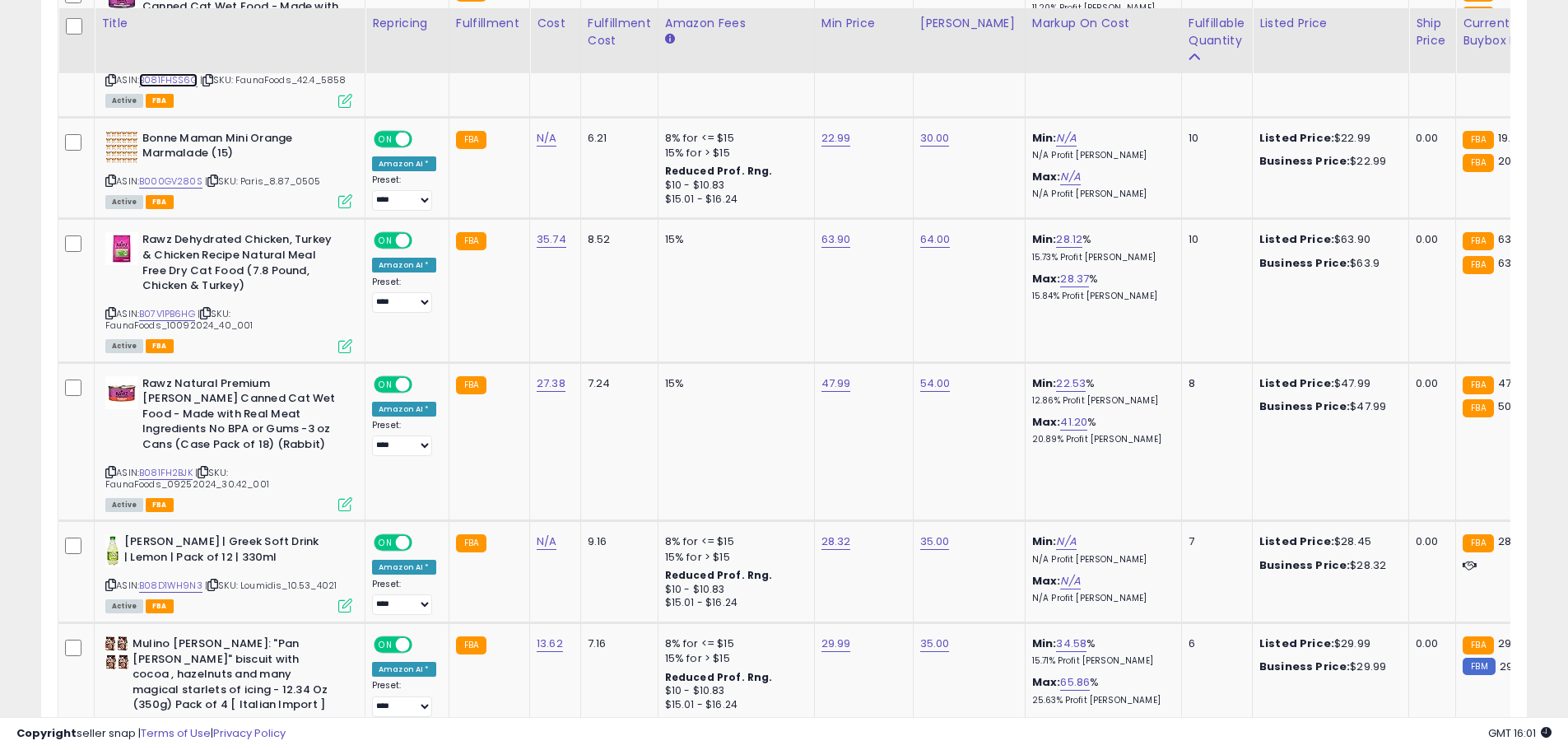
scroll to position [6066, 0]
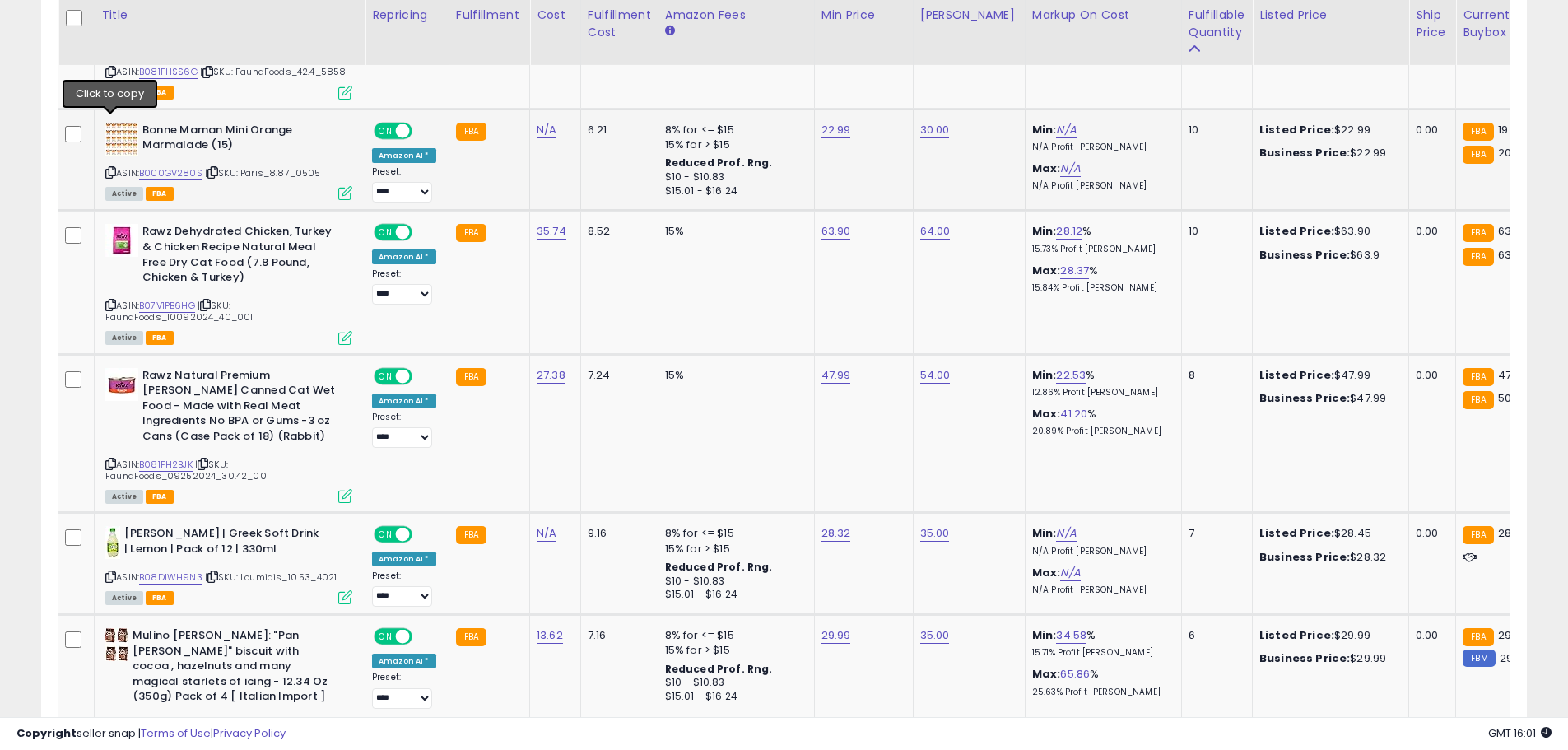
click at [109, 168] on icon at bounding box center [110, 173] width 10 height 9
click at [189, 166] on link "B000GV280S" at bounding box center [170, 173] width 63 height 14
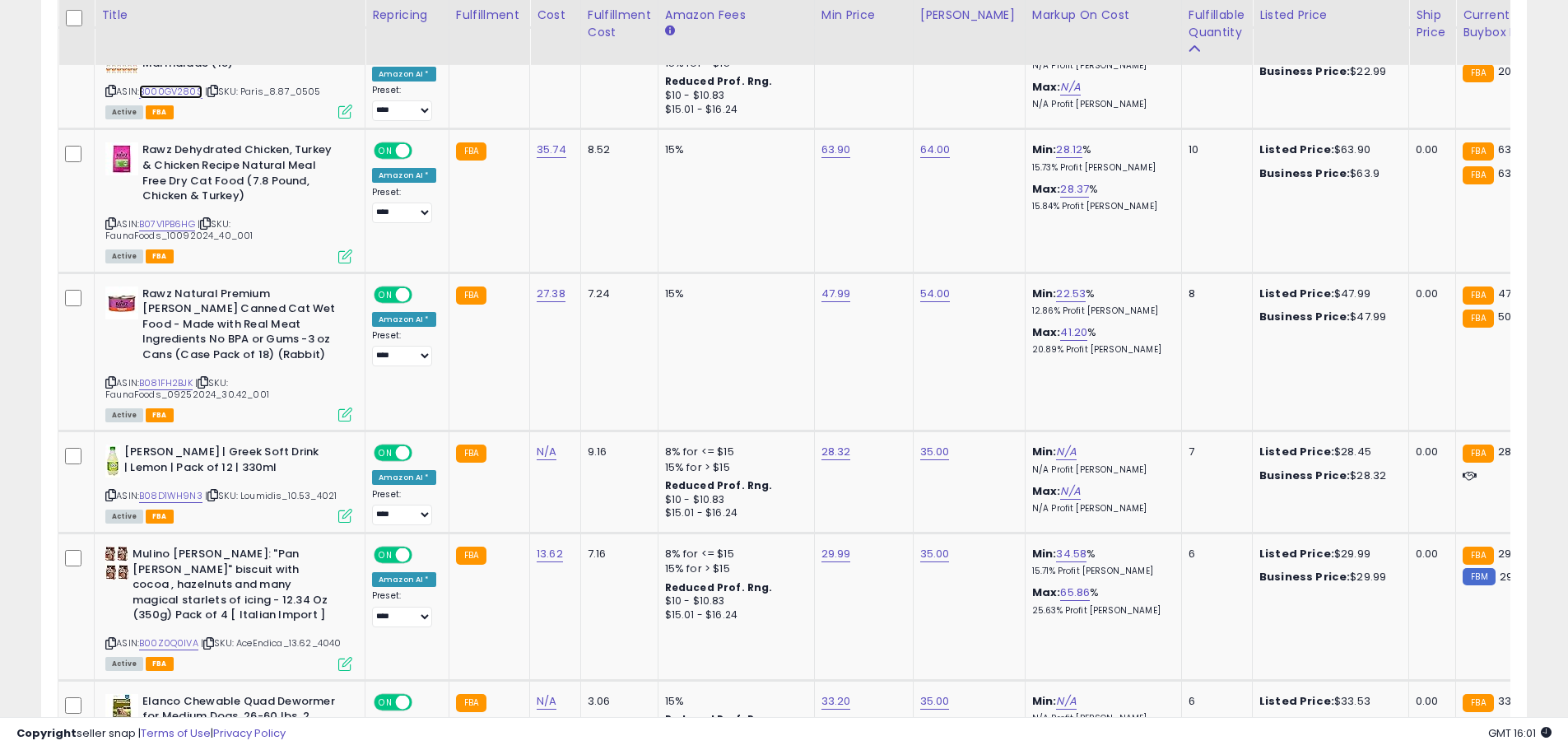
scroll to position [6164, 0]
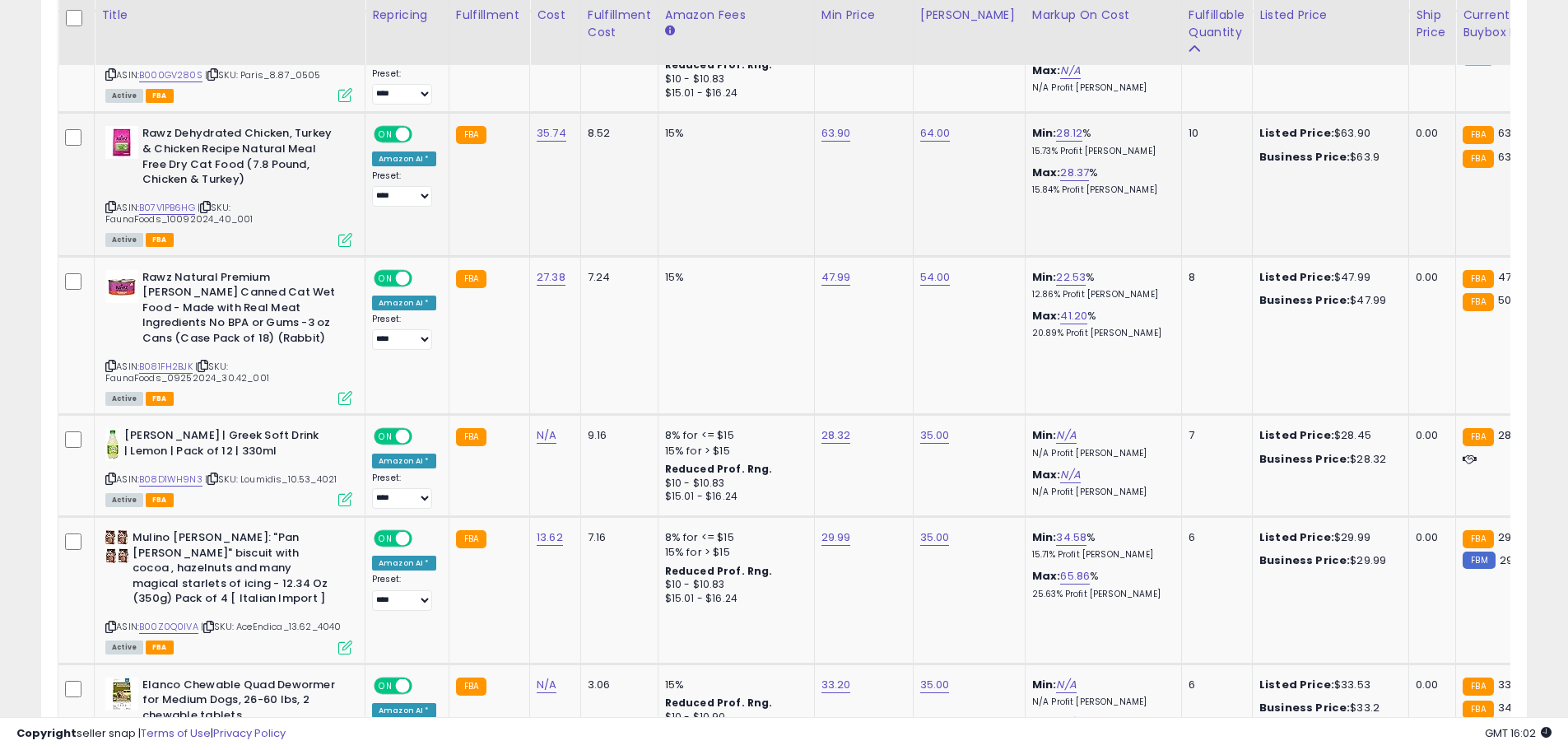
click at [109, 202] on icon at bounding box center [110, 207] width 10 height 9
click at [161, 201] on link "B07V1PB6HG" at bounding box center [167, 208] width 56 height 14
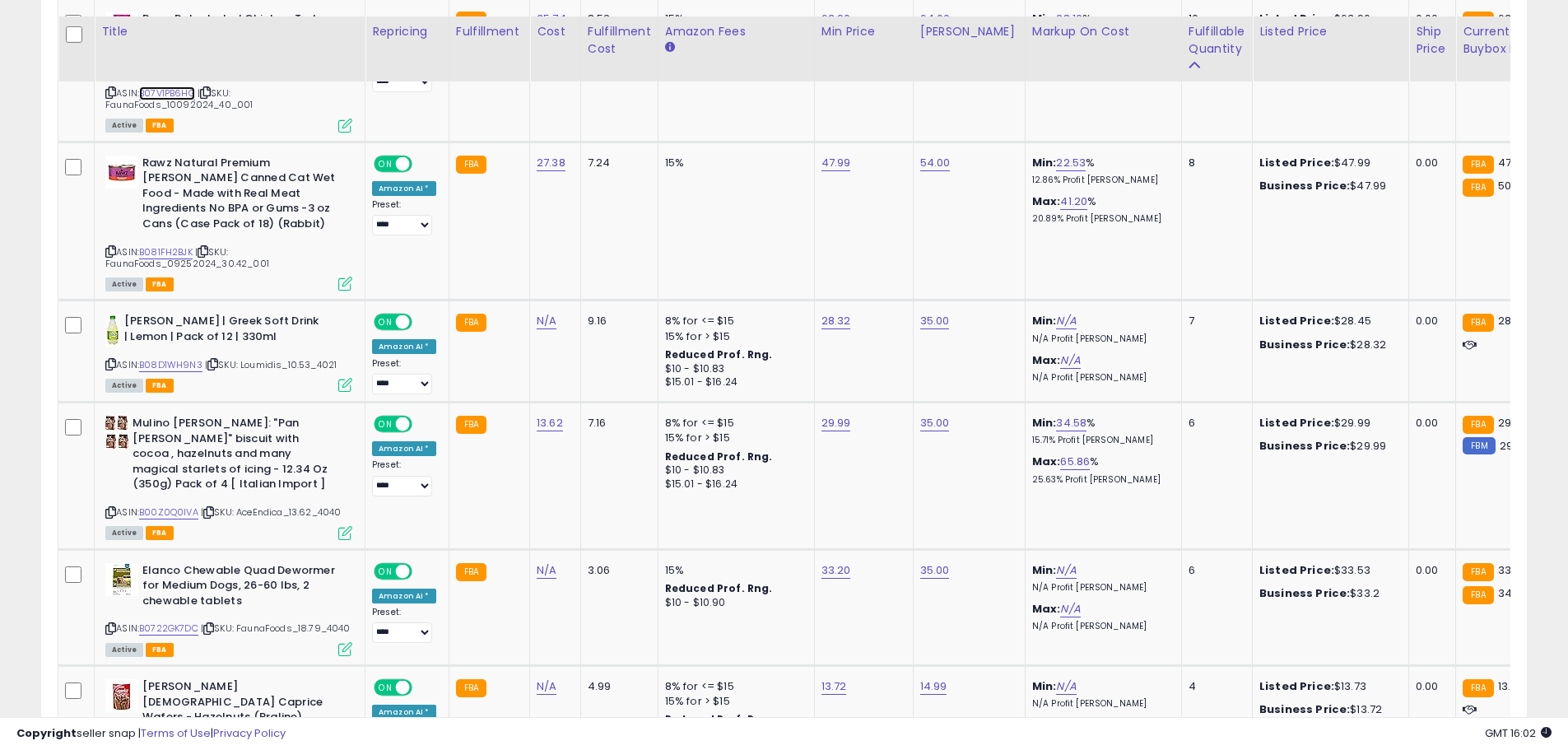
scroll to position [6303, 0]
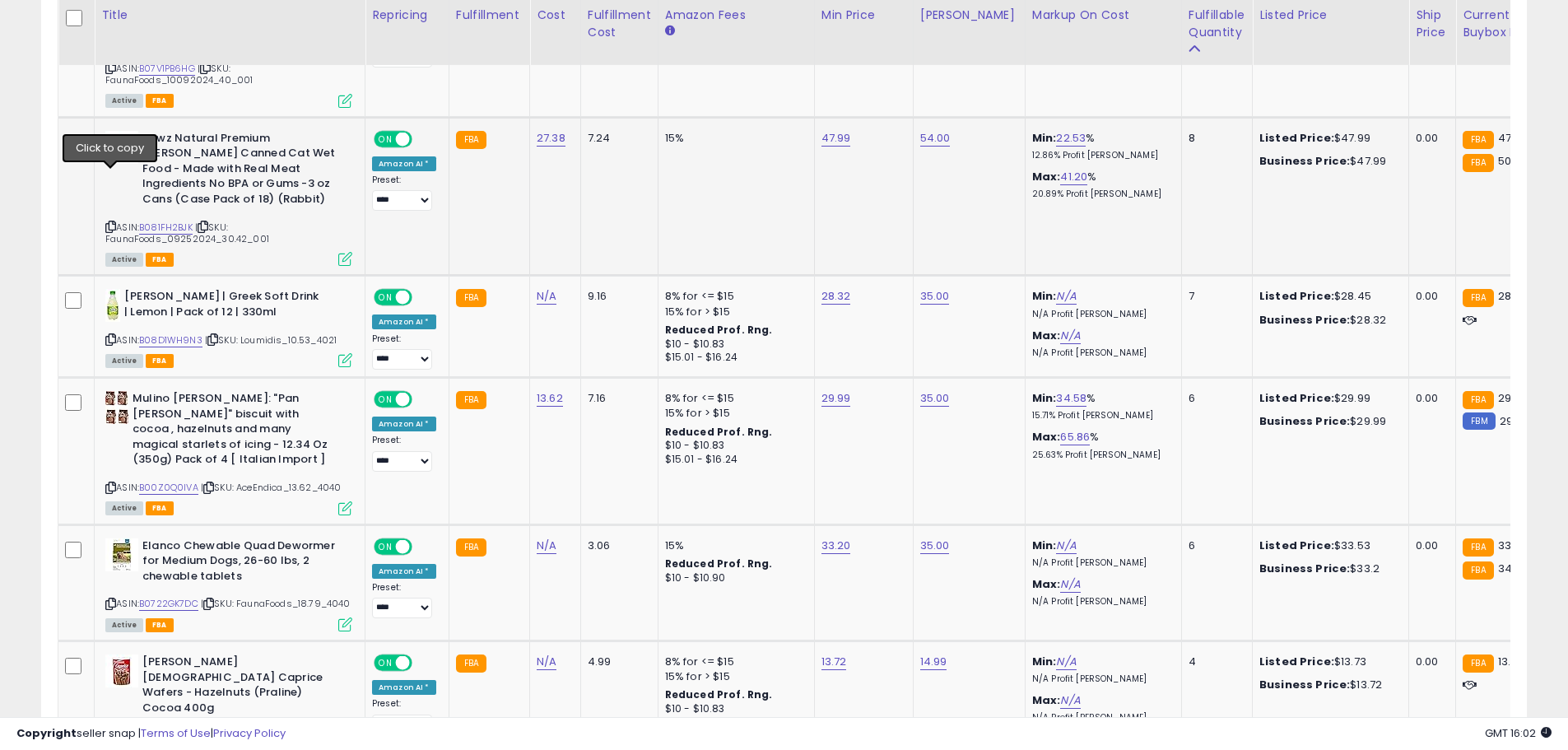
click at [109, 222] on icon at bounding box center [110, 227] width 10 height 9
click at [177, 221] on link "B081FH2BJK" at bounding box center [165, 227] width 54 height 14
click at [730, 49] on input "*****" at bounding box center [782, 50] width 147 height 28
type input "*****"
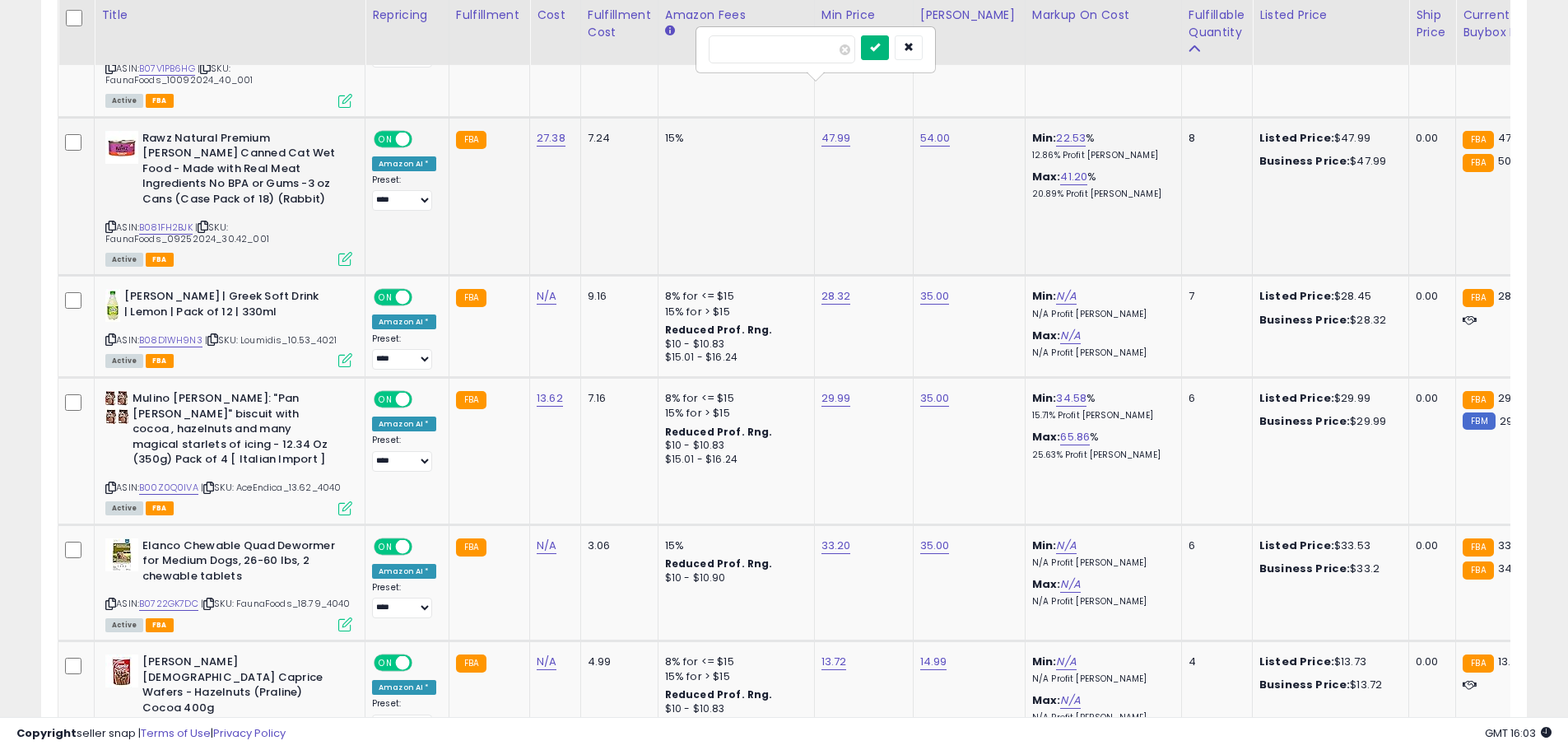
click at [880, 44] on icon "submit" at bounding box center [875, 47] width 10 height 10
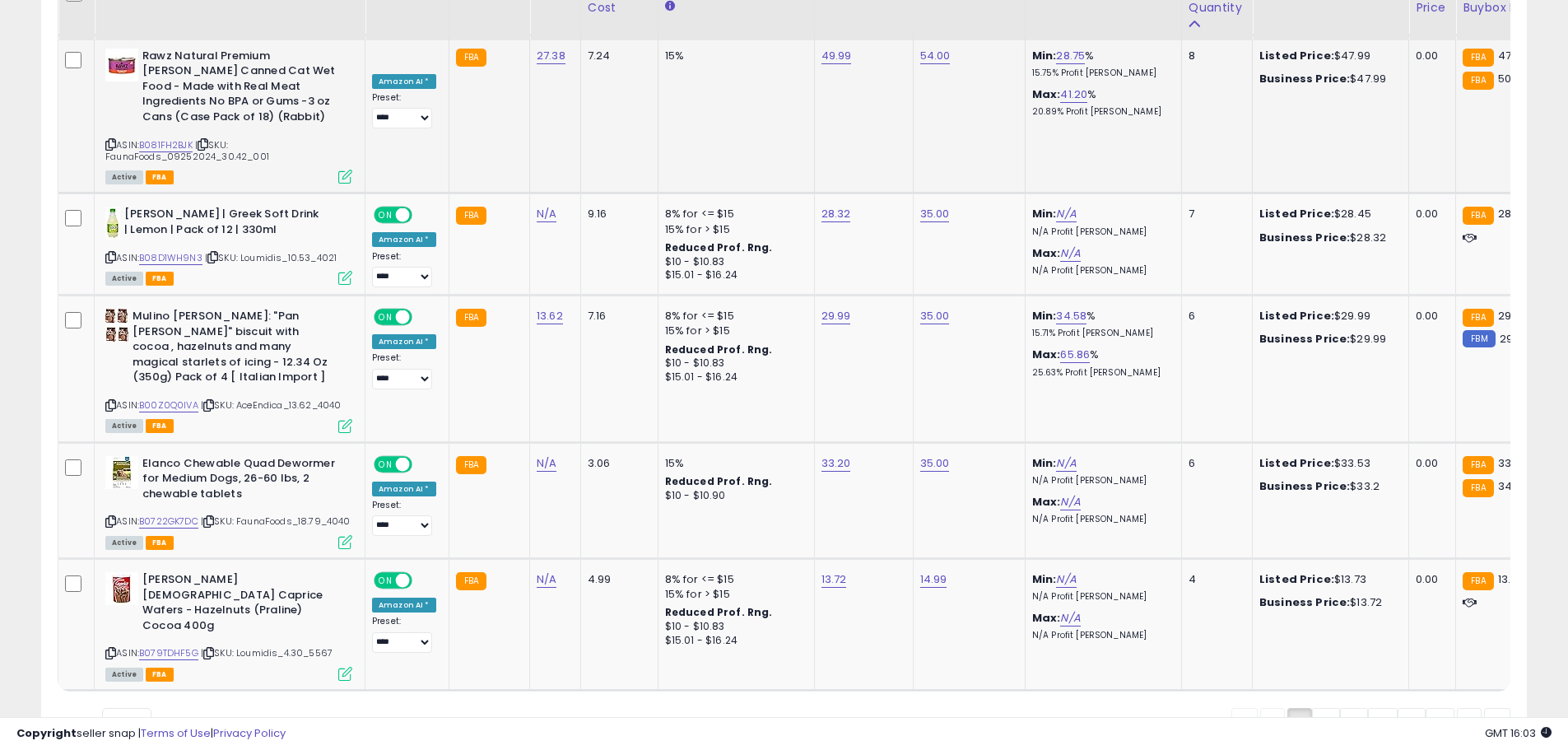
scroll to position [6415, 0]
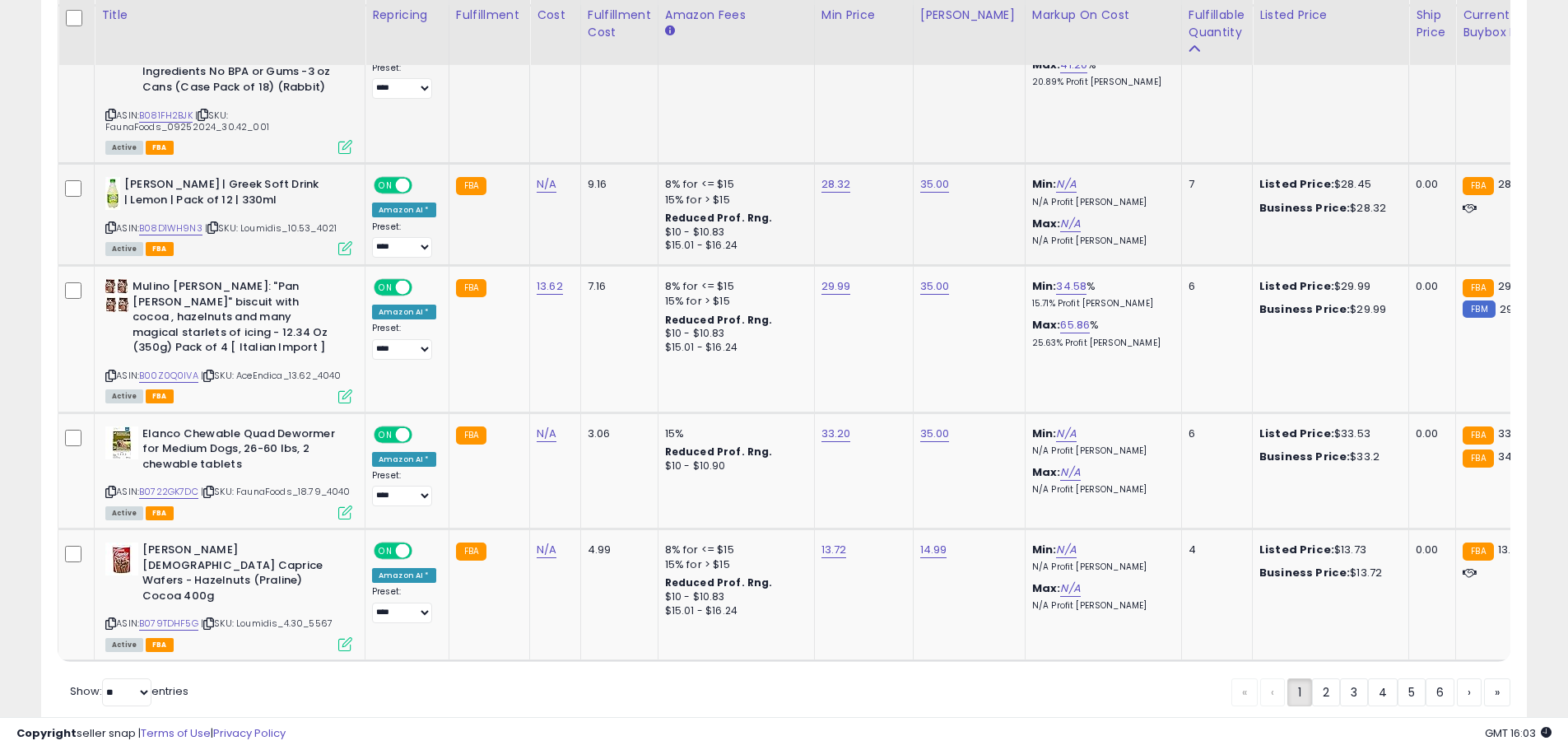
click at [114, 223] on icon at bounding box center [110, 227] width 10 height 9
click at [164, 222] on link "B08D1WH9N3" at bounding box center [170, 228] width 63 height 14
click at [109, 371] on icon at bounding box center [110, 376] width 10 height 9
click at [172, 368] on link "B00Z0Q0IVA" at bounding box center [168, 375] width 59 height 14
click at [110, 487] on icon at bounding box center [110, 492] width 10 height 9
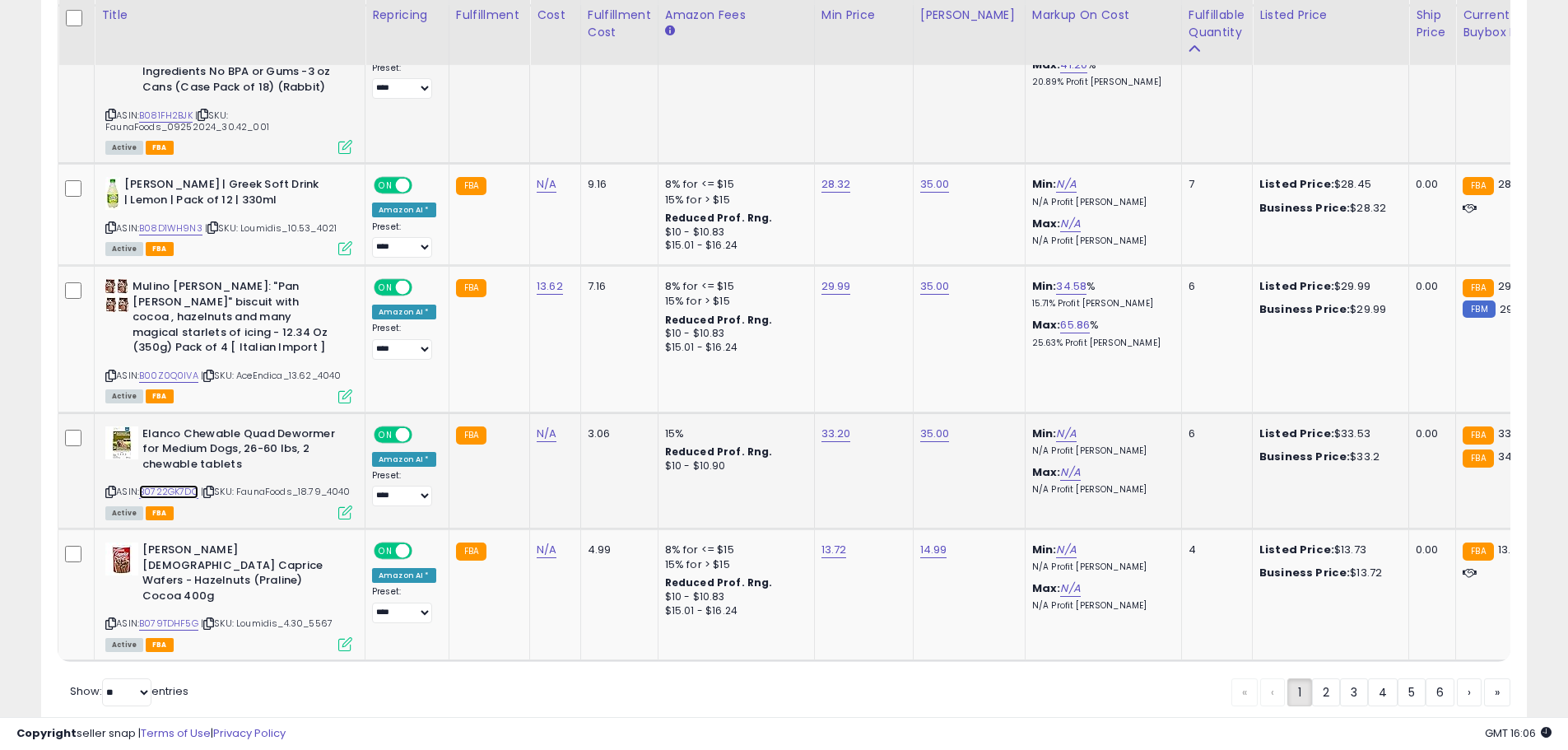
click at [161, 485] on link "B0722GK7DC" at bounding box center [168, 492] width 59 height 14
click at [109, 619] on icon at bounding box center [110, 624] width 10 height 9
click at [168, 617] on link "B079TDHF5G" at bounding box center [168, 623] width 59 height 14
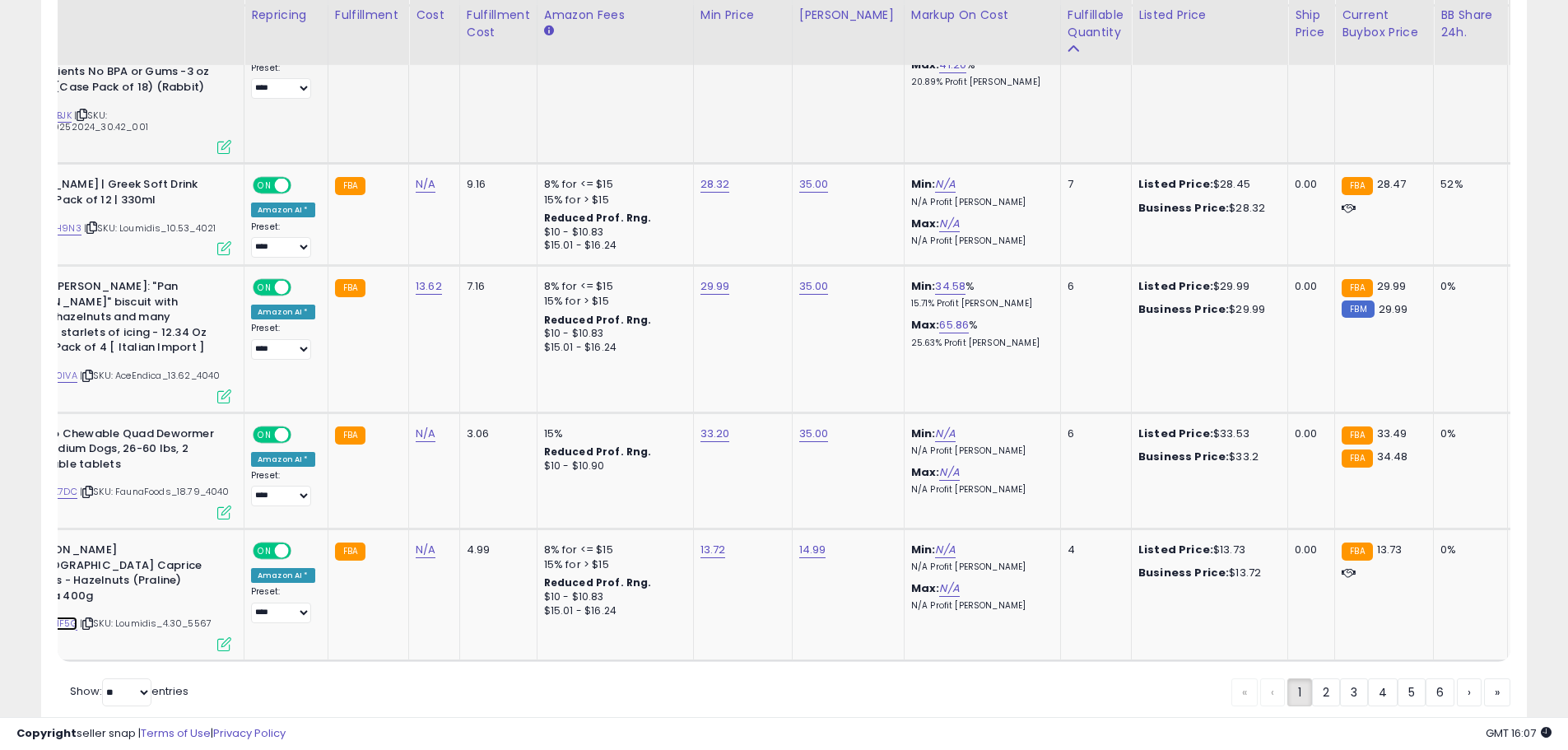
scroll to position [0, 0]
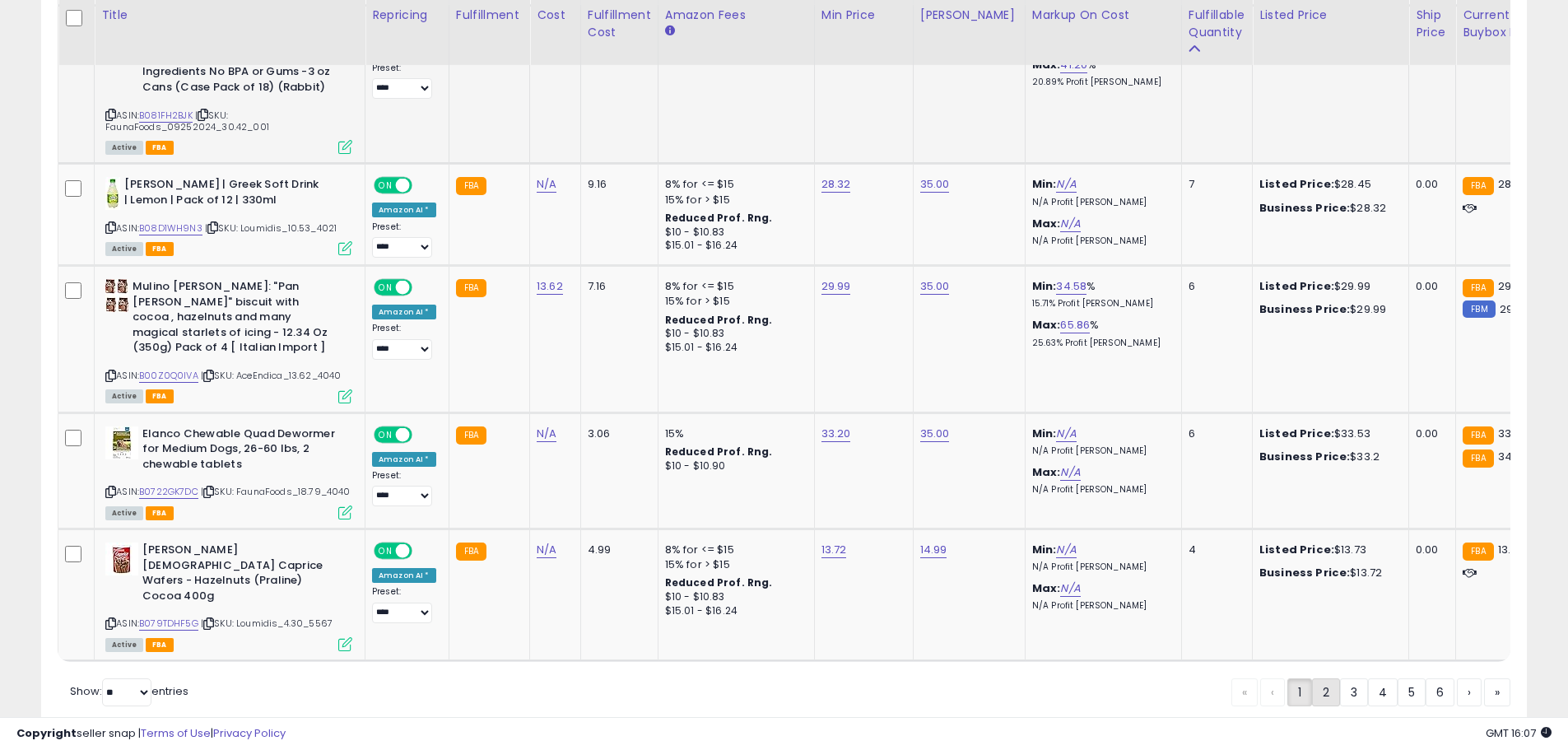
click at [1368, 679] on link "2" at bounding box center [1383, 693] width 30 height 28
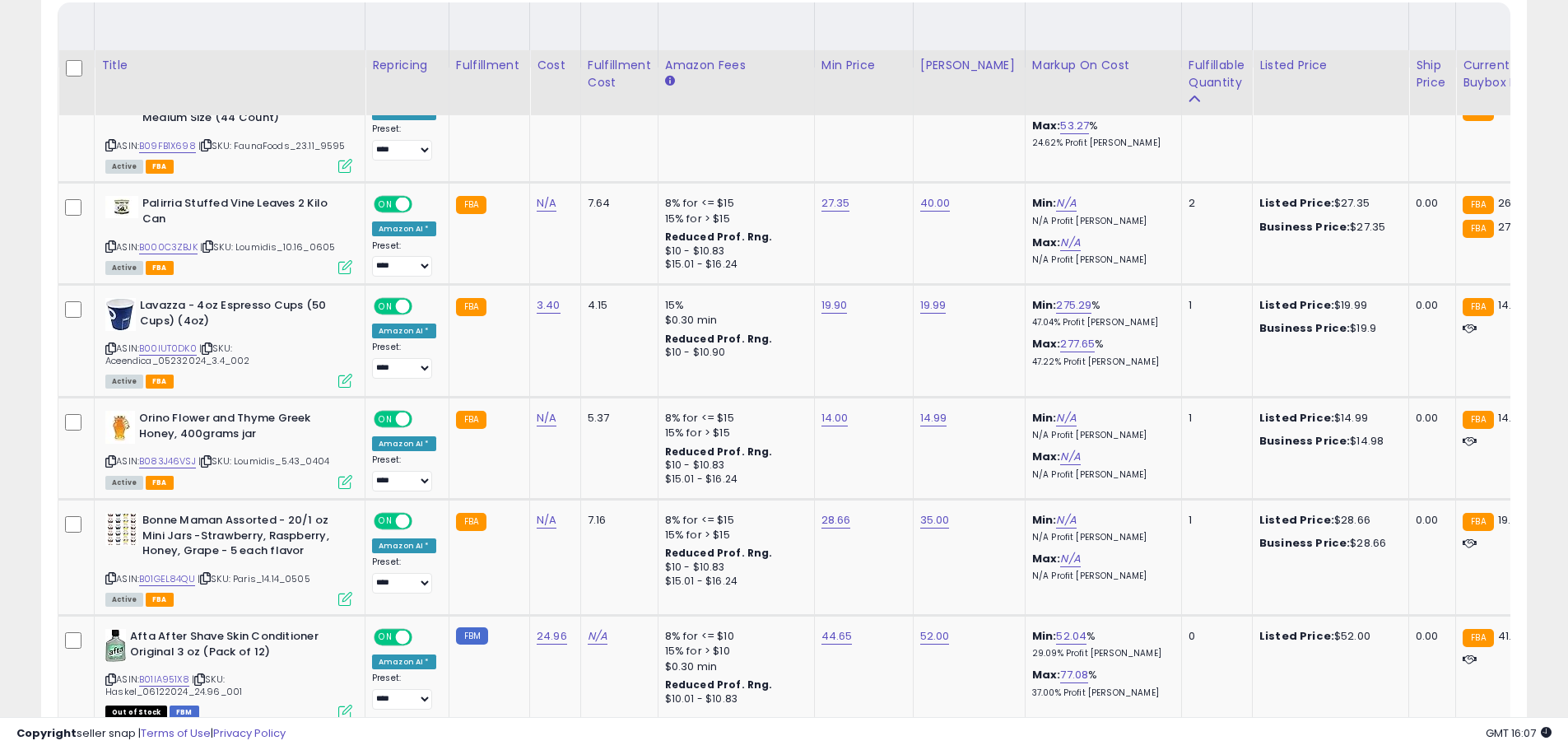
scroll to position [765, 0]
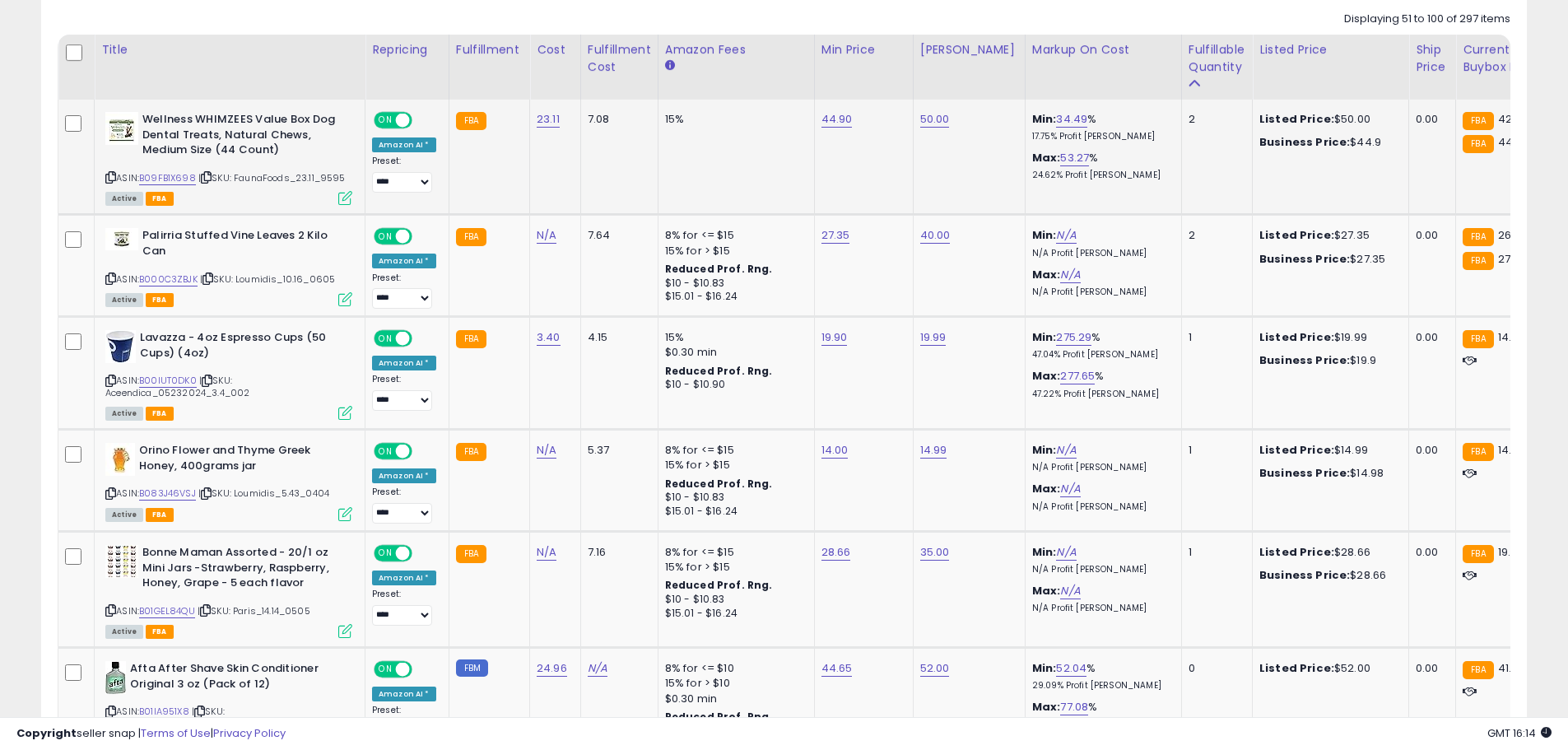
click at [113, 180] on icon at bounding box center [110, 178] width 10 height 9
click at [154, 178] on link "B09FB1X698" at bounding box center [167, 178] width 56 height 14
click at [109, 280] on icon at bounding box center [110, 279] width 10 height 9
click at [163, 280] on link "B000C3ZBJK" at bounding box center [168, 279] width 58 height 14
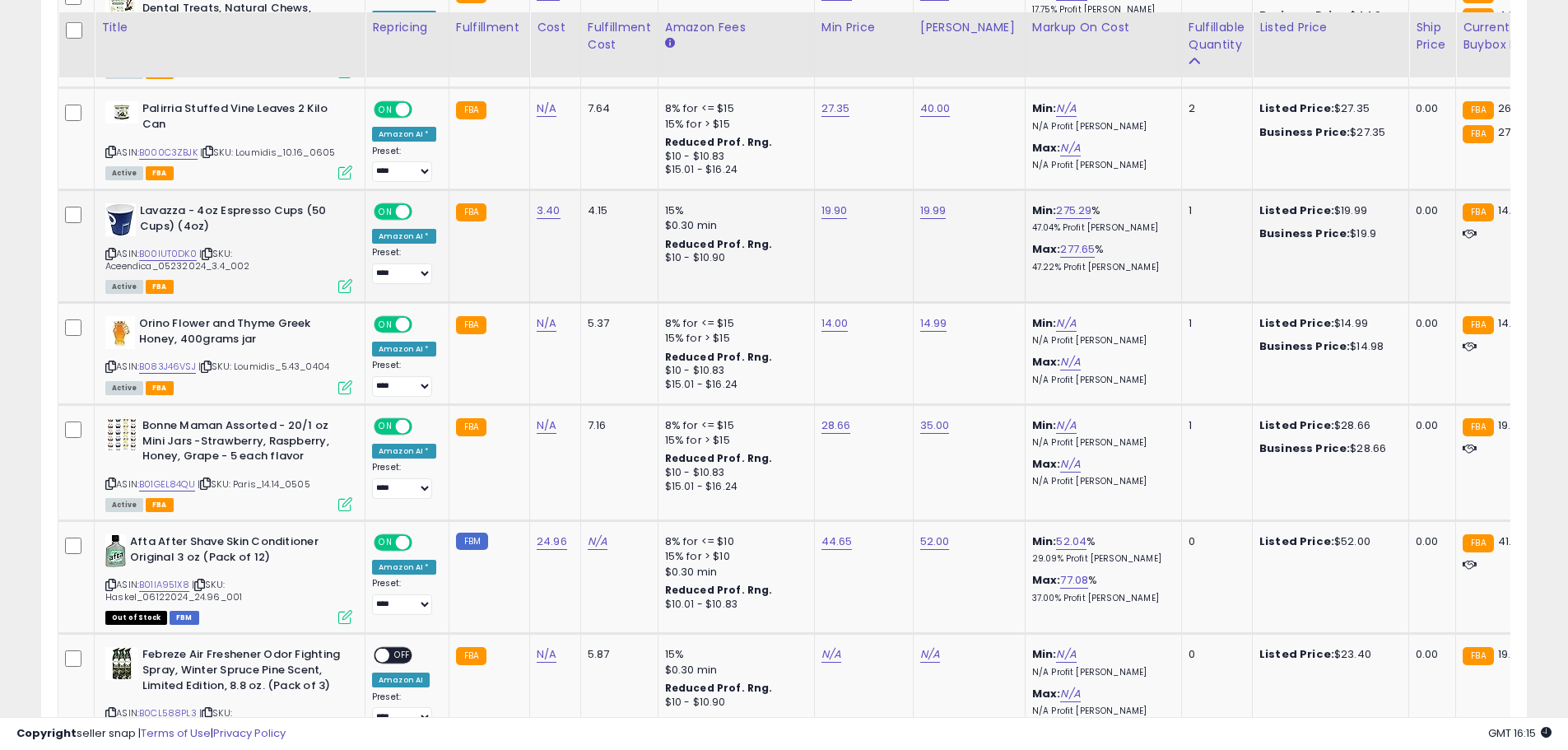
scroll to position [930, 0]
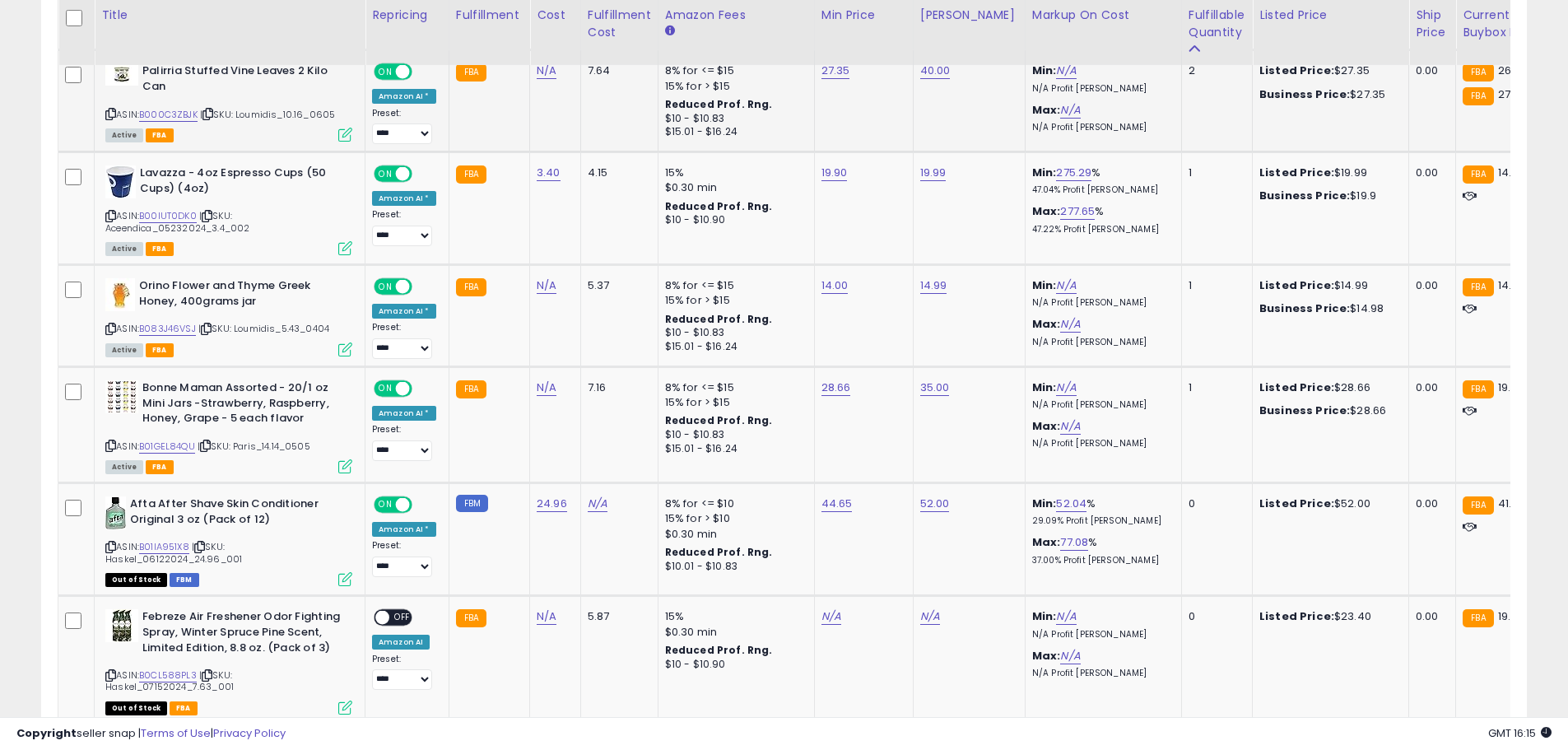
click at [844, 70] on div "27.35" at bounding box center [861, 70] width 79 height 15
drag, startPoint x: 726, startPoint y: 25, endPoint x: 756, endPoint y: 26, distance: 30.0
click at [756, 26] on input "*****" at bounding box center [781, 31] width 147 height 28
type input "*****"
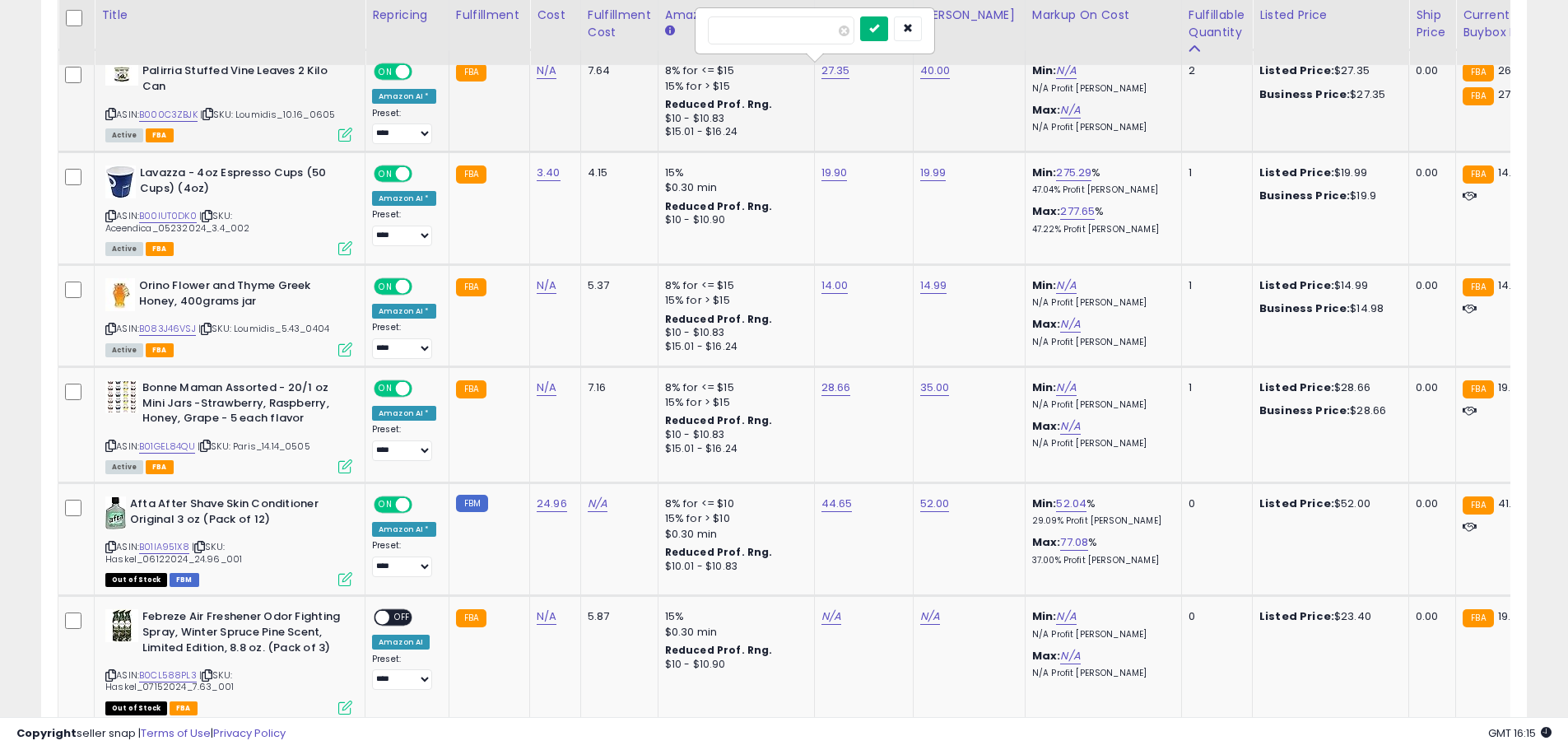
click at [879, 33] on icon "submit" at bounding box center [874, 28] width 10 height 10
click at [108, 212] on icon at bounding box center [110, 216] width 10 height 9
click at [166, 213] on link "B00IUT0DK0" at bounding box center [167, 215] width 57 height 14
click at [111, 328] on icon at bounding box center [110, 329] width 10 height 9
click at [156, 326] on link "B083J46VSJ" at bounding box center [167, 328] width 56 height 14
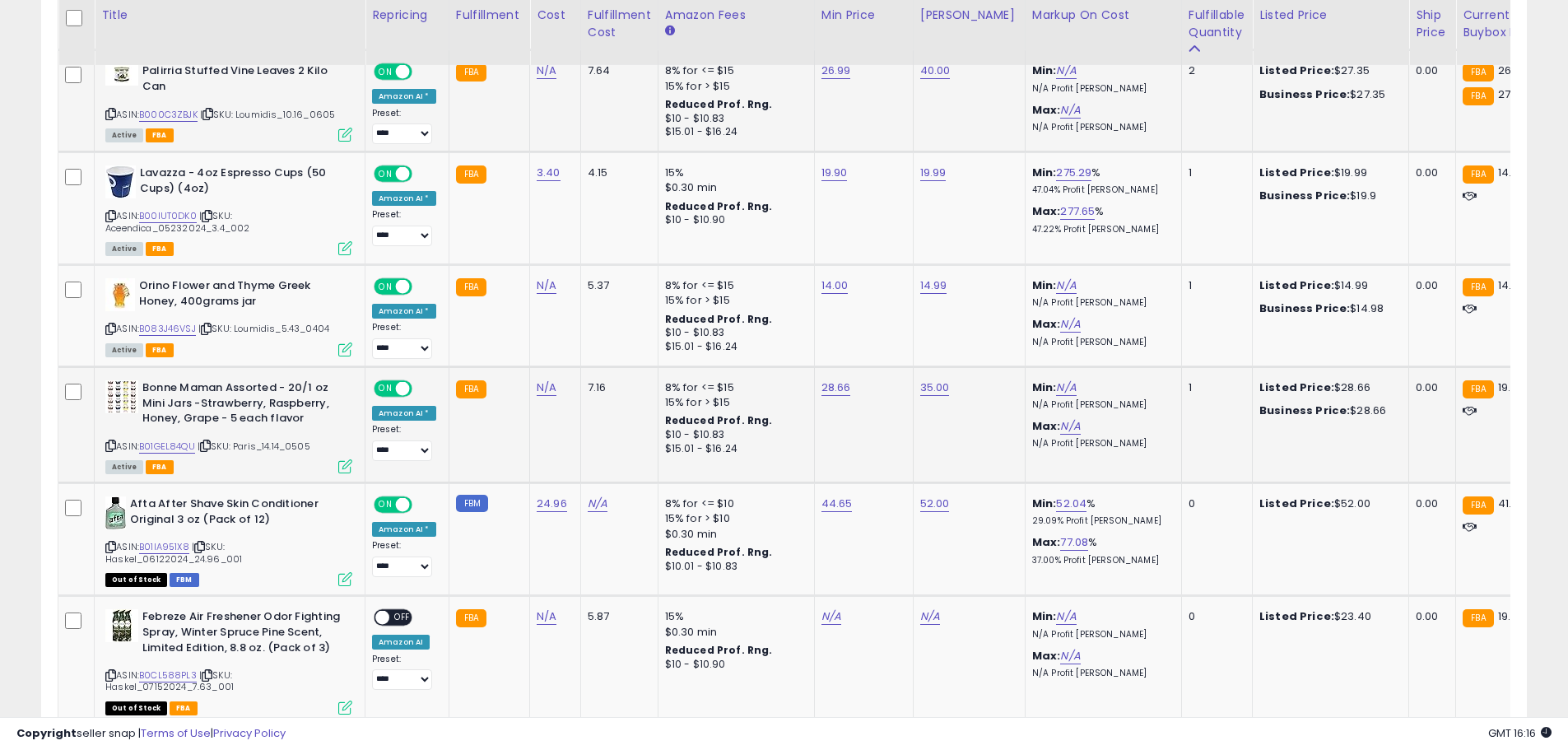
click at [110, 446] on icon at bounding box center [110, 445] width 10 height 9
click at [151, 442] on link "B01GEL84QU" at bounding box center [167, 446] width 56 height 14
